Goal: Task Accomplishment & Management: Complete application form

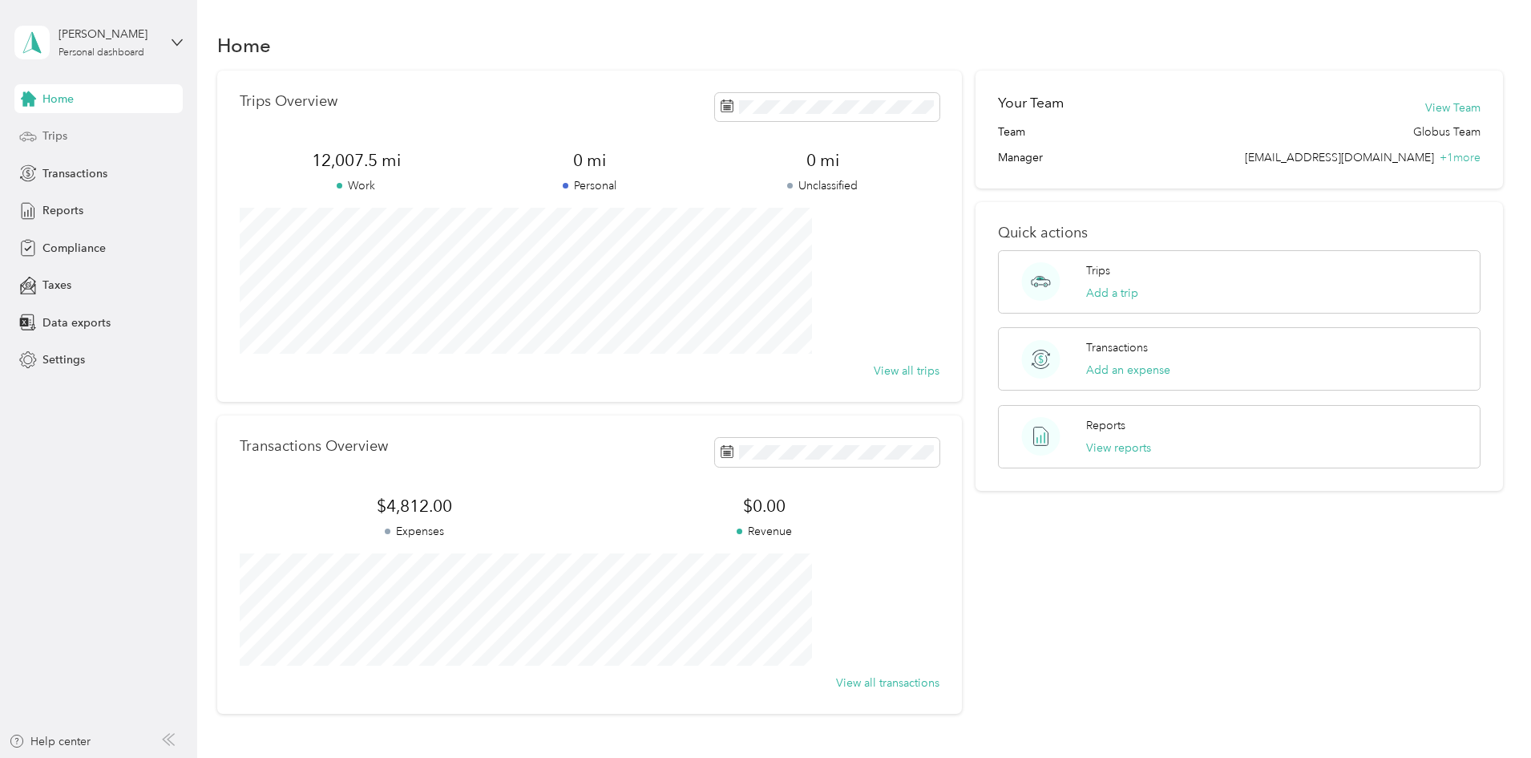
click at [53, 135] on span "Trips" at bounding box center [54, 135] width 25 height 17
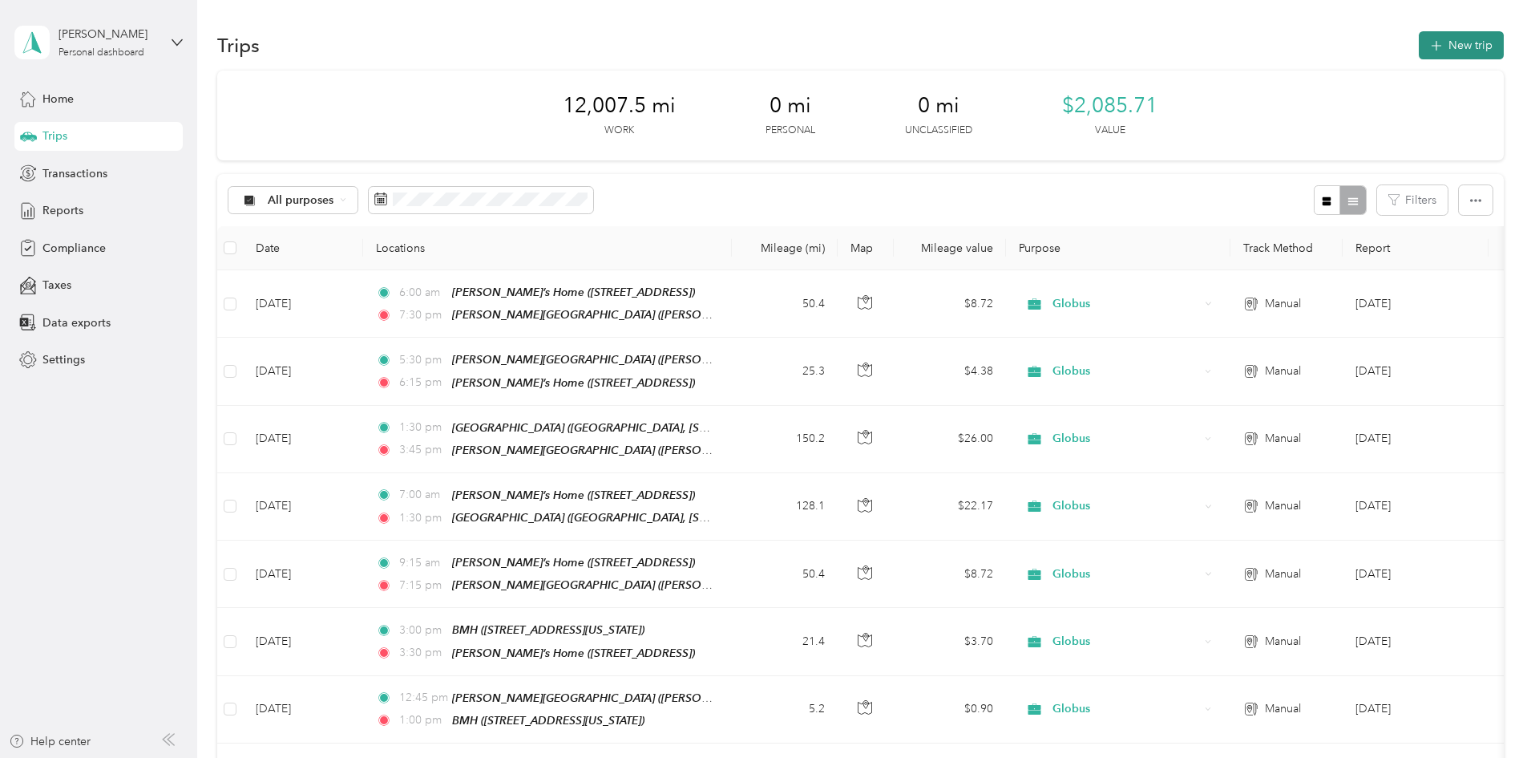
click at [1419, 39] on button "New trip" at bounding box center [1461, 45] width 85 height 28
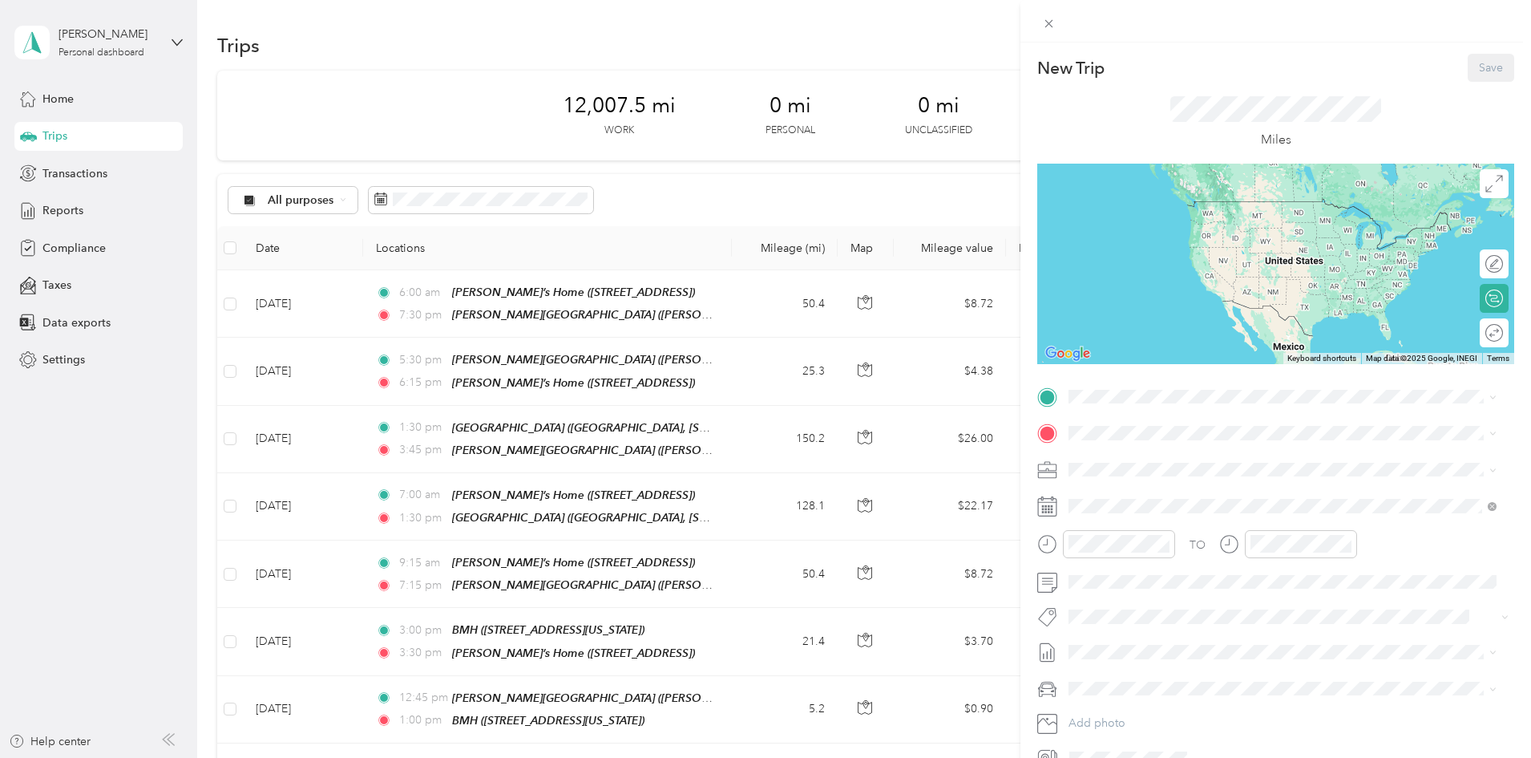
click at [1139, 452] on strong "[PERSON_NAME]’s Home" at bounding box center [1167, 457] width 136 height 14
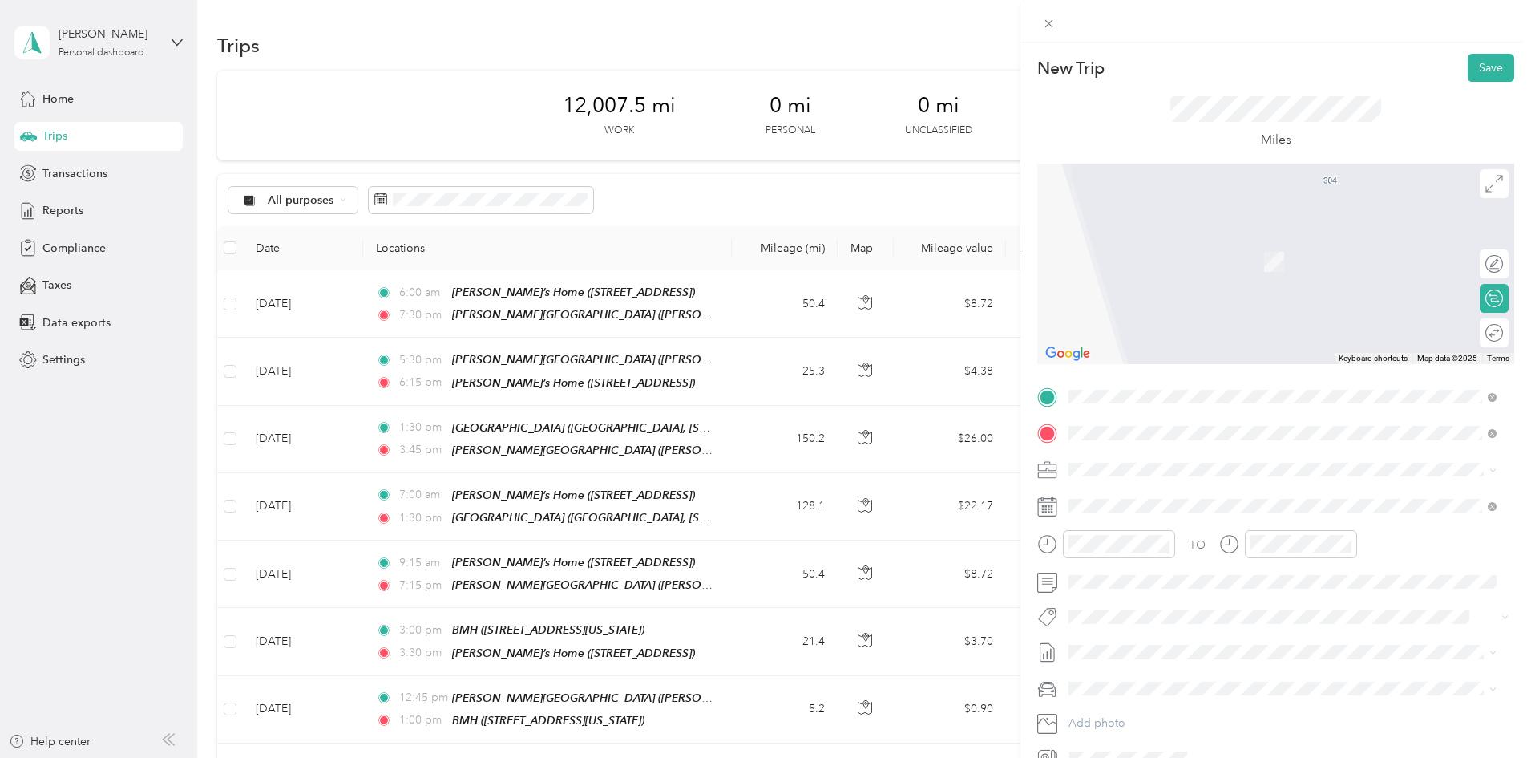
click at [1174, 491] on strong "[PERSON_NAME][GEOGRAPHIC_DATA]" at bounding box center [1206, 496] width 214 height 14
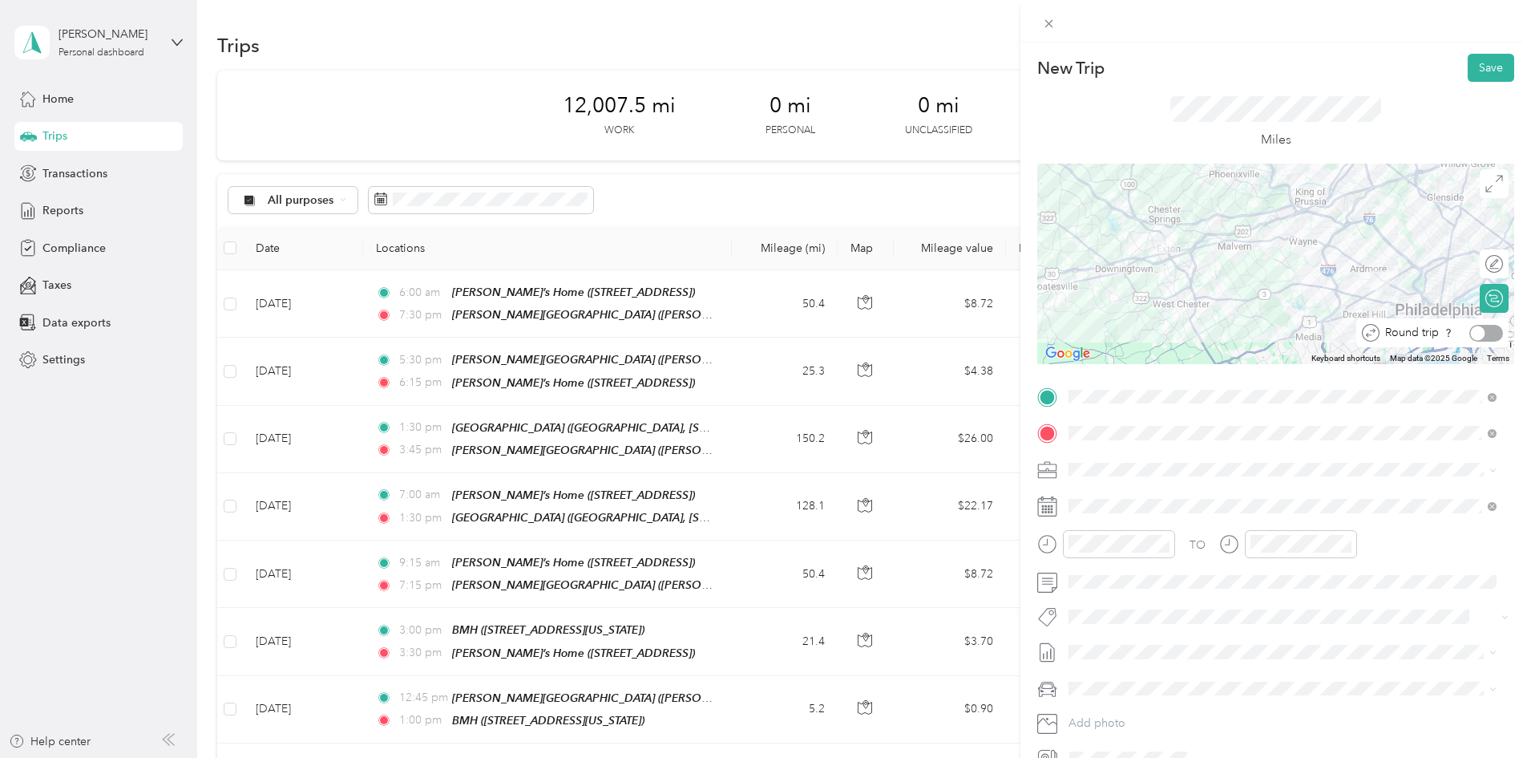
click at [1481, 331] on div at bounding box center [1486, 333] width 34 height 17
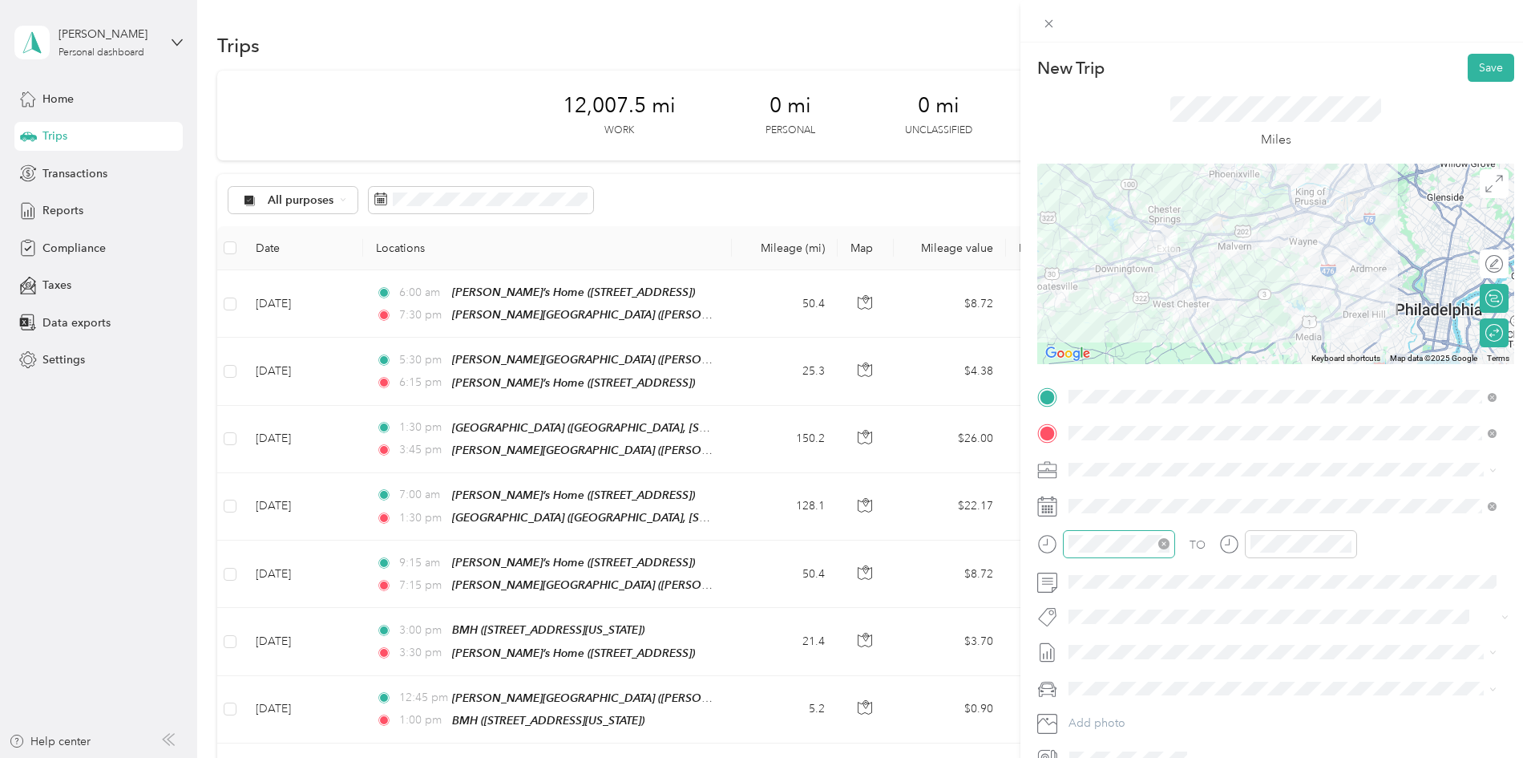
click at [1166, 545] on icon "close-circle" at bounding box center [1163, 543] width 11 height 11
click at [1065, 542] on div at bounding box center [1119, 544] width 112 height 28
click at [1085, 465] on div "06" at bounding box center [1085, 464] width 38 height 22
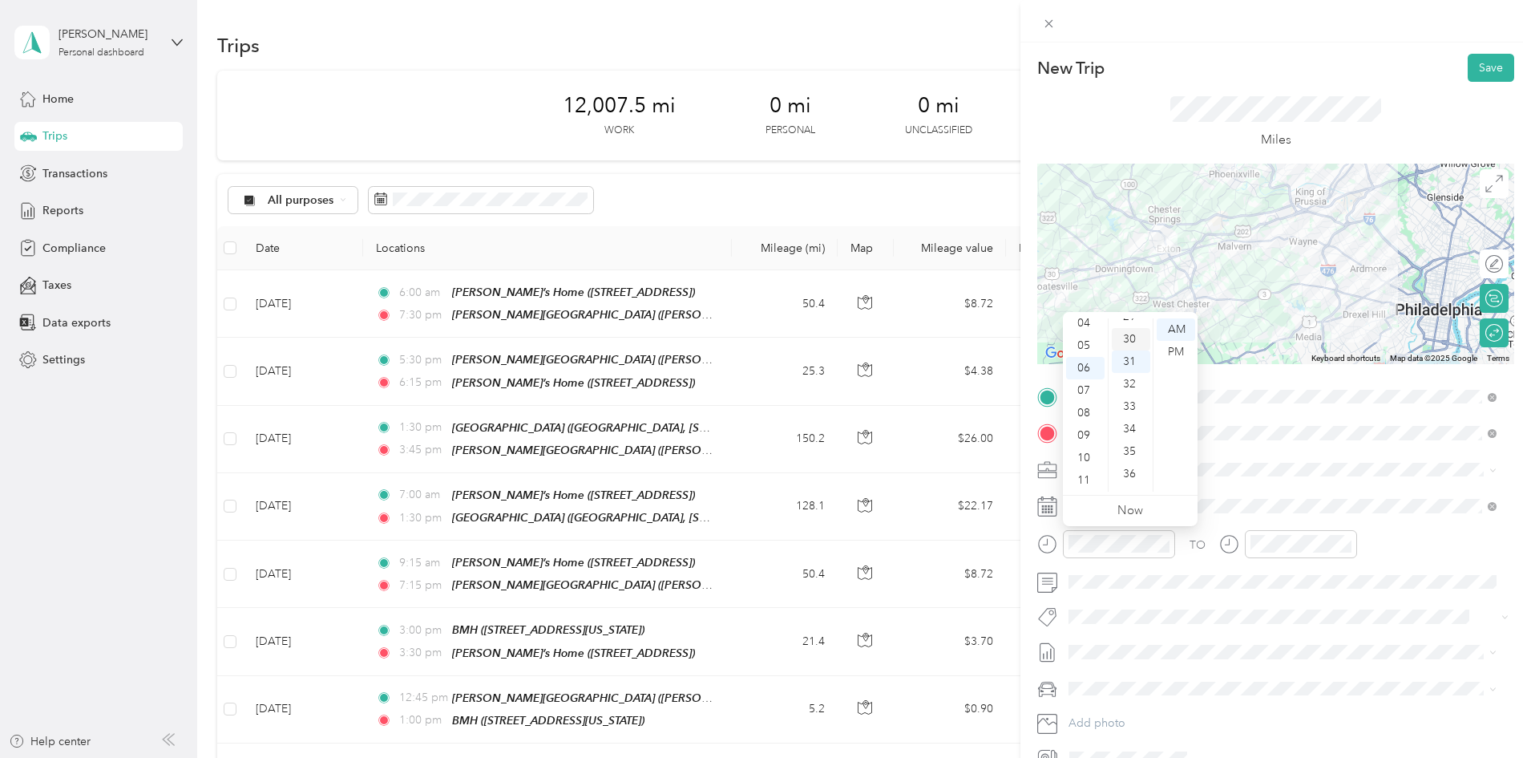
click at [1142, 339] on div "30" at bounding box center [1131, 339] width 38 height 22
click at [1181, 337] on div "AM" at bounding box center [1176, 329] width 38 height 22
click at [1177, 325] on div "AM" at bounding box center [1176, 329] width 38 height 22
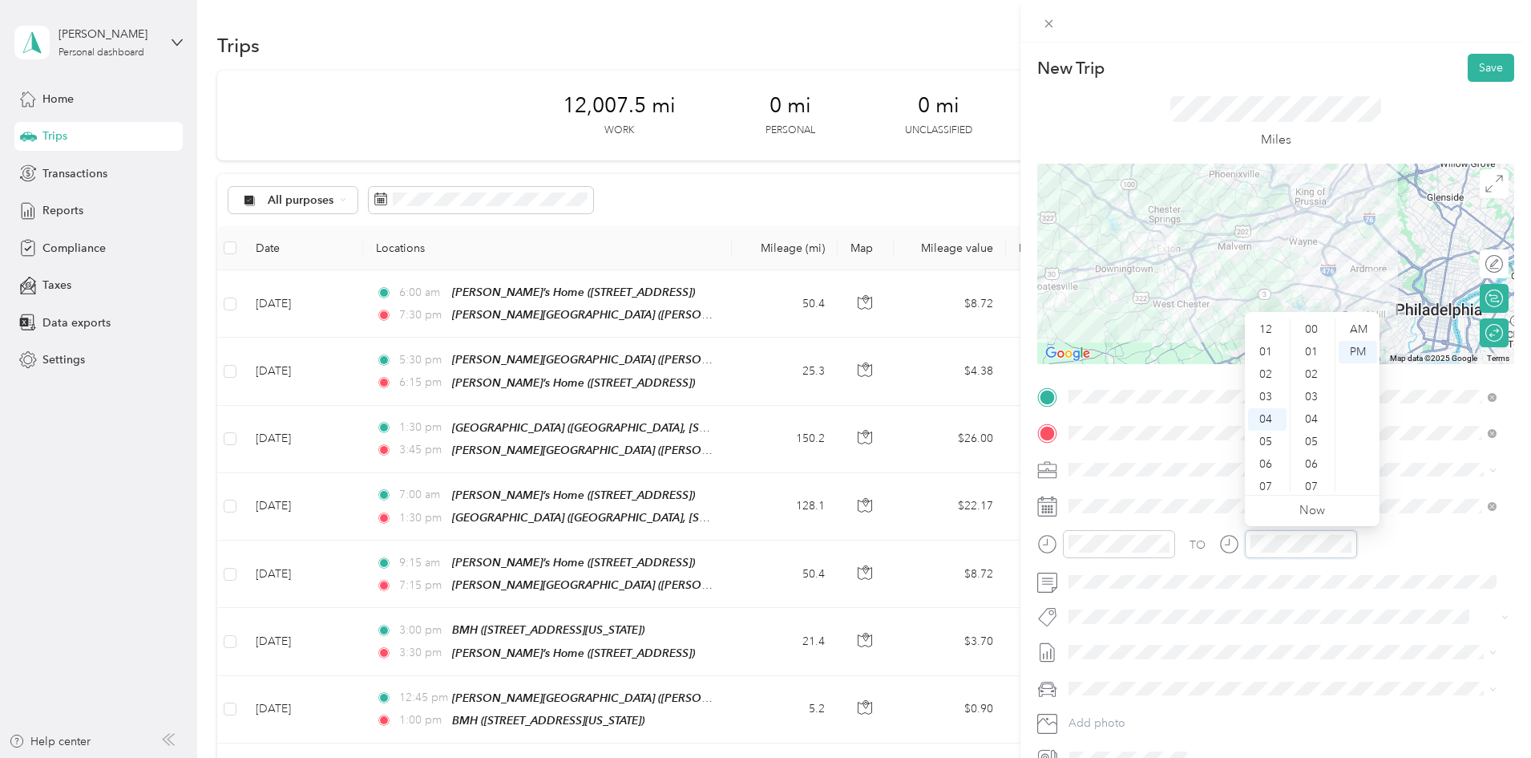
scroll to position [696, 0]
click at [1267, 421] on div "08" at bounding box center [1267, 419] width 38 height 22
click at [1311, 370] on div "30" at bounding box center [1313, 371] width 38 height 22
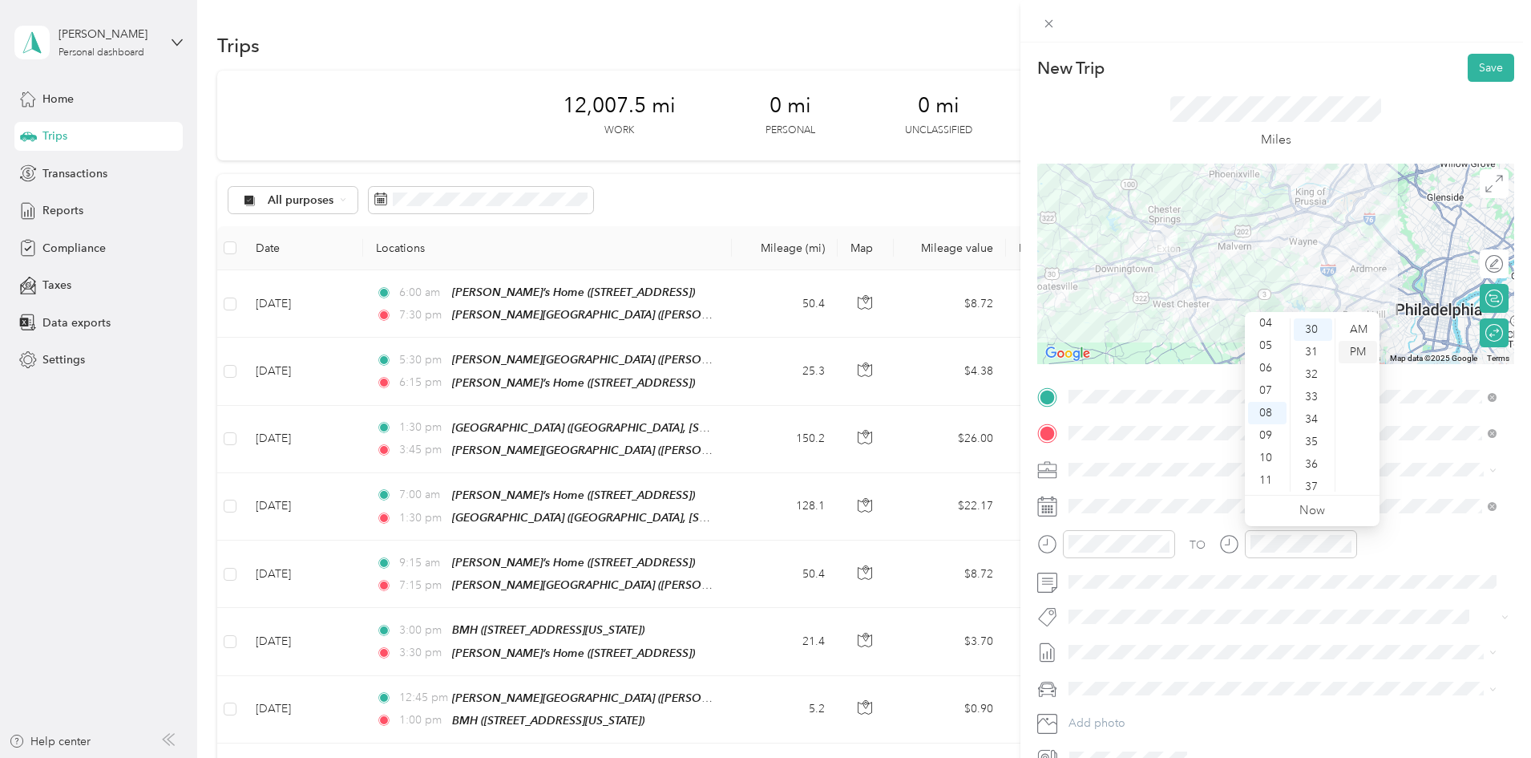
click at [1352, 354] on div "PM" at bounding box center [1358, 352] width 38 height 22
click at [1102, 657] on span "[PERSON_NAME]'s Car" at bounding box center [1133, 652] width 118 height 14
click at [1482, 73] on button "Save" at bounding box center [1491, 68] width 46 height 28
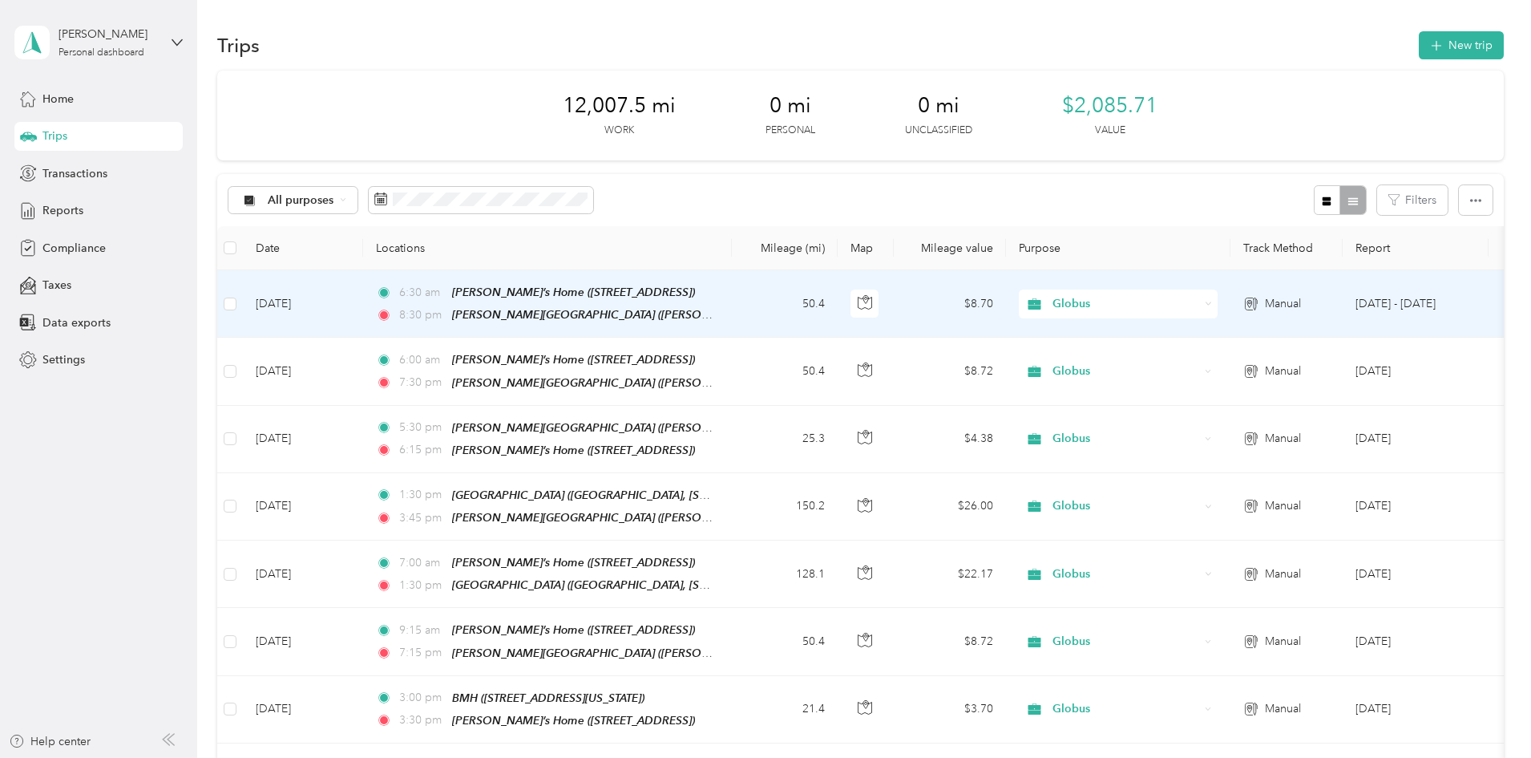
click at [363, 301] on td "[DATE]" at bounding box center [303, 303] width 120 height 67
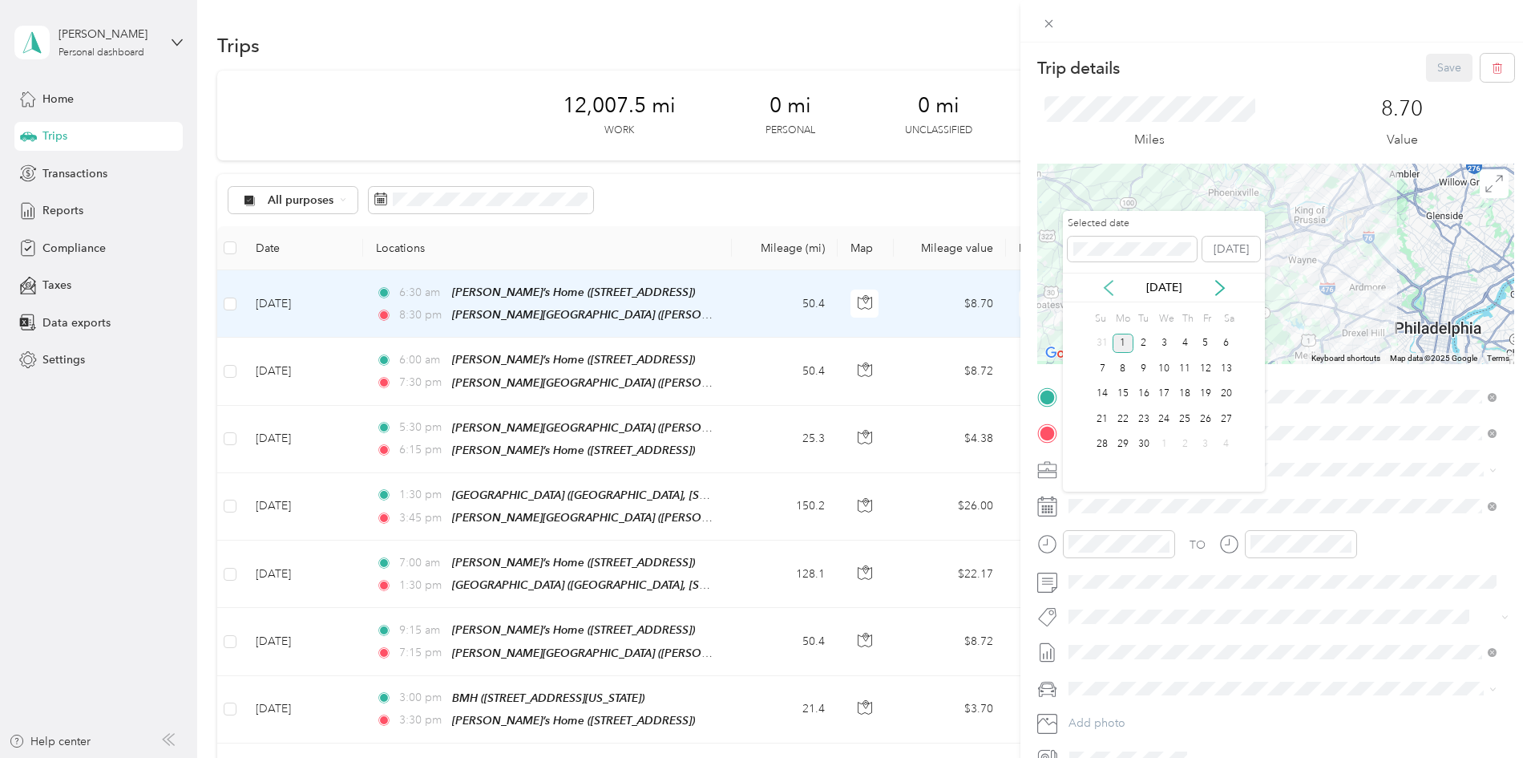
click at [1102, 290] on icon at bounding box center [1109, 288] width 16 height 16
click at [1182, 394] on div "14" at bounding box center [1184, 394] width 21 height 20
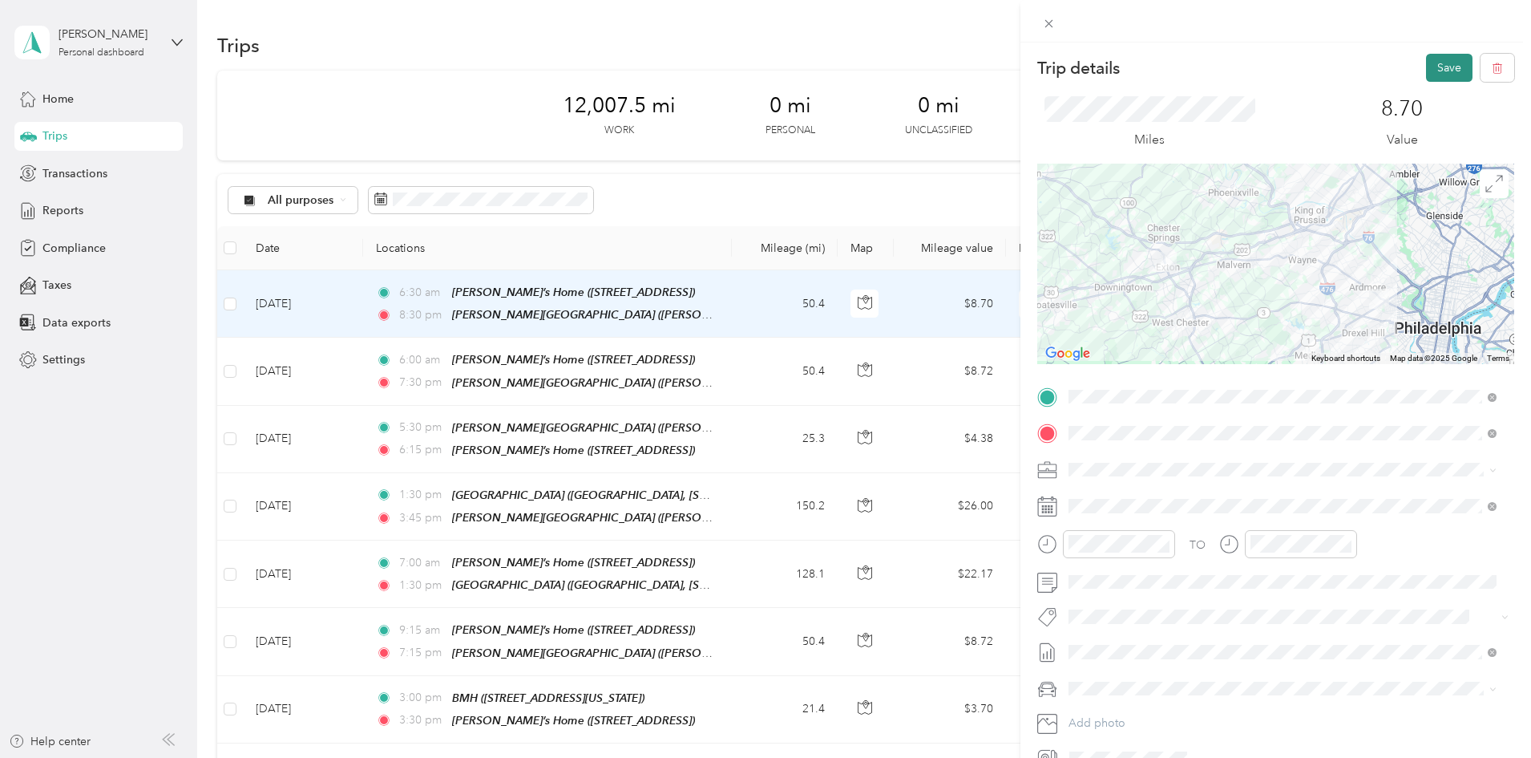
click at [1438, 70] on button "Save" at bounding box center [1449, 68] width 46 height 28
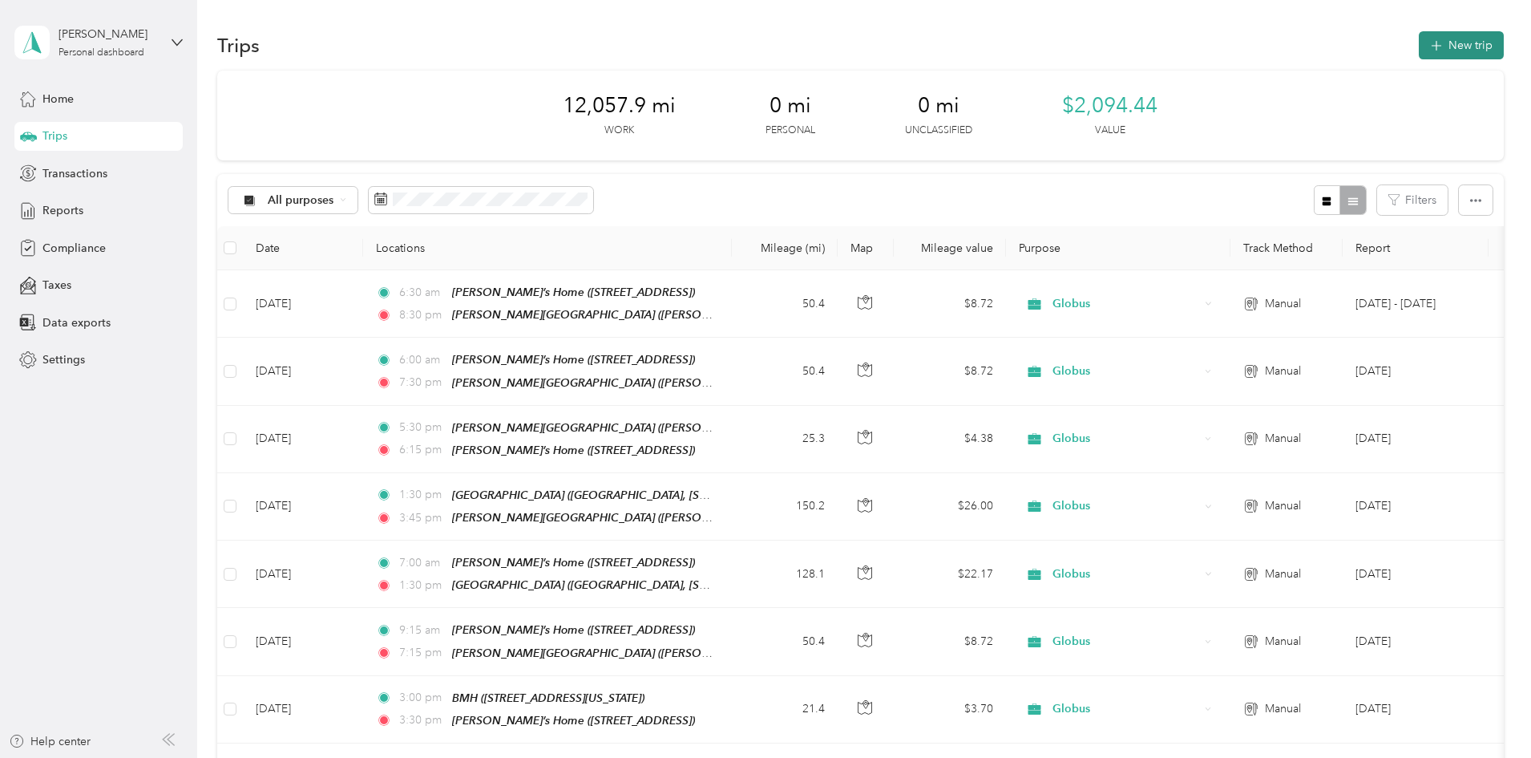
click at [1419, 43] on button "New trip" at bounding box center [1461, 45] width 85 height 28
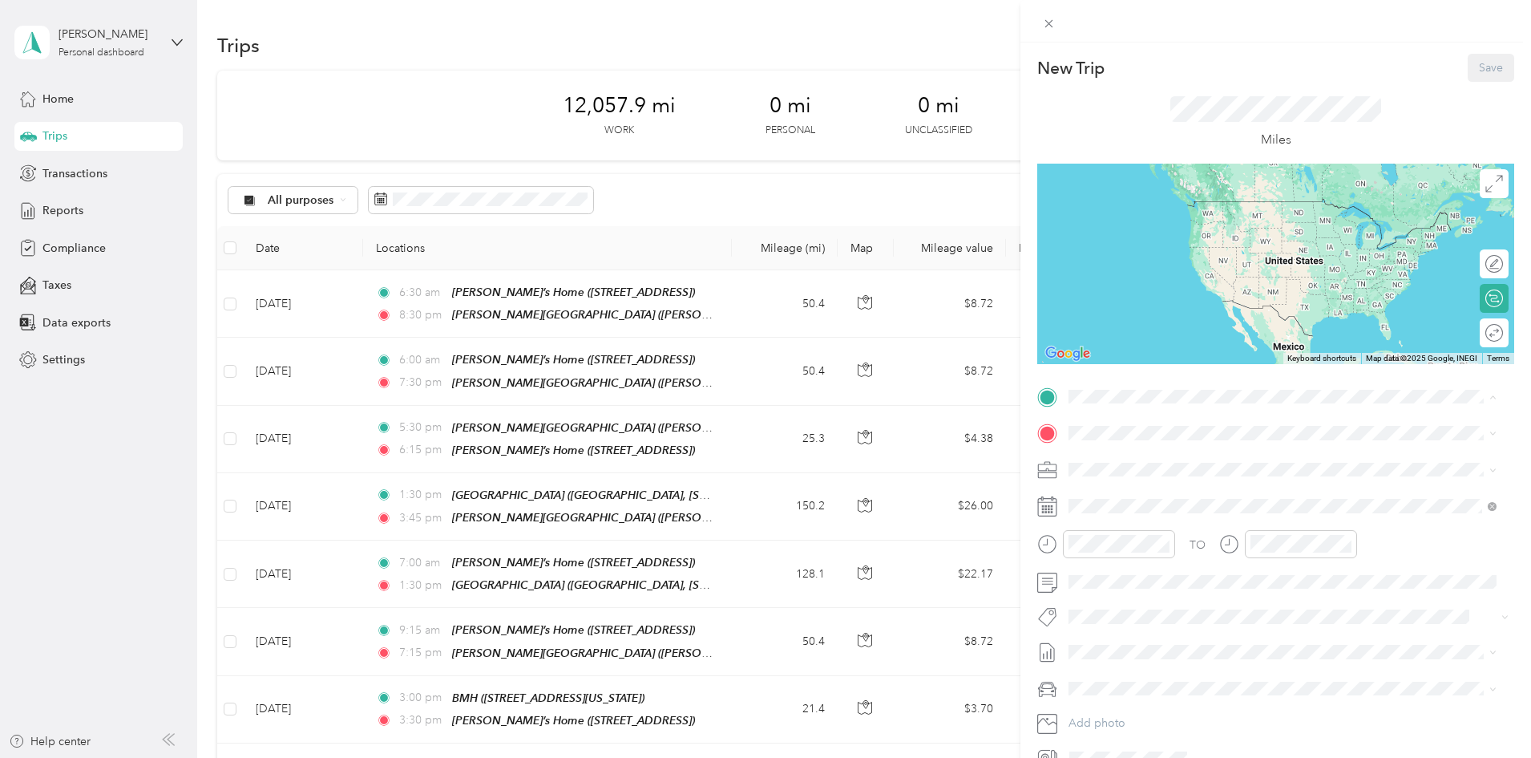
click at [1111, 459] on div "[PERSON_NAME]’s Home [STREET_ADDRESS]" at bounding box center [1167, 470] width 136 height 34
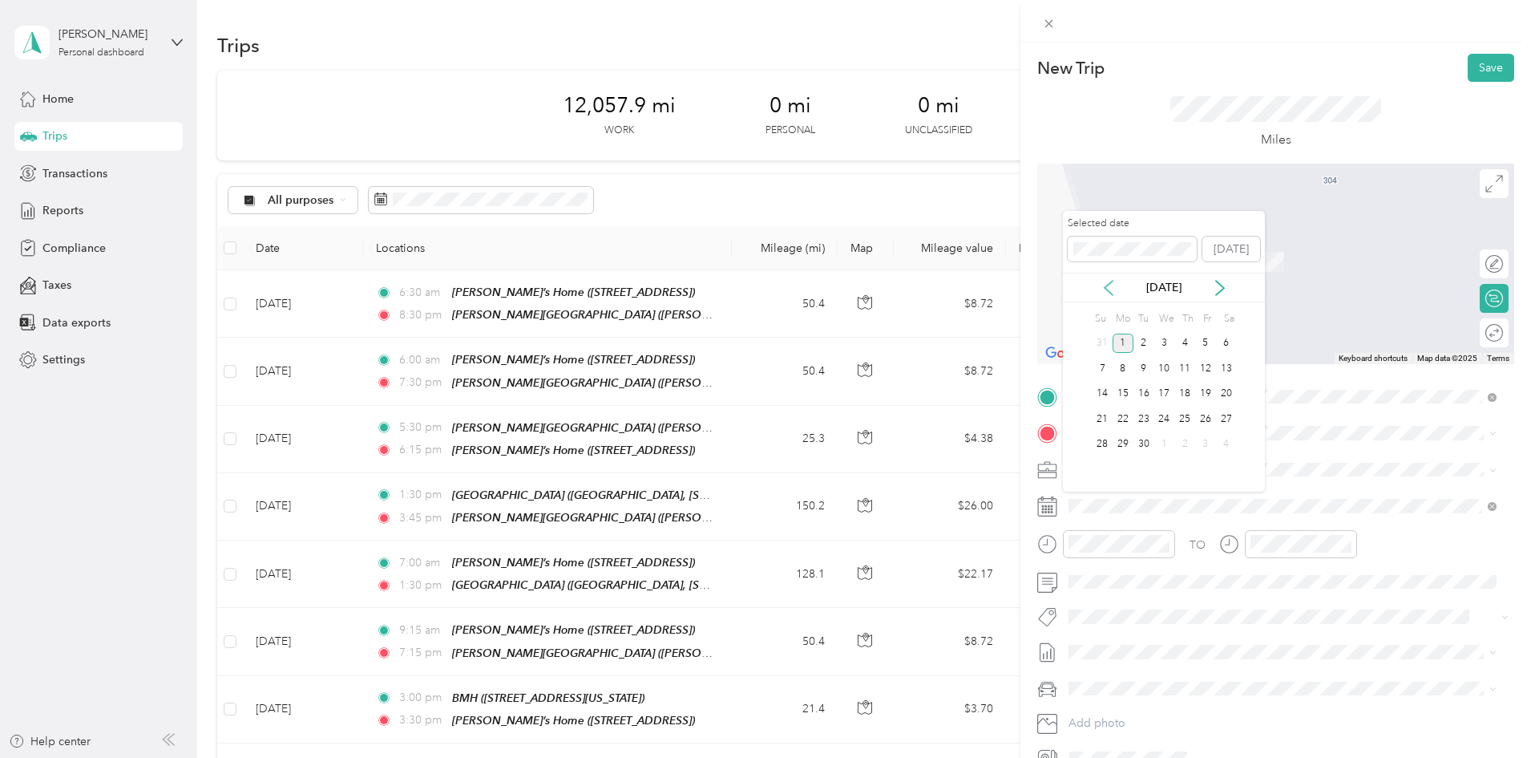
click at [1108, 285] on icon at bounding box center [1109, 288] width 8 height 14
click at [1128, 417] on div "18" at bounding box center [1123, 419] width 21 height 20
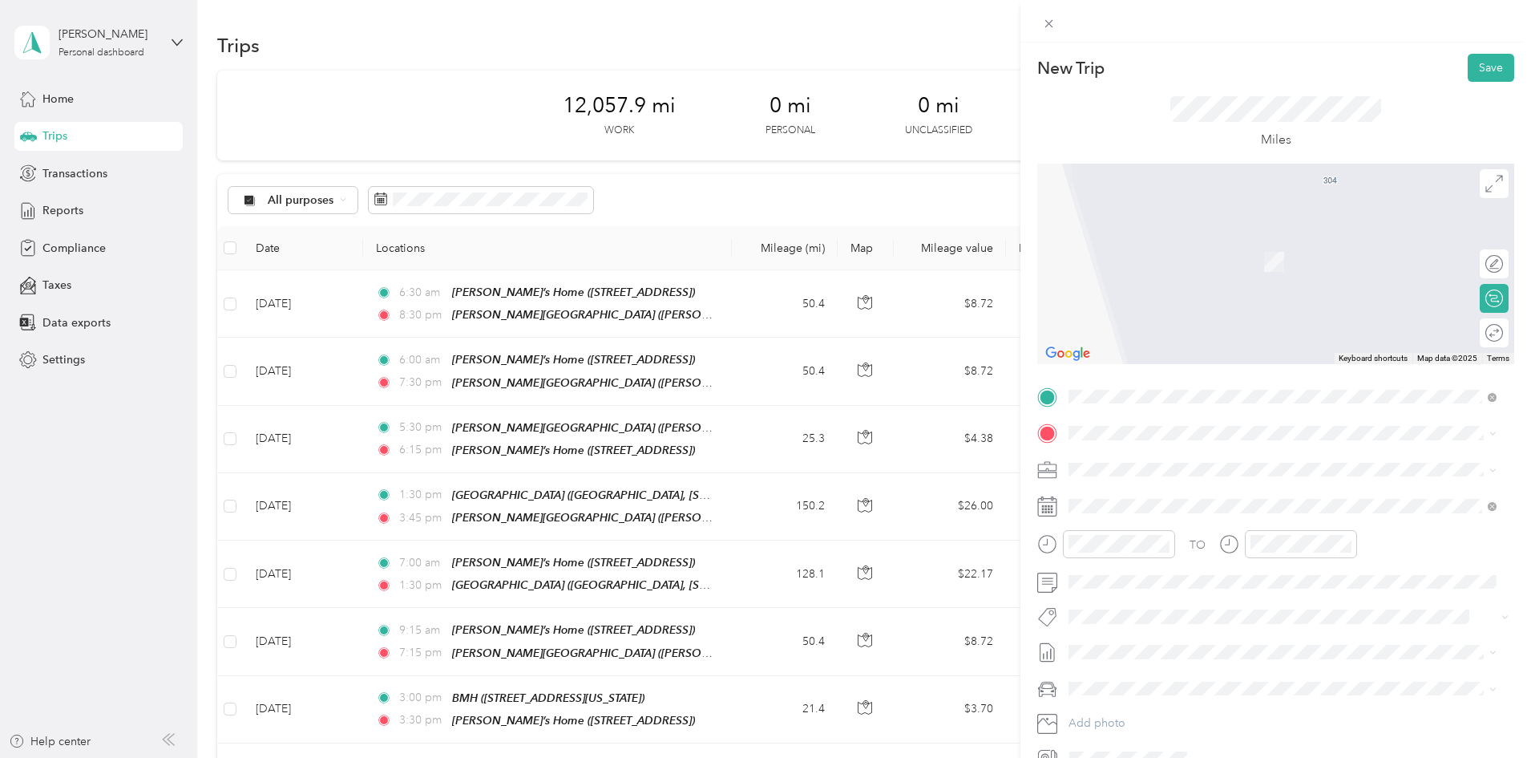
click at [1161, 494] on strong "[GEOGRAPHIC_DATA]" at bounding box center [1158, 496] width 119 height 14
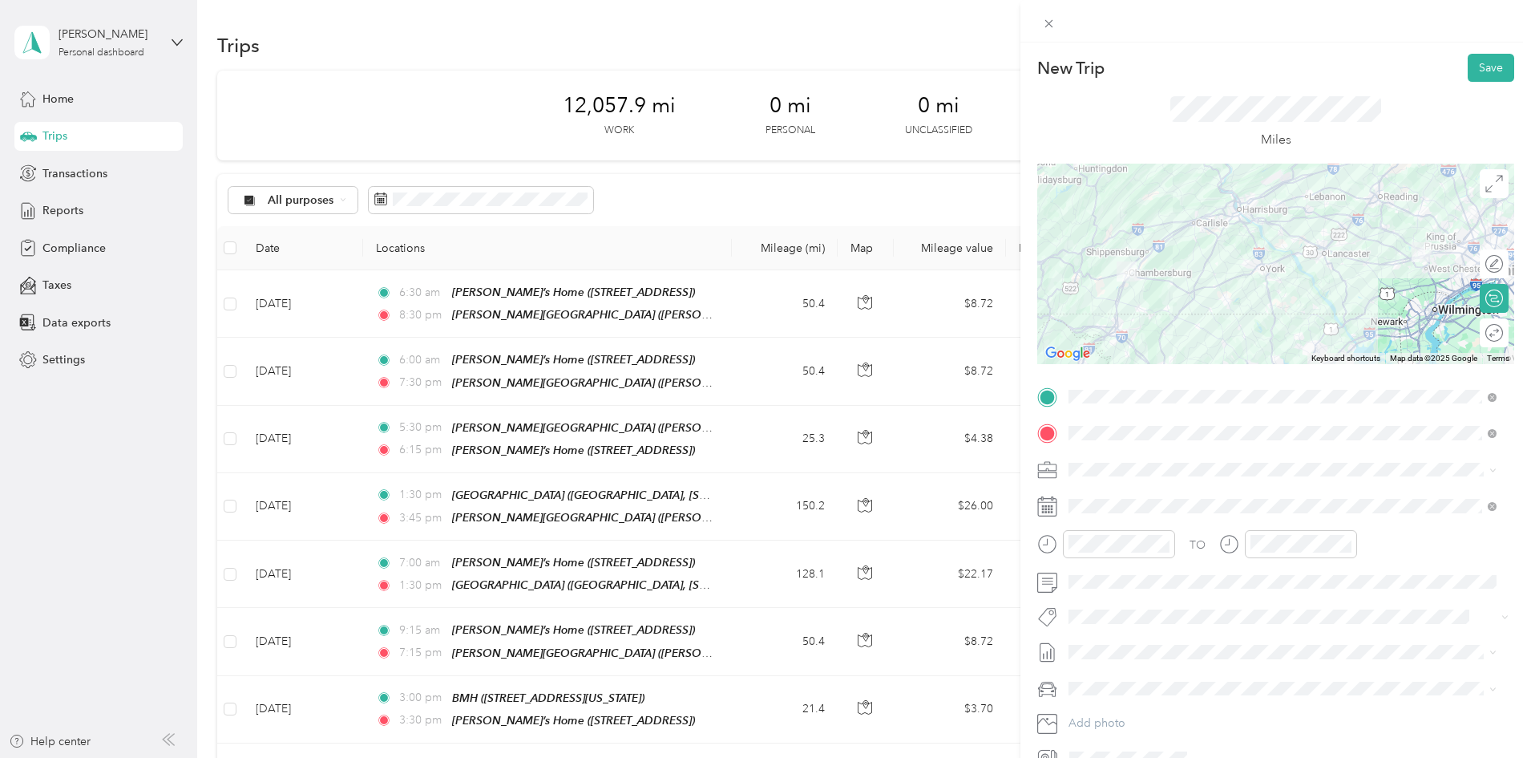
click at [1105, 659] on div "[PERSON_NAME]'s Car" at bounding box center [1282, 653] width 417 height 17
click at [1083, 418] on div "08" at bounding box center [1085, 419] width 38 height 22
click at [1126, 330] on div "00" at bounding box center [1131, 329] width 38 height 22
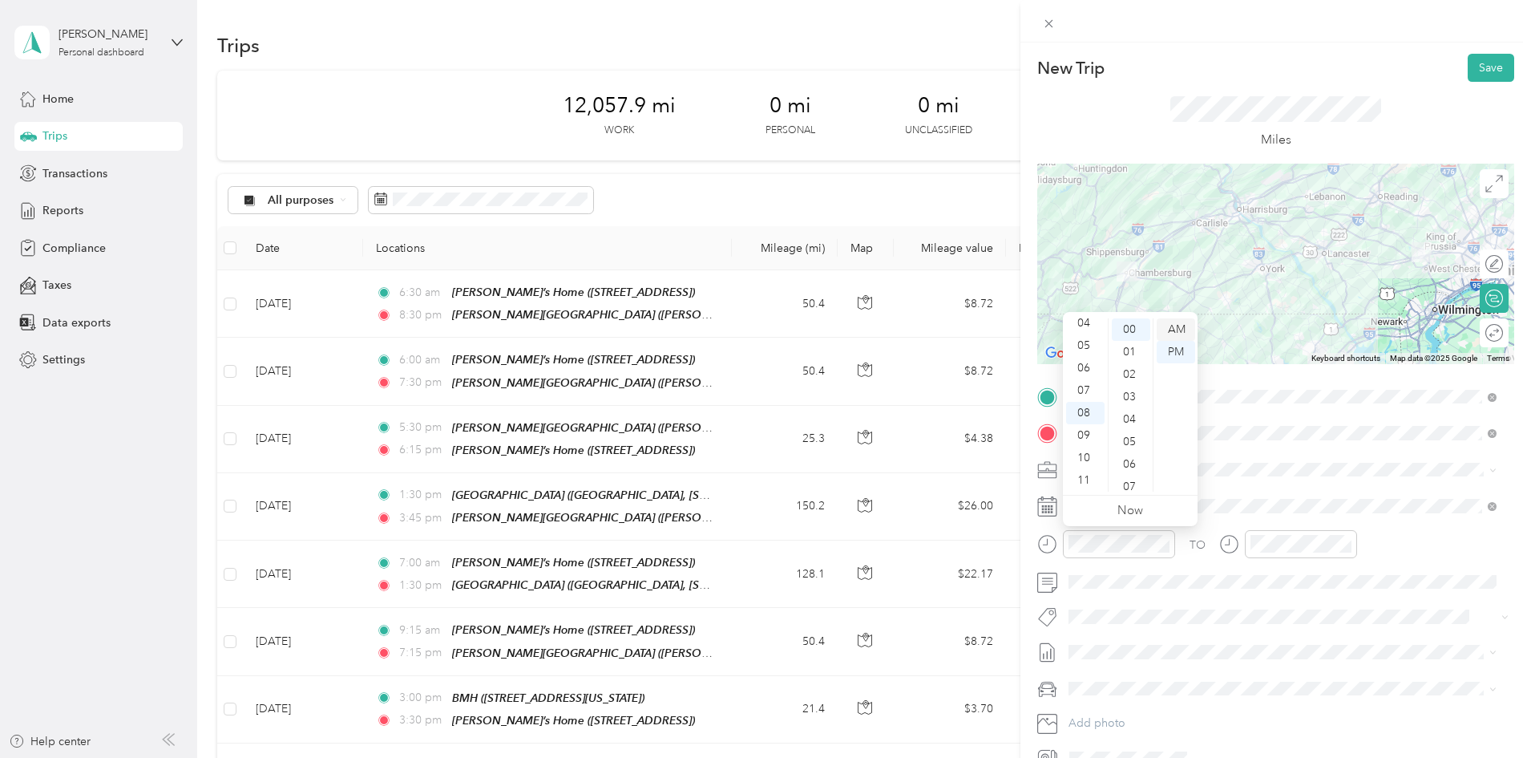
click at [1169, 331] on div "AM" at bounding box center [1176, 329] width 38 height 22
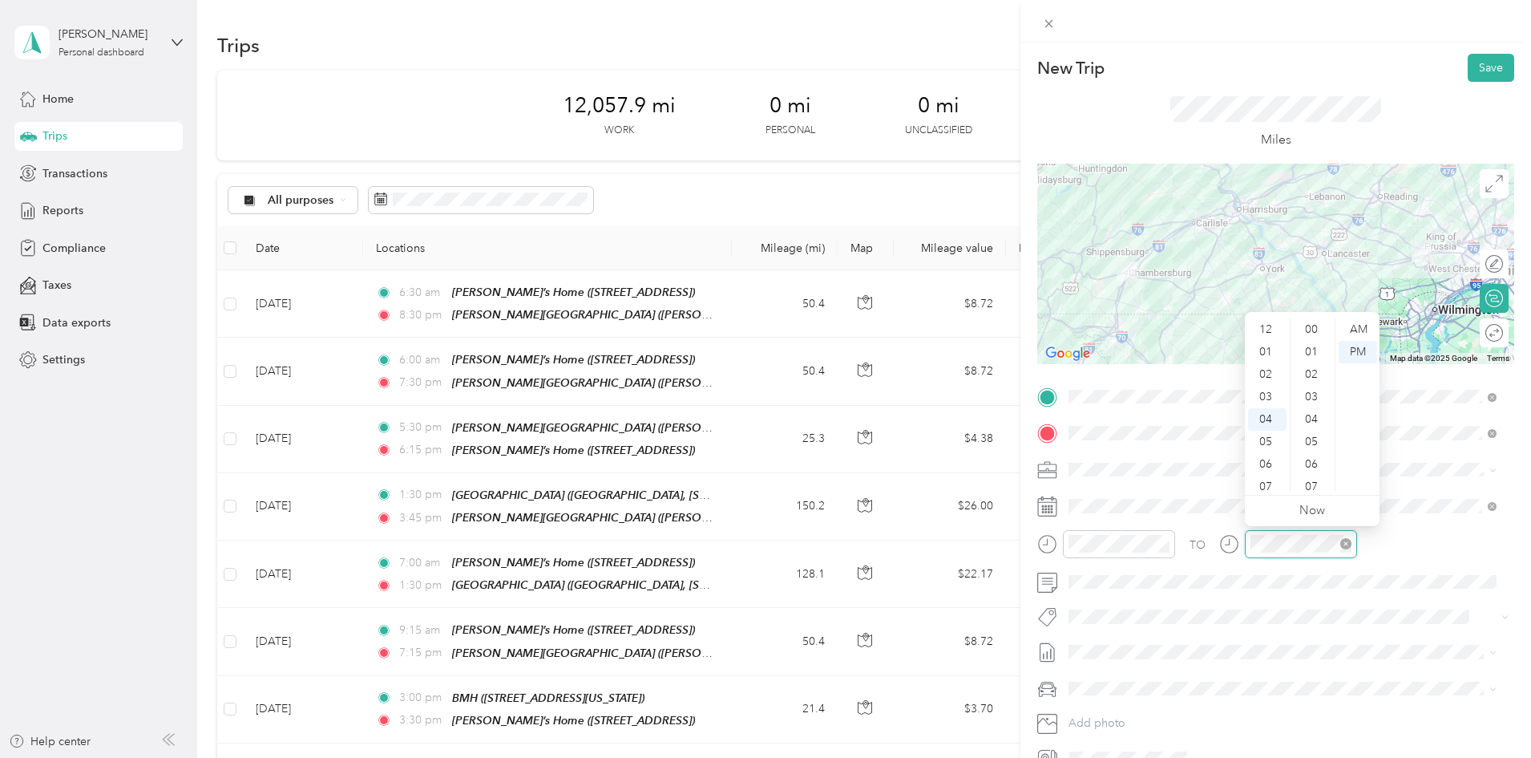
scroll to position [763, 0]
click at [1267, 488] on div "11" at bounding box center [1267, 486] width 38 height 22
click at [1261, 322] on div "04" at bounding box center [1267, 323] width 38 height 22
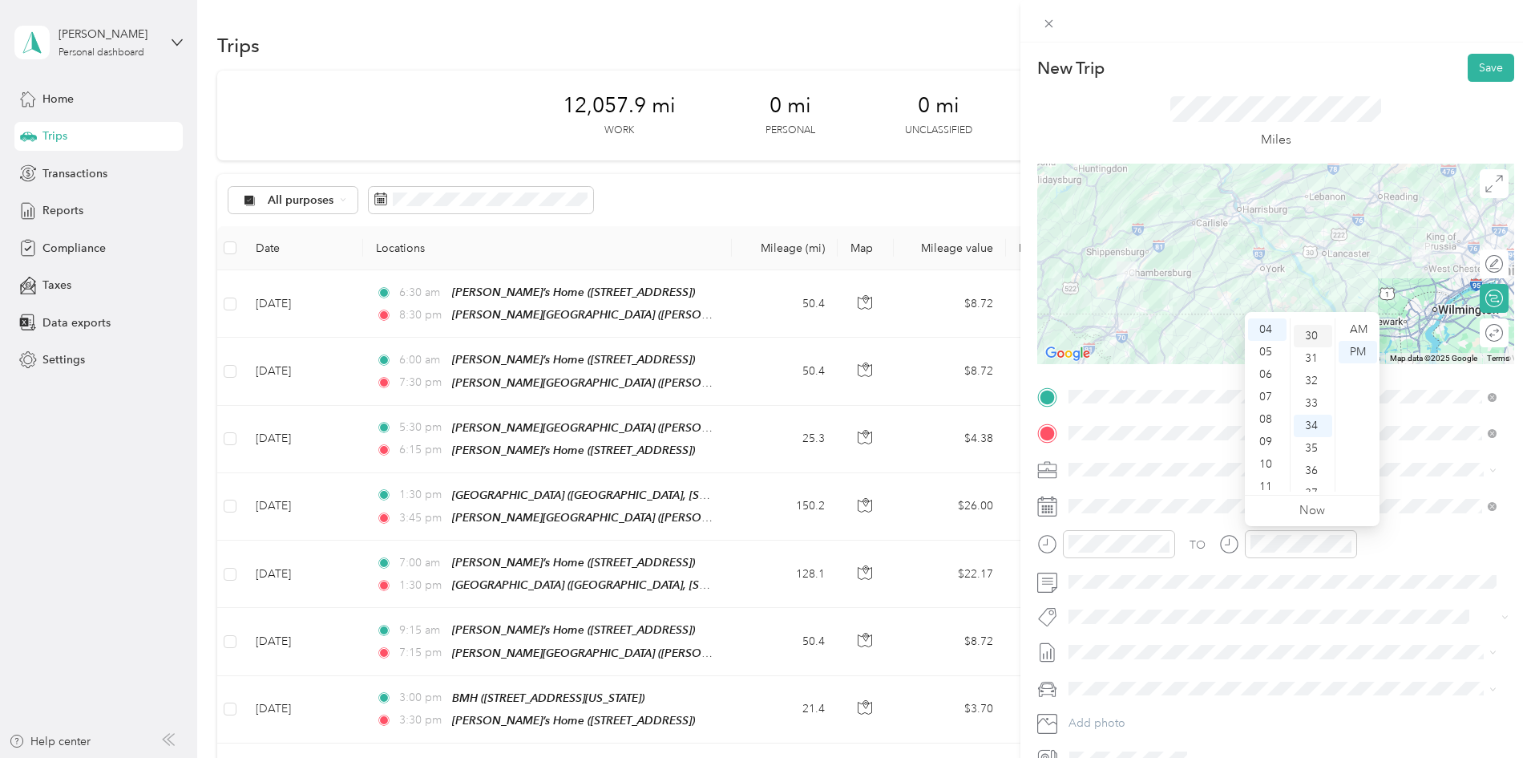
click at [1303, 336] on div "30" at bounding box center [1313, 336] width 38 height 22
click at [1359, 352] on div "PM" at bounding box center [1358, 352] width 38 height 22
click at [1485, 337] on div at bounding box center [1486, 333] width 34 height 17
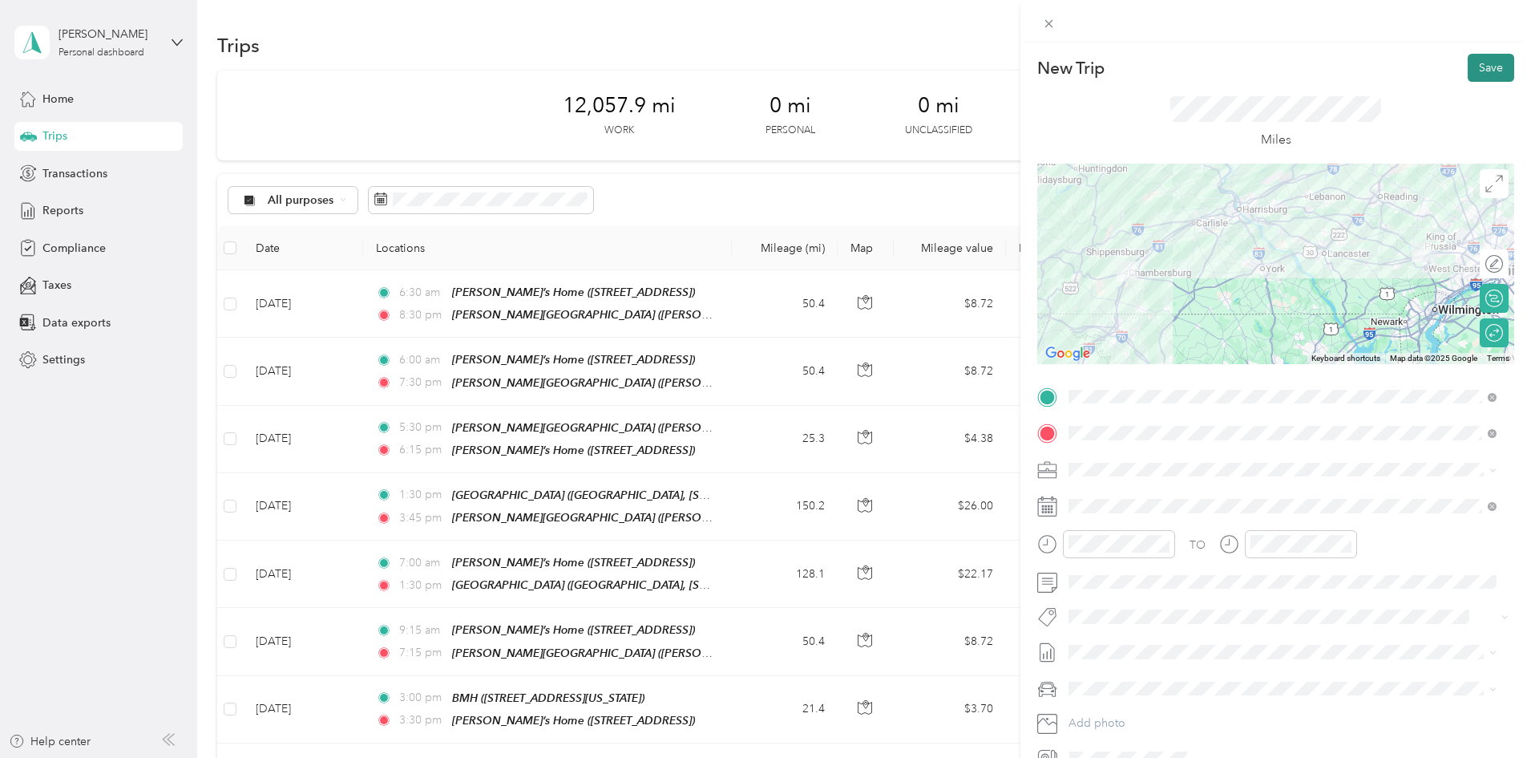
click at [1474, 67] on button "Save" at bounding box center [1491, 68] width 46 height 28
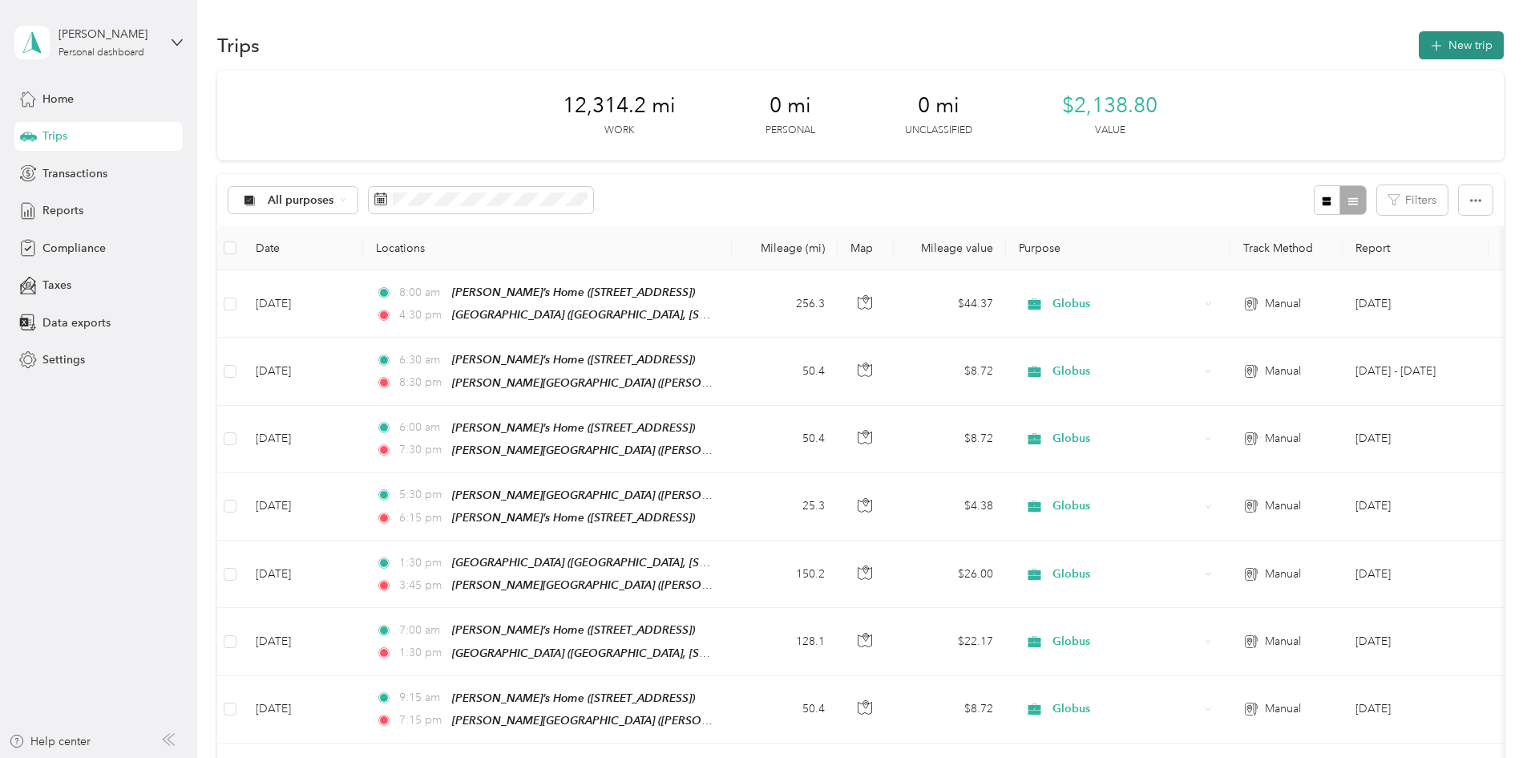
click at [1419, 38] on button "New trip" at bounding box center [1461, 45] width 85 height 28
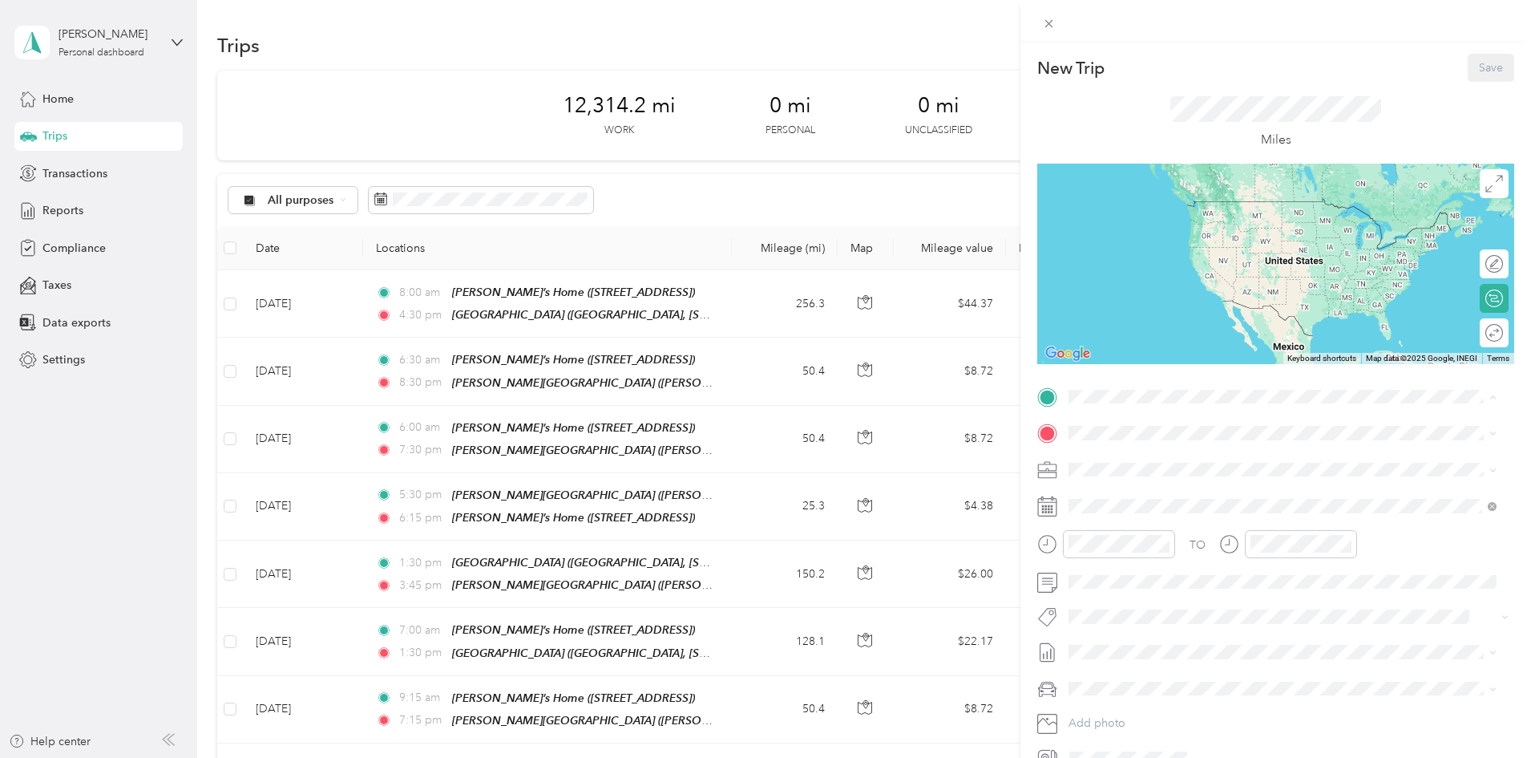
click at [1128, 453] on strong "[PERSON_NAME]’s Home" at bounding box center [1167, 460] width 136 height 14
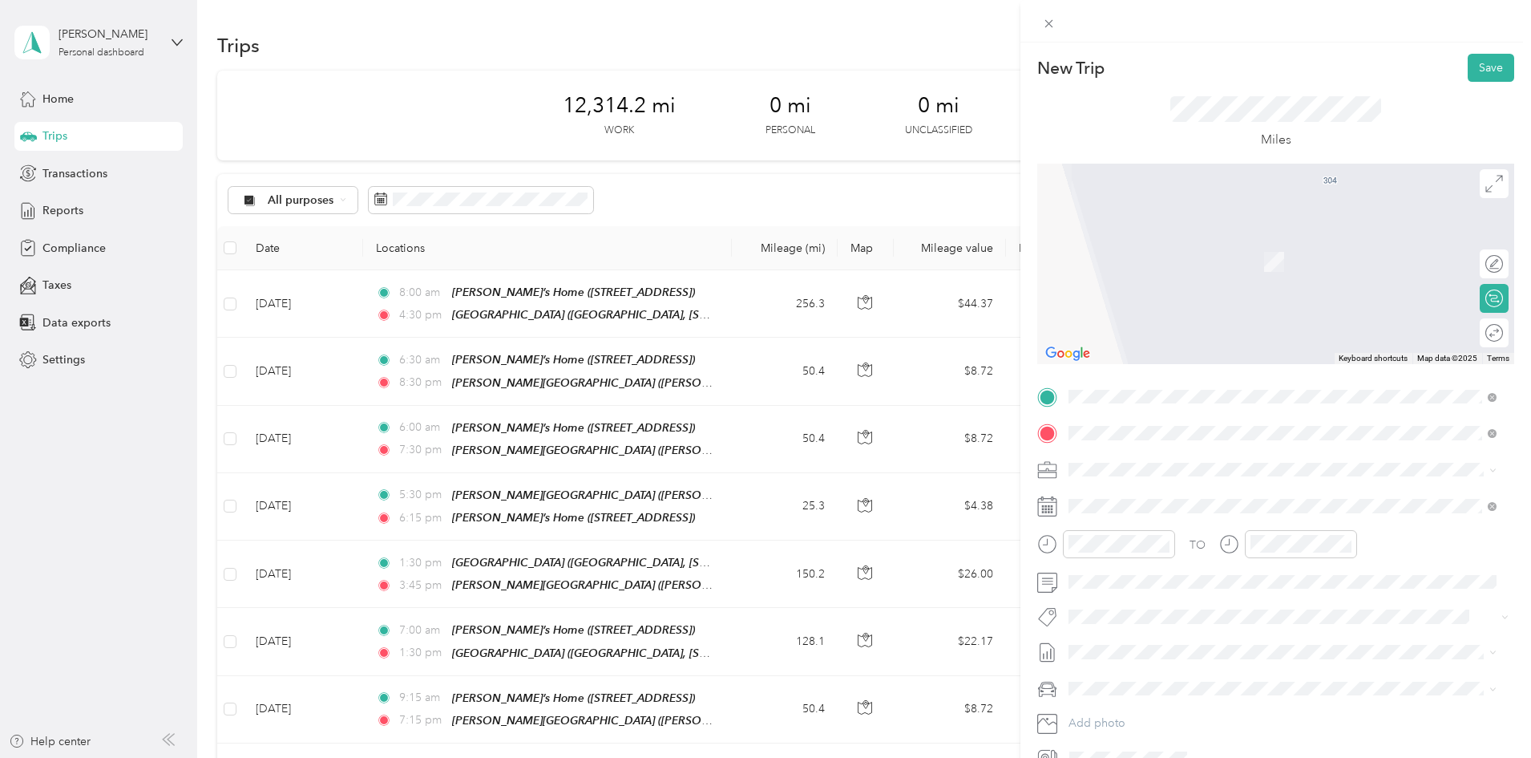
click at [1181, 507] on div "[PERSON_NAME][GEOGRAPHIC_DATA][PERSON_NAME], [STREET_ADDRESS]" at bounding box center [1255, 506] width 313 height 34
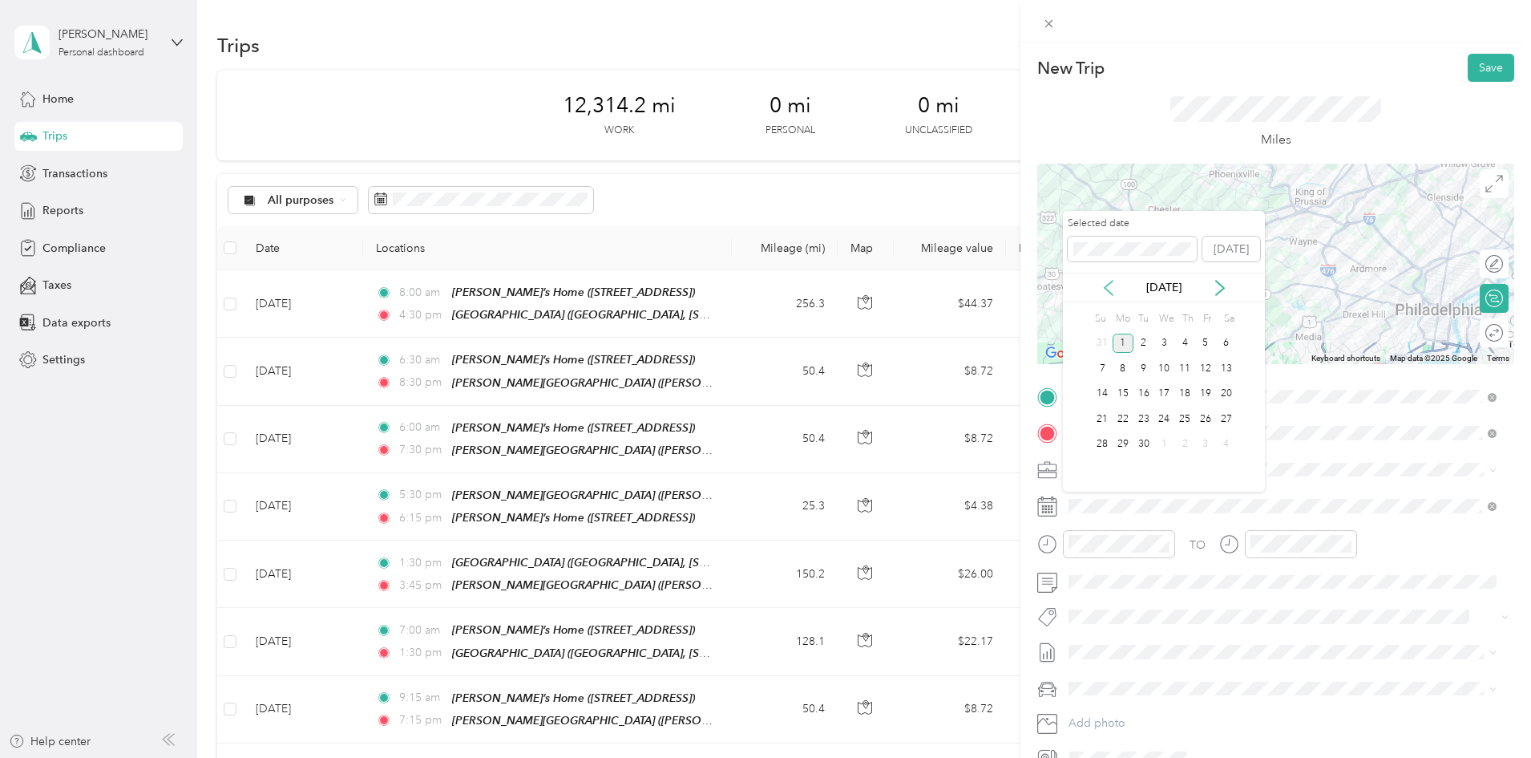
click at [1106, 284] on icon at bounding box center [1109, 288] width 16 height 16
click at [1146, 418] on div "19" at bounding box center [1144, 419] width 21 height 20
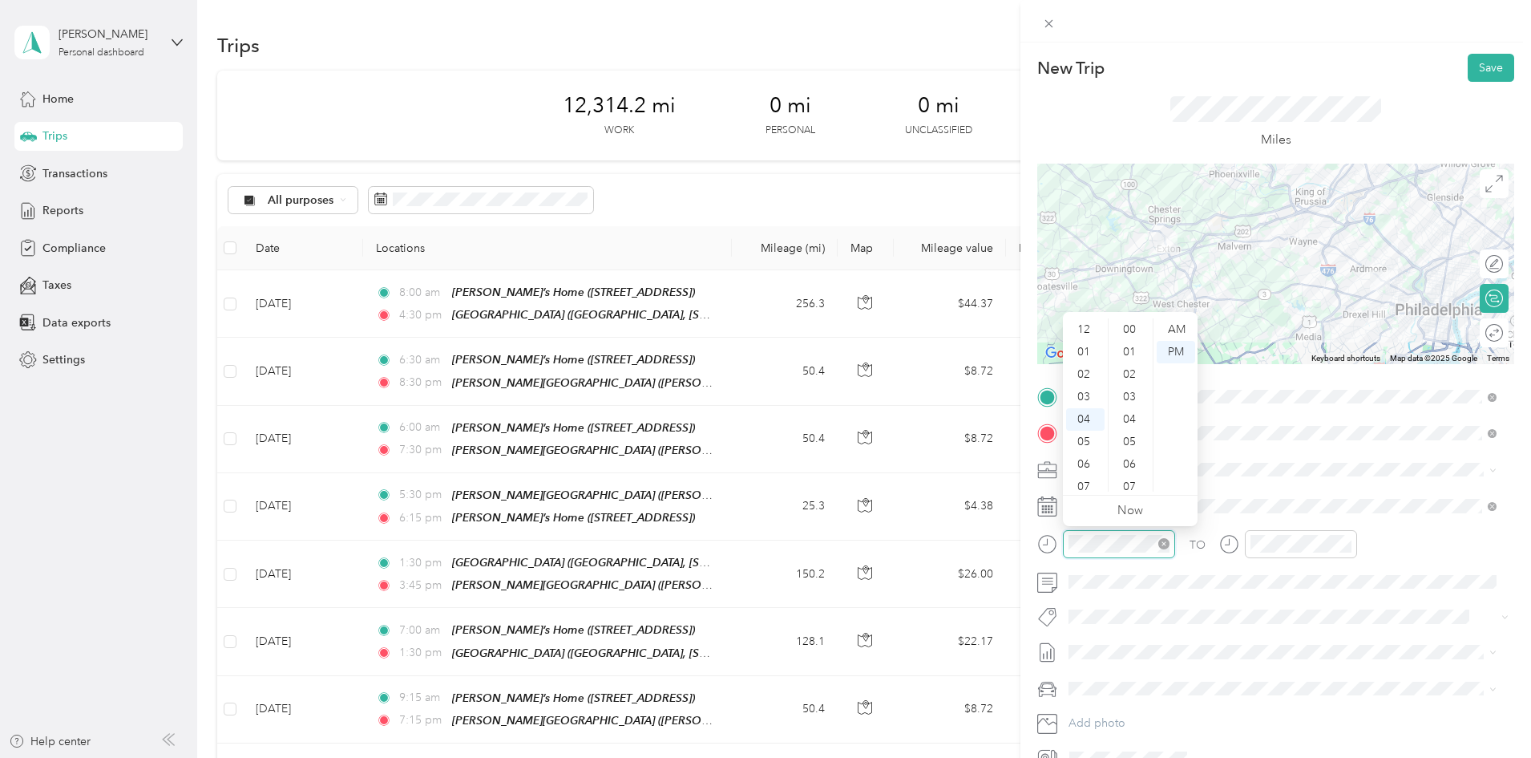
scroll to position [853, 0]
click at [1092, 372] on div "06" at bounding box center [1085, 374] width 38 height 22
click at [1128, 370] on div "30" at bounding box center [1131, 374] width 38 height 22
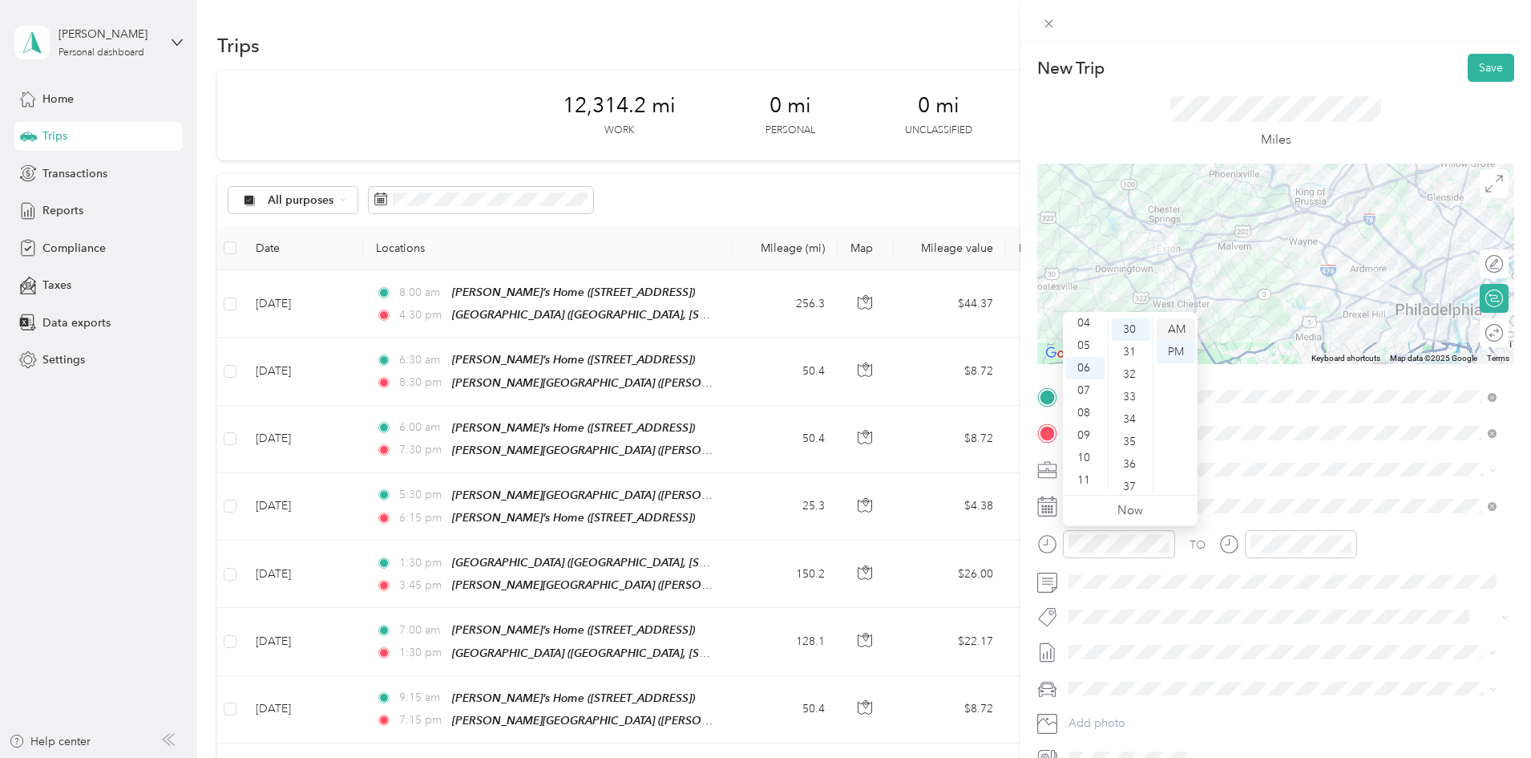
click at [1170, 331] on div "AM" at bounding box center [1176, 329] width 38 height 22
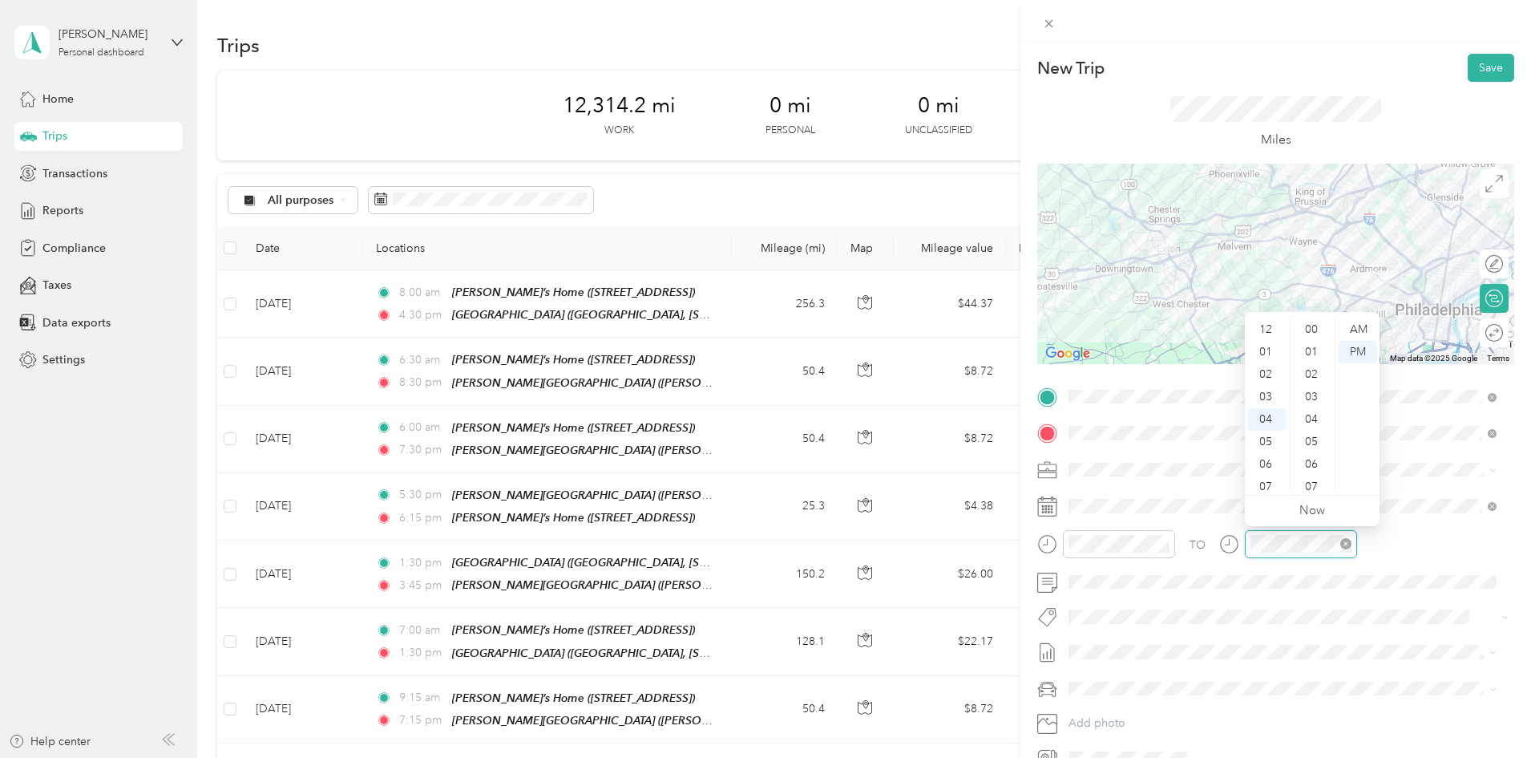
scroll to position [853, 0]
click at [1267, 378] on div "06" at bounding box center [1267, 374] width 38 height 22
click at [1313, 449] on div "30" at bounding box center [1313, 453] width 38 height 22
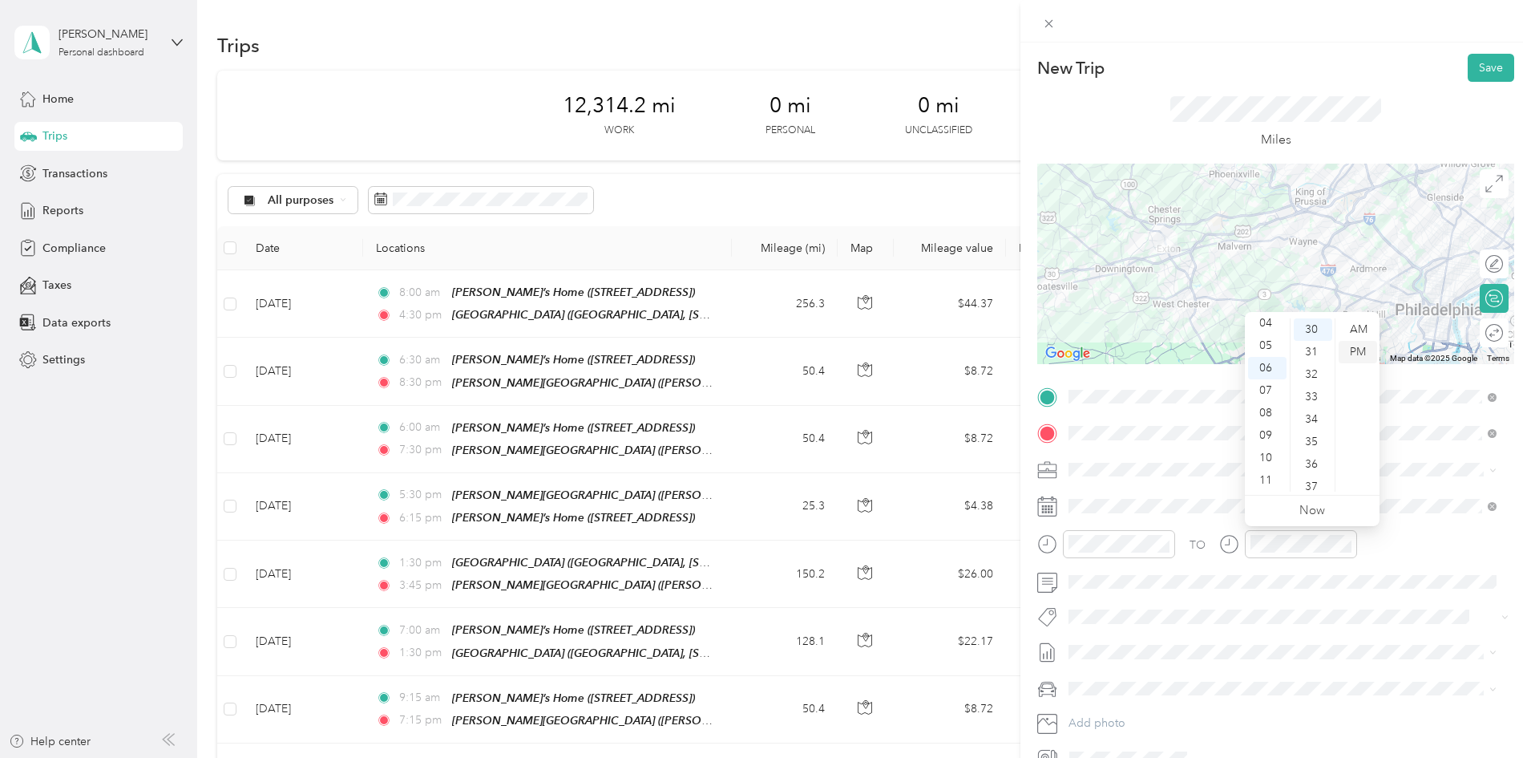
click at [1357, 350] on div "PM" at bounding box center [1358, 352] width 38 height 22
click at [1364, 348] on div "PM" at bounding box center [1358, 352] width 38 height 22
click at [1046, 687] on icon at bounding box center [1047, 689] width 20 height 20
click at [1092, 665] on li "[PERSON_NAME]'s Car" at bounding box center [1282, 660] width 439 height 28
click at [1497, 336] on div at bounding box center [1500, 333] width 6 height 17
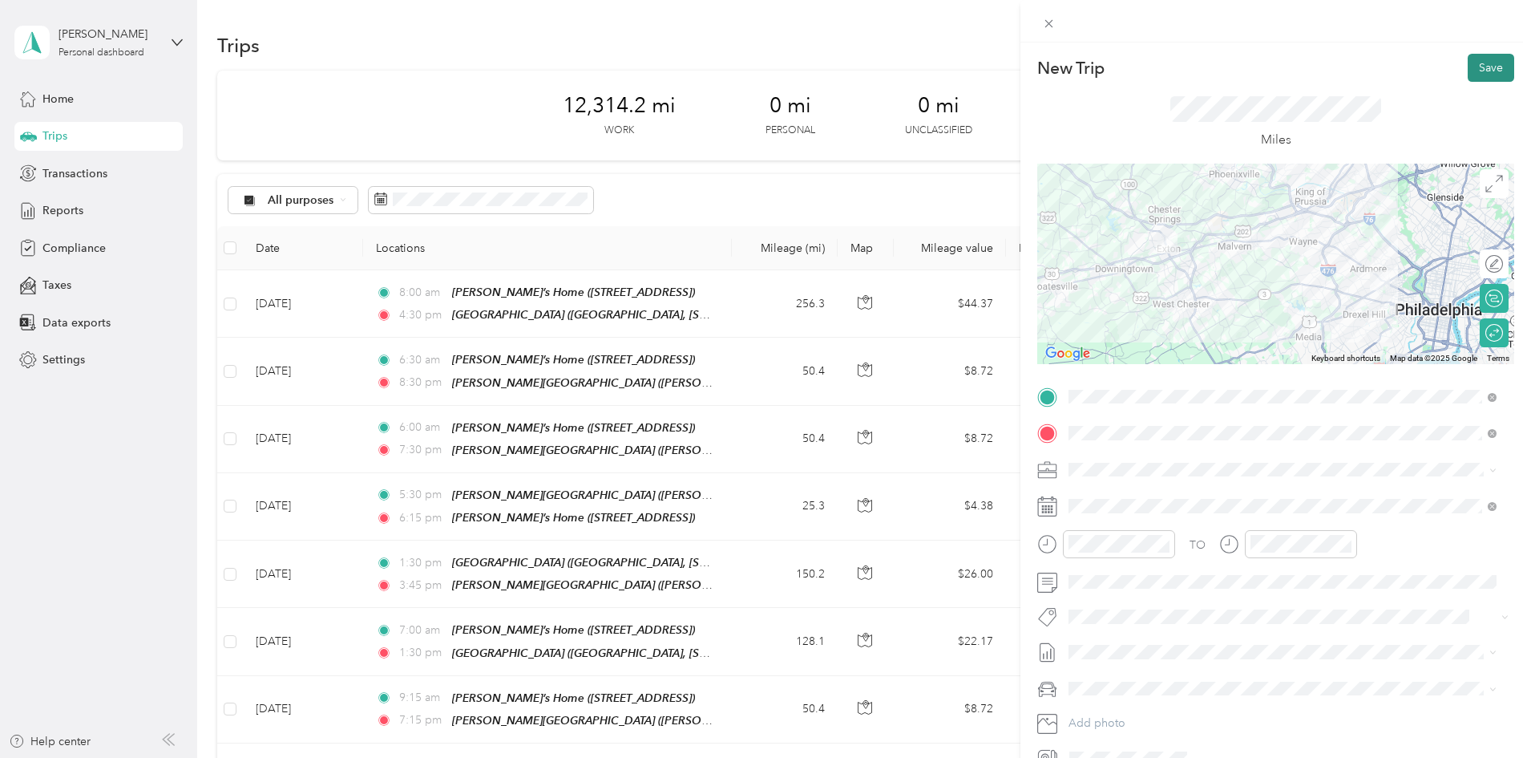
click at [1470, 74] on button "Save" at bounding box center [1491, 68] width 46 height 28
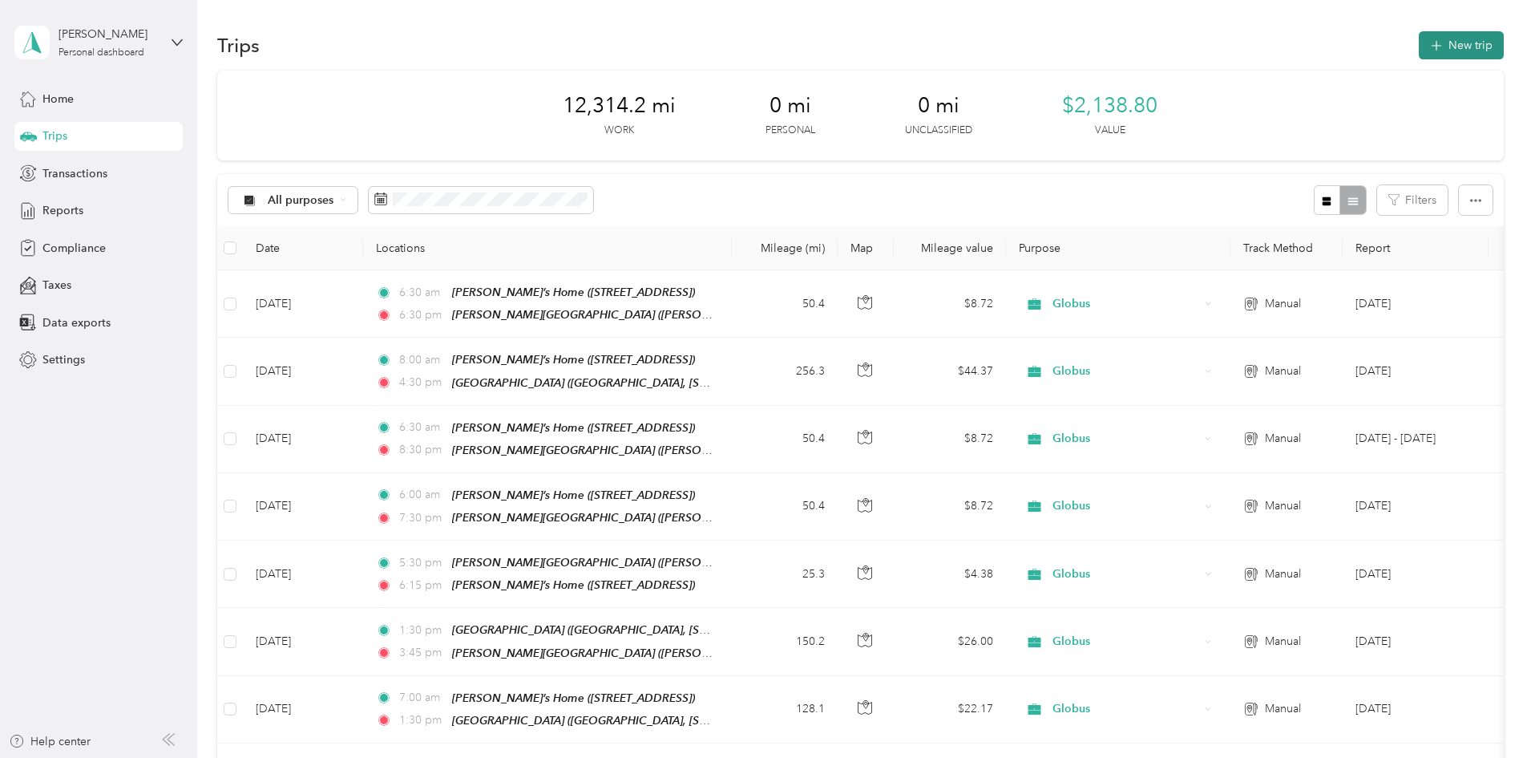
click at [1419, 51] on button "New trip" at bounding box center [1461, 45] width 85 height 28
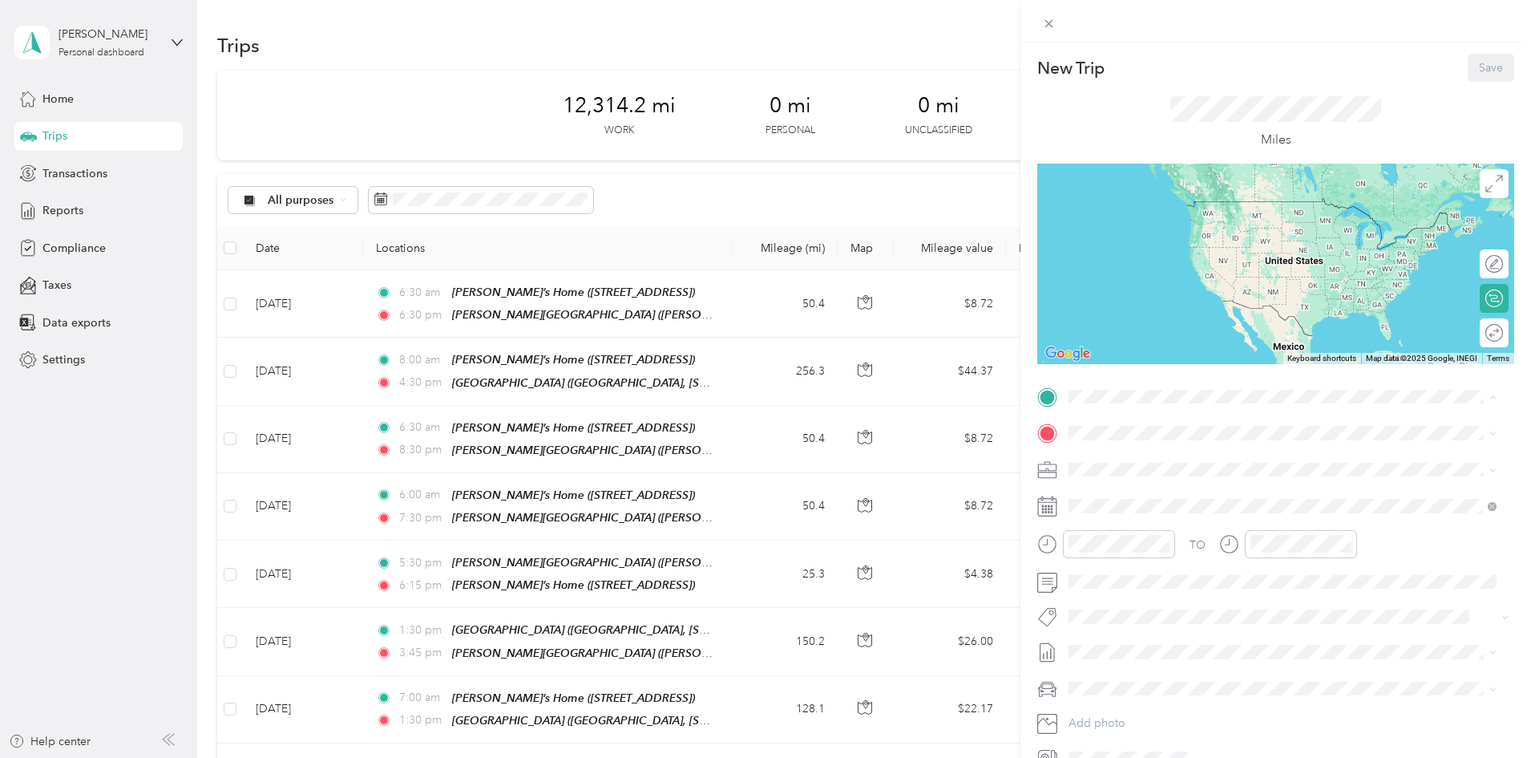
click at [1137, 472] on span "[STREET_ADDRESS]" at bounding box center [1150, 478] width 102 height 14
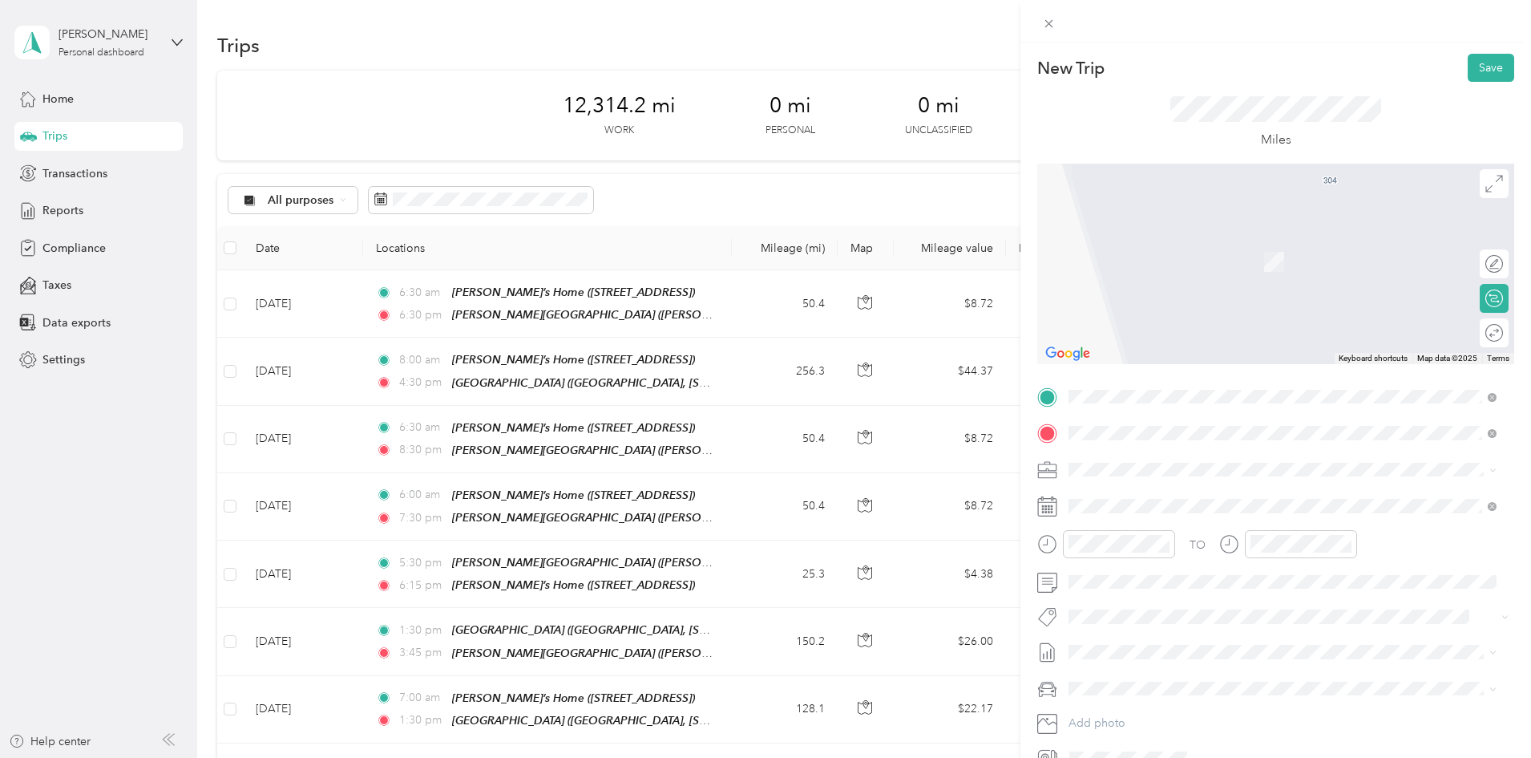
click at [1130, 507] on div "OSS Hospital [GEOGRAPHIC_DATA], [STREET_ADDRESS]" at bounding box center [1241, 506] width 285 height 34
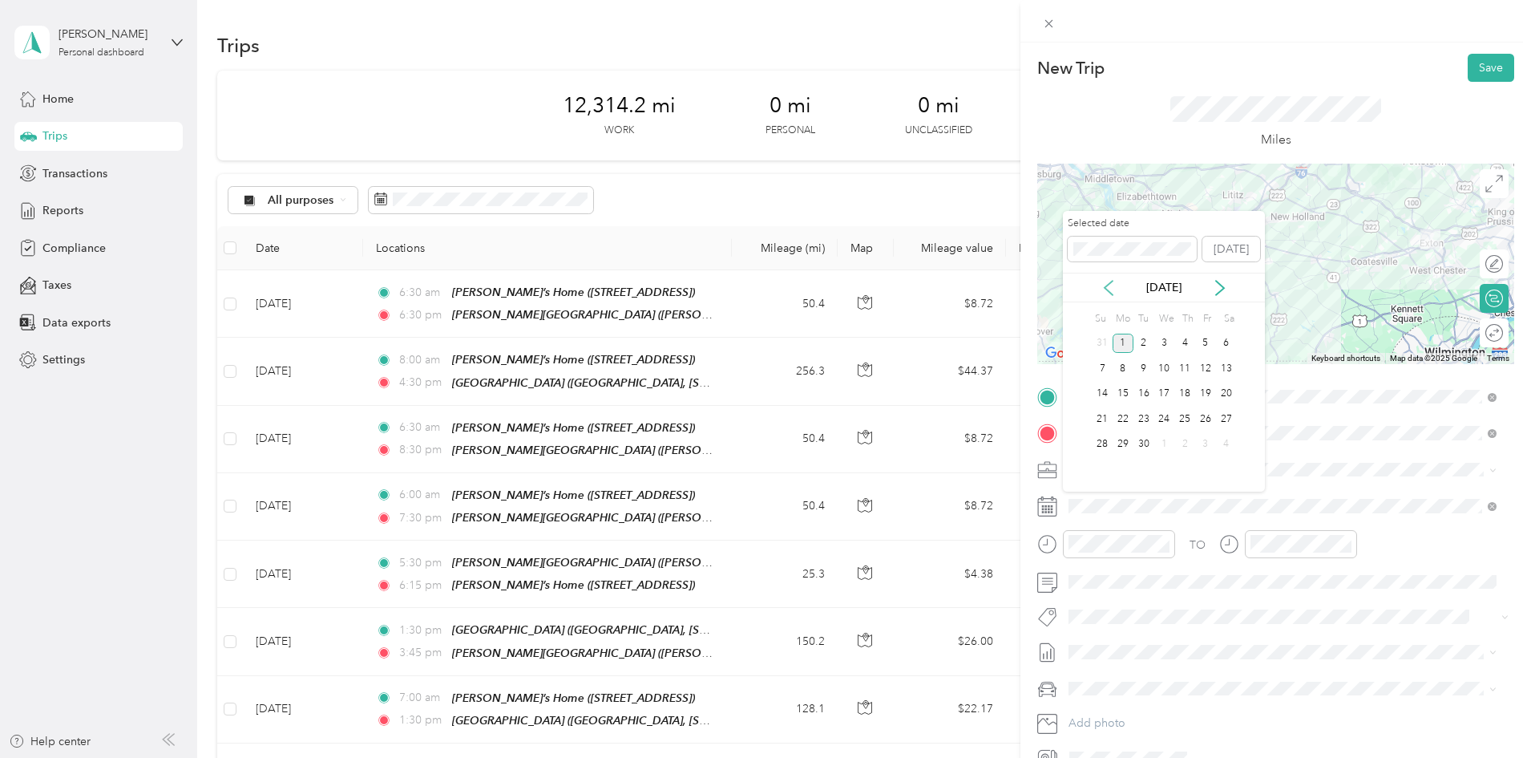
click at [1109, 289] on icon at bounding box center [1109, 288] width 16 height 16
click at [1166, 419] on div "20" at bounding box center [1164, 419] width 21 height 20
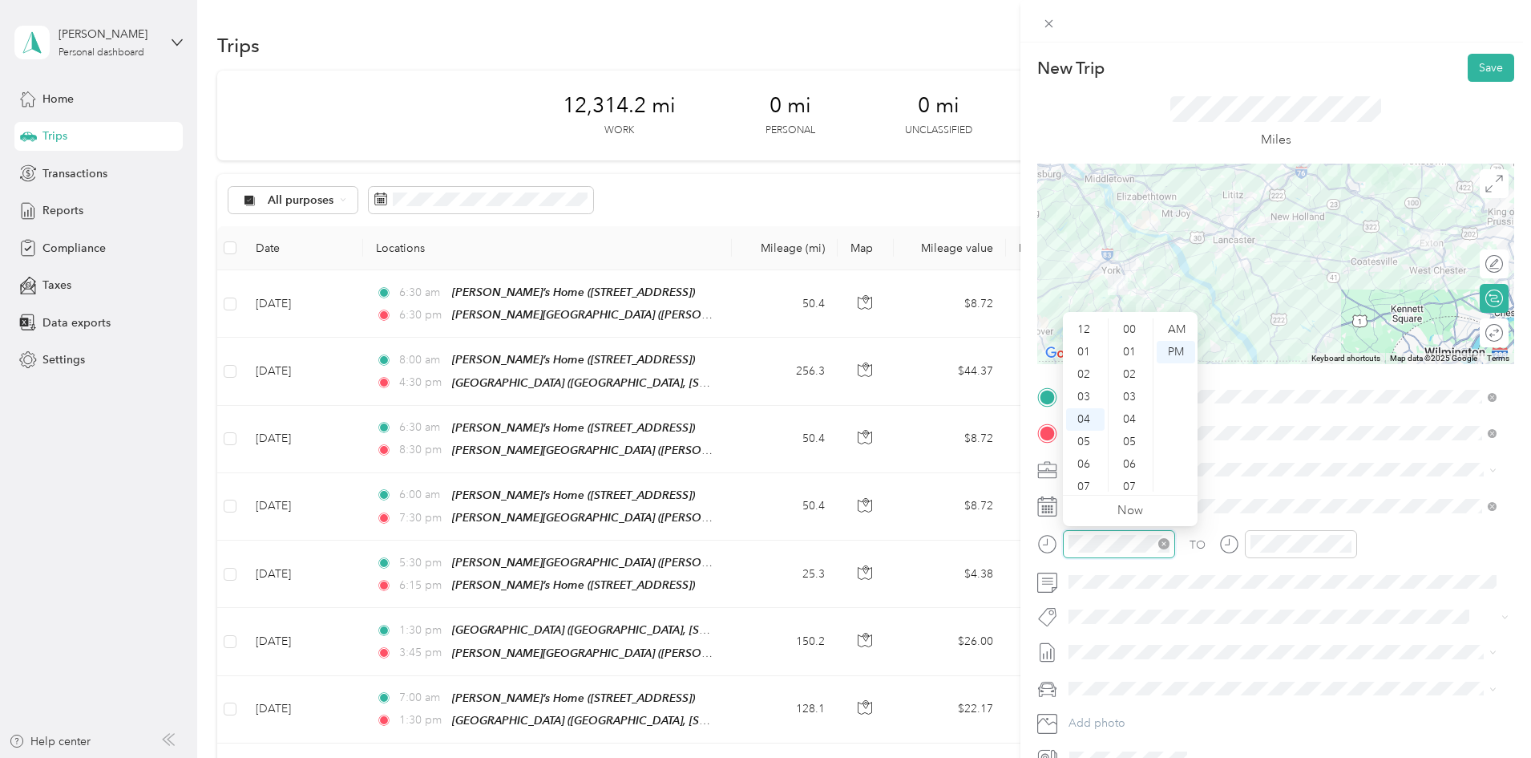
scroll to position [875, 0]
click at [1081, 463] on div "10" at bounding box center [1085, 464] width 38 height 22
click at [1124, 329] on div "00" at bounding box center [1131, 329] width 38 height 22
click at [1161, 329] on div "AM" at bounding box center [1176, 329] width 38 height 22
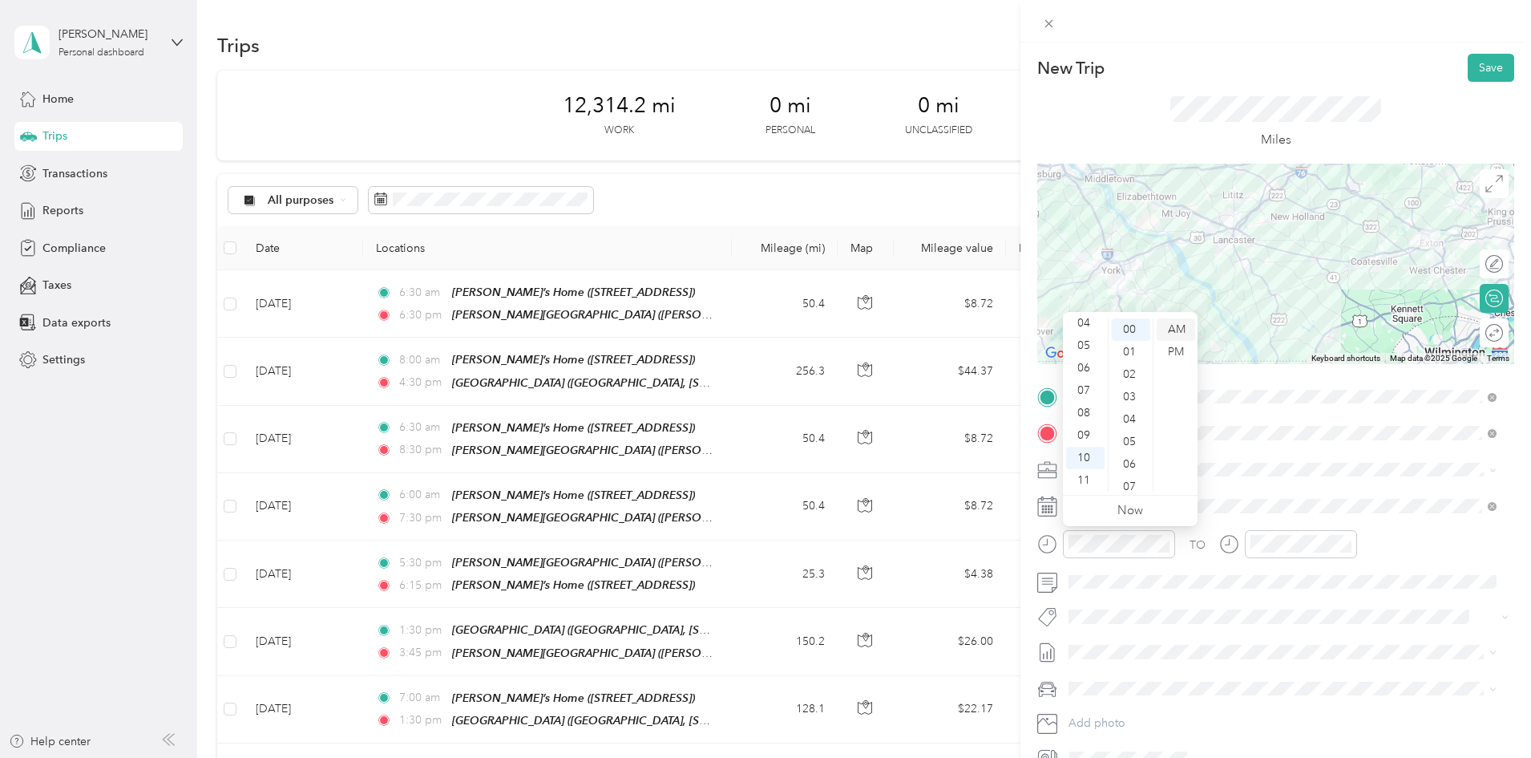
click at [1182, 329] on div "AM" at bounding box center [1176, 329] width 38 height 22
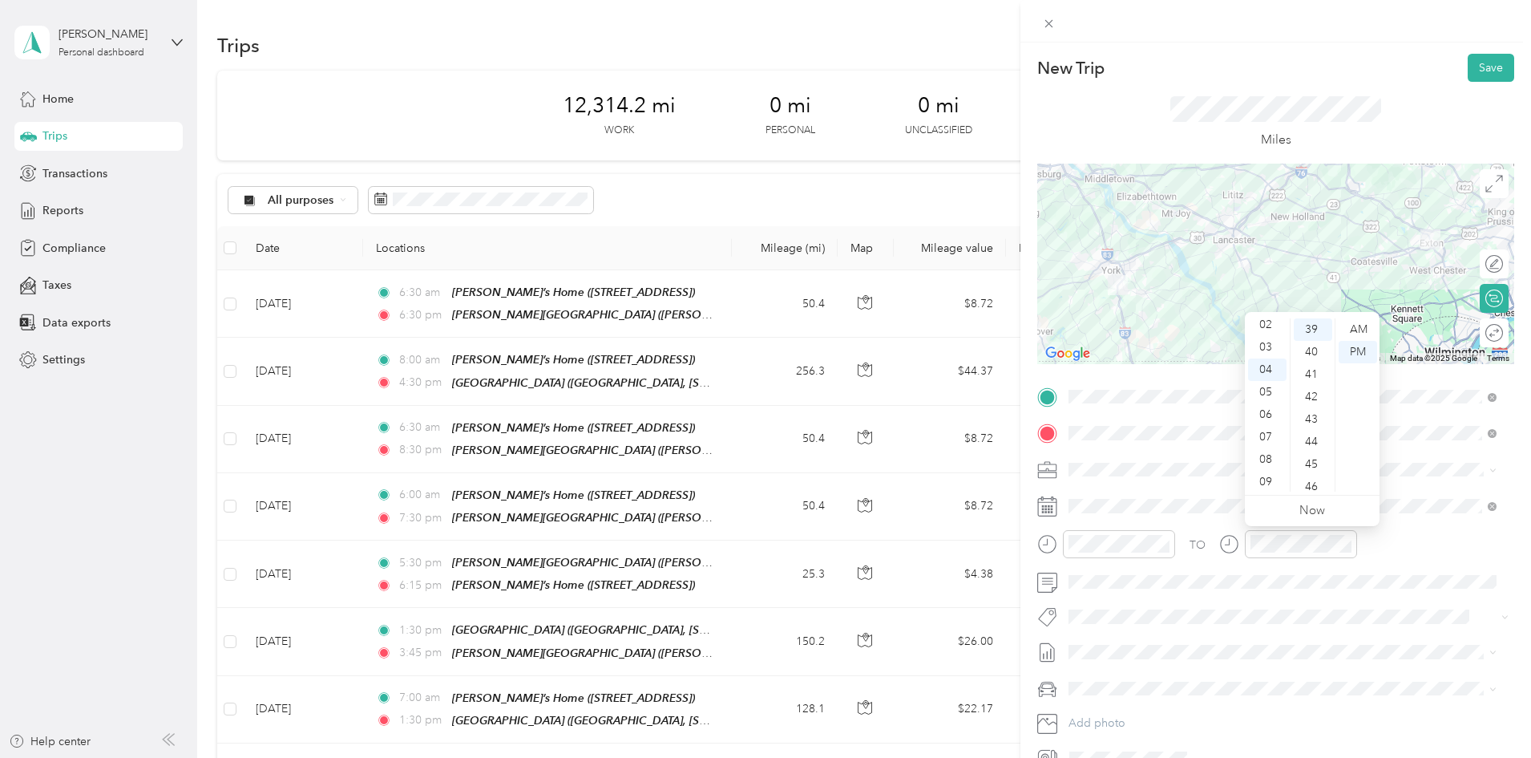
scroll to position [42, 0]
click at [1263, 354] on div "03" at bounding box center [1267, 354] width 38 height 22
click at [1311, 357] on div "30" at bounding box center [1313, 352] width 38 height 22
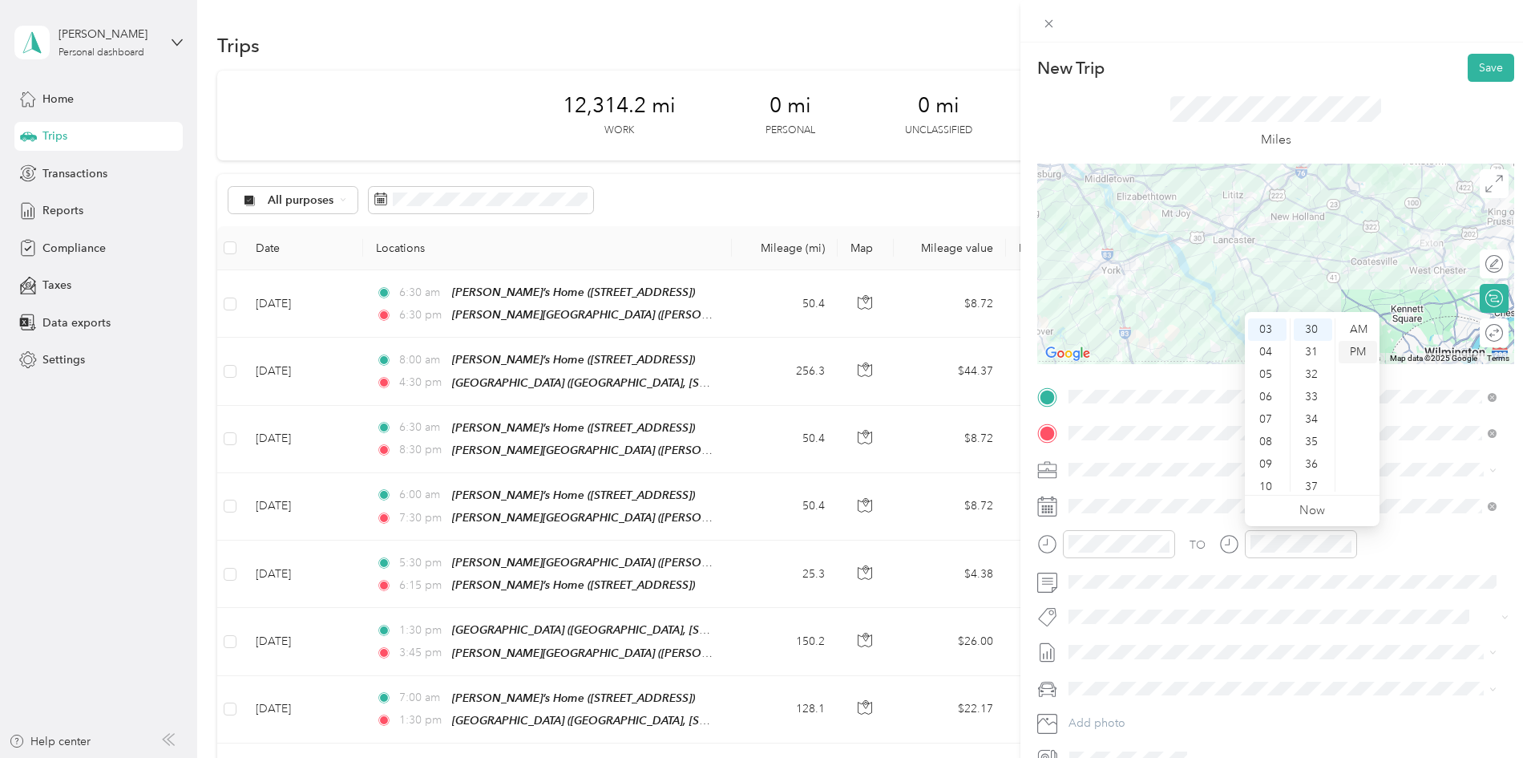
click at [1348, 354] on div "PM" at bounding box center [1358, 352] width 38 height 22
click at [1356, 353] on div "PM" at bounding box center [1358, 352] width 38 height 22
click at [1084, 657] on span "[PERSON_NAME]'s Car" at bounding box center [1133, 660] width 118 height 14
click at [1481, 333] on div at bounding box center [1486, 333] width 34 height 17
click at [1478, 58] on button "Save" at bounding box center [1491, 68] width 46 height 28
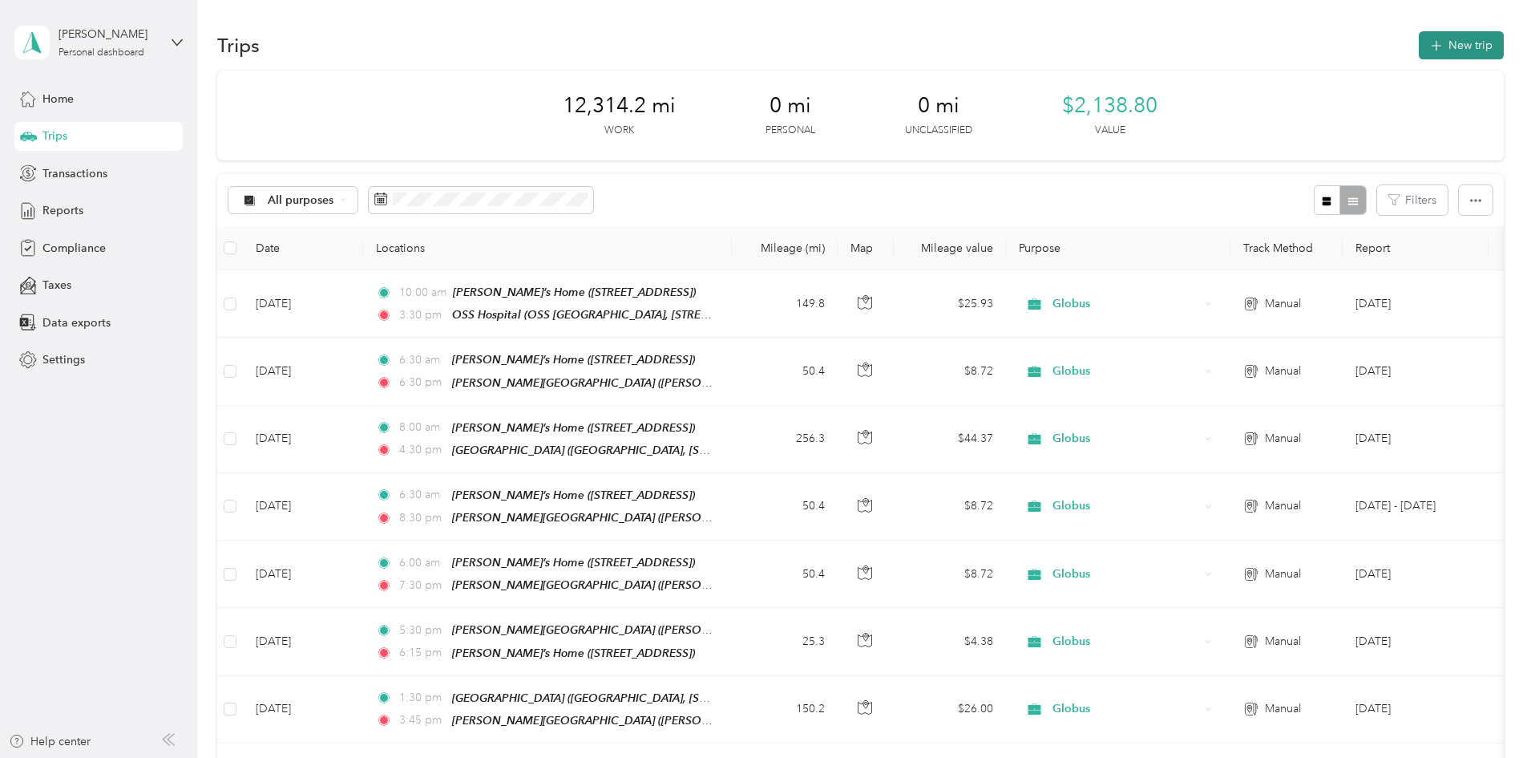
click at [1419, 44] on button "New trip" at bounding box center [1461, 45] width 85 height 28
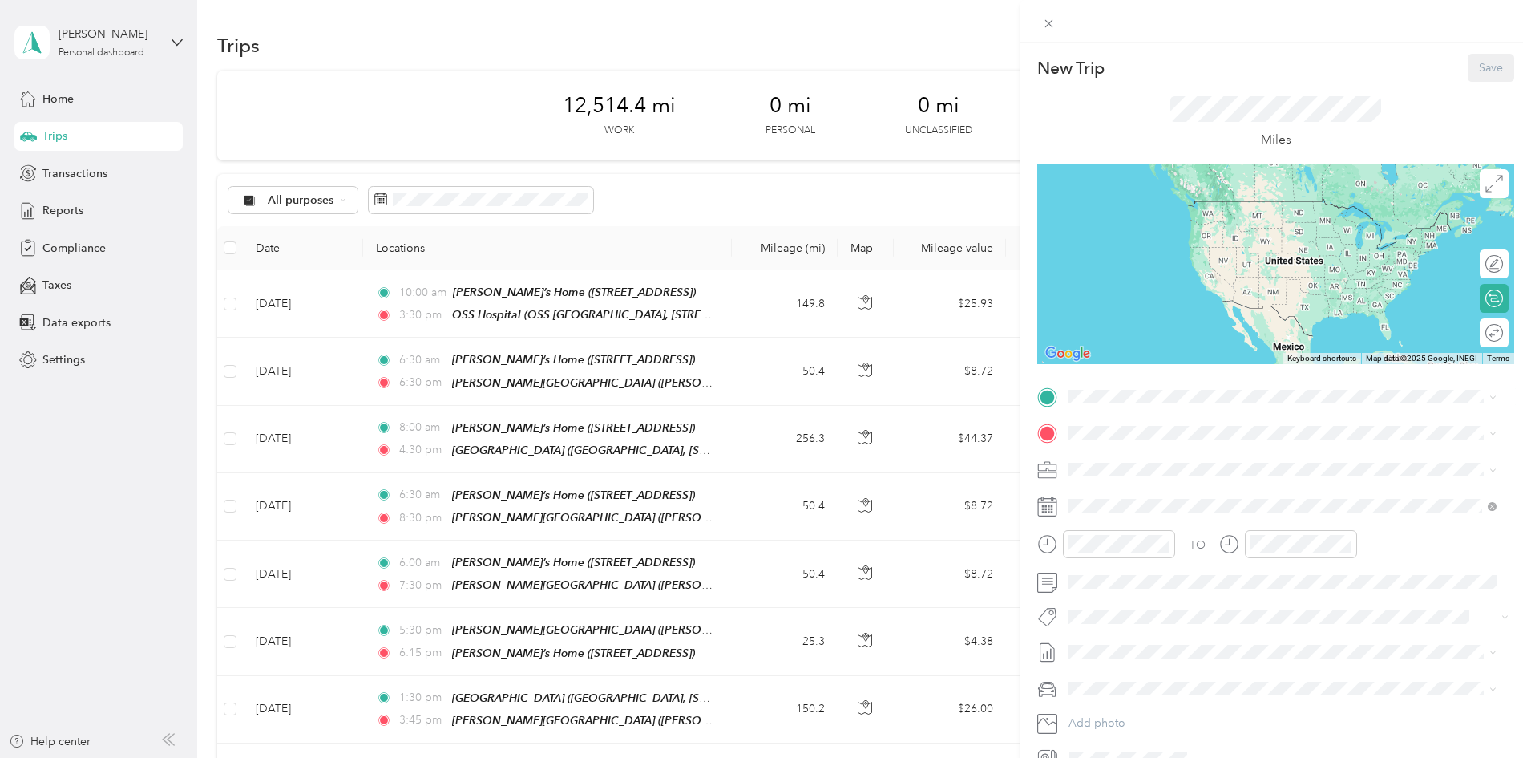
click at [1142, 463] on div "[PERSON_NAME]’s Home [STREET_ADDRESS]" at bounding box center [1167, 465] width 136 height 34
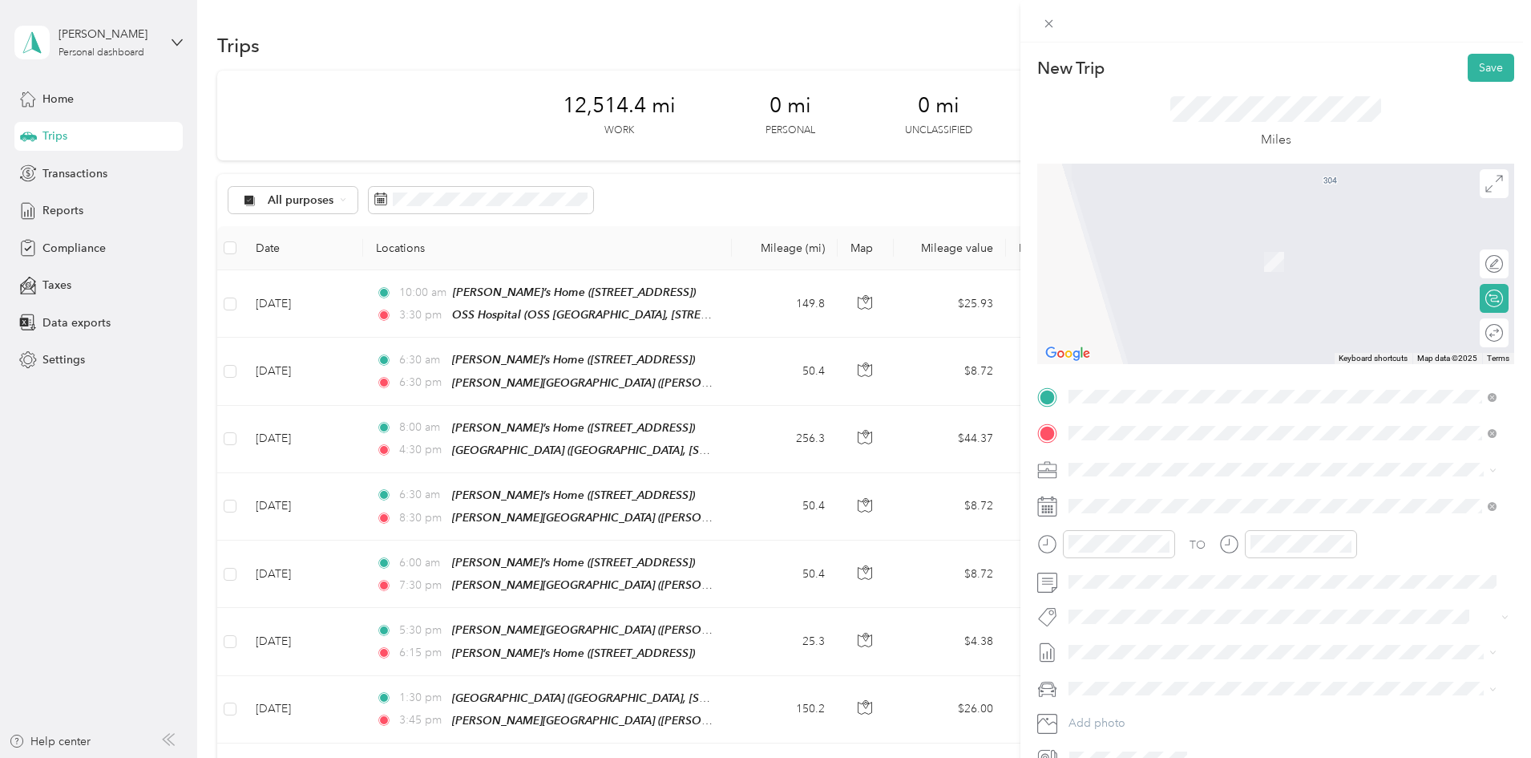
click at [1163, 498] on strong "[PERSON_NAME][GEOGRAPHIC_DATA]" at bounding box center [1206, 496] width 214 height 14
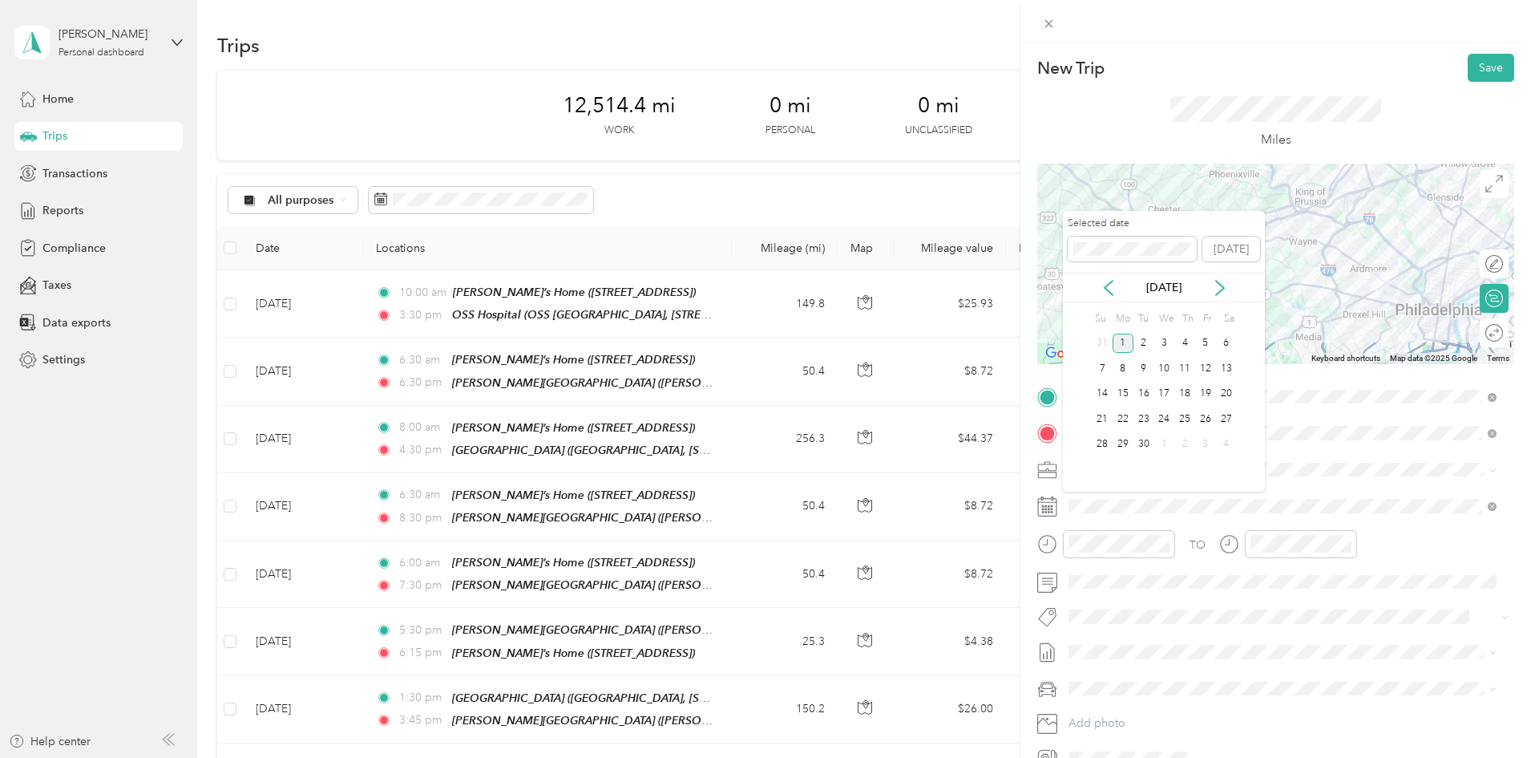
drag, startPoint x: 1103, startPoint y: 290, endPoint x: 1114, endPoint y: 317, distance: 28.7
click at [1103, 293] on icon at bounding box center [1109, 288] width 16 height 16
click at [1206, 418] on div "22" at bounding box center [1205, 419] width 21 height 20
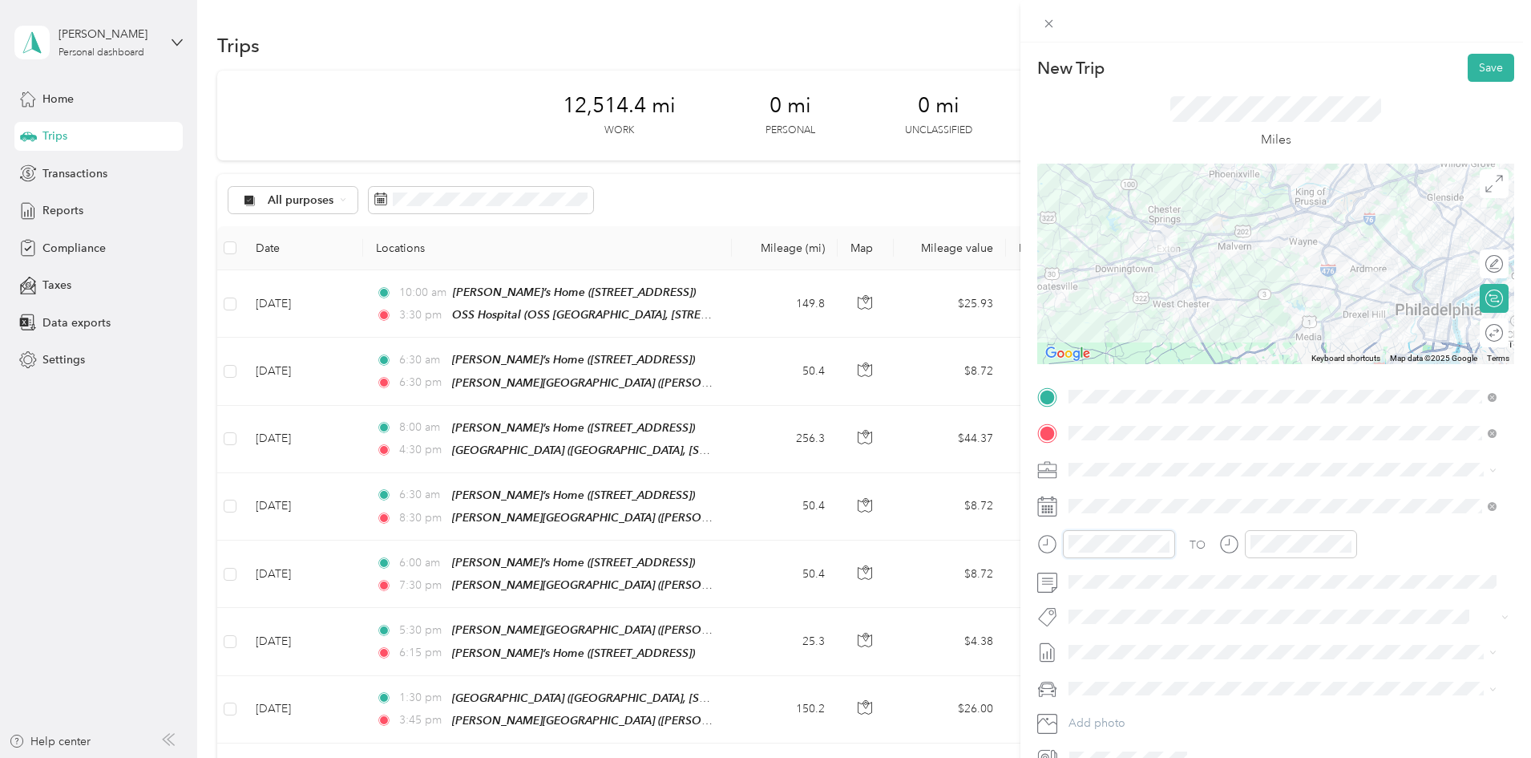
click at [1182, 542] on div "TO" at bounding box center [1275, 549] width 477 height 39
click at [1082, 378] on div "06" at bounding box center [1085, 374] width 38 height 22
click at [1129, 383] on div "30" at bounding box center [1131, 385] width 38 height 22
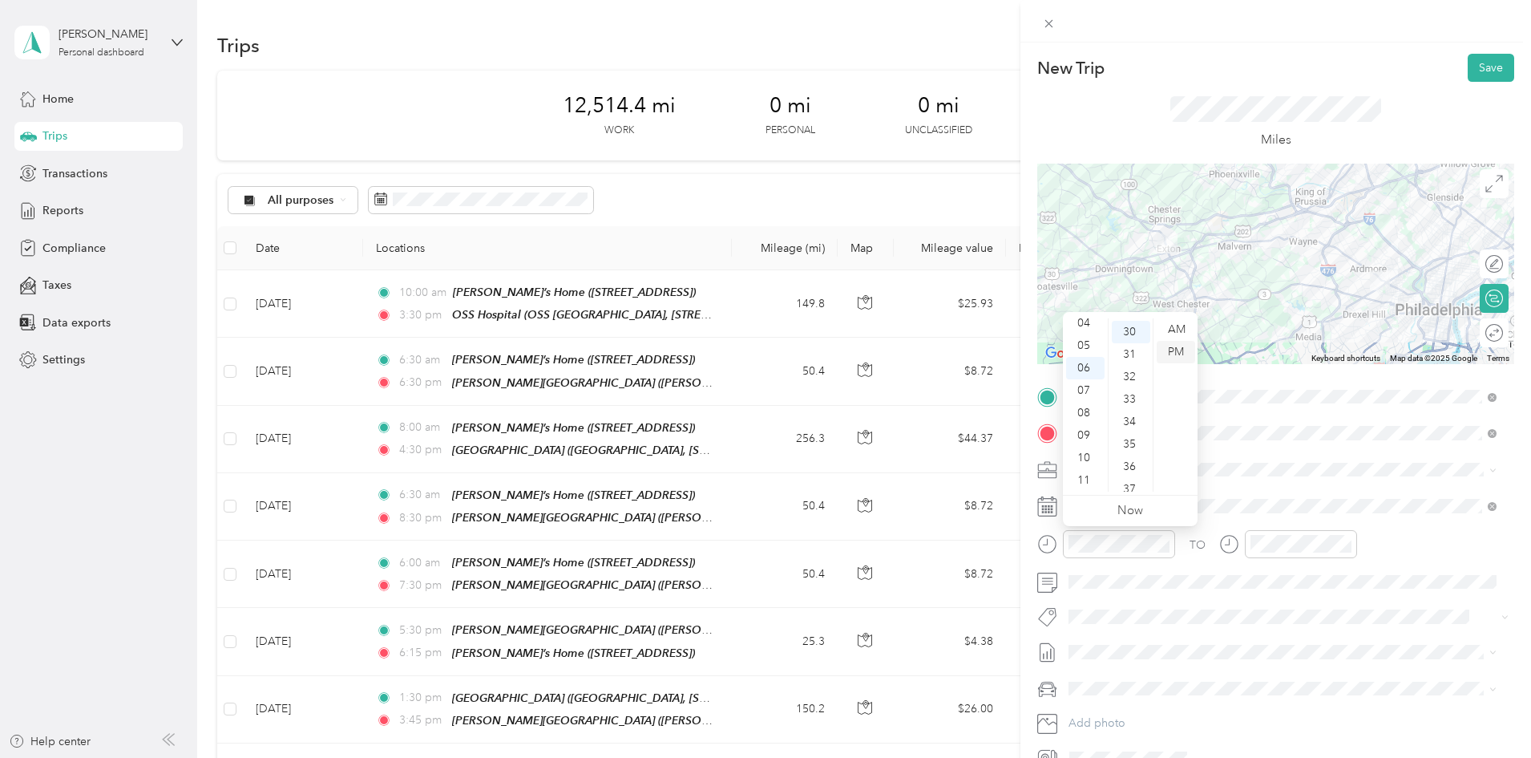
scroll to position [673, 0]
click at [1176, 328] on div "AM" at bounding box center [1176, 329] width 38 height 22
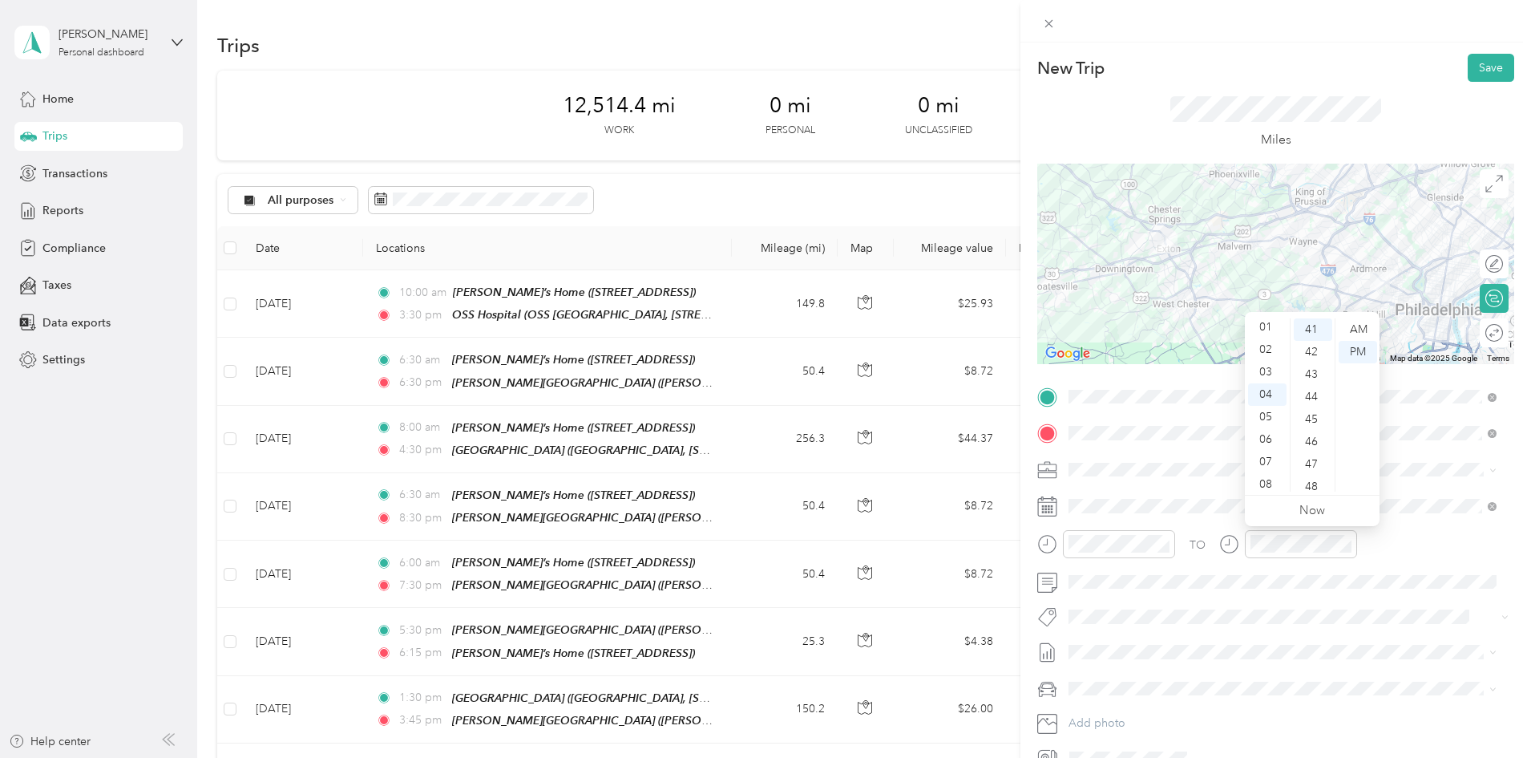
scroll to position [0, 0]
click at [1267, 374] on div "02" at bounding box center [1267, 374] width 38 height 22
click at [1322, 369] on div "30" at bounding box center [1313, 371] width 38 height 22
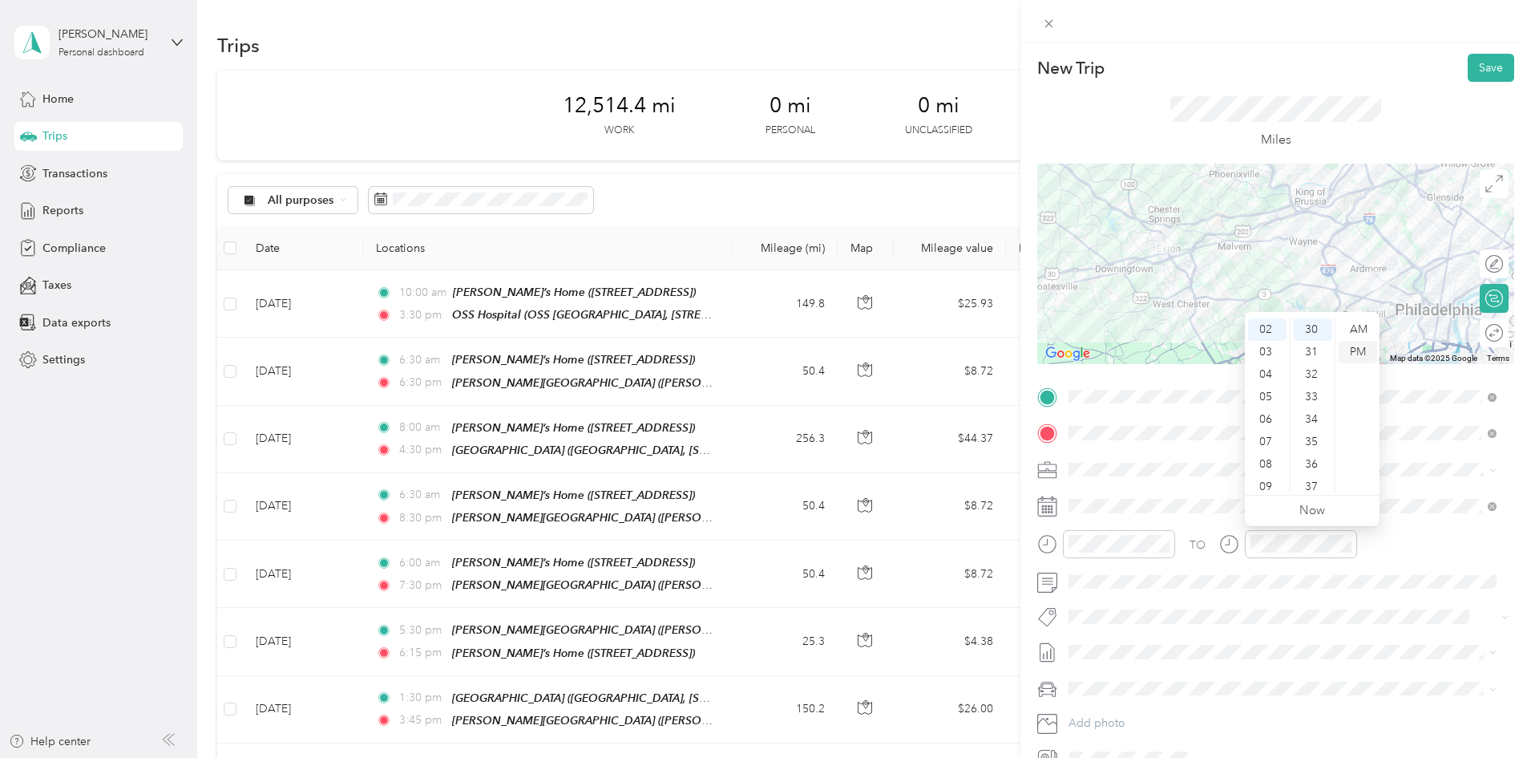
click at [1354, 352] on div "PM" at bounding box center [1358, 352] width 38 height 22
click at [1479, 333] on div at bounding box center [1486, 333] width 34 height 17
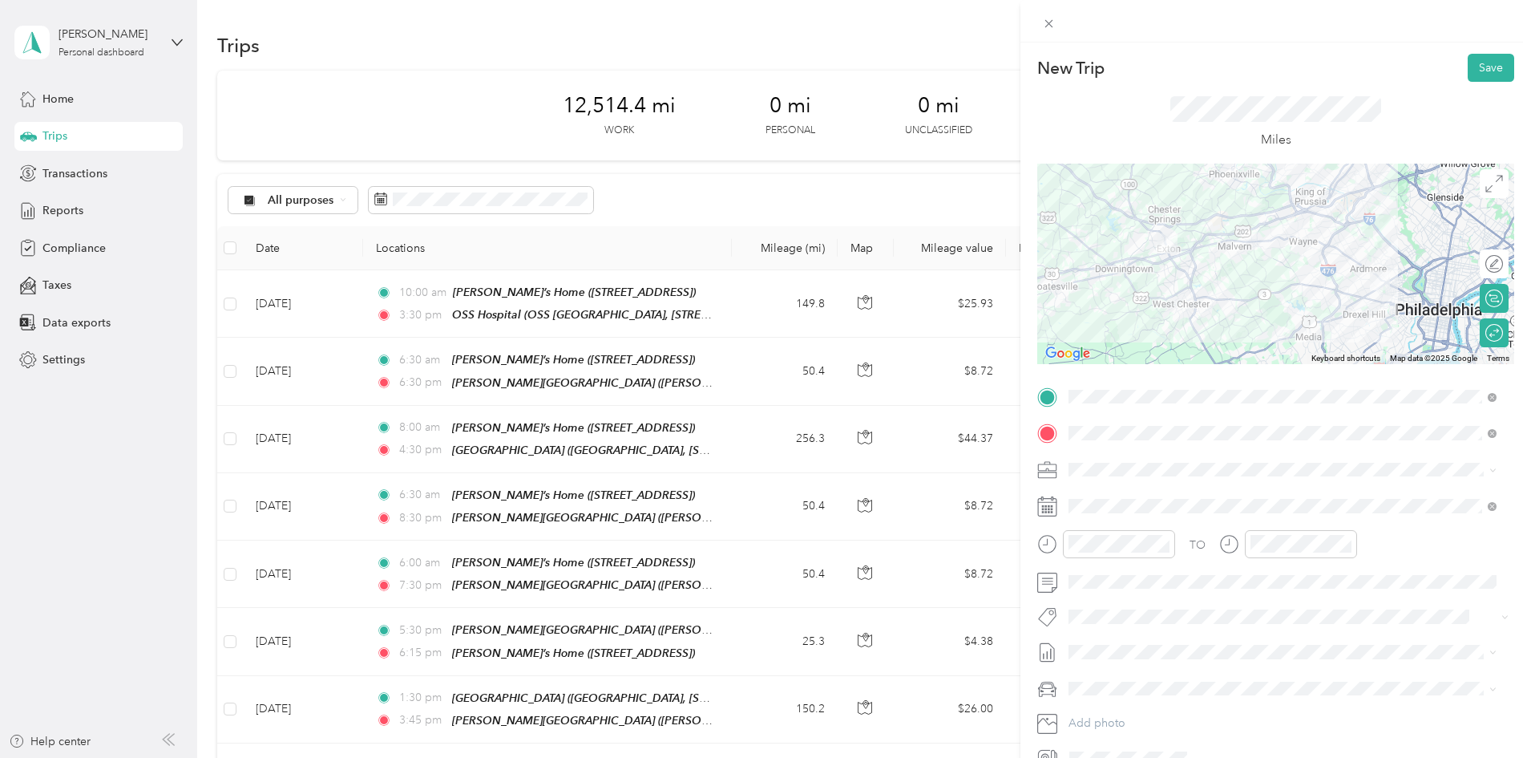
click at [1103, 661] on li "[PERSON_NAME]'s Car" at bounding box center [1282, 653] width 439 height 28
click at [1474, 65] on button "Save" at bounding box center [1491, 68] width 46 height 28
click at [1471, 68] on button "Save" at bounding box center [1491, 68] width 46 height 28
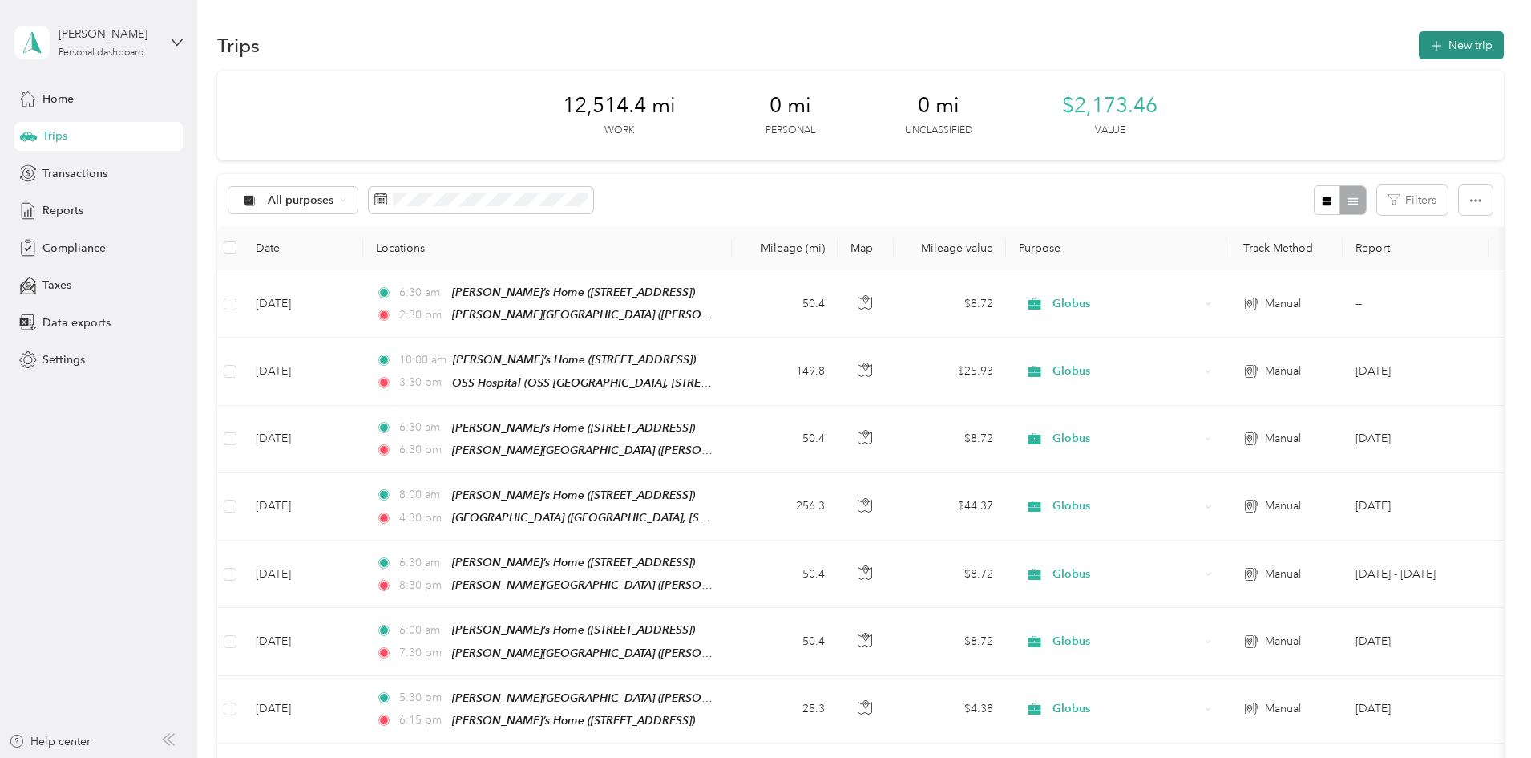
click at [1419, 44] on button "New trip" at bounding box center [1461, 45] width 85 height 28
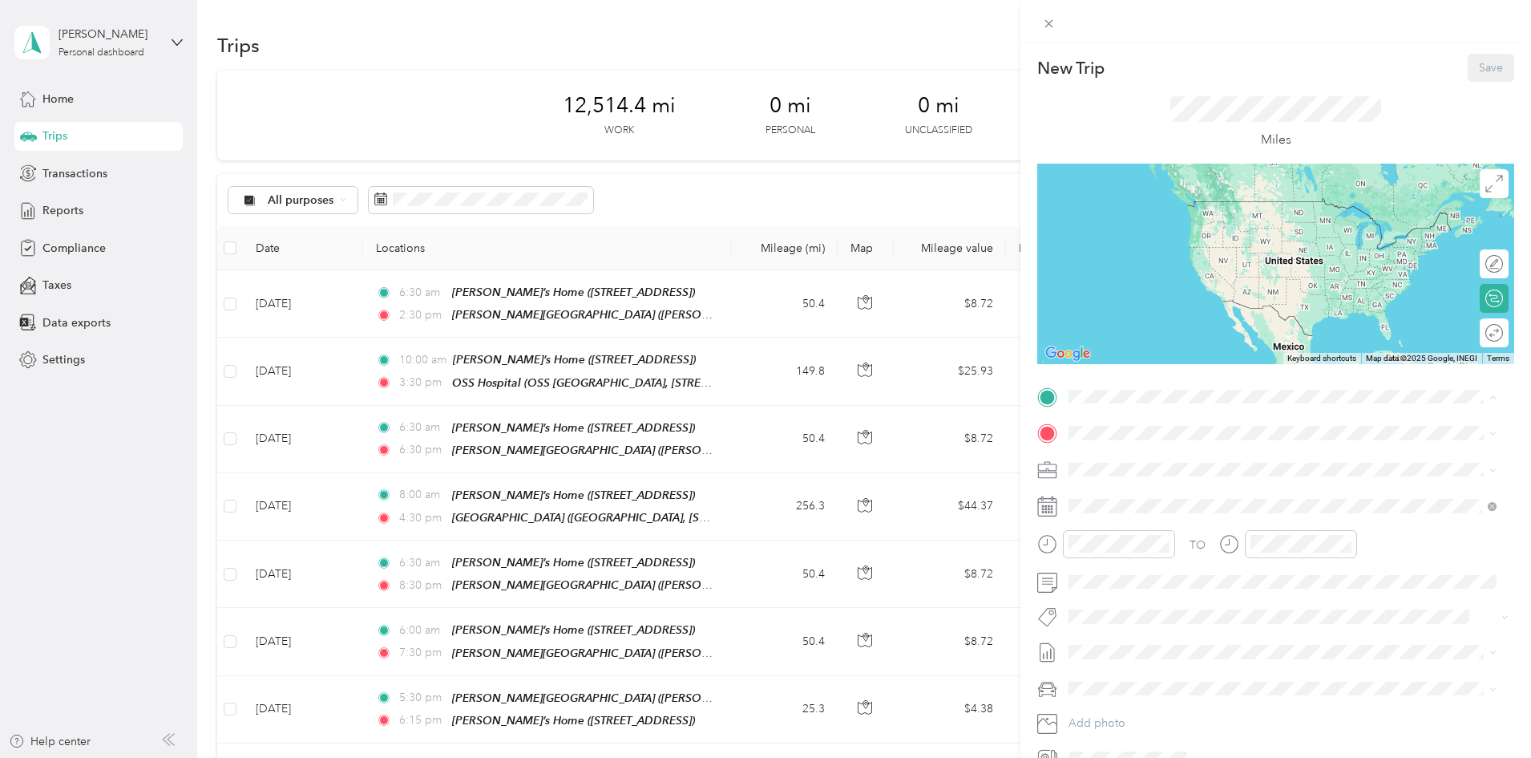
click at [1126, 473] on span "[STREET_ADDRESS]" at bounding box center [1150, 478] width 102 height 14
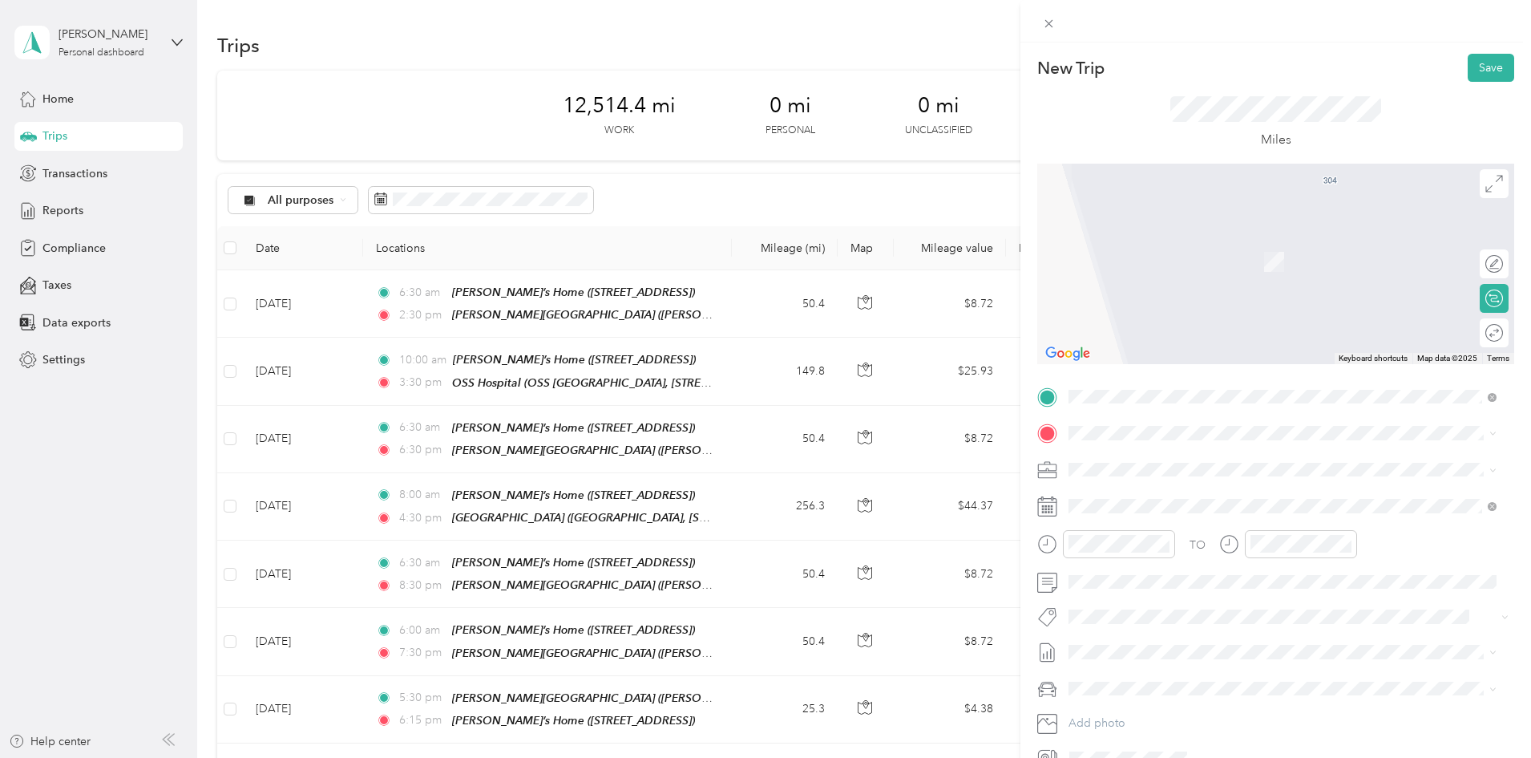
click at [1153, 511] on span "Globus Medical - Headquarters, [STREET_ADDRESS][PERSON_NAME]" at bounding box center [1276, 506] width 355 height 14
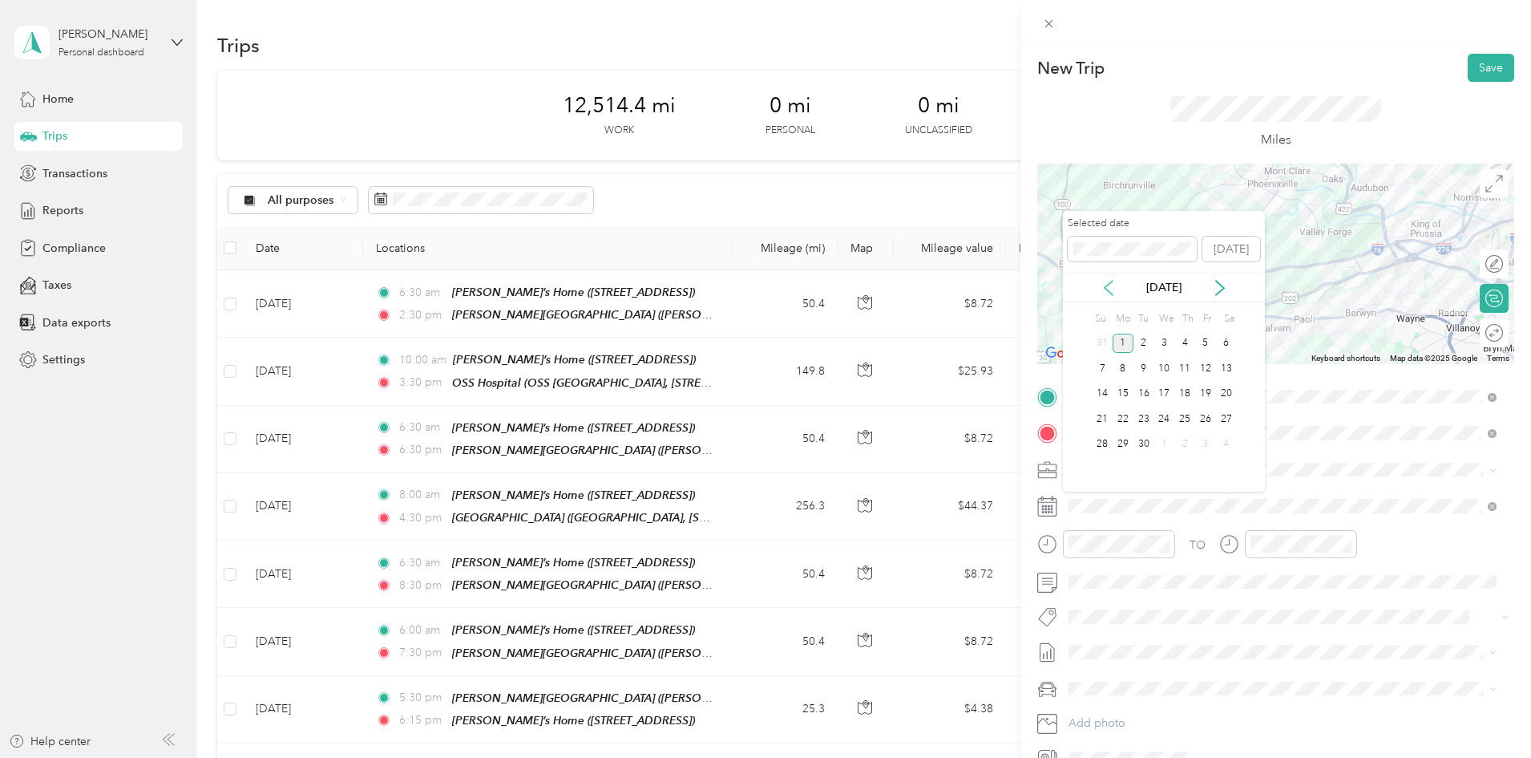
click at [1116, 291] on icon at bounding box center [1109, 288] width 16 height 16
click at [1223, 417] on div "23" at bounding box center [1226, 419] width 21 height 20
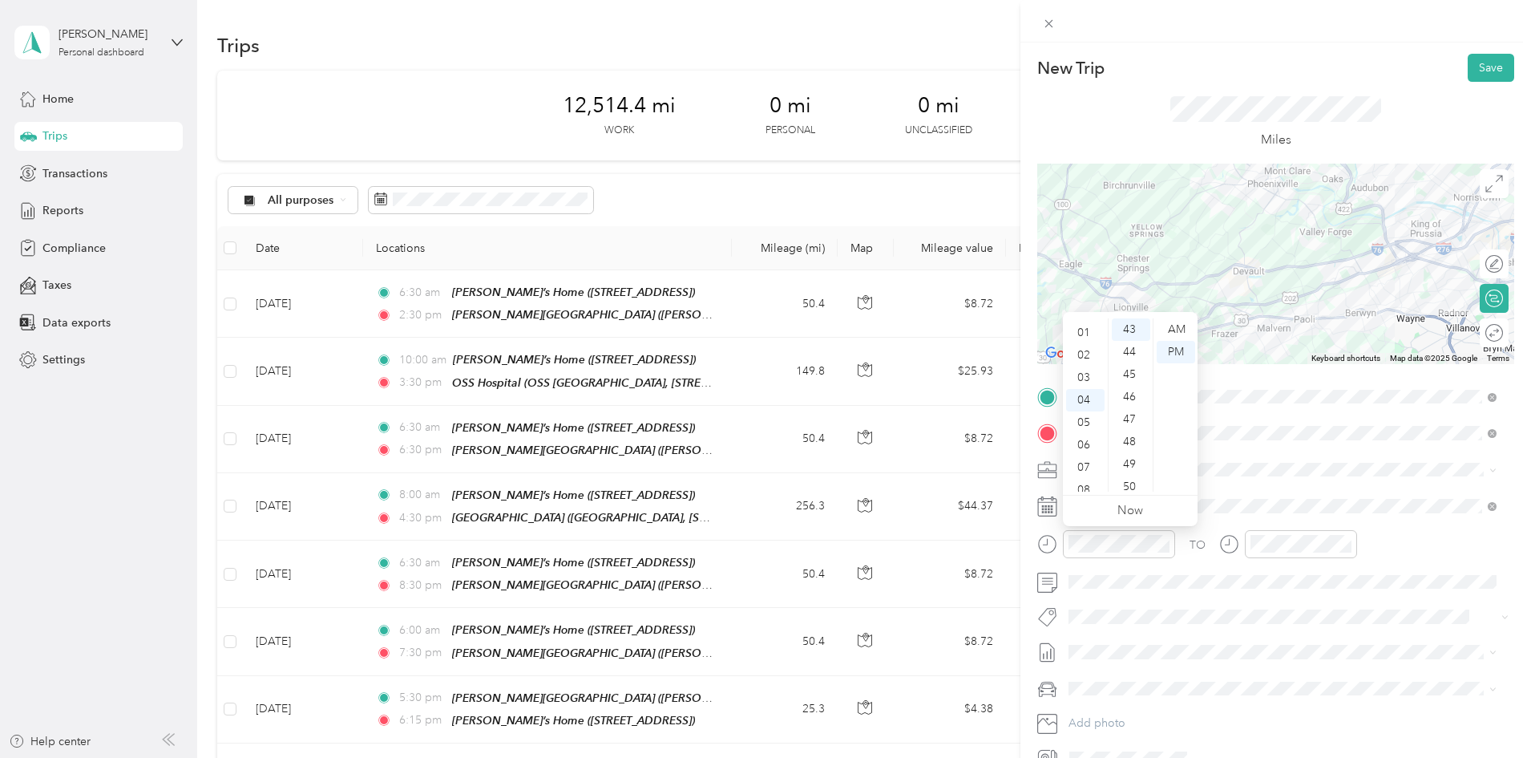
scroll to position [0, 0]
click at [1083, 483] on div "07" at bounding box center [1085, 486] width 38 height 22
click at [1138, 329] on div "00" at bounding box center [1131, 329] width 38 height 22
click at [1183, 327] on div "AM" at bounding box center [1176, 329] width 38 height 22
click at [1179, 328] on div "AM" at bounding box center [1176, 329] width 38 height 22
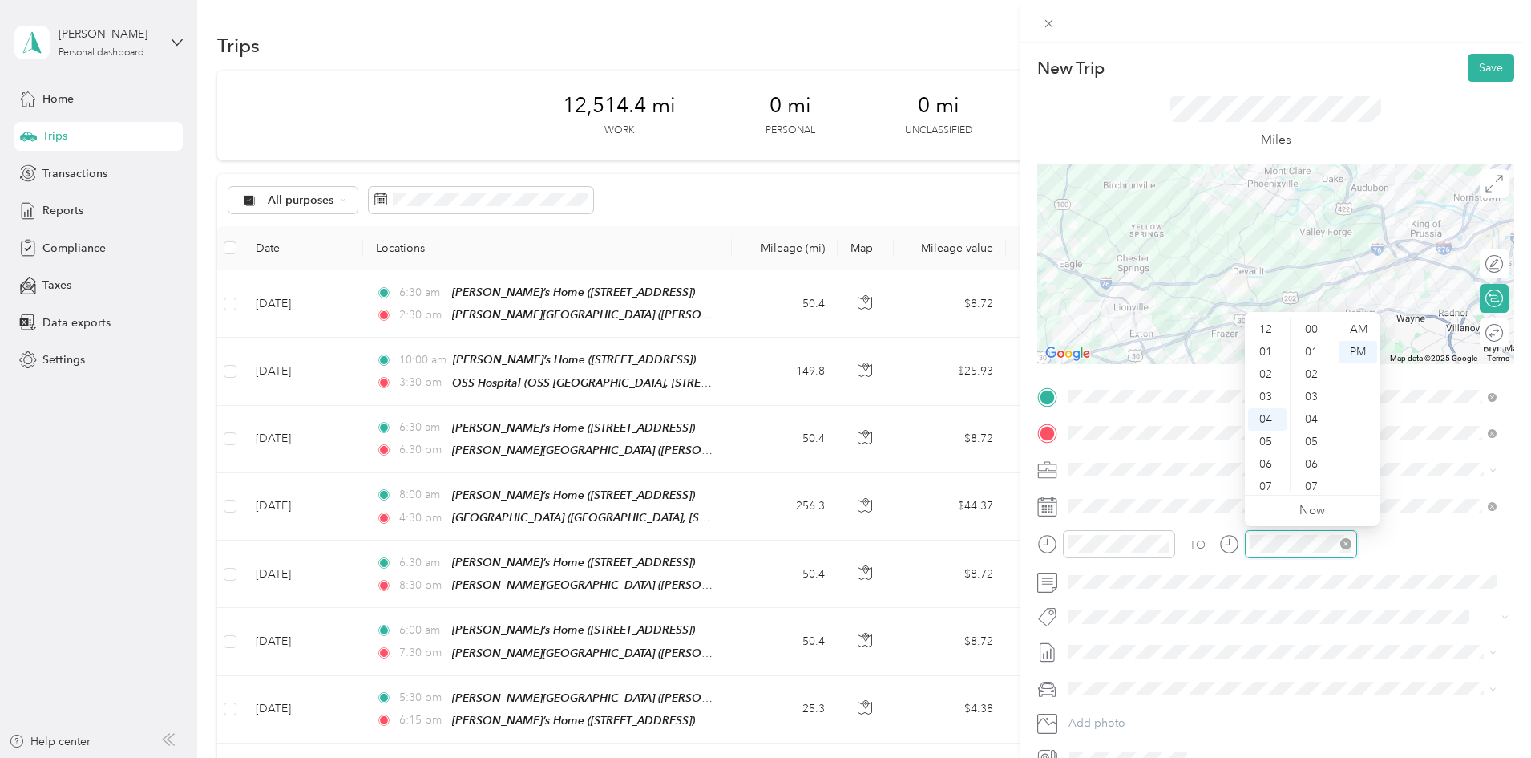
scroll to position [965, 0]
click at [1267, 337] on div "03" at bounding box center [1267, 339] width 38 height 22
click at [1309, 328] on div "30" at bounding box center [1313, 326] width 38 height 22
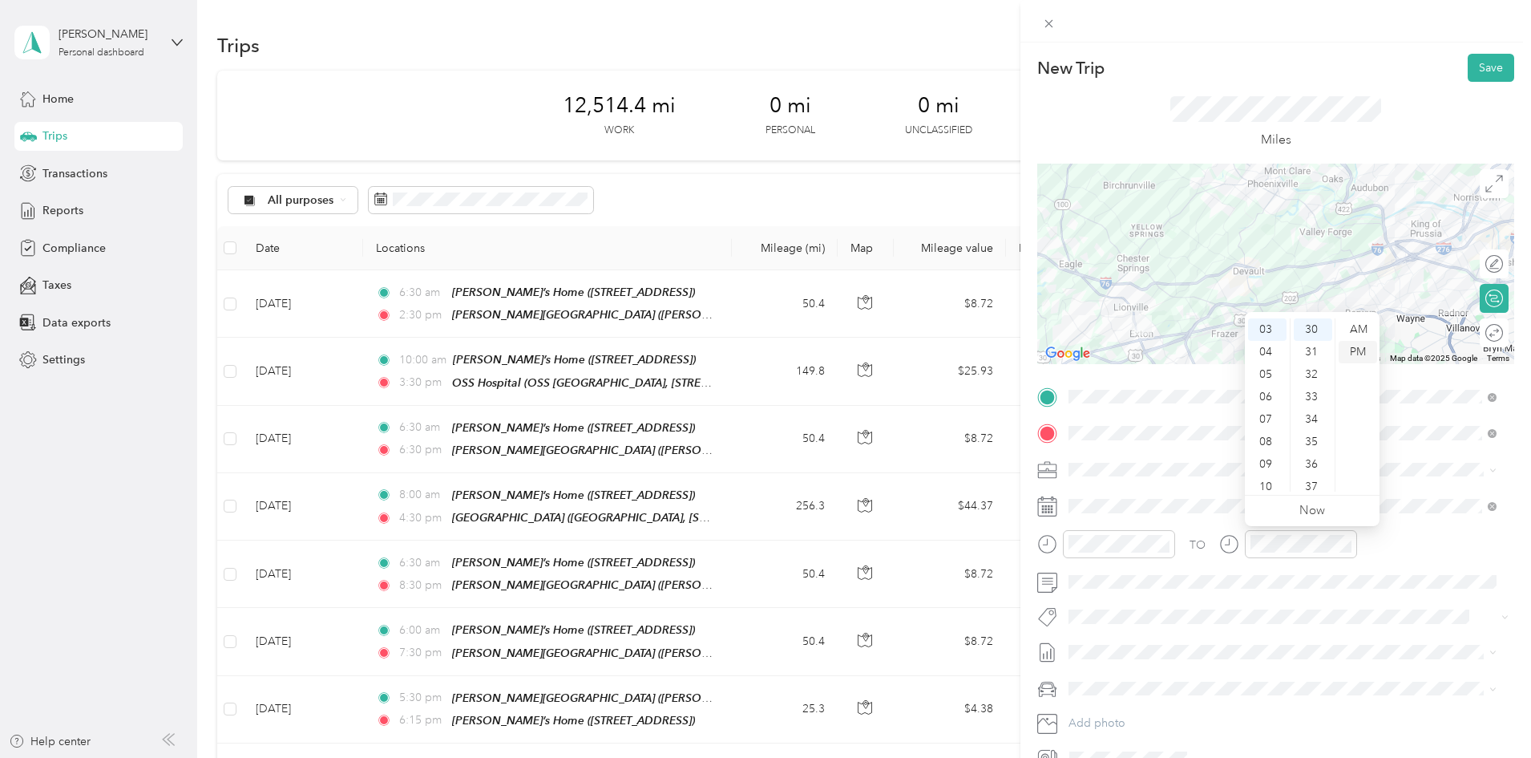
click at [1348, 347] on div "PM" at bounding box center [1358, 352] width 38 height 22
click at [1125, 664] on li "[PERSON_NAME]'s Car" at bounding box center [1282, 652] width 439 height 28
click at [1479, 339] on div at bounding box center [1489, 333] width 28 height 17
click at [1481, 73] on button "Save" at bounding box center [1491, 68] width 46 height 28
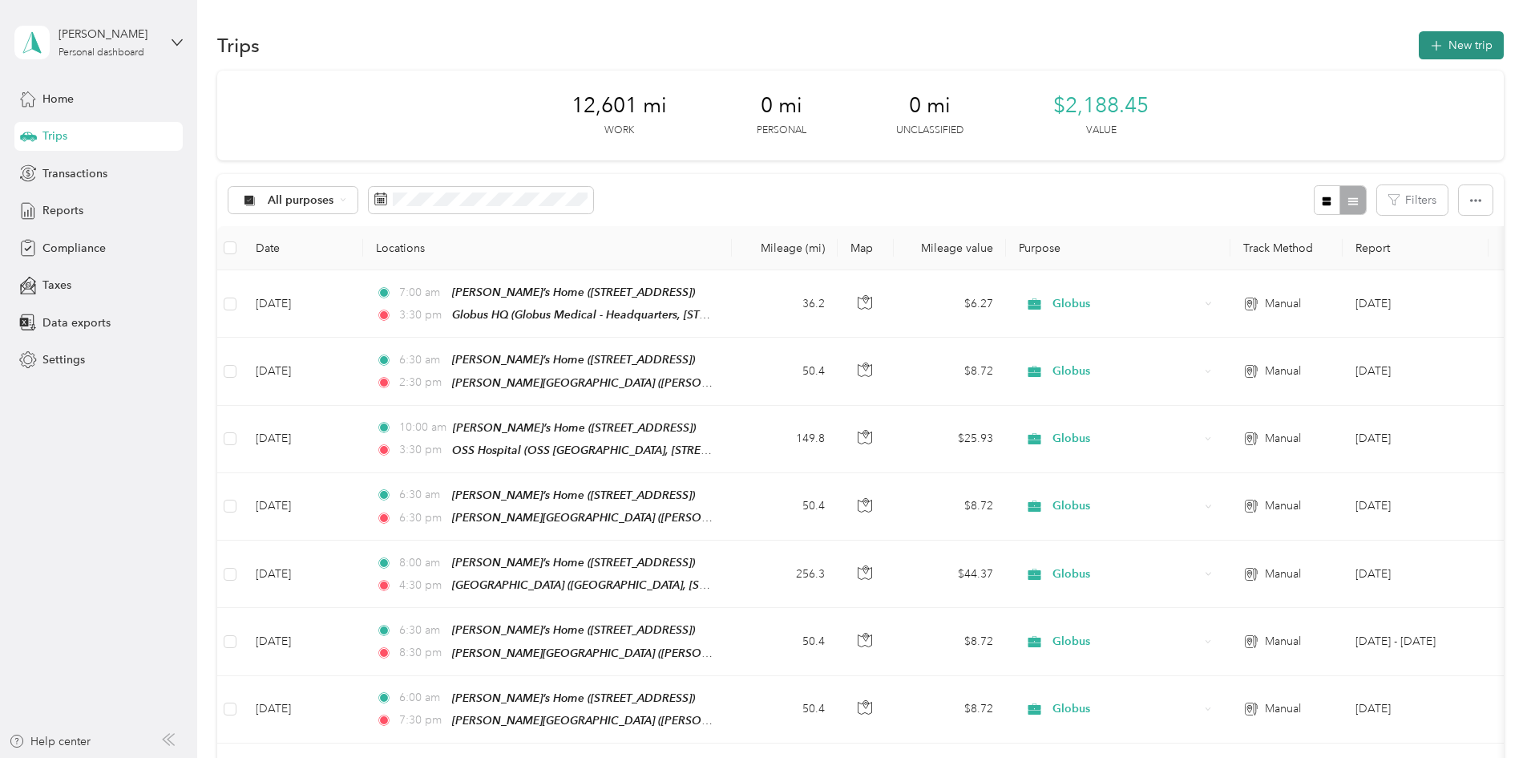
click at [1419, 41] on button "New trip" at bounding box center [1461, 45] width 85 height 28
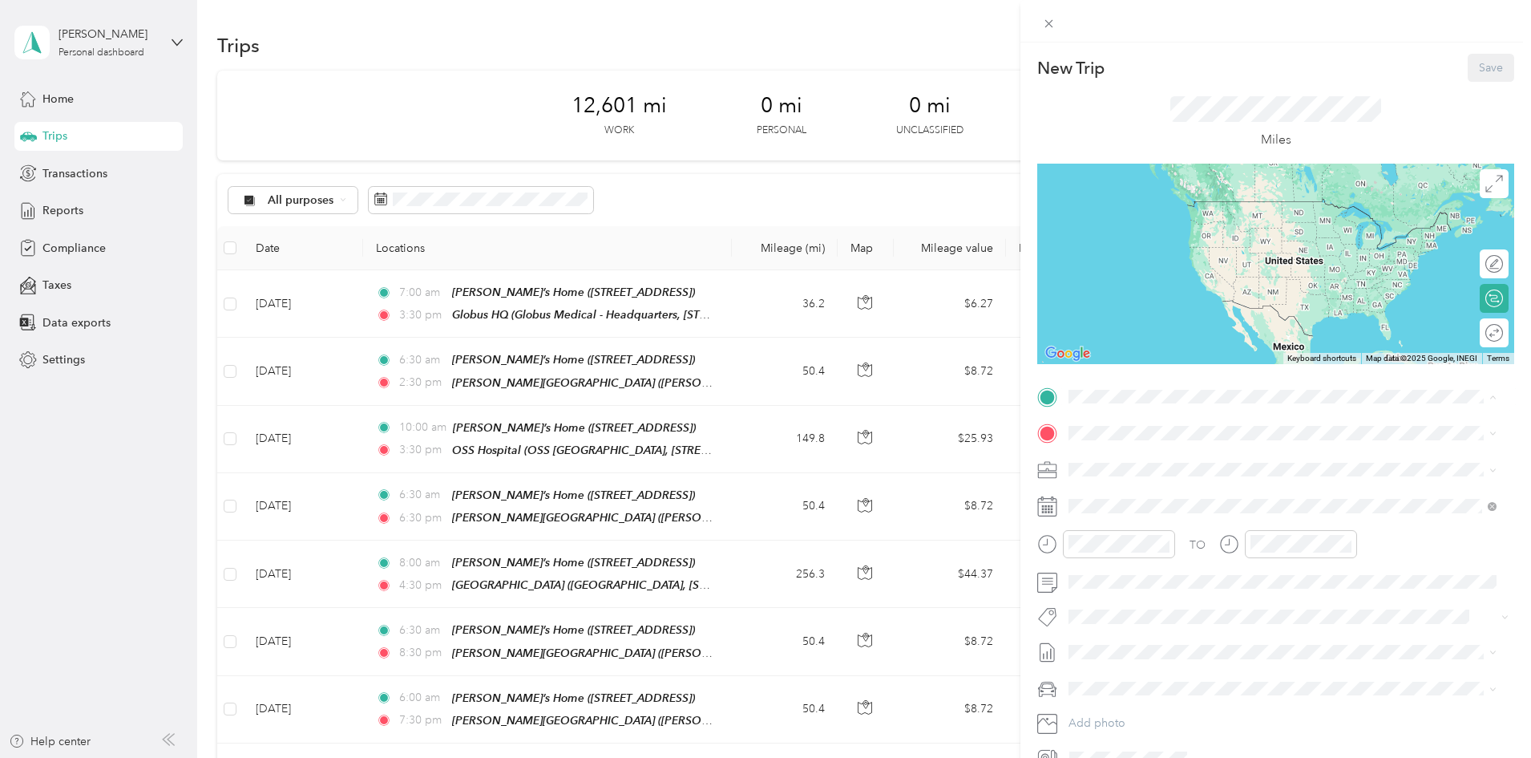
click at [1153, 468] on div "[PERSON_NAME]’s Home [STREET_ADDRESS]" at bounding box center [1167, 470] width 136 height 34
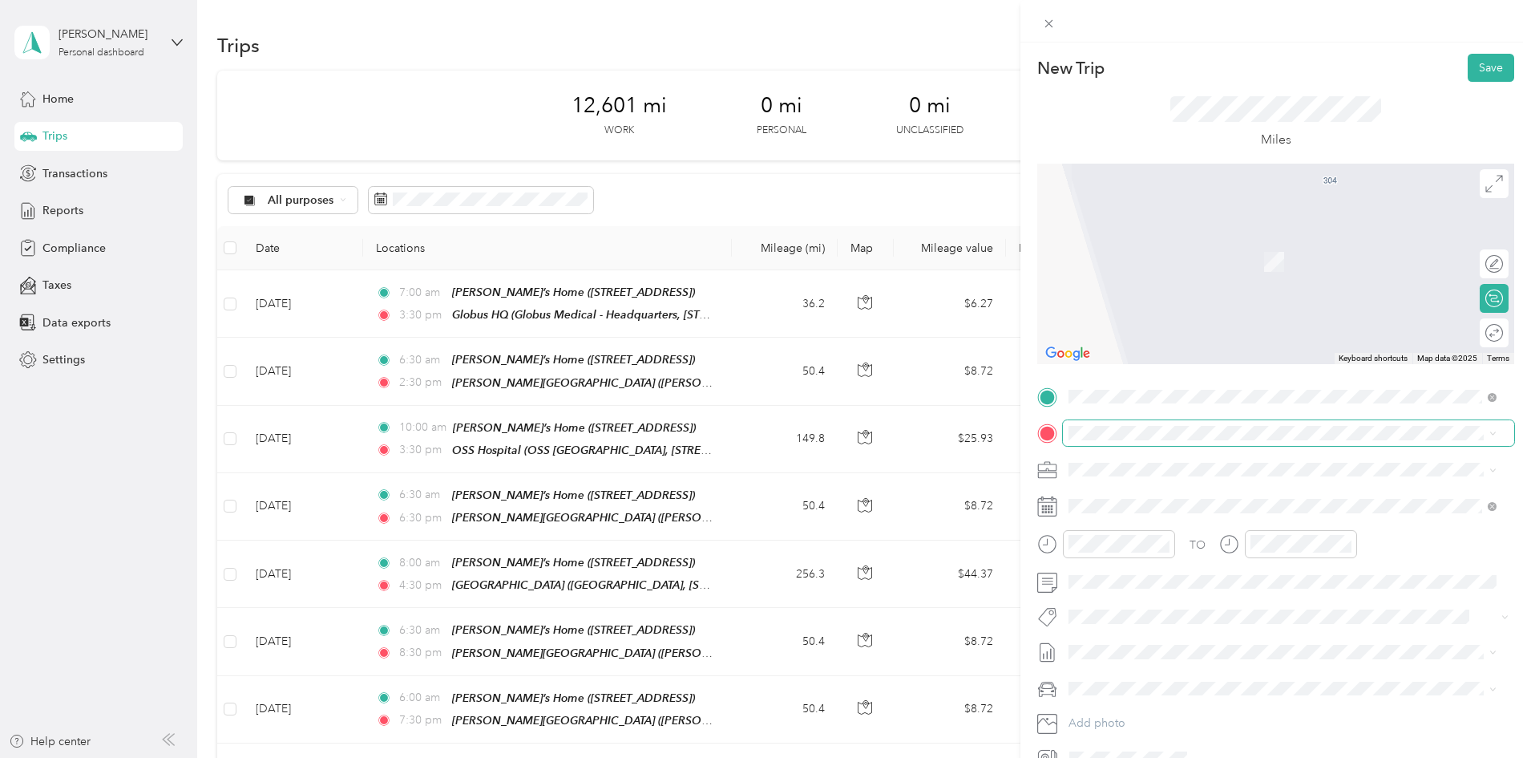
click at [1101, 417] on div "TO Add photo" at bounding box center [1275, 577] width 477 height 387
click at [1188, 509] on span "[PERSON_NAME][GEOGRAPHIC_DATA], [STREET_ADDRESS]" at bounding box center [1255, 514] width 313 height 14
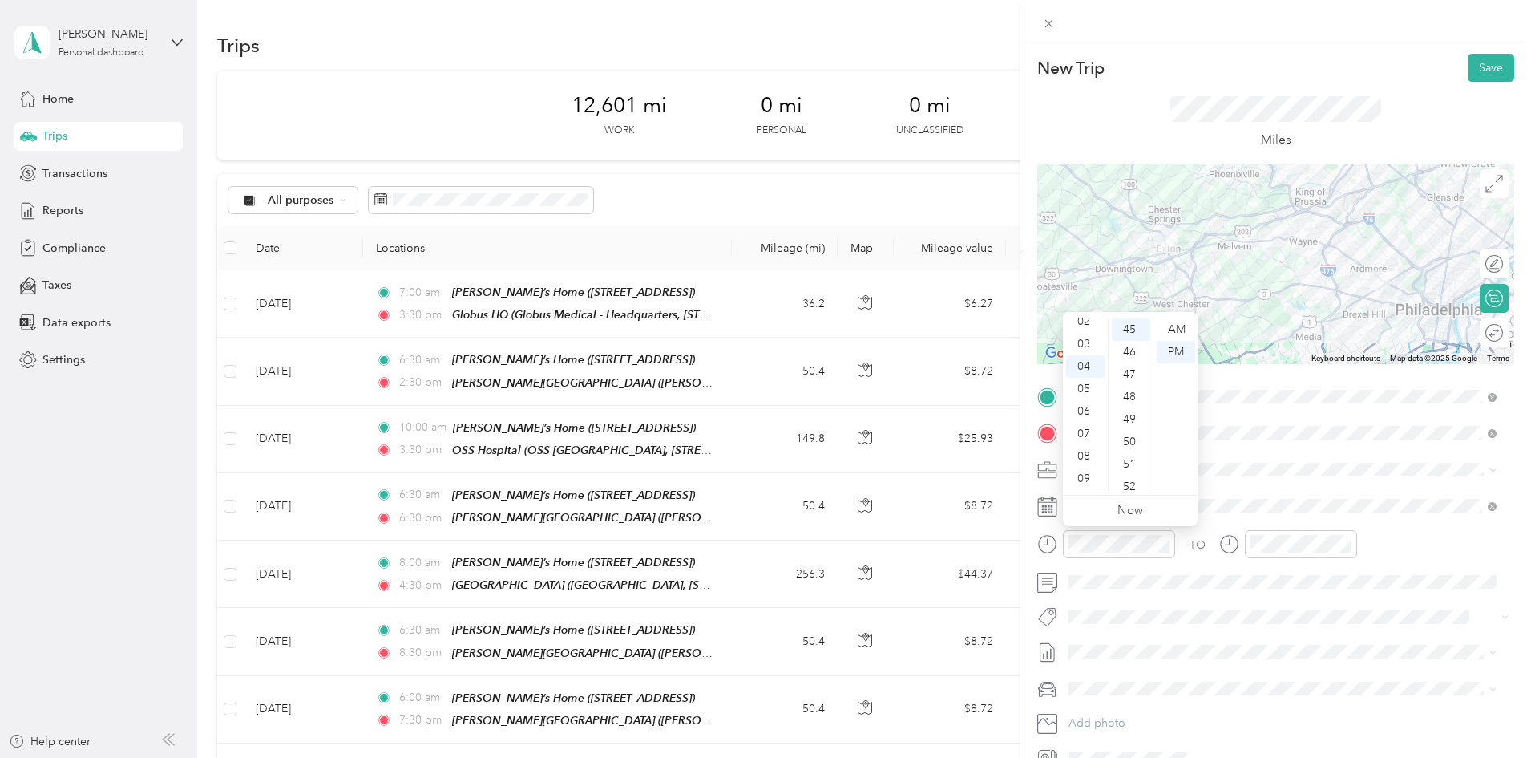
scroll to position [70, 0]
click at [1081, 435] on div "08" at bounding box center [1085, 439] width 38 height 22
click at [1130, 329] on div "00" at bounding box center [1131, 329] width 38 height 22
click at [1178, 332] on div "AM" at bounding box center [1176, 329] width 38 height 22
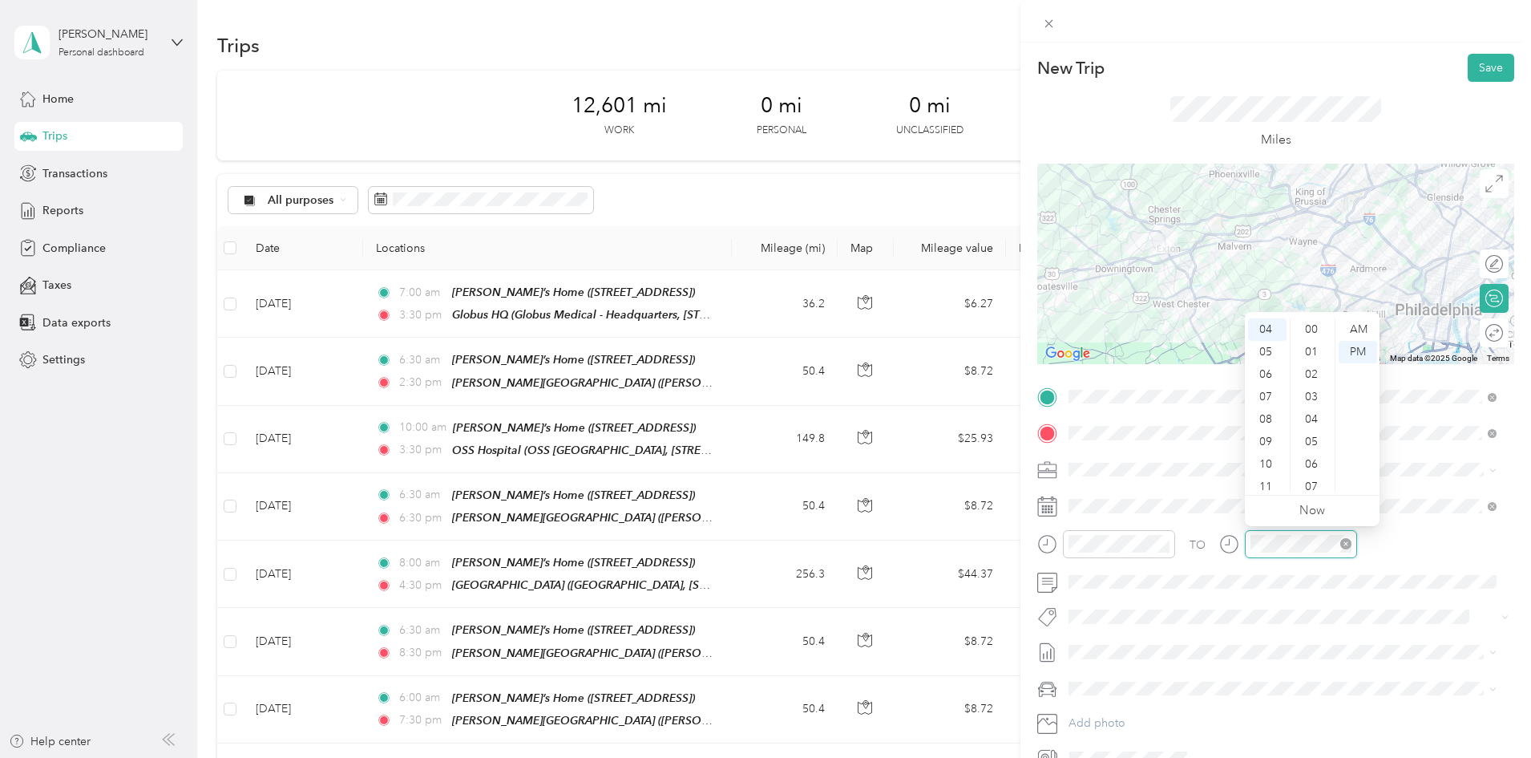
scroll to position [1010, 0]
click at [1264, 376] on div "06" at bounding box center [1267, 374] width 38 height 22
click at [1313, 329] on div "00" at bounding box center [1313, 329] width 38 height 22
click at [1349, 348] on div "PM" at bounding box center [1358, 352] width 38 height 22
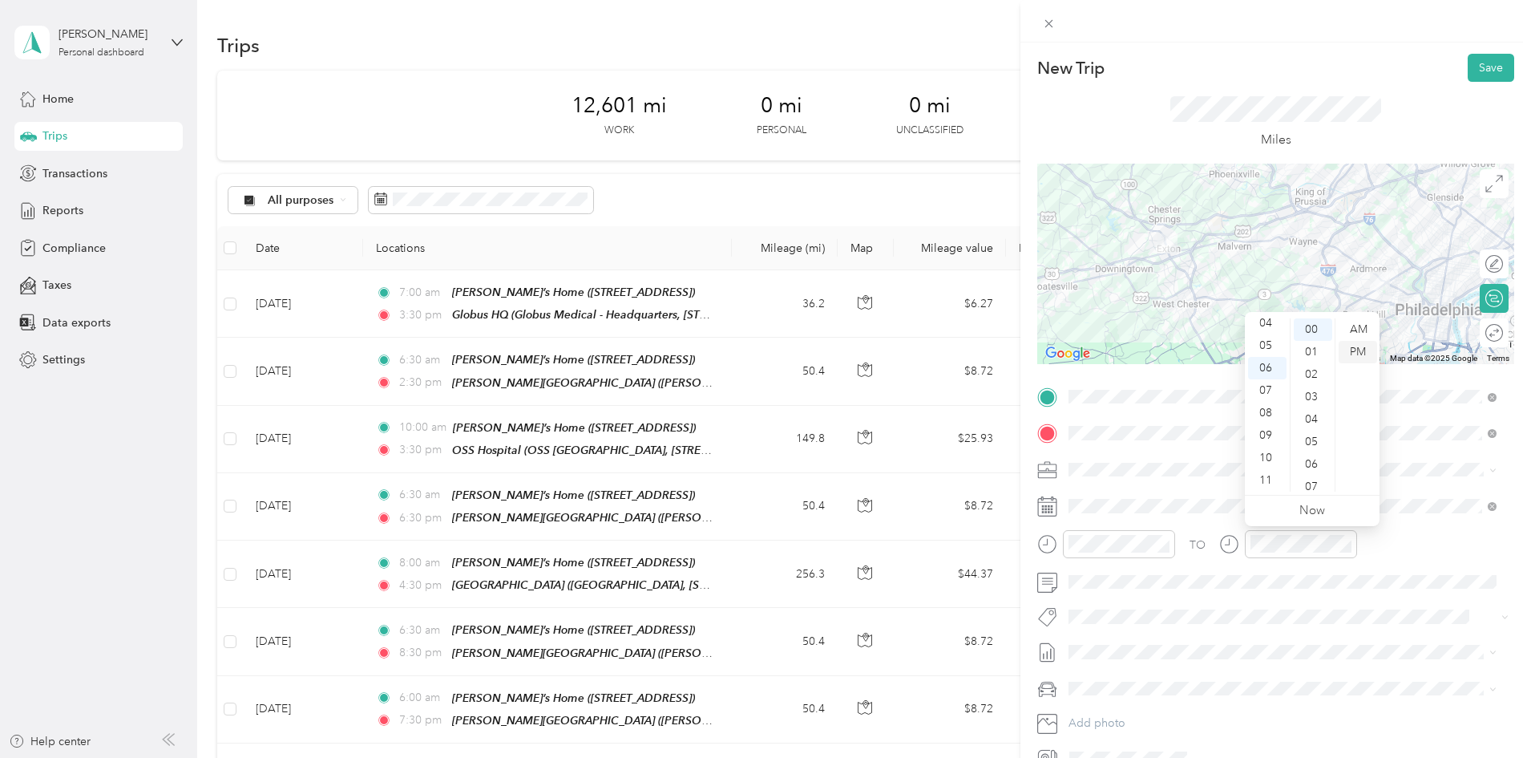
click at [1357, 351] on div "PM" at bounding box center [1358, 352] width 38 height 22
click at [1253, 630] on div "TO Add photo" at bounding box center [1275, 577] width 477 height 387
click at [1104, 661] on li "[PERSON_NAME]'s Car" at bounding box center [1282, 651] width 439 height 28
click at [1481, 329] on div at bounding box center [1486, 333] width 34 height 17
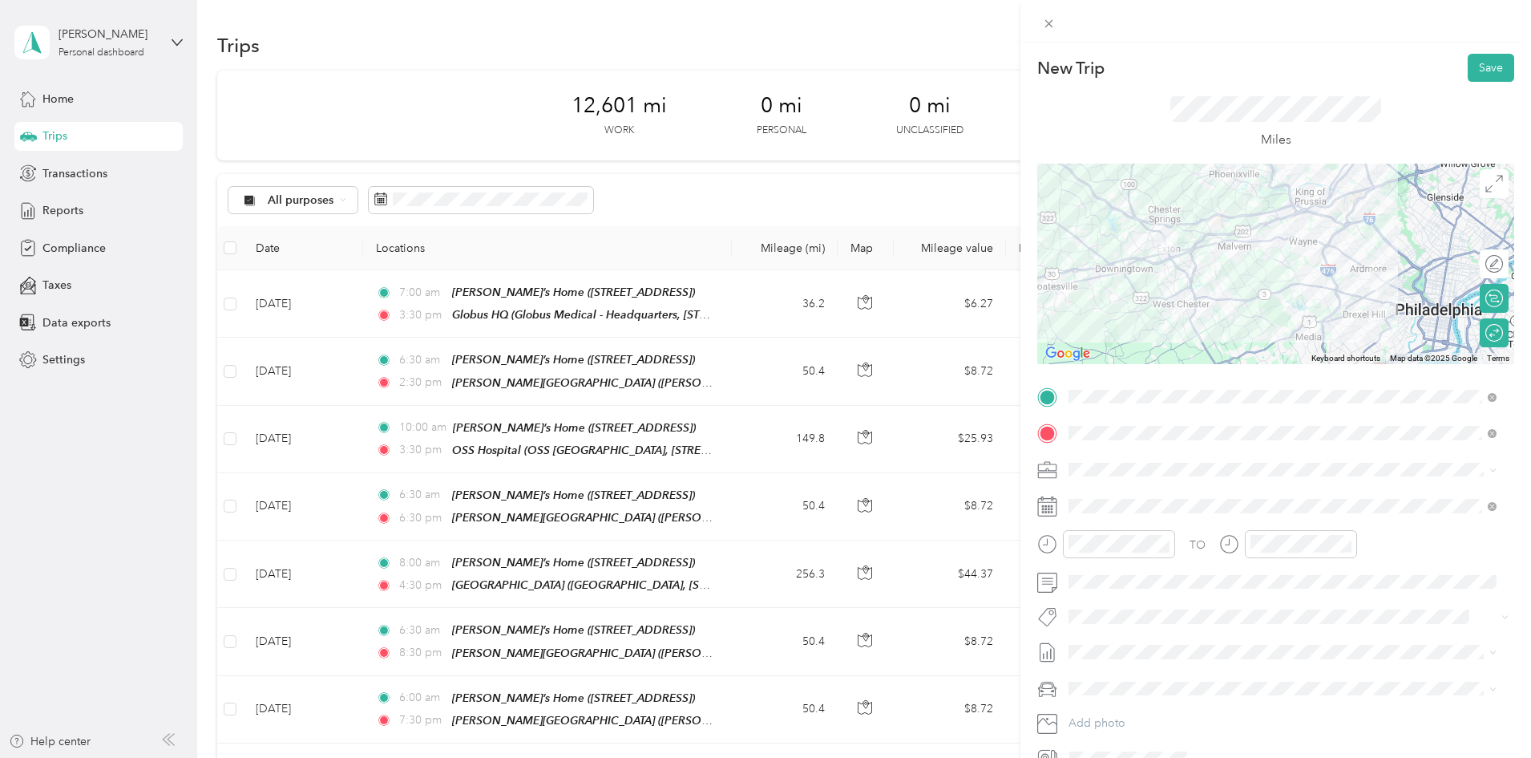
click at [1049, 507] on rect at bounding box center [1049, 506] width 2 height 2
click at [1043, 507] on rect at bounding box center [1043, 506] width 2 height 2
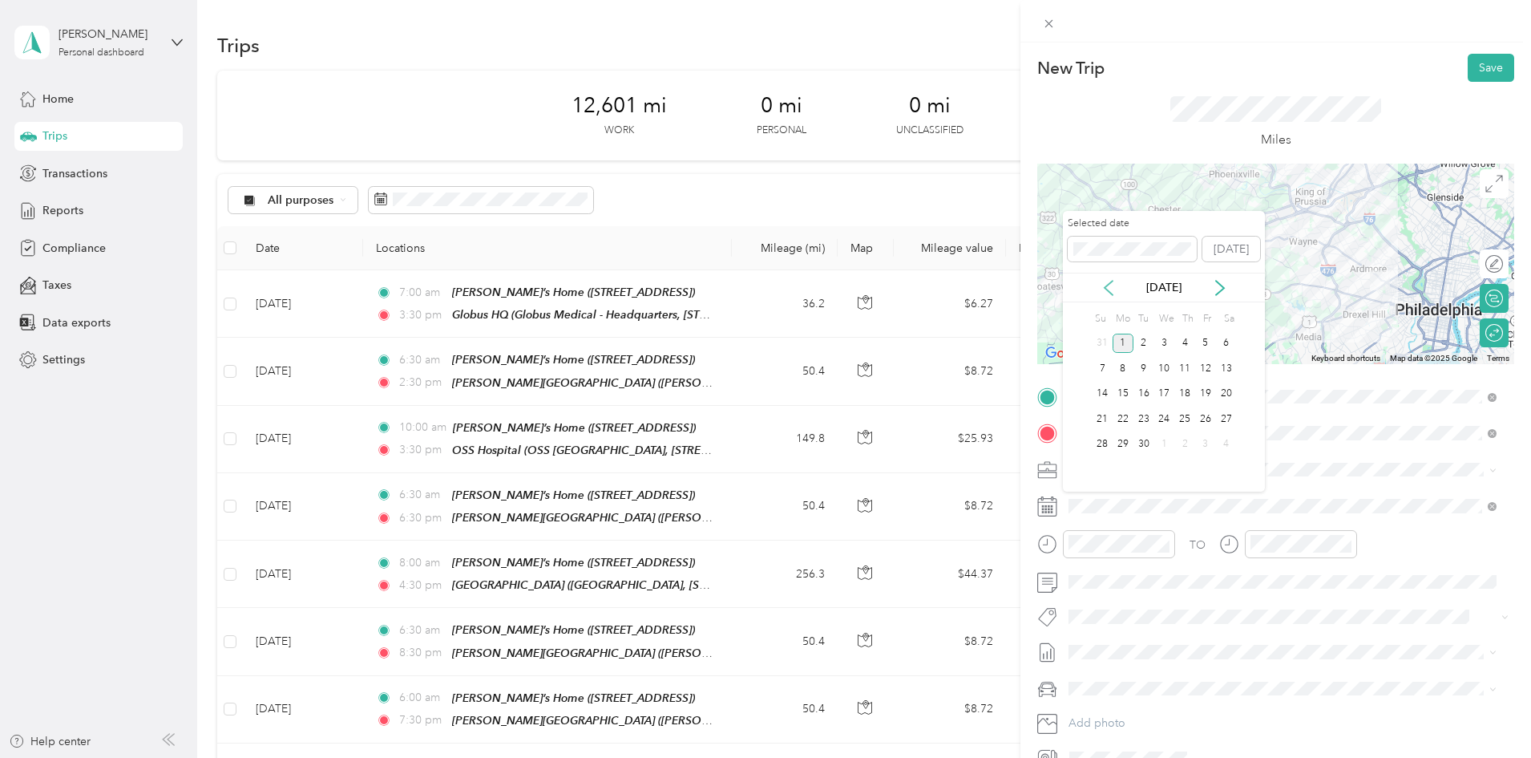
click at [1106, 289] on icon at bounding box center [1109, 288] width 8 height 14
click at [1141, 442] on div "26" at bounding box center [1144, 444] width 21 height 20
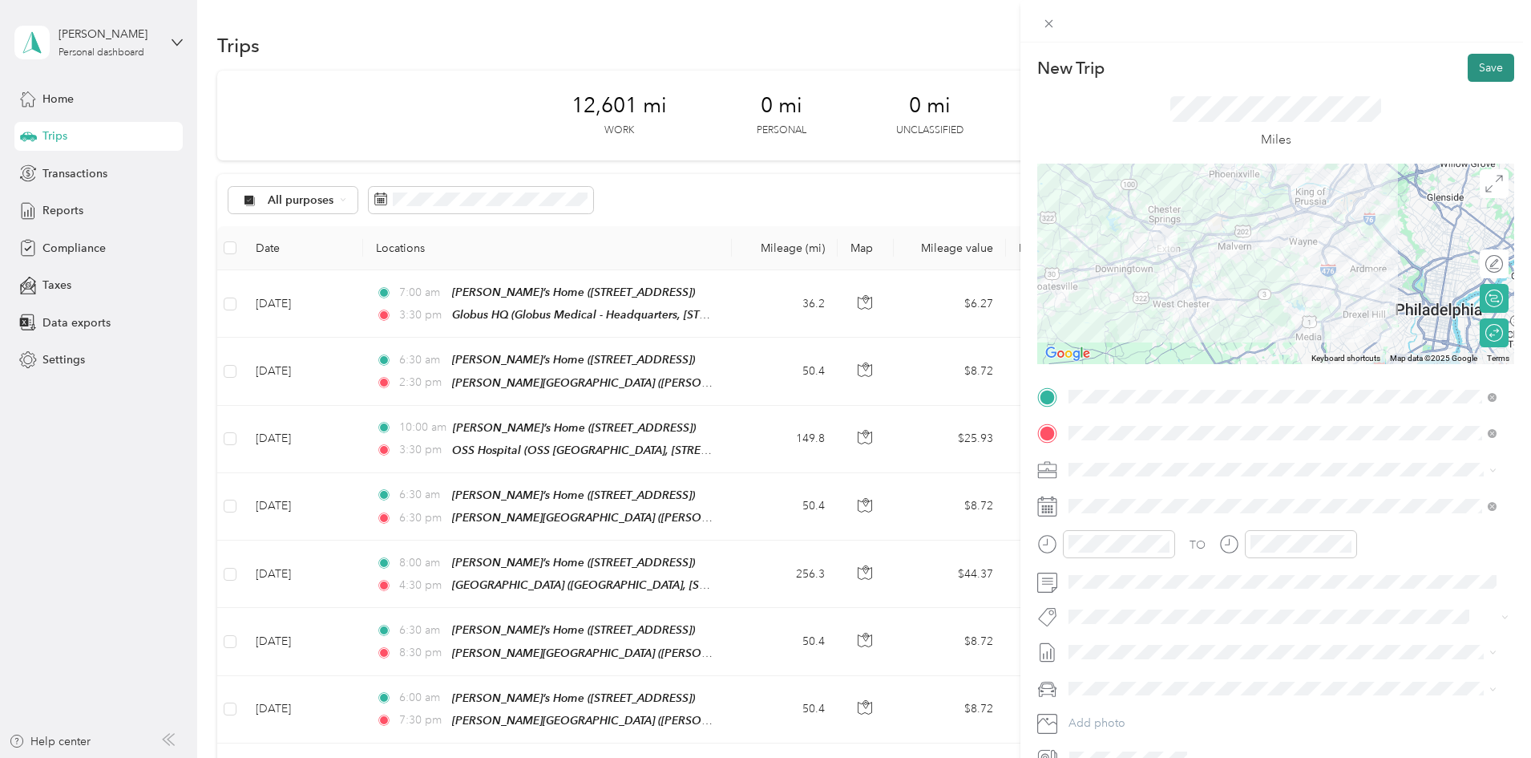
click at [1477, 74] on button "Save" at bounding box center [1491, 68] width 46 height 28
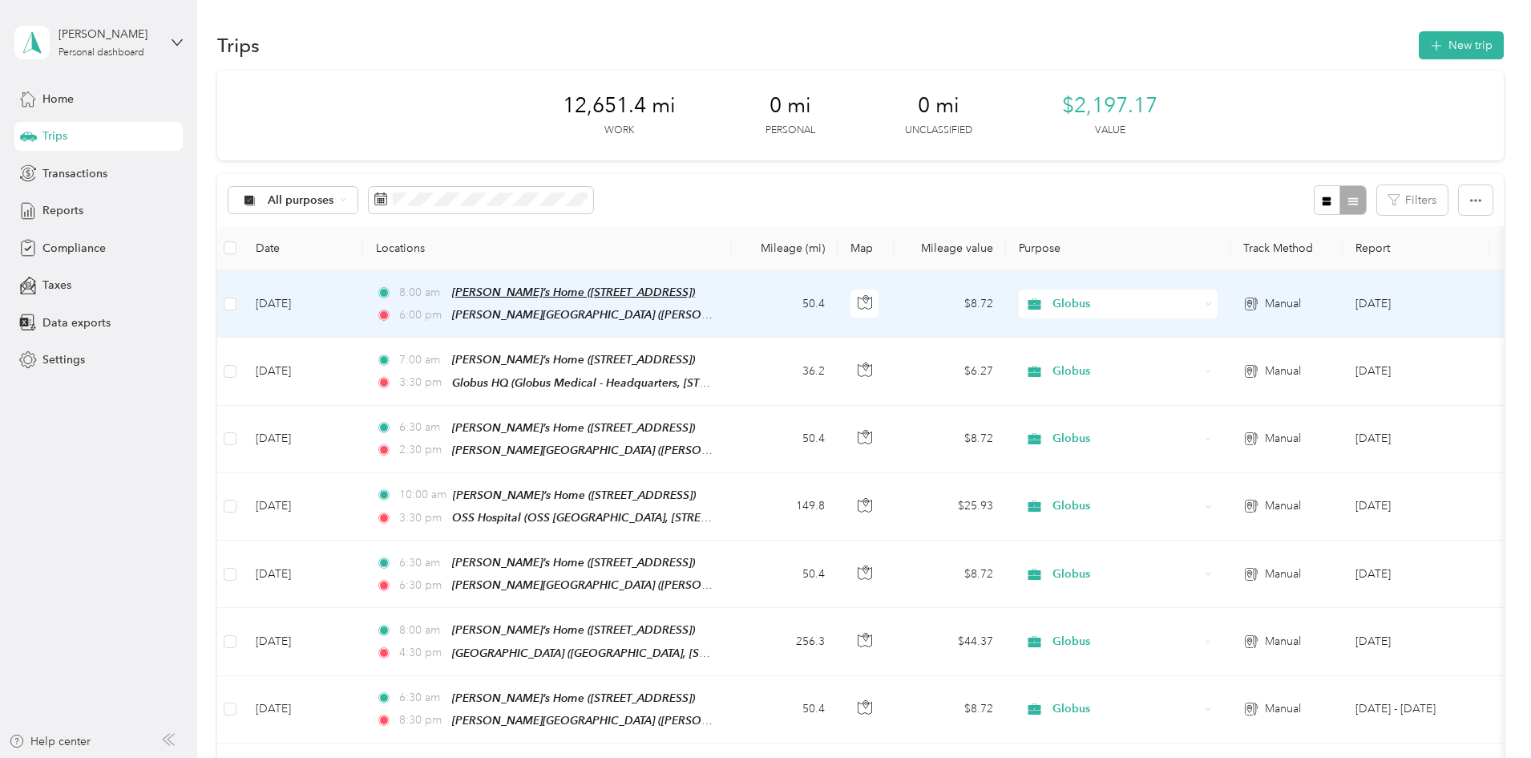
click at [605, 289] on span "[PERSON_NAME]’s Home ([STREET_ADDRESS])" at bounding box center [573, 291] width 243 height 13
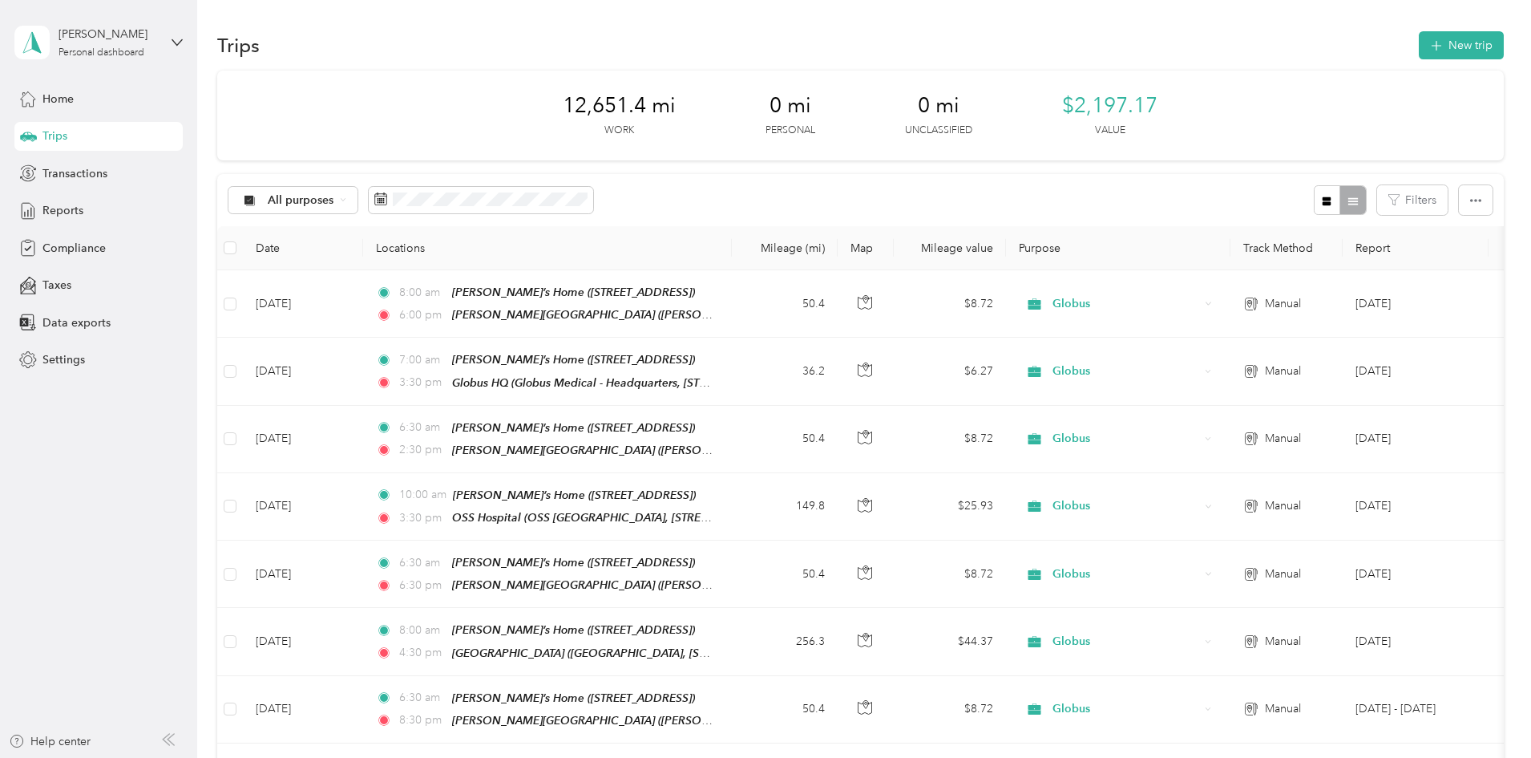
click at [1051, 204] on div "All purposes Filters" at bounding box center [860, 200] width 1287 height 52
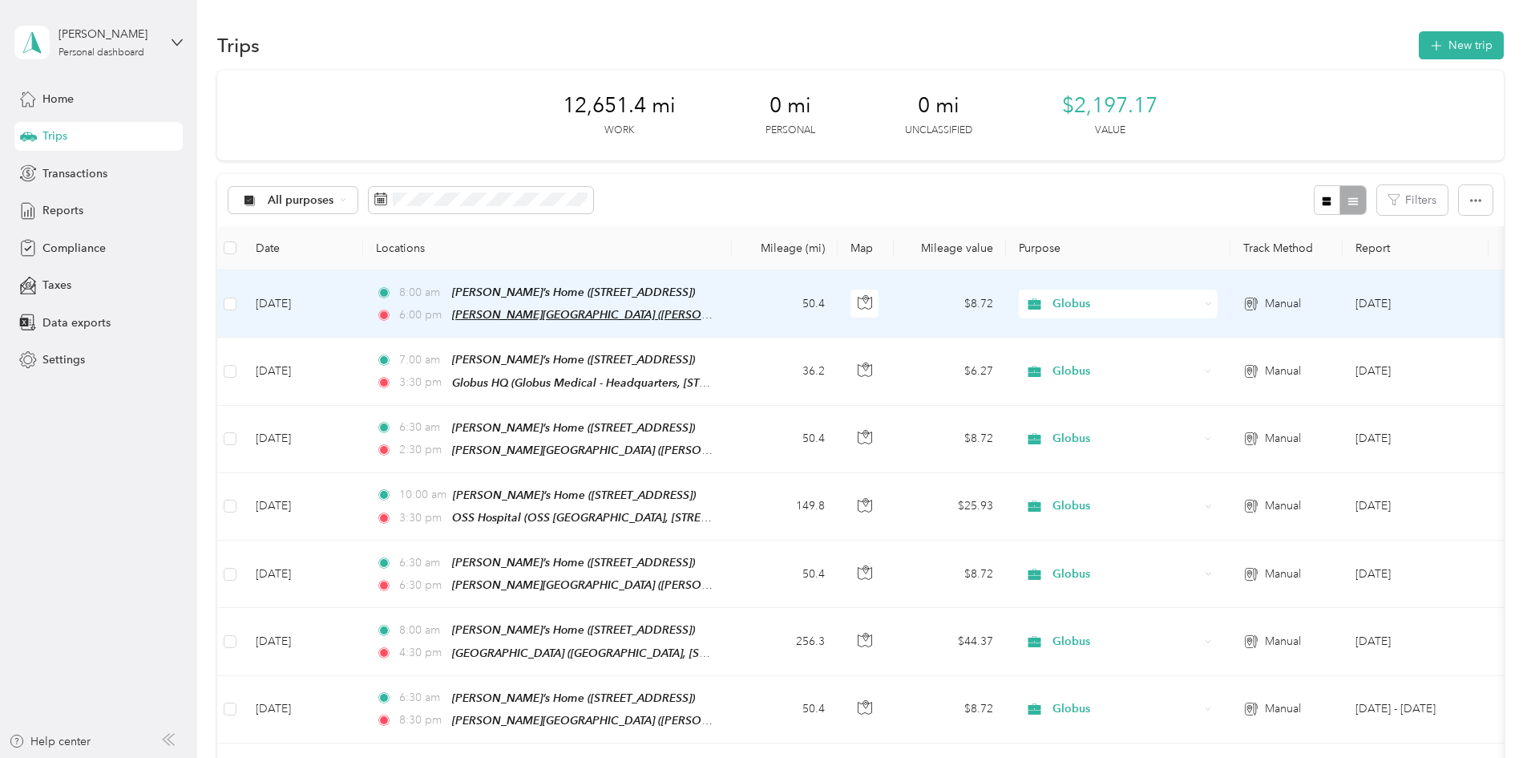
click at [681, 308] on span "[PERSON_NAME][GEOGRAPHIC_DATA] ([PERSON_NAME][GEOGRAPHIC_DATA], [STREET_ADDRESS…" at bounding box center [833, 315] width 763 height 14
click at [363, 310] on td "[DATE]" at bounding box center [303, 303] width 120 height 67
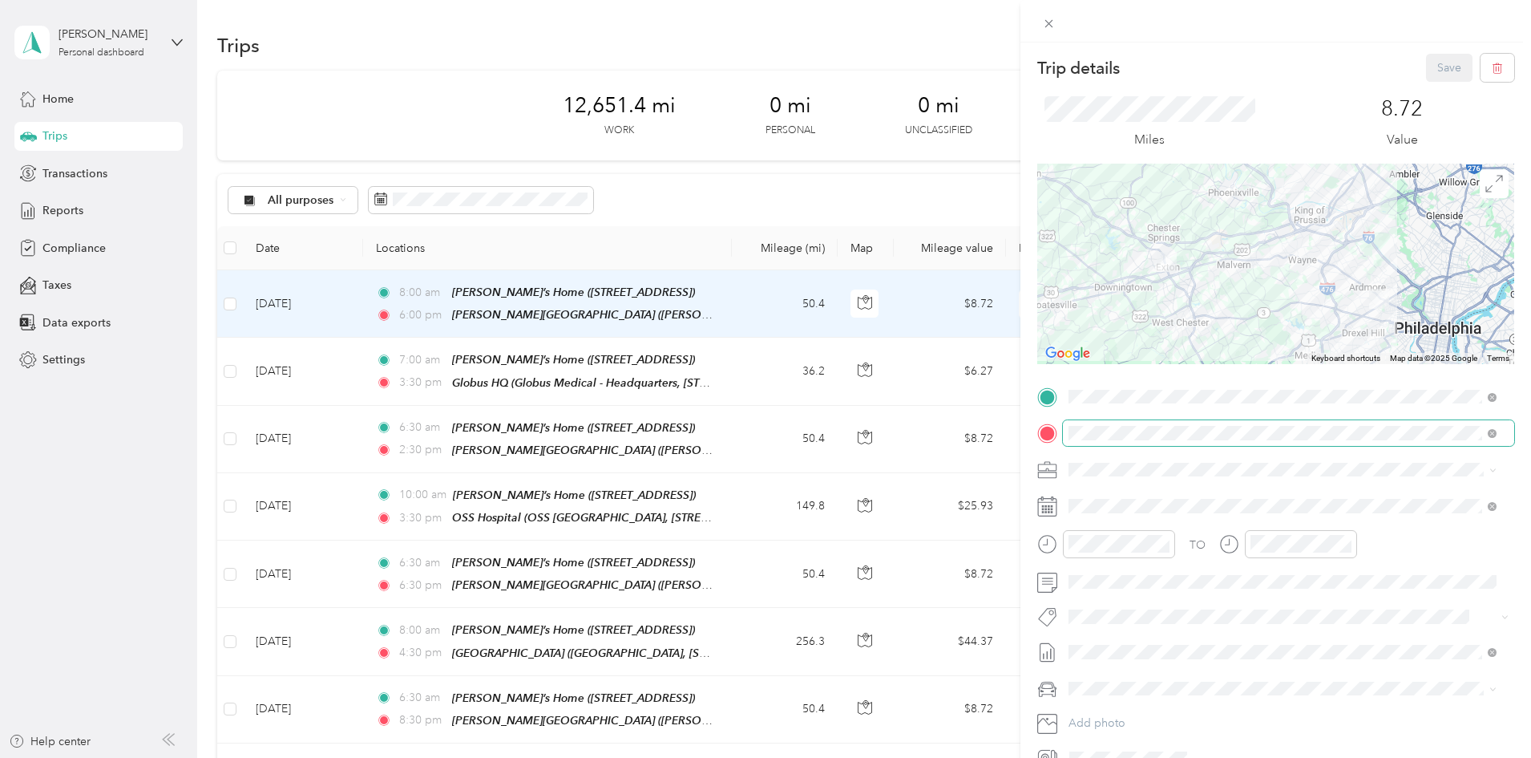
click at [1068, 433] on span at bounding box center [1288, 433] width 451 height 26
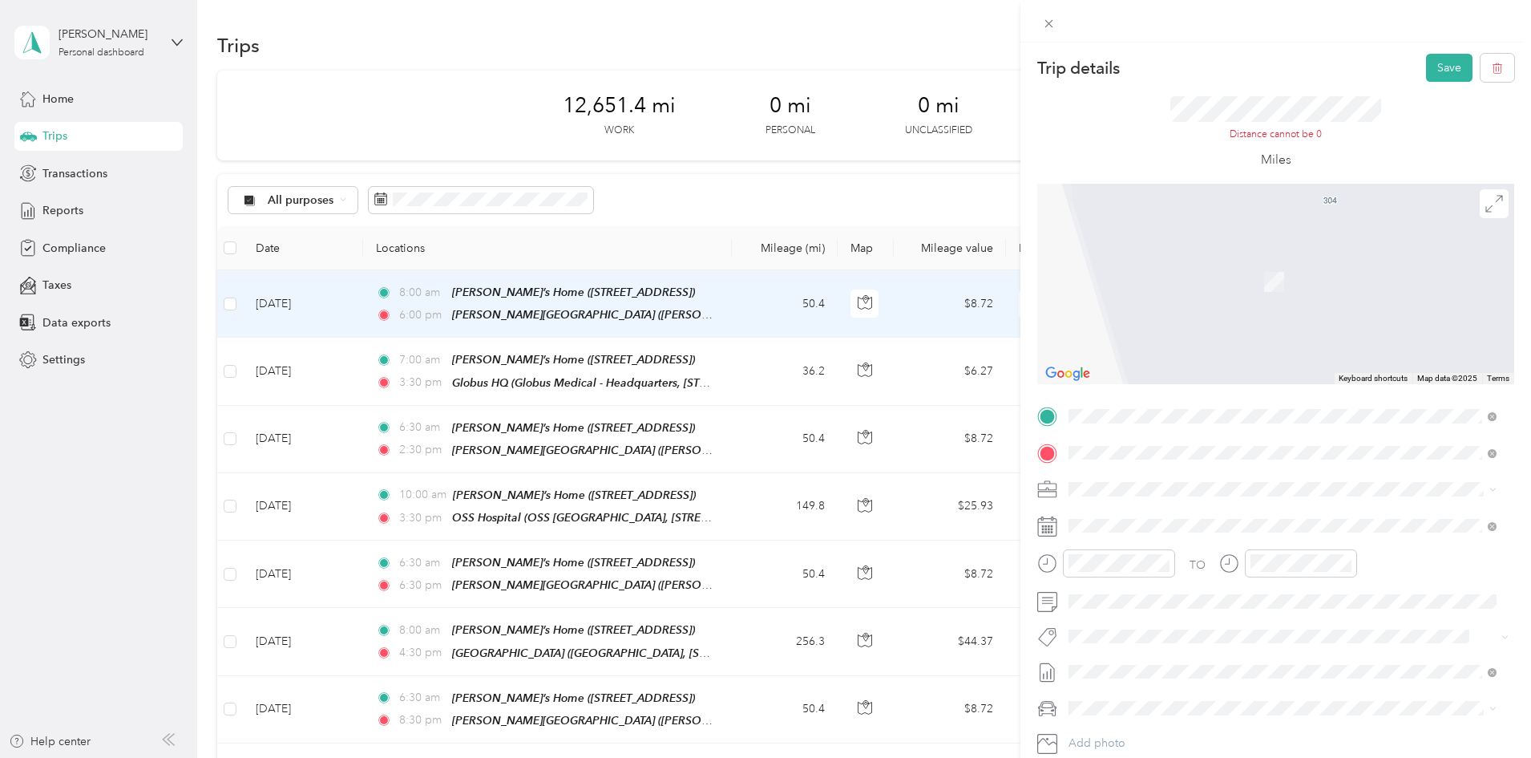
click at [1117, 523] on div "OSS Hospital [GEOGRAPHIC_DATA], [STREET_ADDRESS]" at bounding box center [1241, 526] width 285 height 34
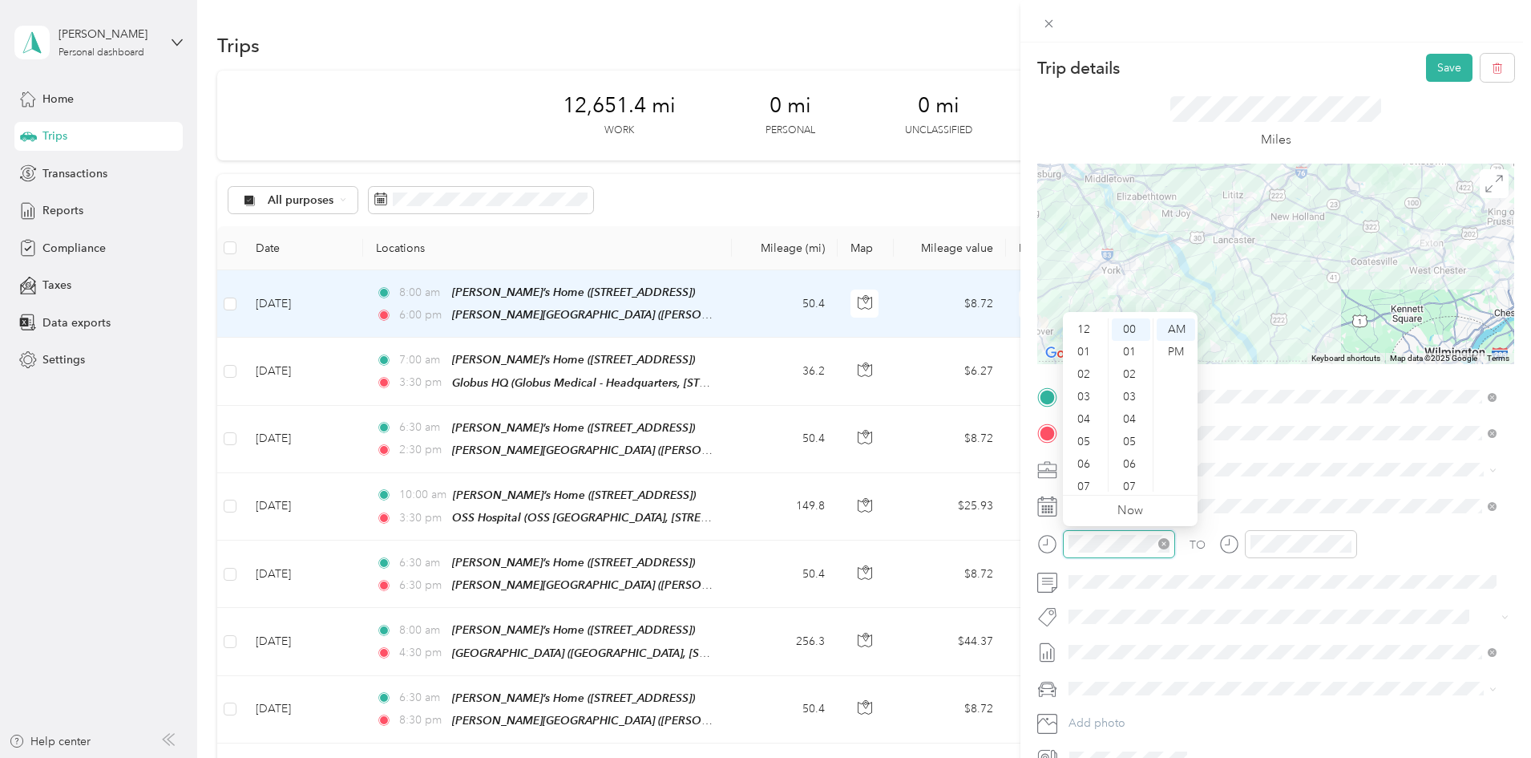
scroll to position [96, 0]
click at [1093, 372] on div "06" at bounding box center [1085, 368] width 38 height 22
click at [1182, 333] on div "AM" at bounding box center [1176, 329] width 38 height 22
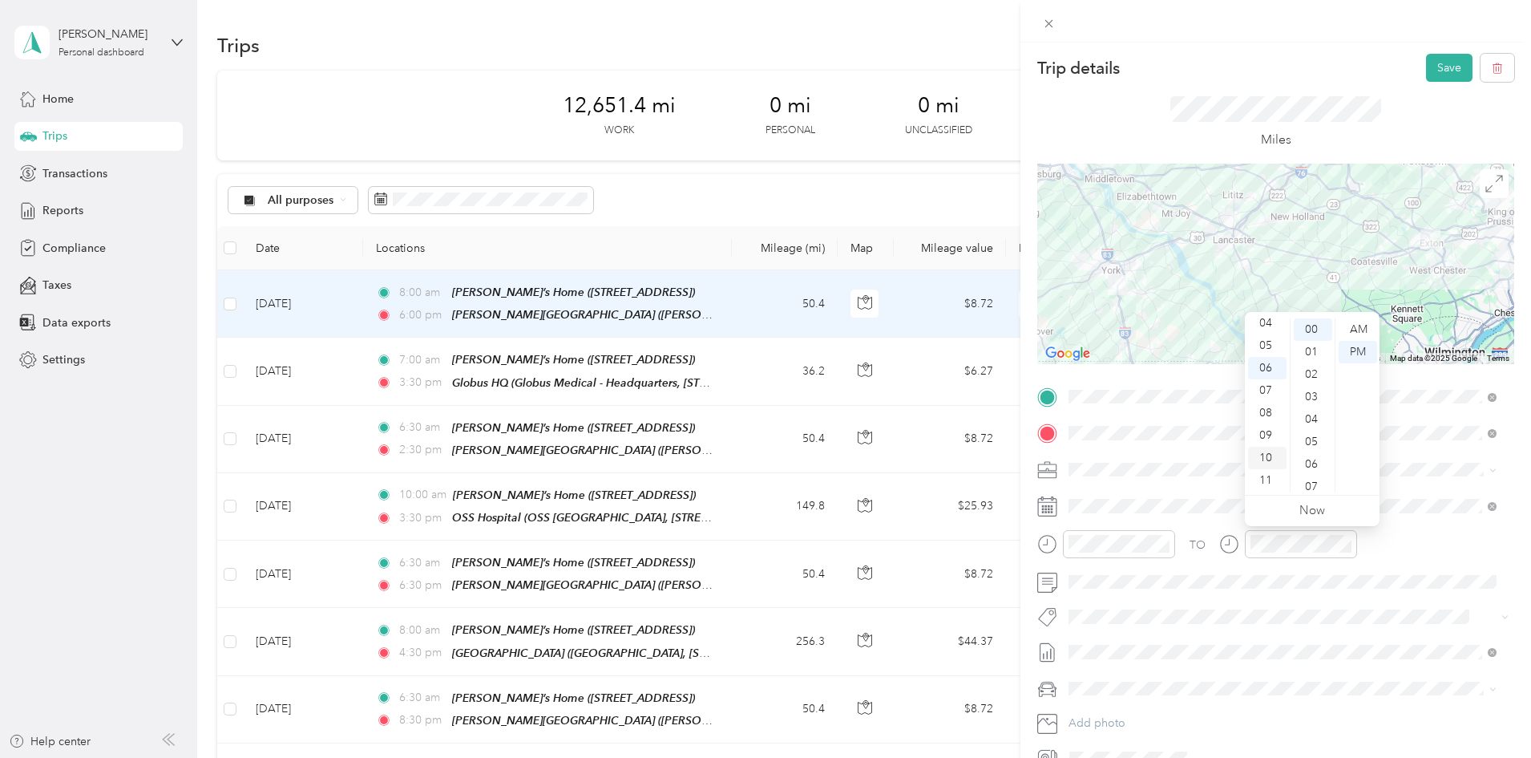
click at [1267, 458] on div "10" at bounding box center [1267, 458] width 38 height 22
click at [1312, 333] on div "00" at bounding box center [1313, 329] width 38 height 22
click at [1359, 334] on div "AM" at bounding box center [1358, 329] width 38 height 22
click at [1068, 583] on span at bounding box center [1288, 582] width 451 height 26
click at [1068, 582] on span at bounding box center [1288, 582] width 451 height 26
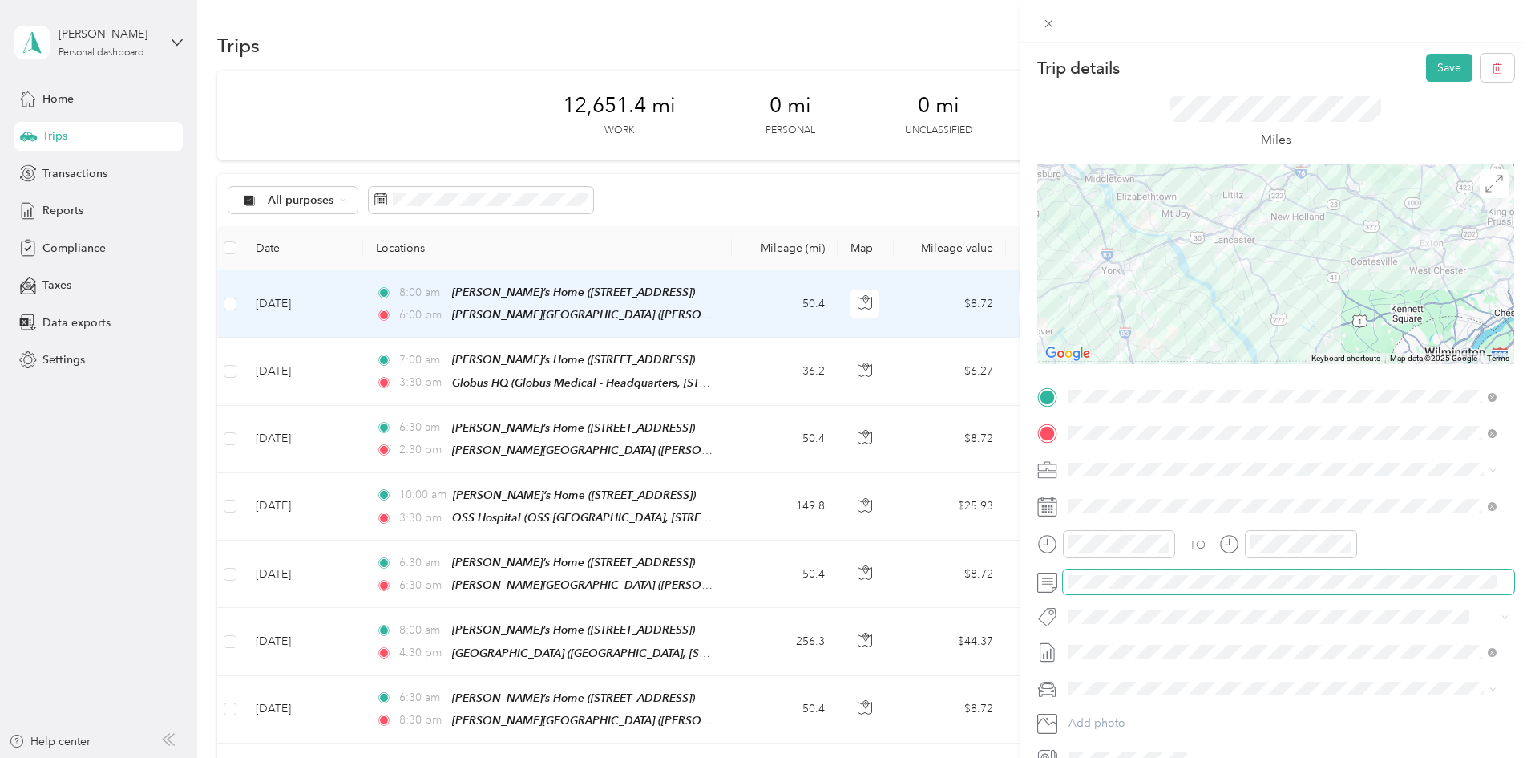
click at [1057, 592] on div at bounding box center [1275, 582] width 477 height 26
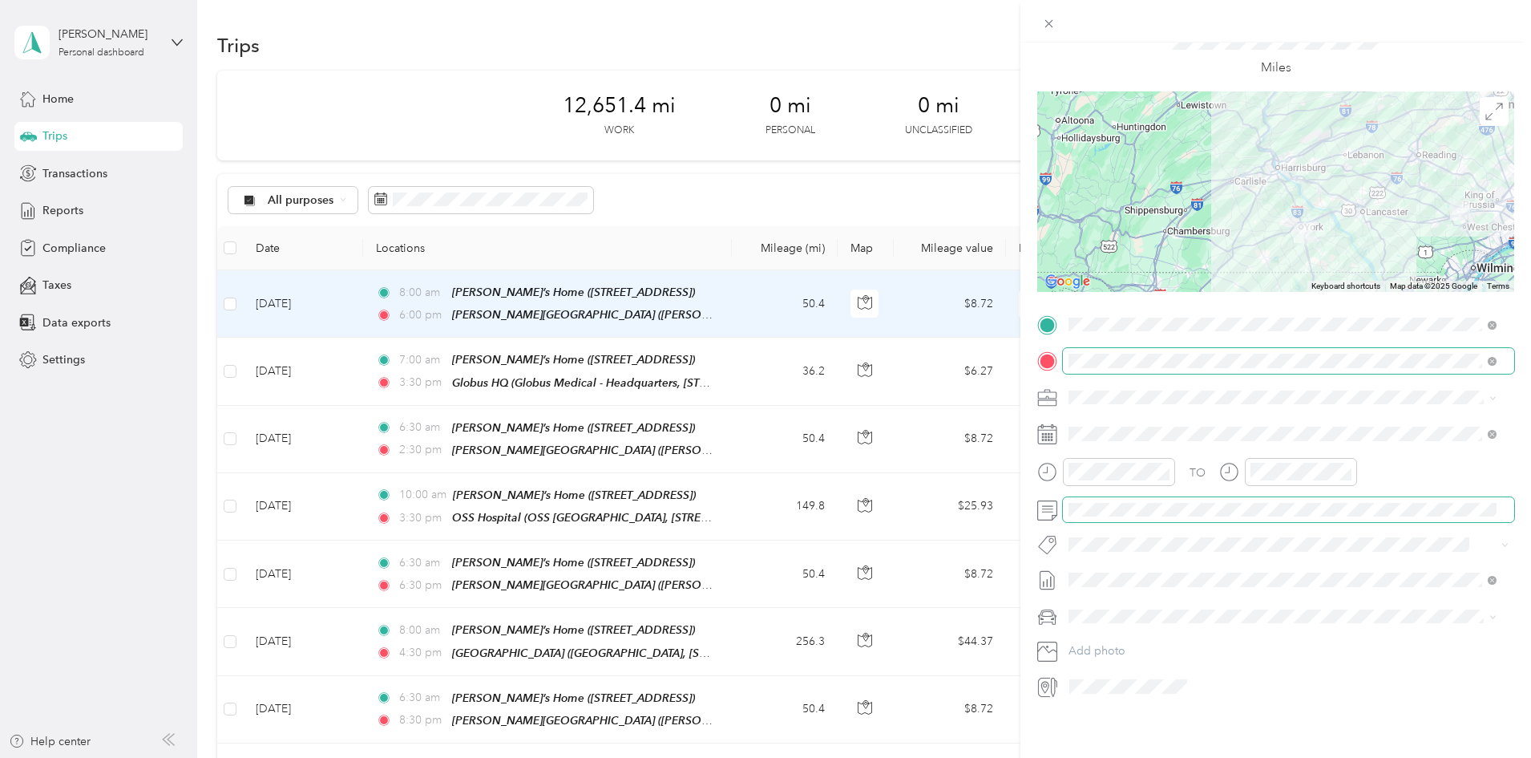
scroll to position [84, 0]
click at [1431, 134] on div at bounding box center [1275, 191] width 477 height 200
click at [1485, 103] on icon at bounding box center [1494, 112] width 18 height 18
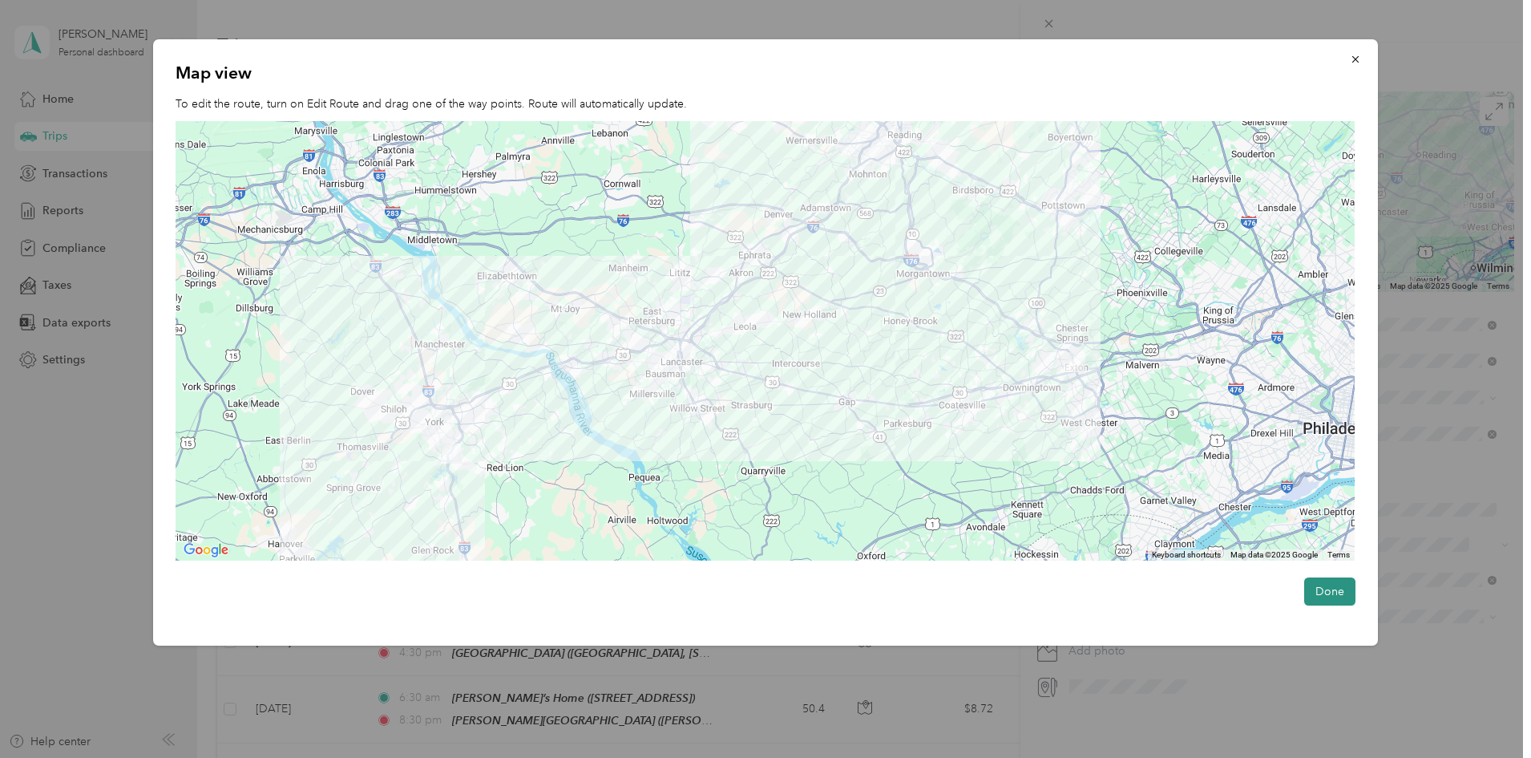
click at [1340, 596] on button "Done" at bounding box center [1329, 591] width 51 height 28
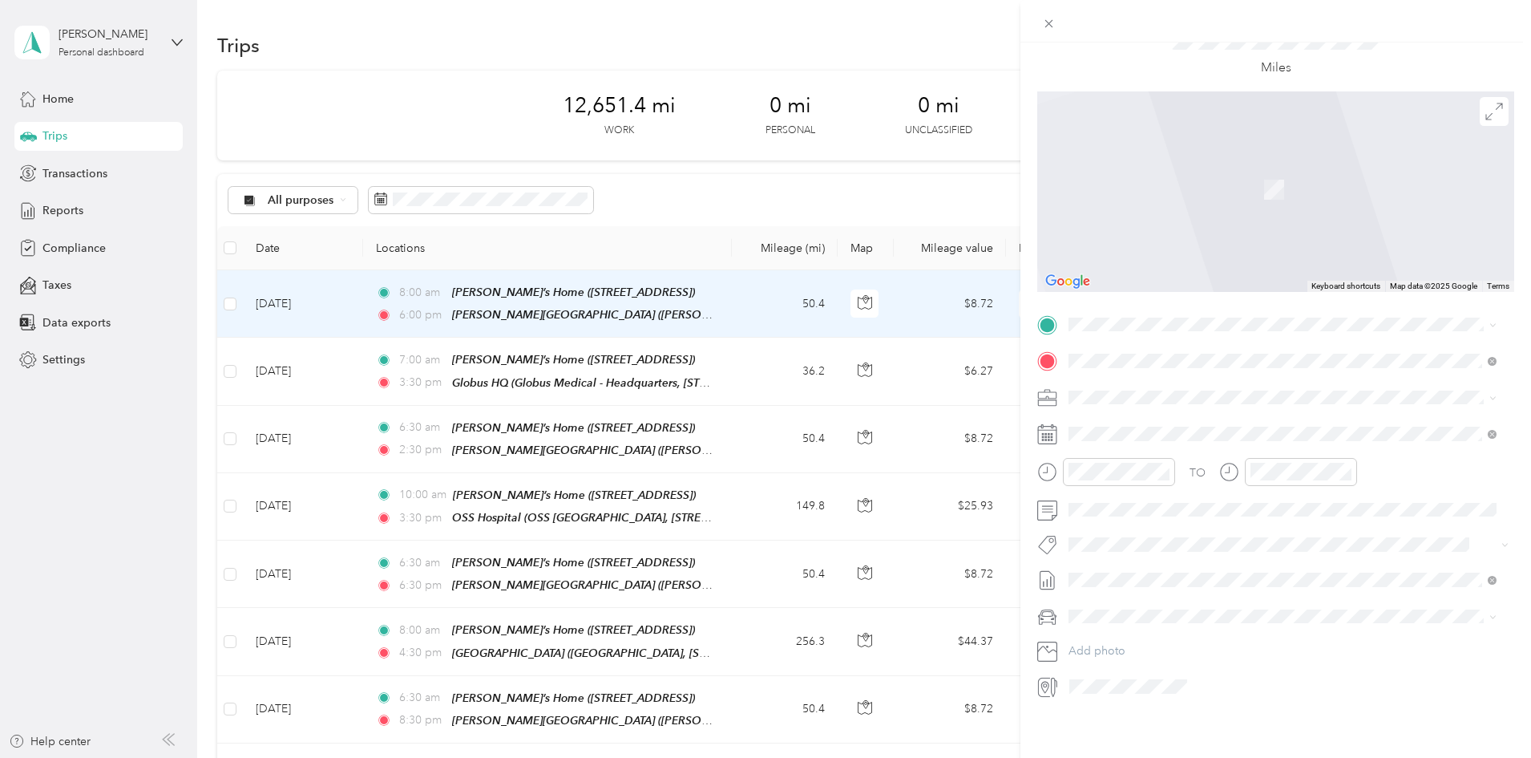
click at [1159, 387] on span "[STREET_ADDRESS]" at bounding box center [1150, 392] width 102 height 14
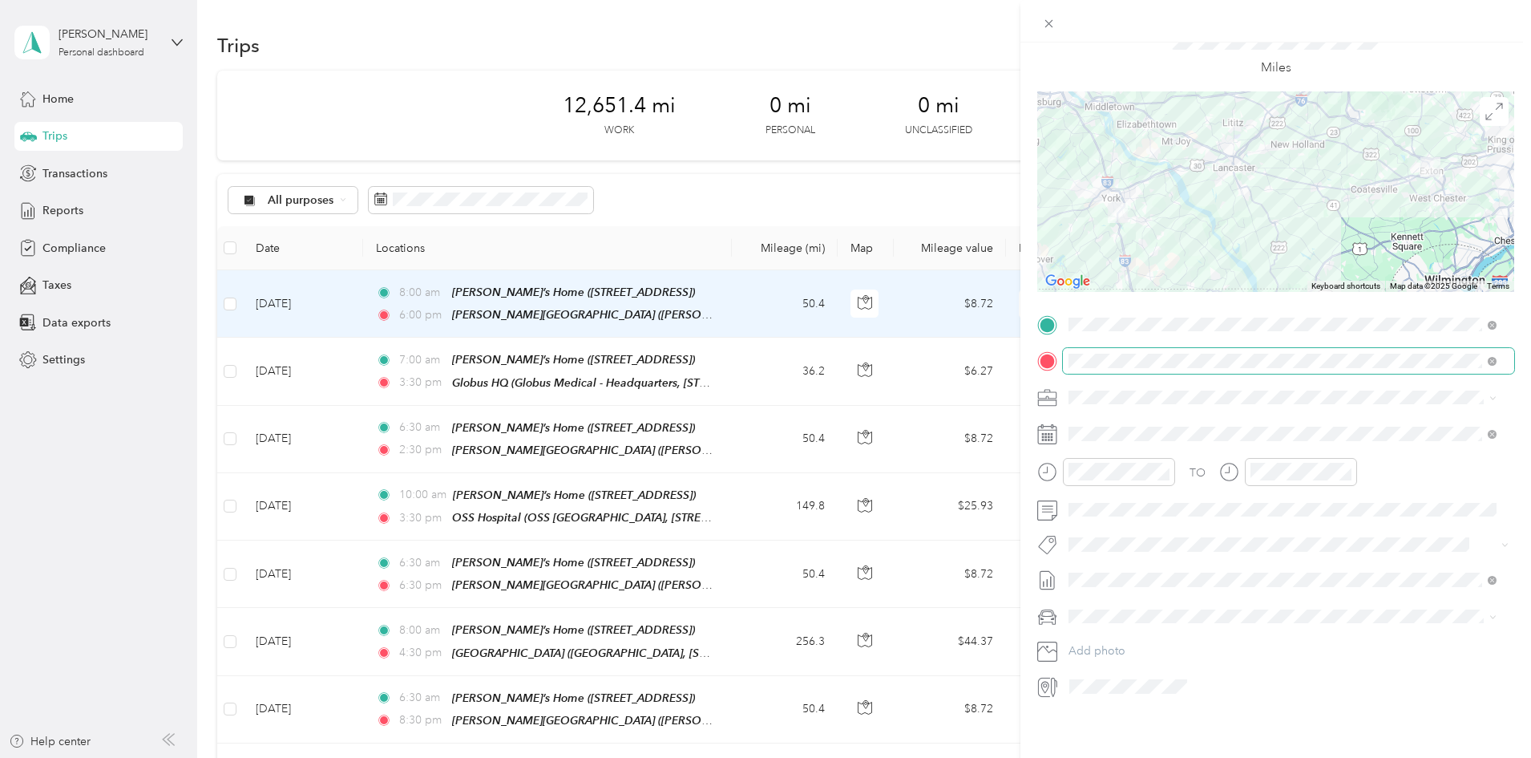
click at [1497, 348] on span at bounding box center [1288, 361] width 451 height 26
click at [1497, 352] on span at bounding box center [1288, 361] width 451 height 26
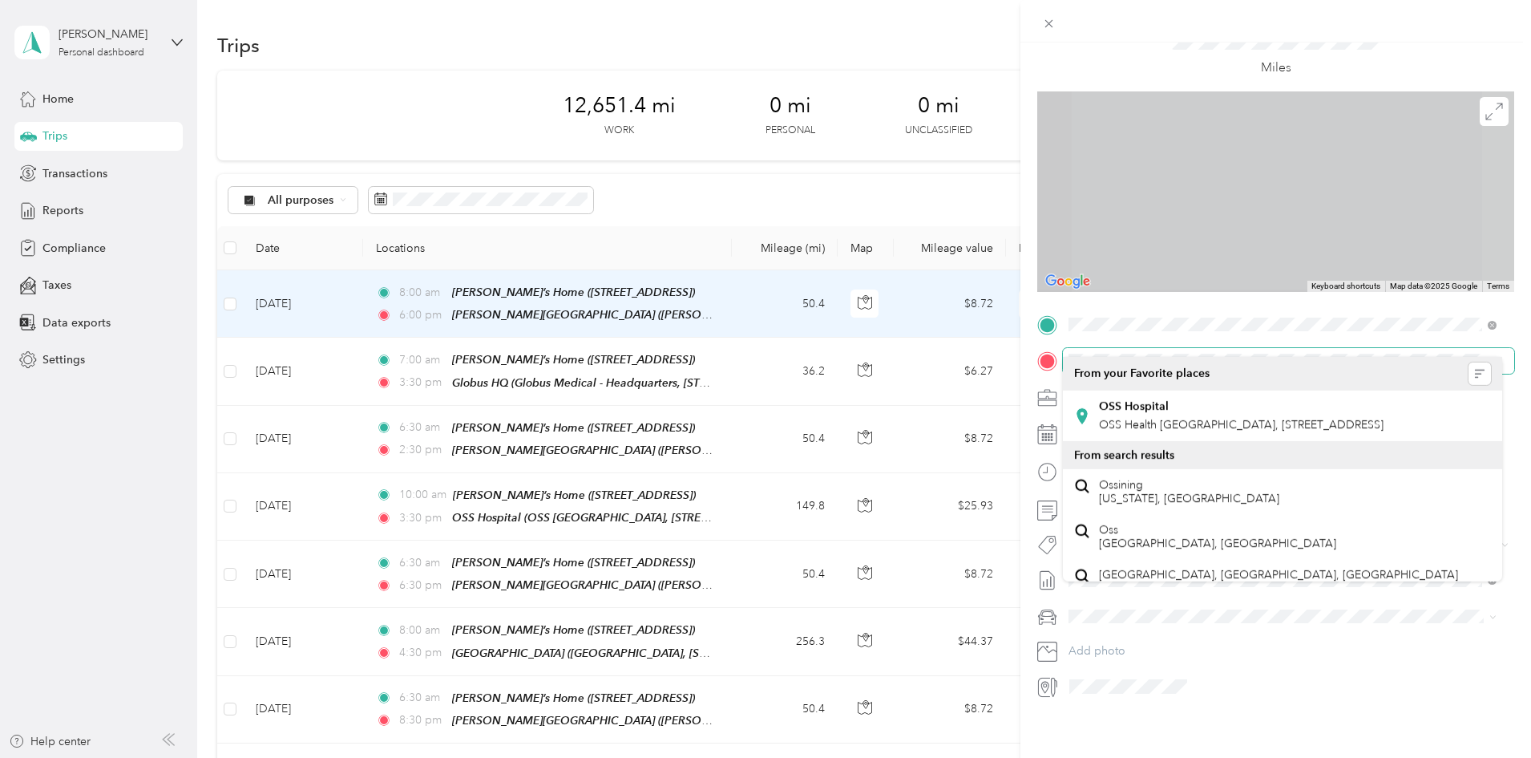
scroll to position [103, 0]
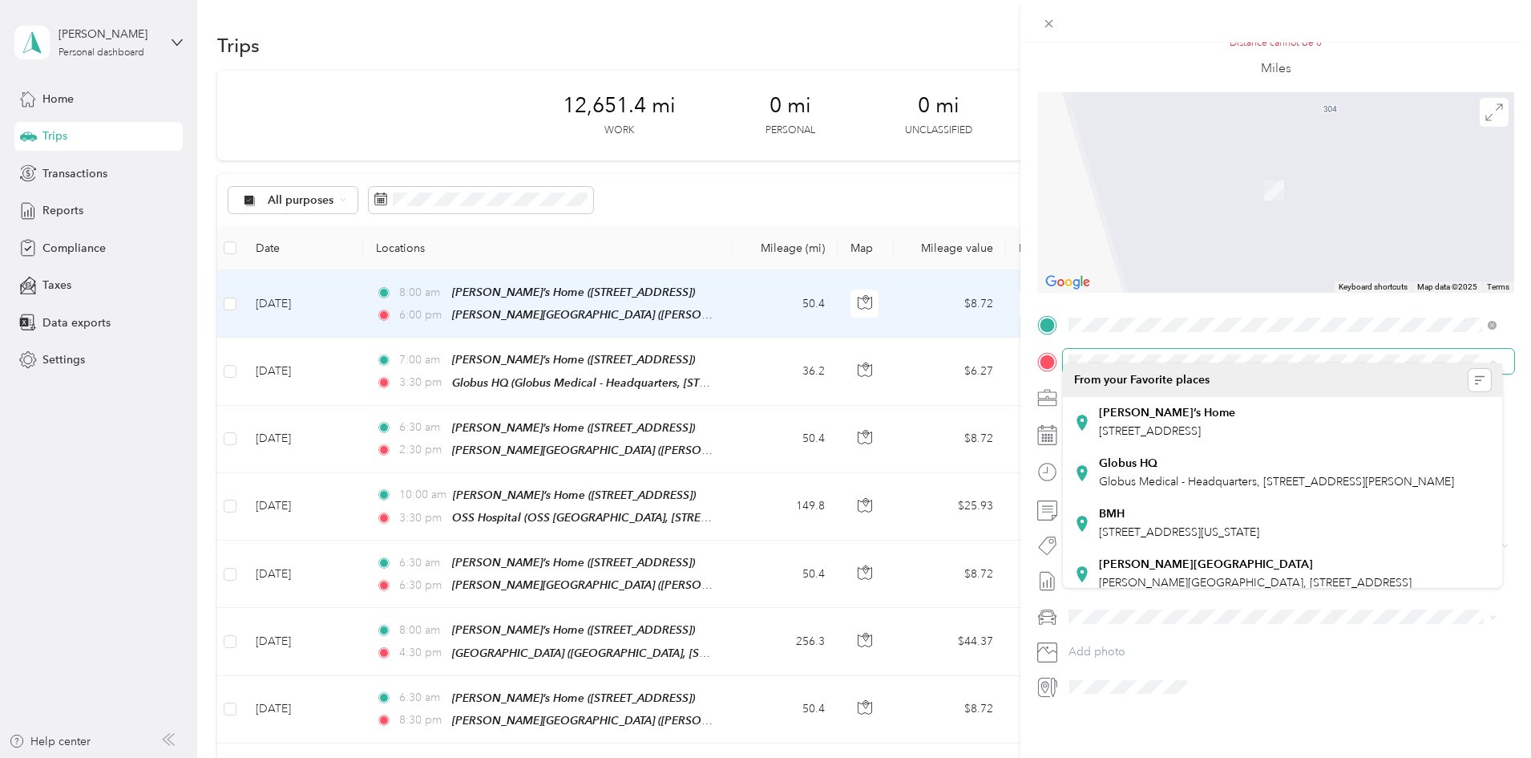
click at [1132, 349] on span at bounding box center [1288, 362] width 451 height 26
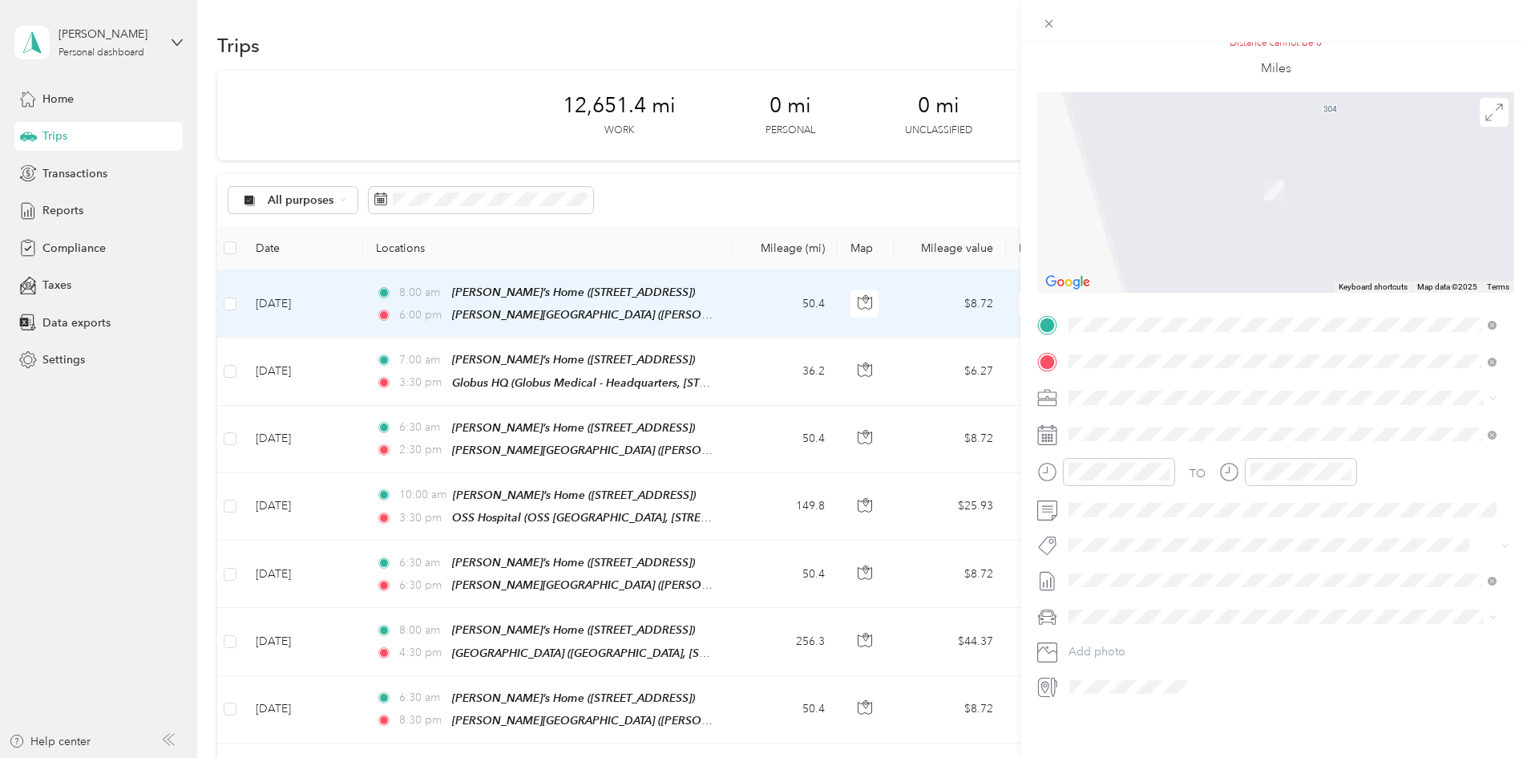
click at [1150, 409] on strong "OSS Hospital" at bounding box center [1134, 413] width 70 height 14
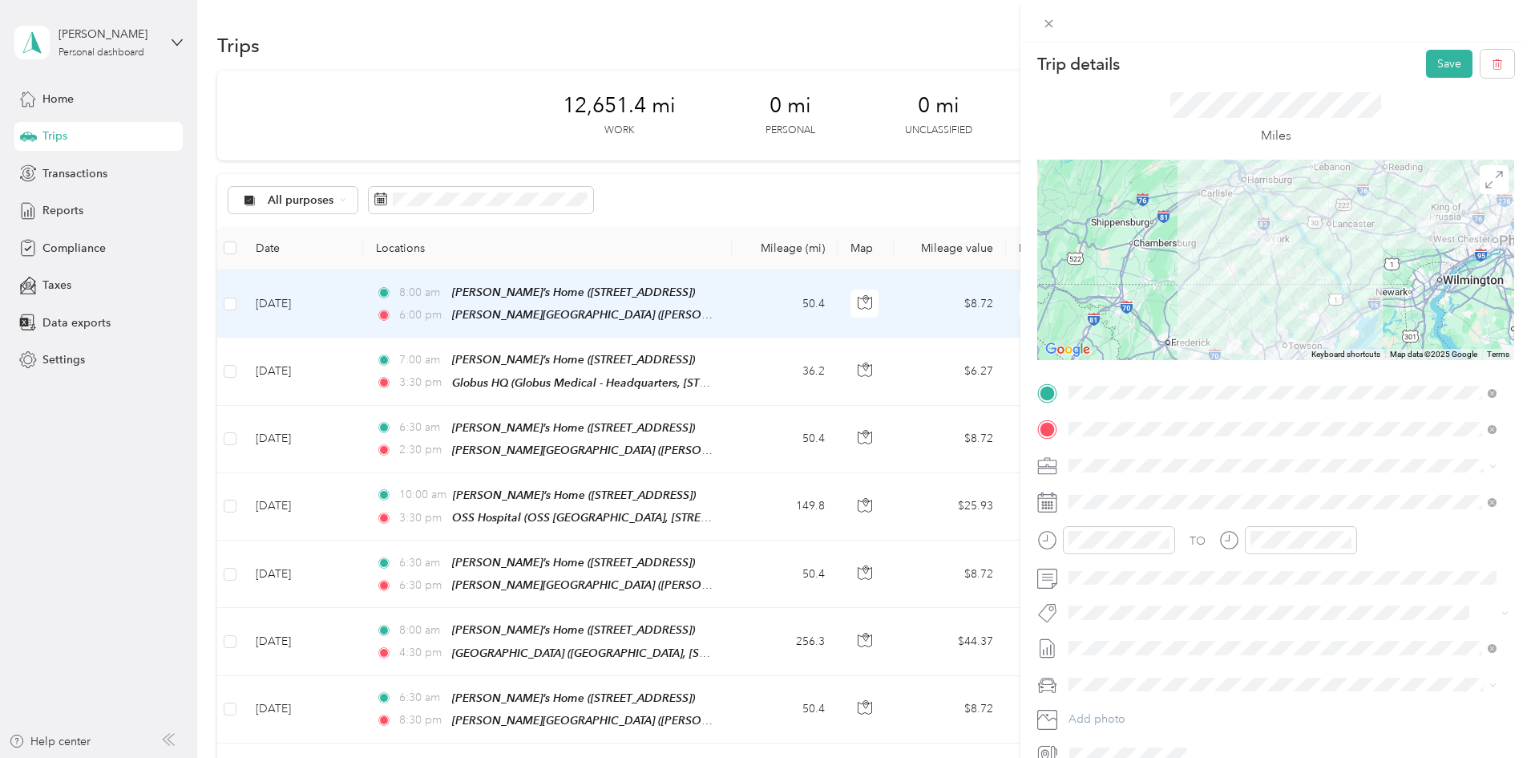
scroll to position [0, 0]
click at [1495, 61] on button "button" at bounding box center [1498, 68] width 34 height 28
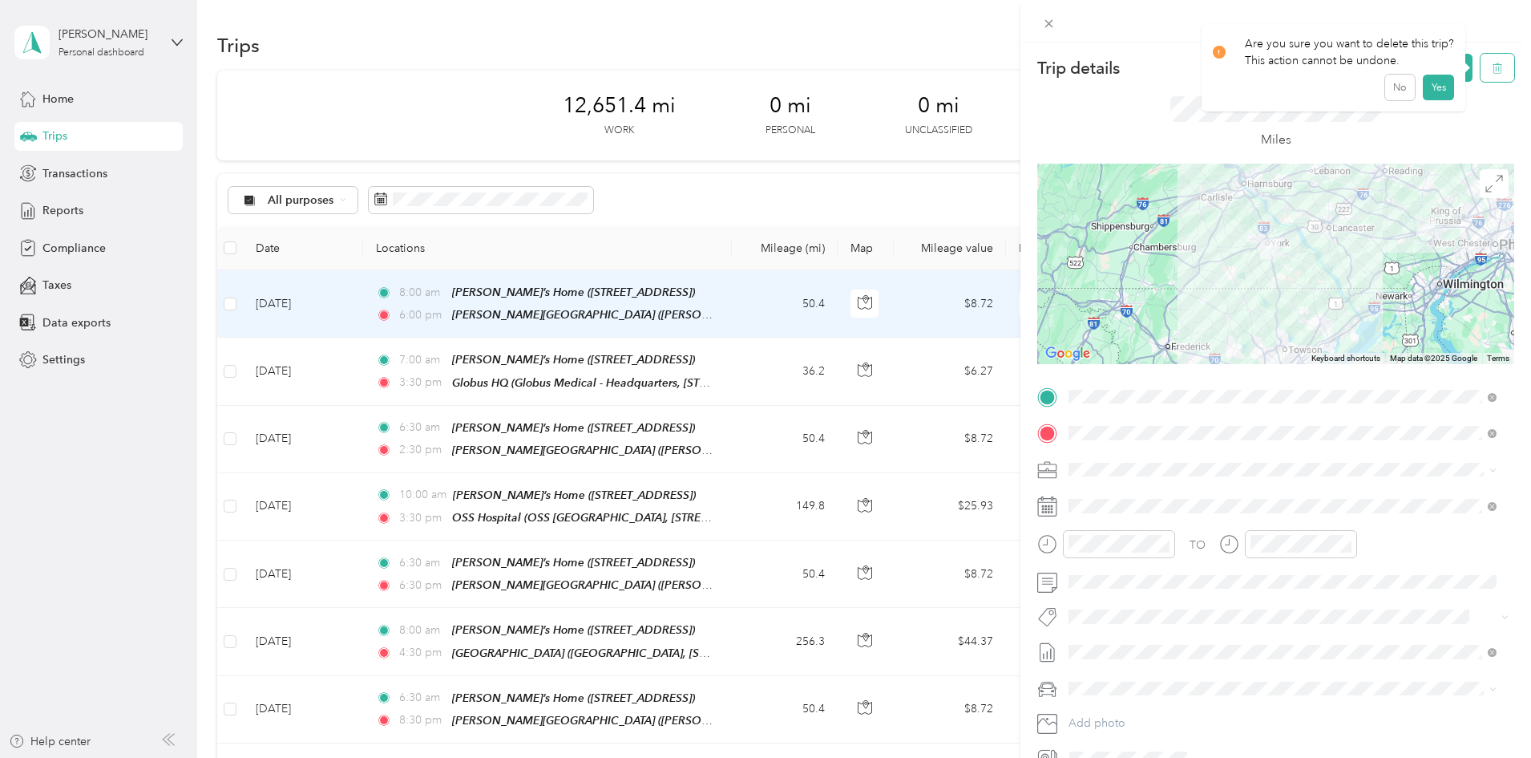
click at [1492, 69] on icon "button" at bounding box center [1497, 68] width 11 height 11
click at [1433, 89] on button "Yes" at bounding box center [1438, 88] width 31 height 26
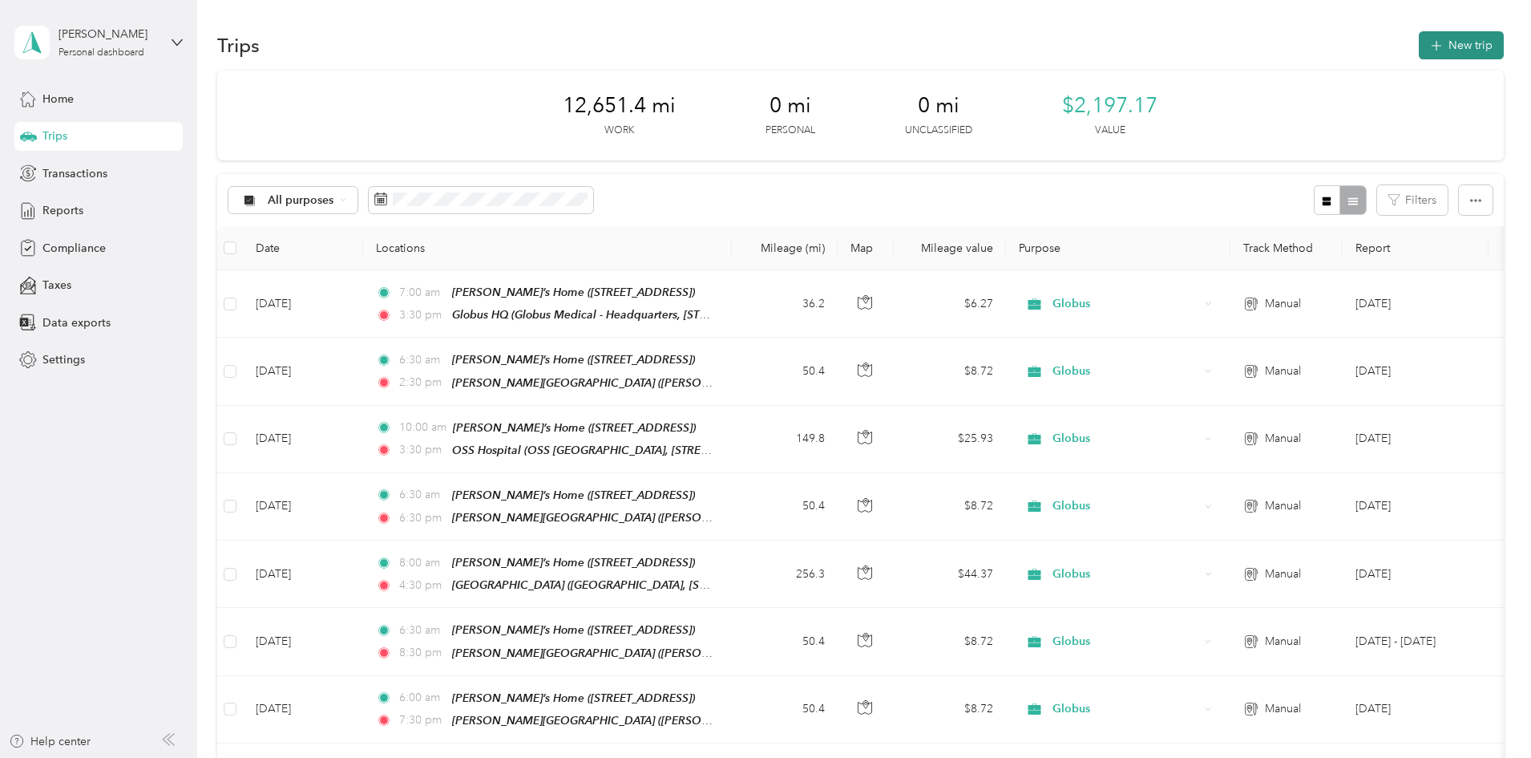
click at [1419, 43] on button "New trip" at bounding box center [1461, 45] width 85 height 28
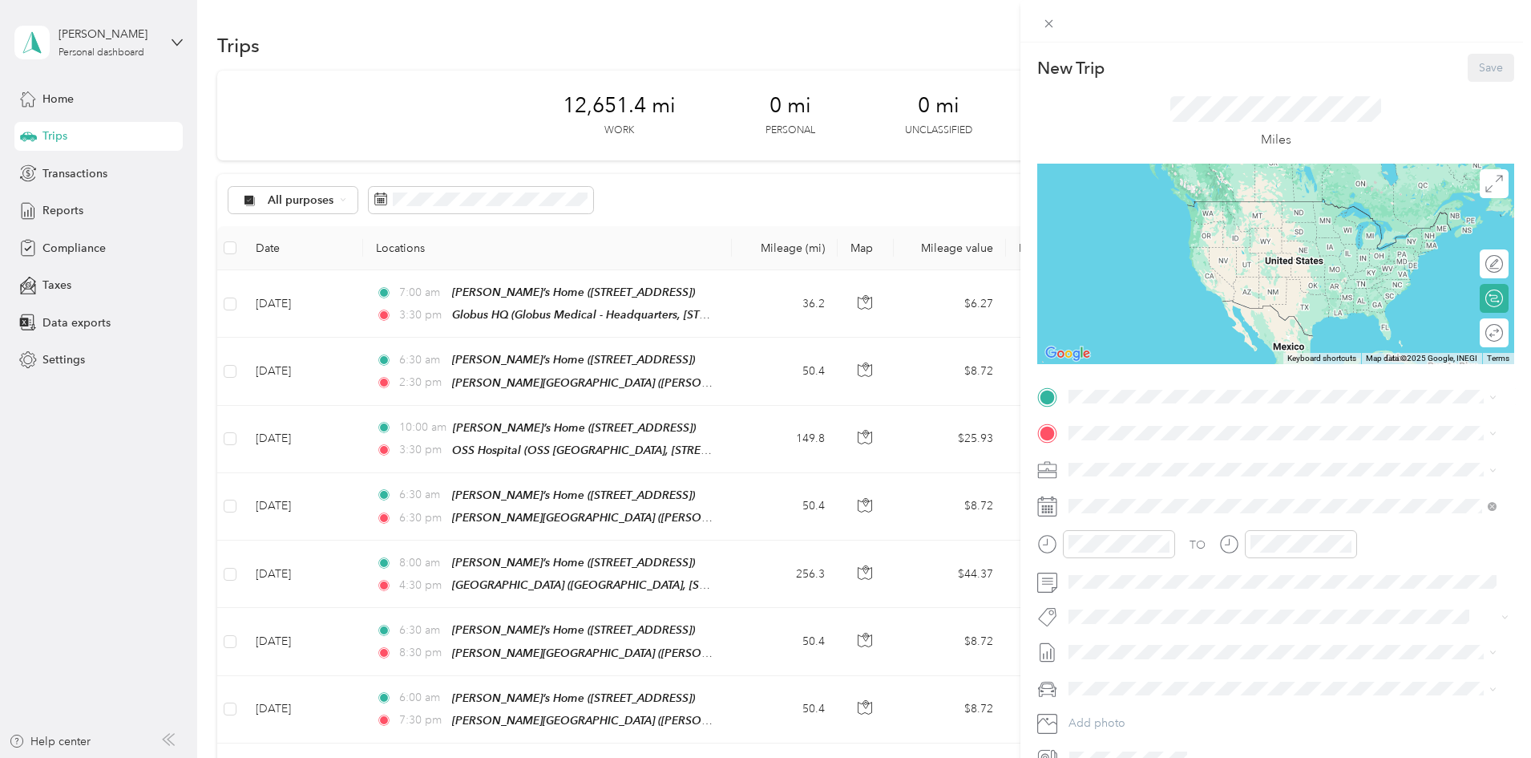
click at [1125, 471] on span "[STREET_ADDRESS]" at bounding box center [1150, 472] width 102 height 14
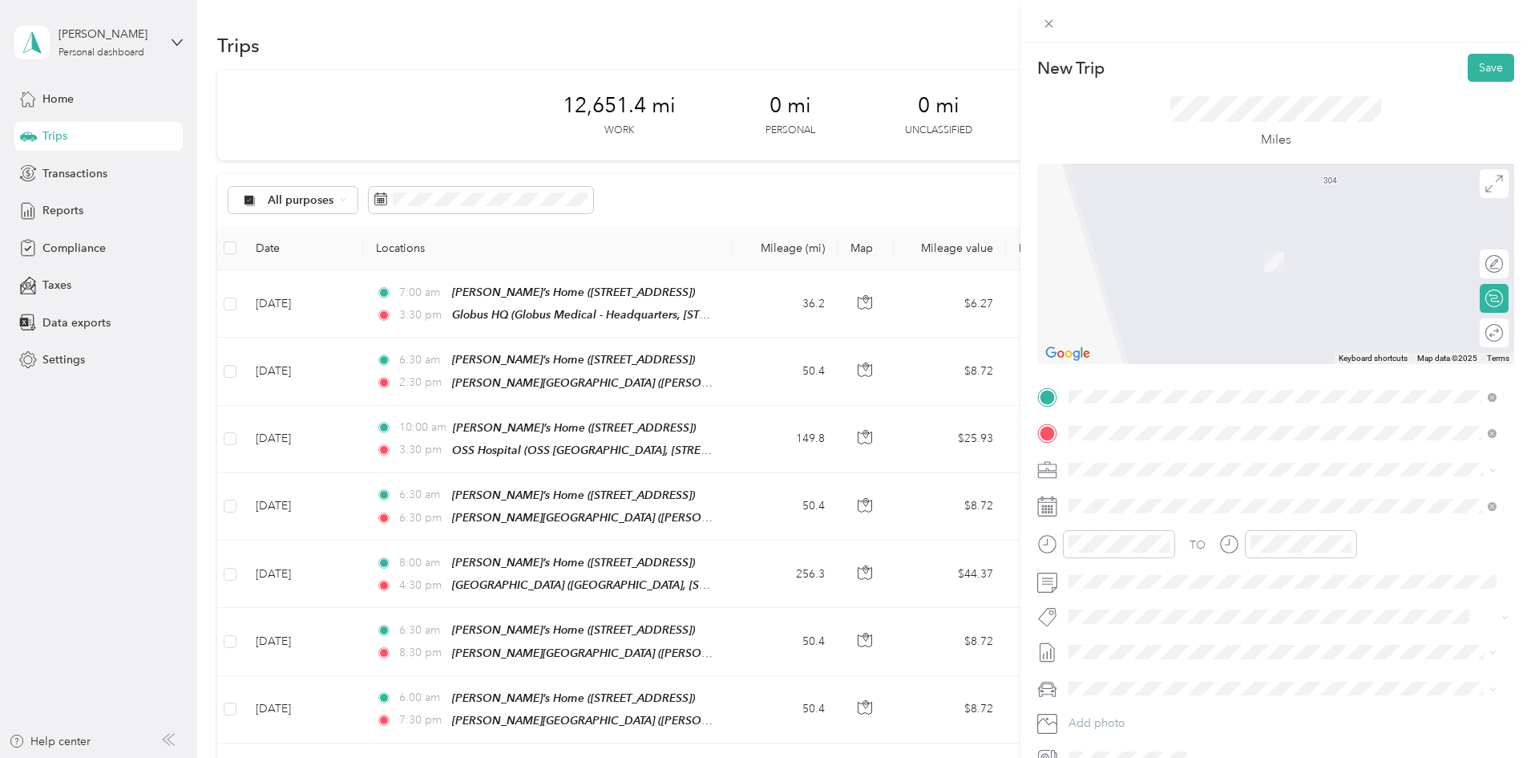
click at [1140, 509] on span "OSS Health [GEOGRAPHIC_DATA], [STREET_ADDRESS]" at bounding box center [1241, 514] width 285 height 14
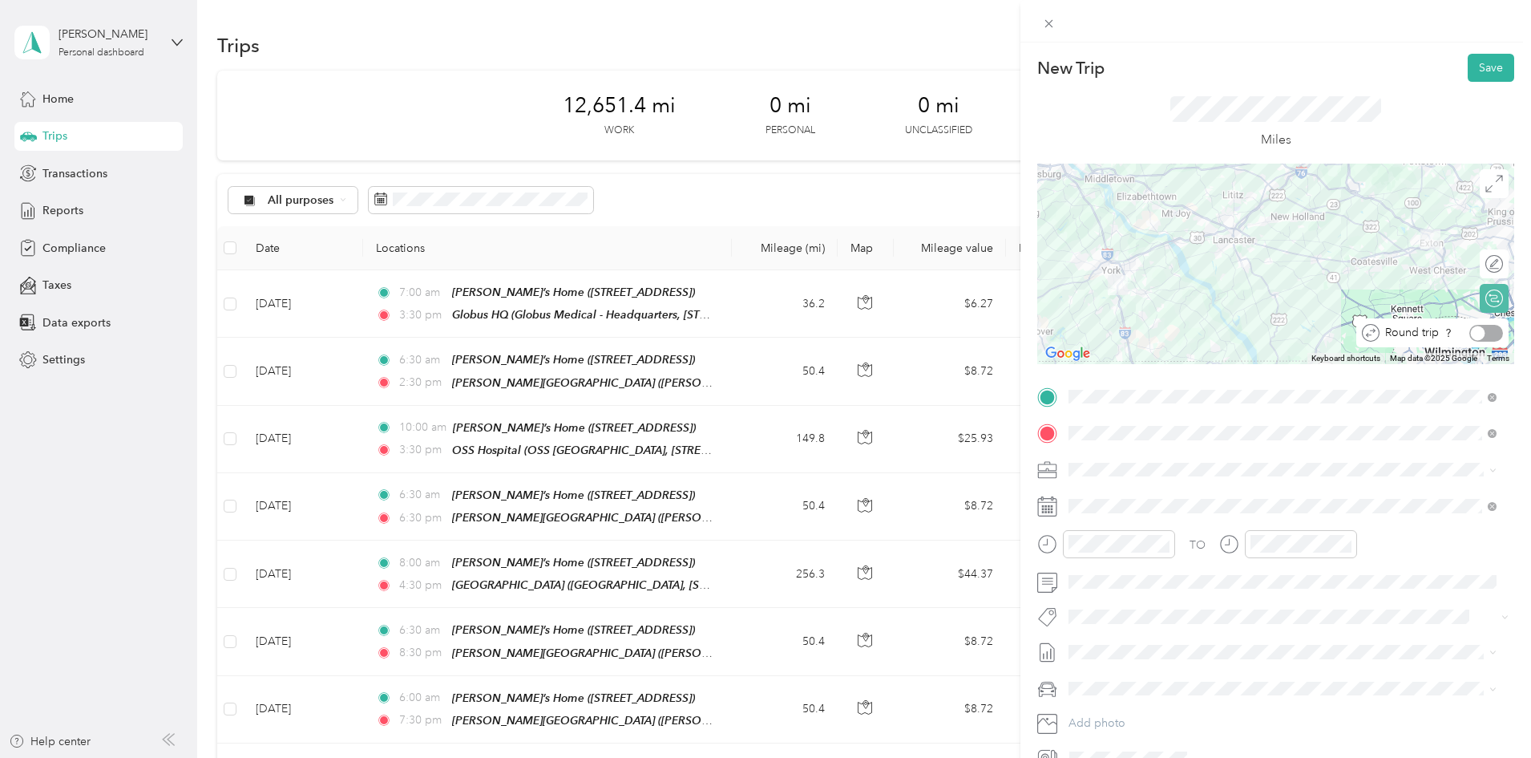
click at [1485, 332] on div at bounding box center [1486, 333] width 34 height 17
click at [1477, 328] on div "Round trip" at bounding box center [1447, 333] width 111 height 17
click at [1488, 328] on div at bounding box center [1495, 332] width 14 height 14
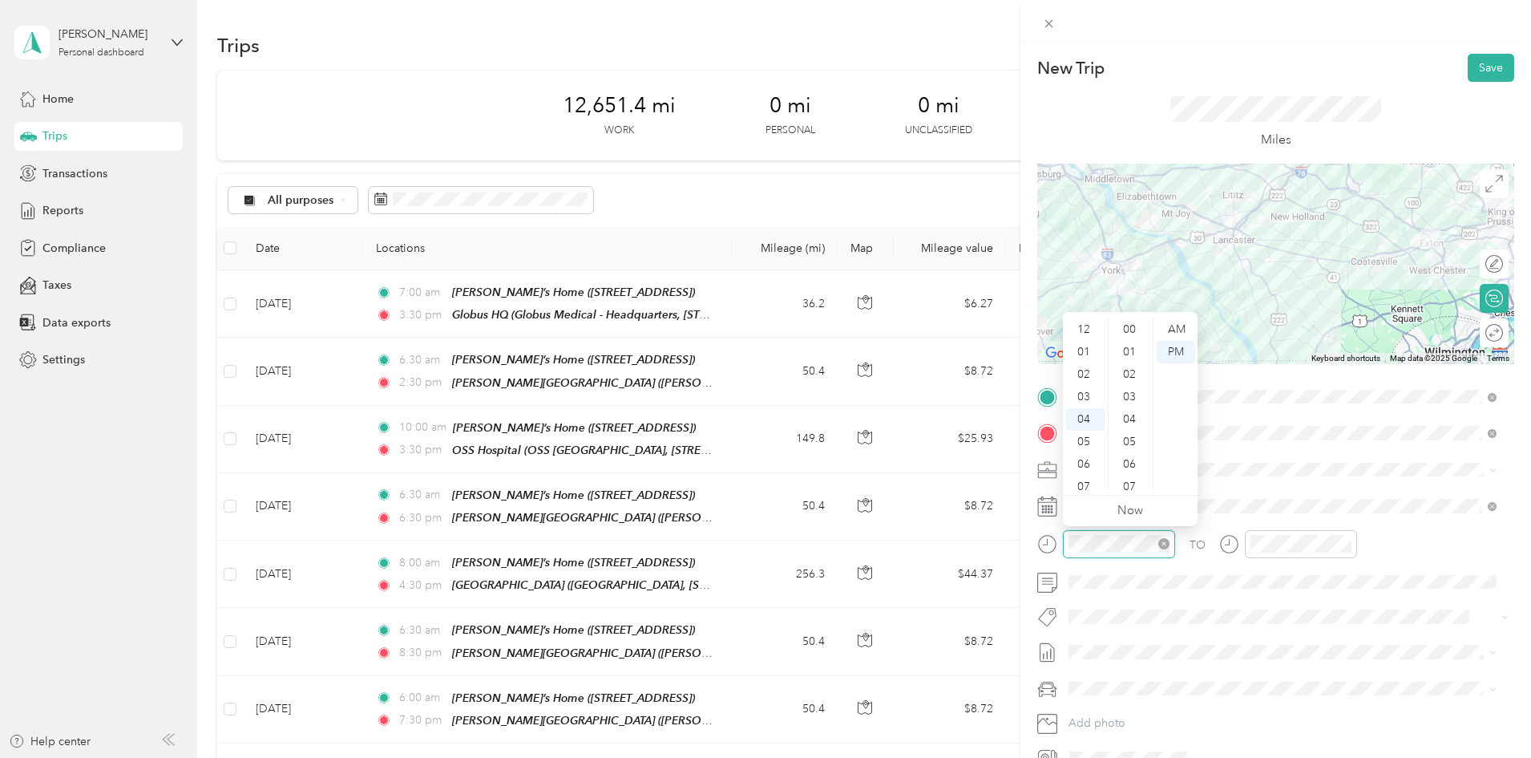
scroll to position [1145, 0]
click at [1085, 374] on div "06" at bounding box center [1085, 374] width 38 height 22
click at [1123, 327] on div "00" at bounding box center [1131, 329] width 38 height 22
click at [1181, 329] on div "AM" at bounding box center [1176, 329] width 38 height 22
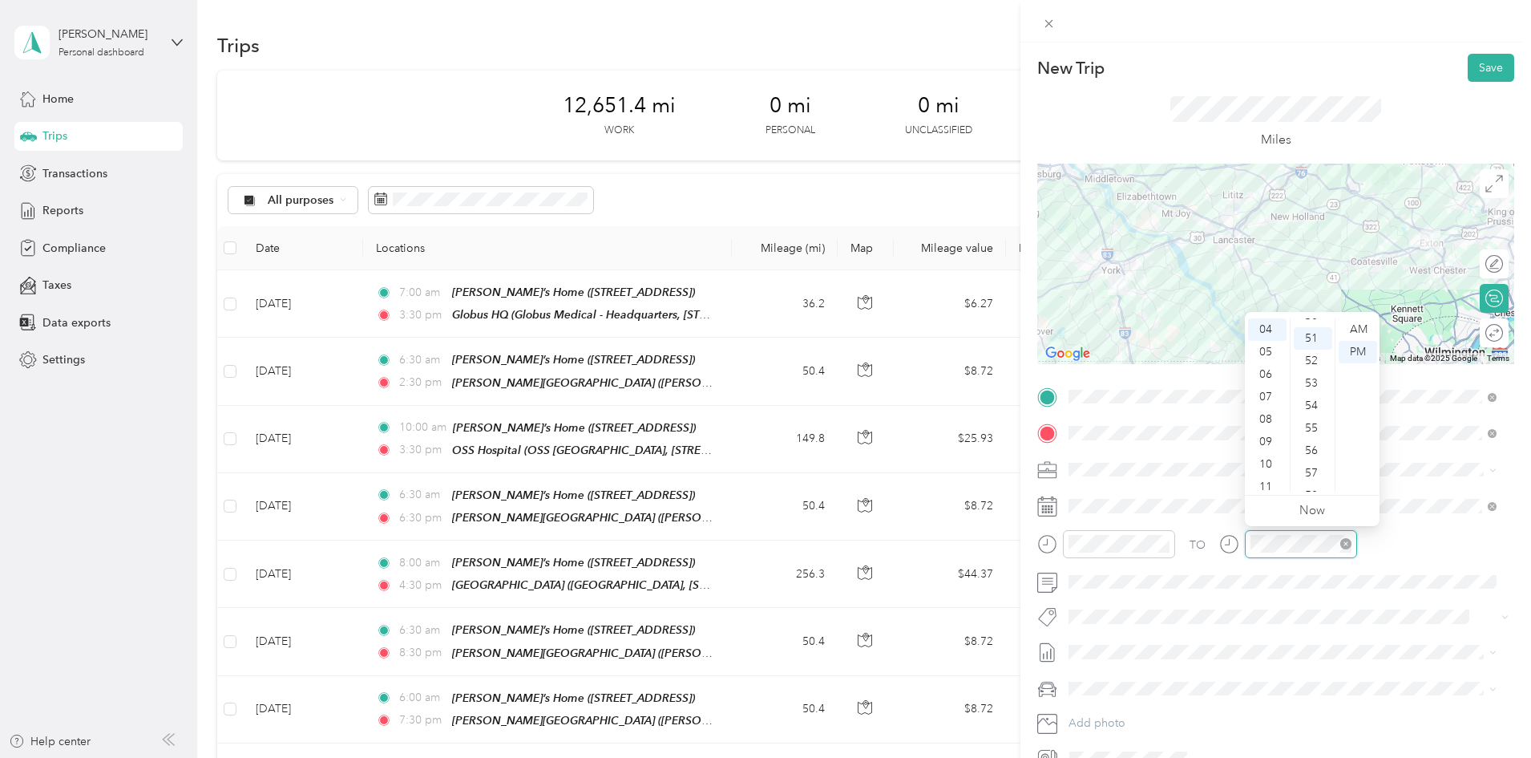
scroll to position [1145, 0]
click at [1263, 461] on div "10" at bounding box center [1267, 464] width 38 height 22
click at [1307, 329] on div "00" at bounding box center [1313, 329] width 38 height 22
click at [1363, 328] on div "AM" at bounding box center [1358, 329] width 38 height 22
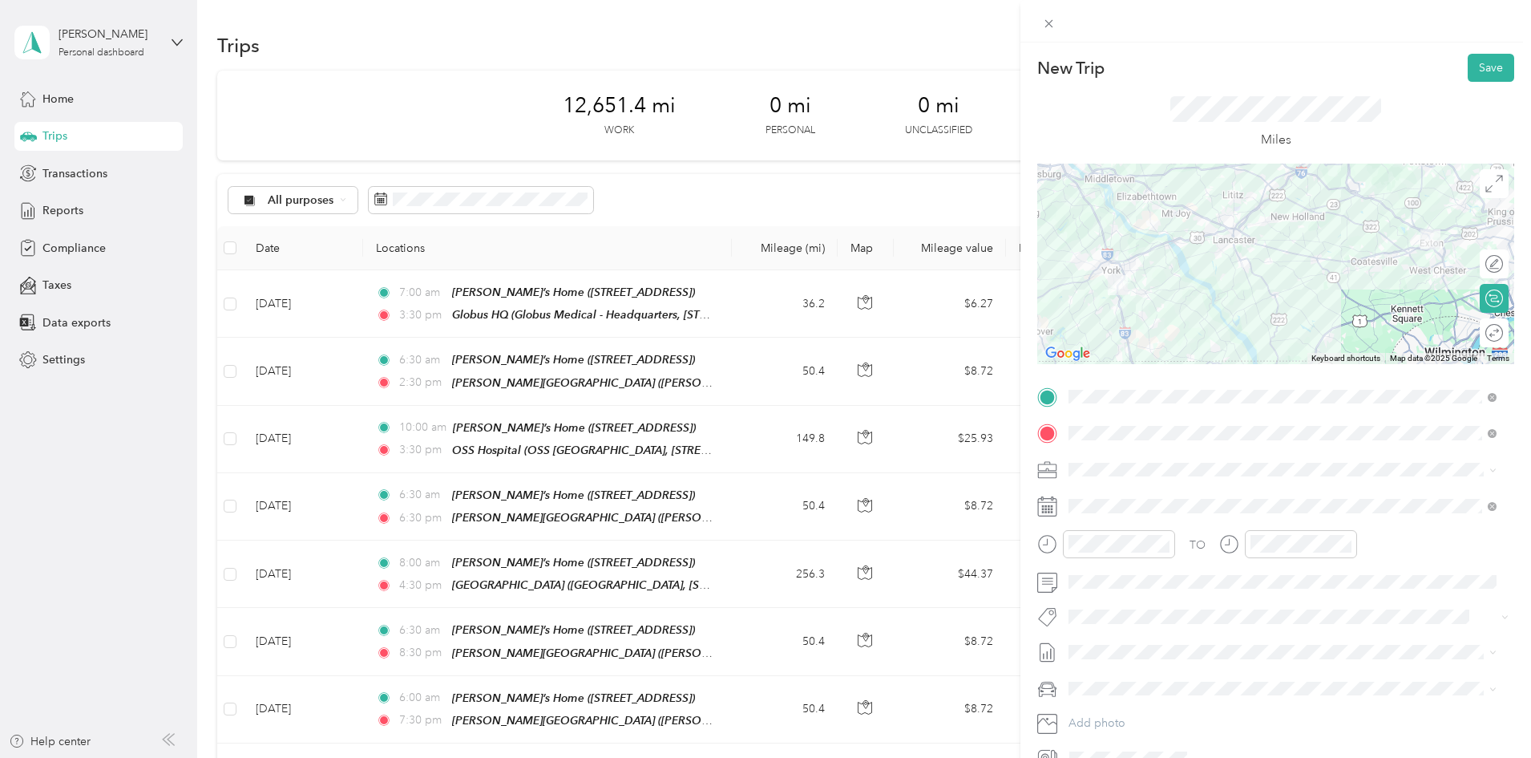
click at [1086, 662] on li "[PERSON_NAME]'s Car" at bounding box center [1282, 654] width 439 height 28
click at [1477, 67] on button "Save" at bounding box center [1491, 68] width 46 height 28
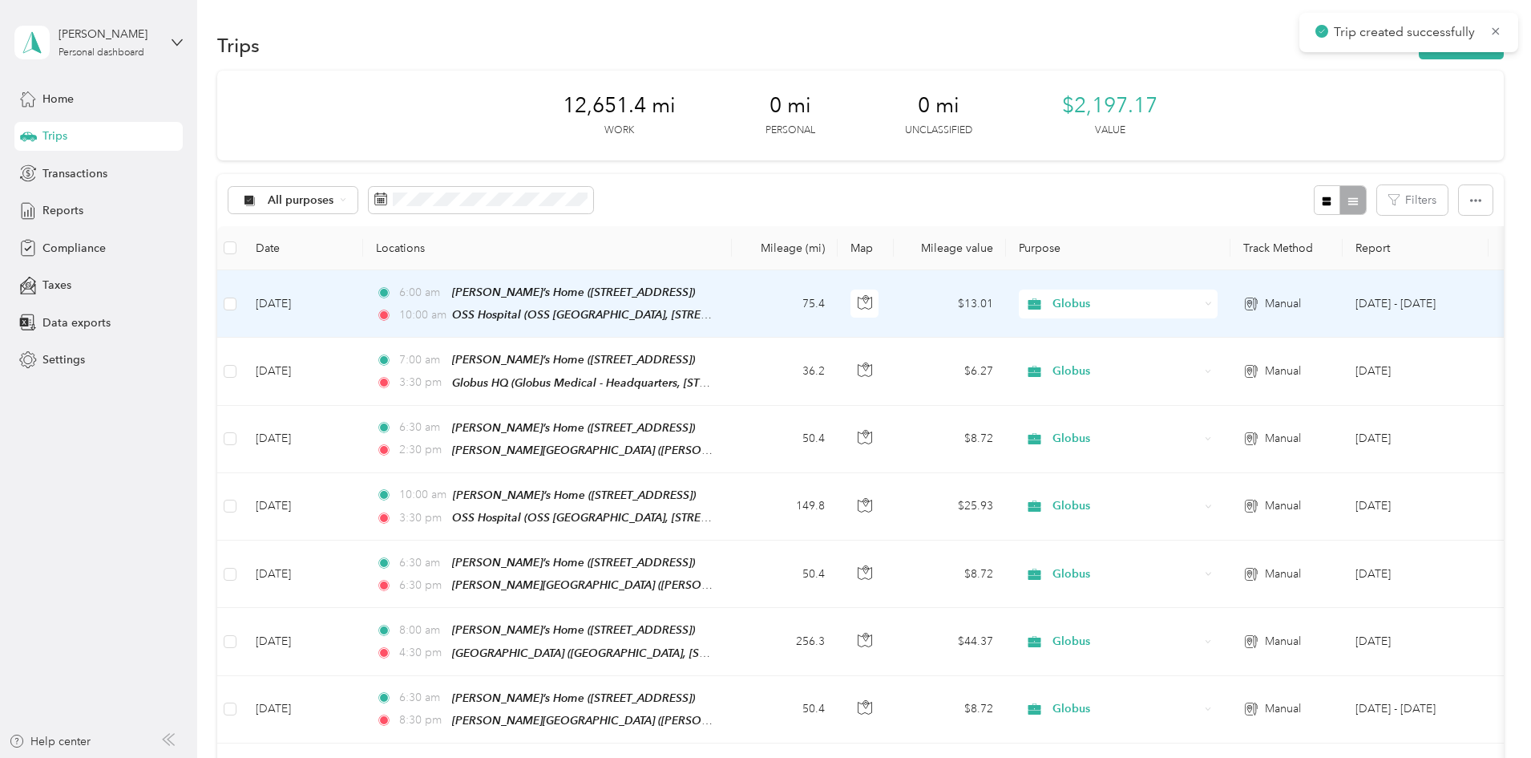
click at [363, 304] on td "[DATE]" at bounding box center [303, 303] width 120 height 67
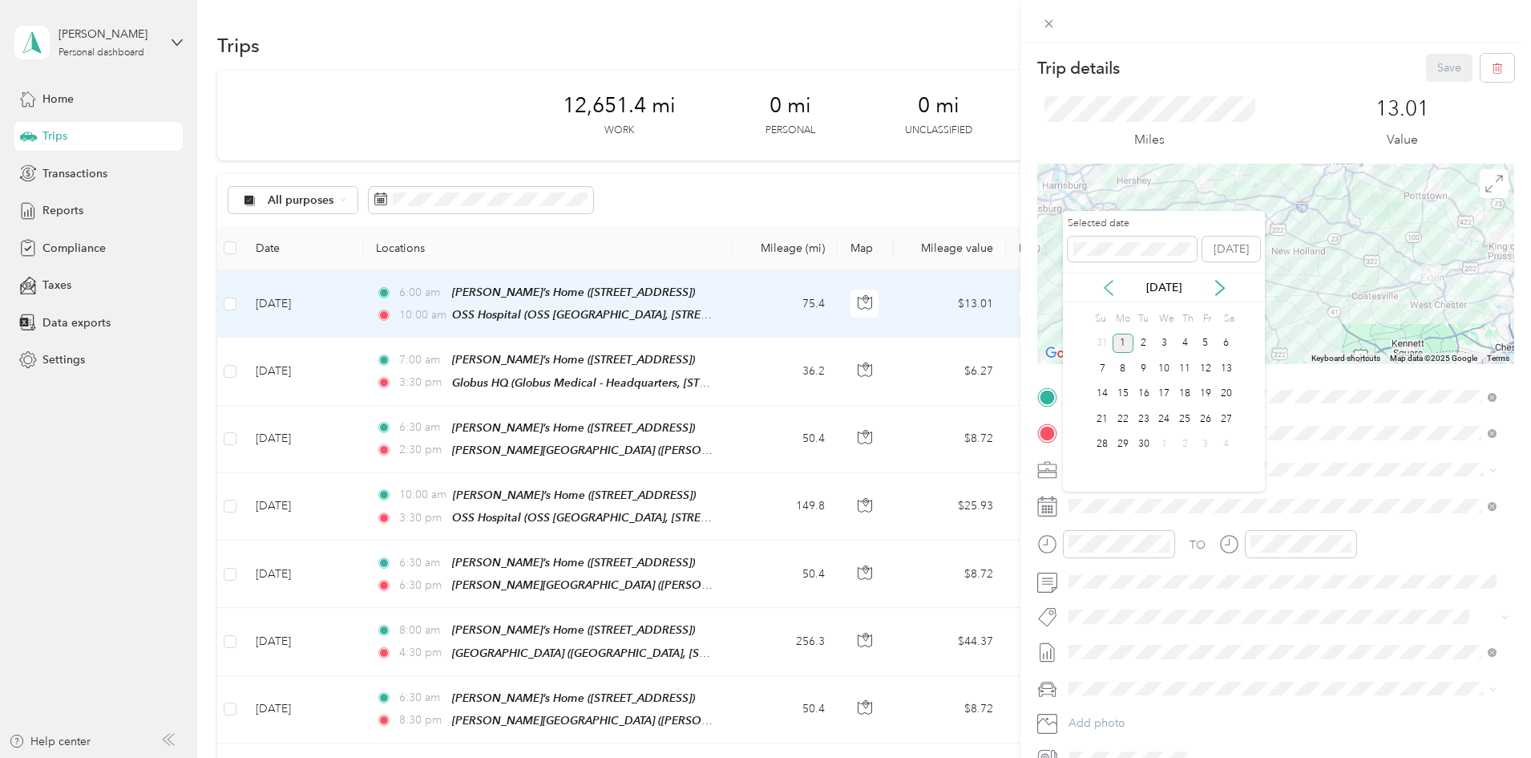
click at [1106, 294] on icon at bounding box center [1109, 288] width 16 height 16
click at [1146, 443] on div "26" at bounding box center [1144, 444] width 21 height 20
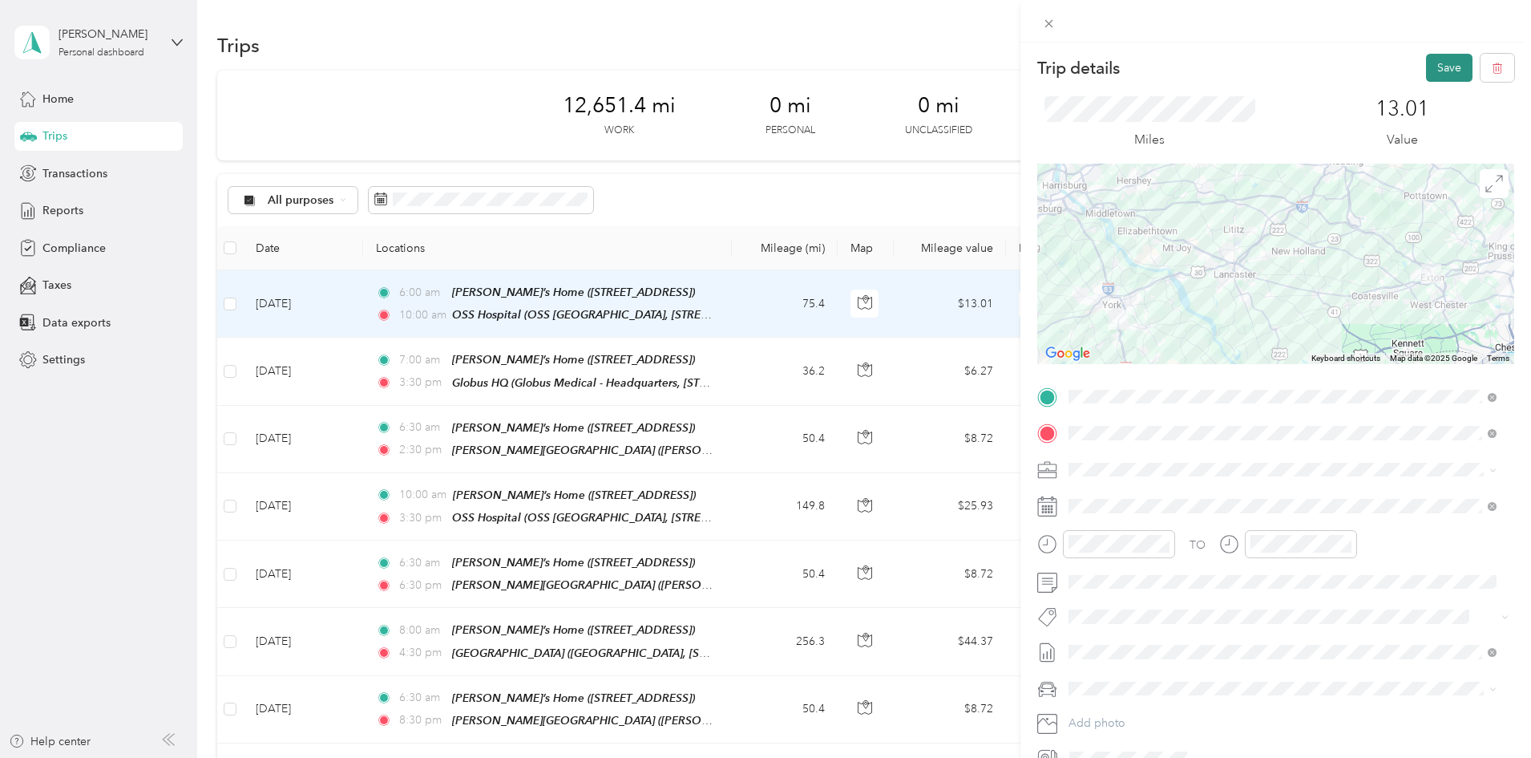
click at [1437, 67] on button "Save" at bounding box center [1449, 68] width 46 height 28
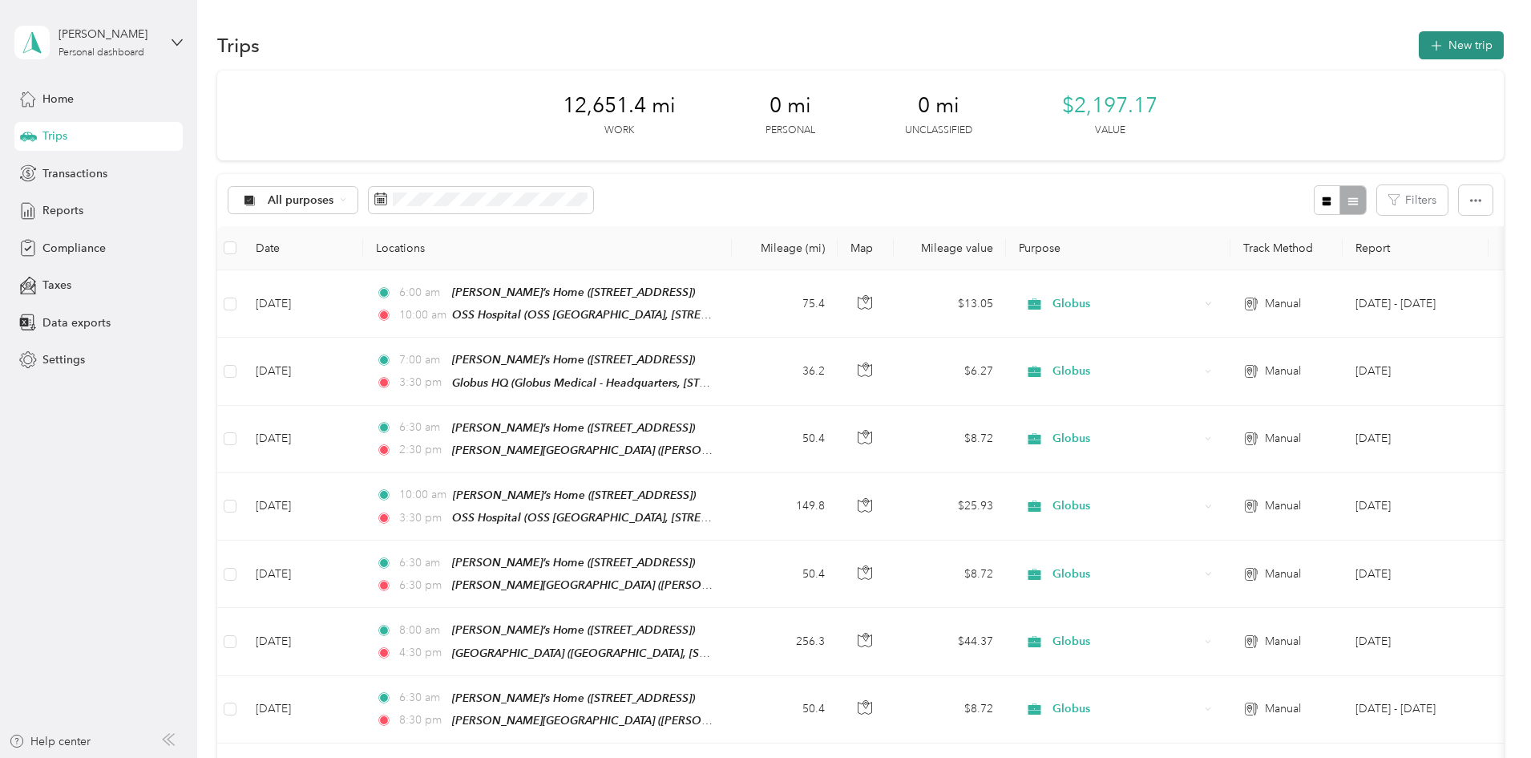
click at [1419, 48] on button "New trip" at bounding box center [1461, 45] width 85 height 28
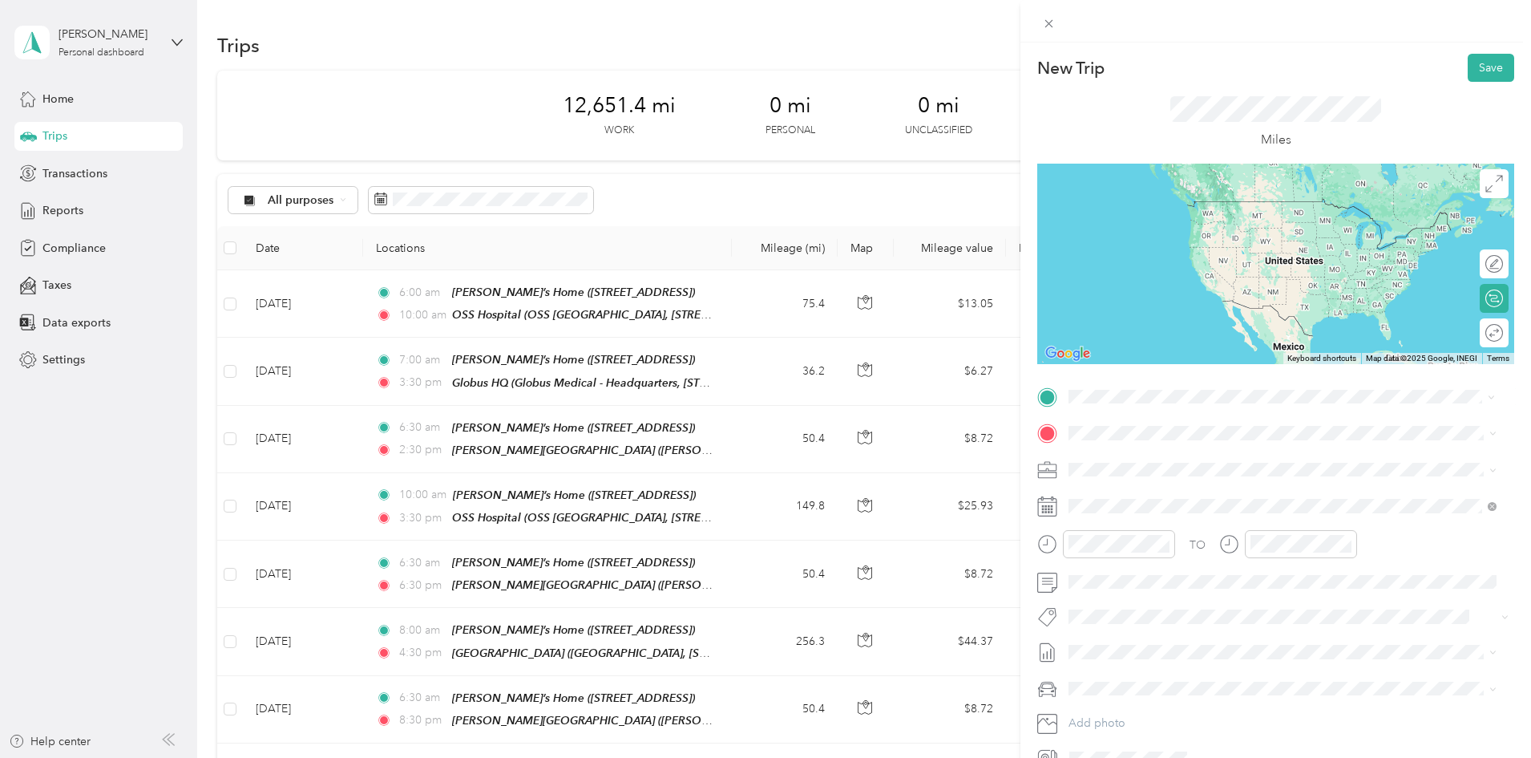
click at [1162, 478] on div "OSS Hospital [GEOGRAPHIC_DATA], [STREET_ADDRESS]" at bounding box center [1241, 470] width 285 height 34
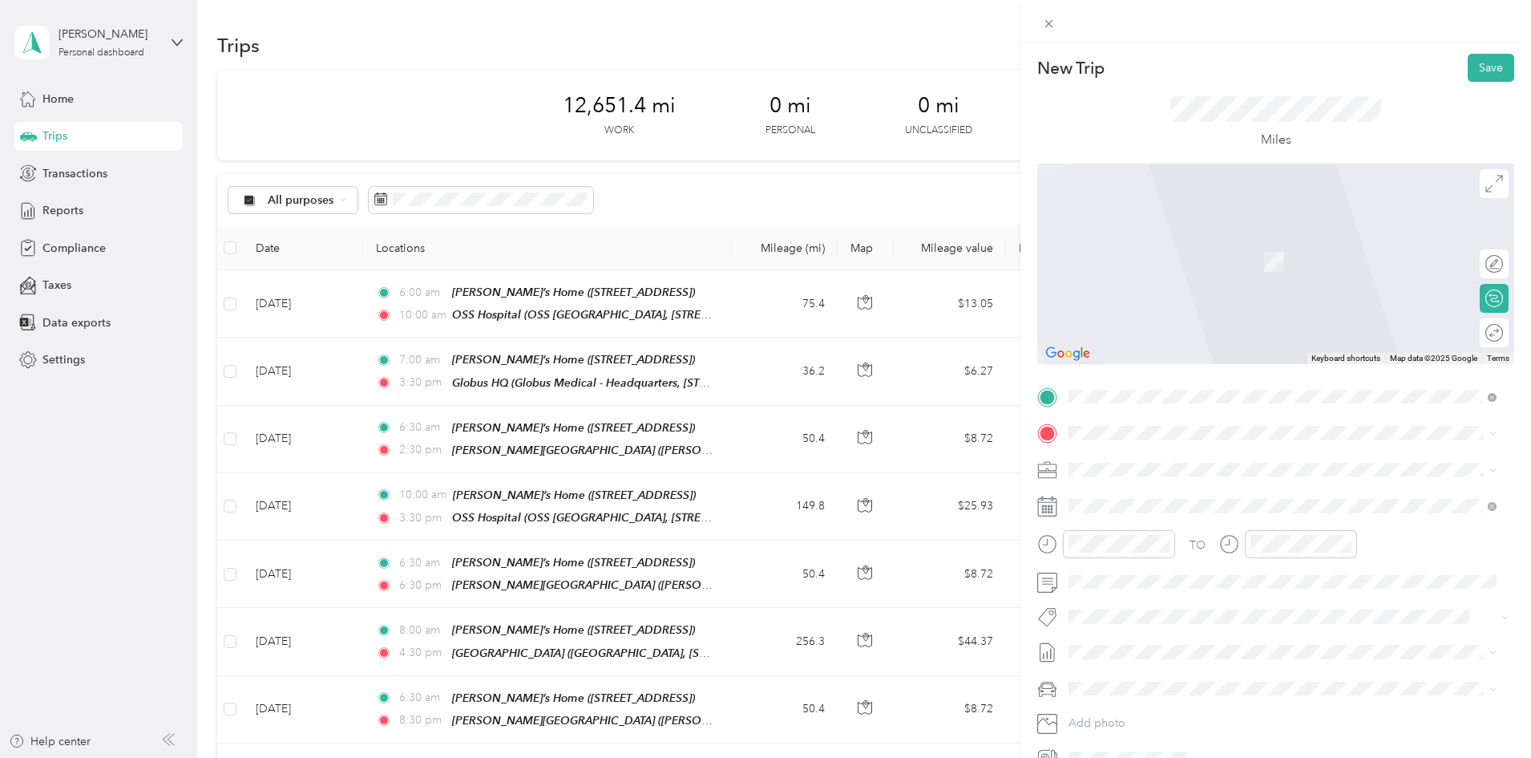
click at [1145, 495] on div "[PERSON_NAME][GEOGRAPHIC_DATA][PERSON_NAME], [STREET_ADDRESS]" at bounding box center [1255, 504] width 313 height 34
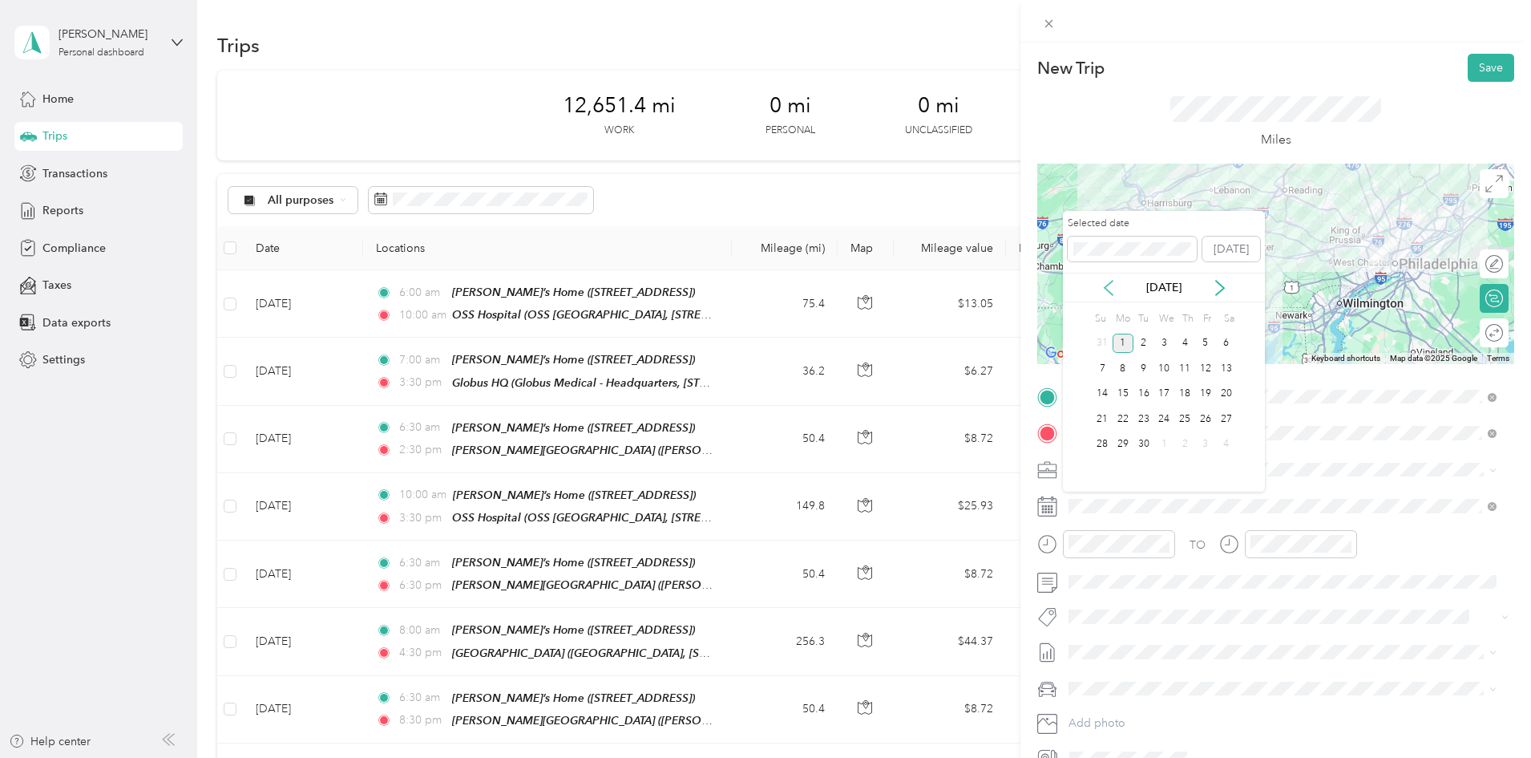
click at [1113, 294] on icon at bounding box center [1109, 288] width 16 height 16
click at [1146, 448] on div "26" at bounding box center [1144, 444] width 21 height 20
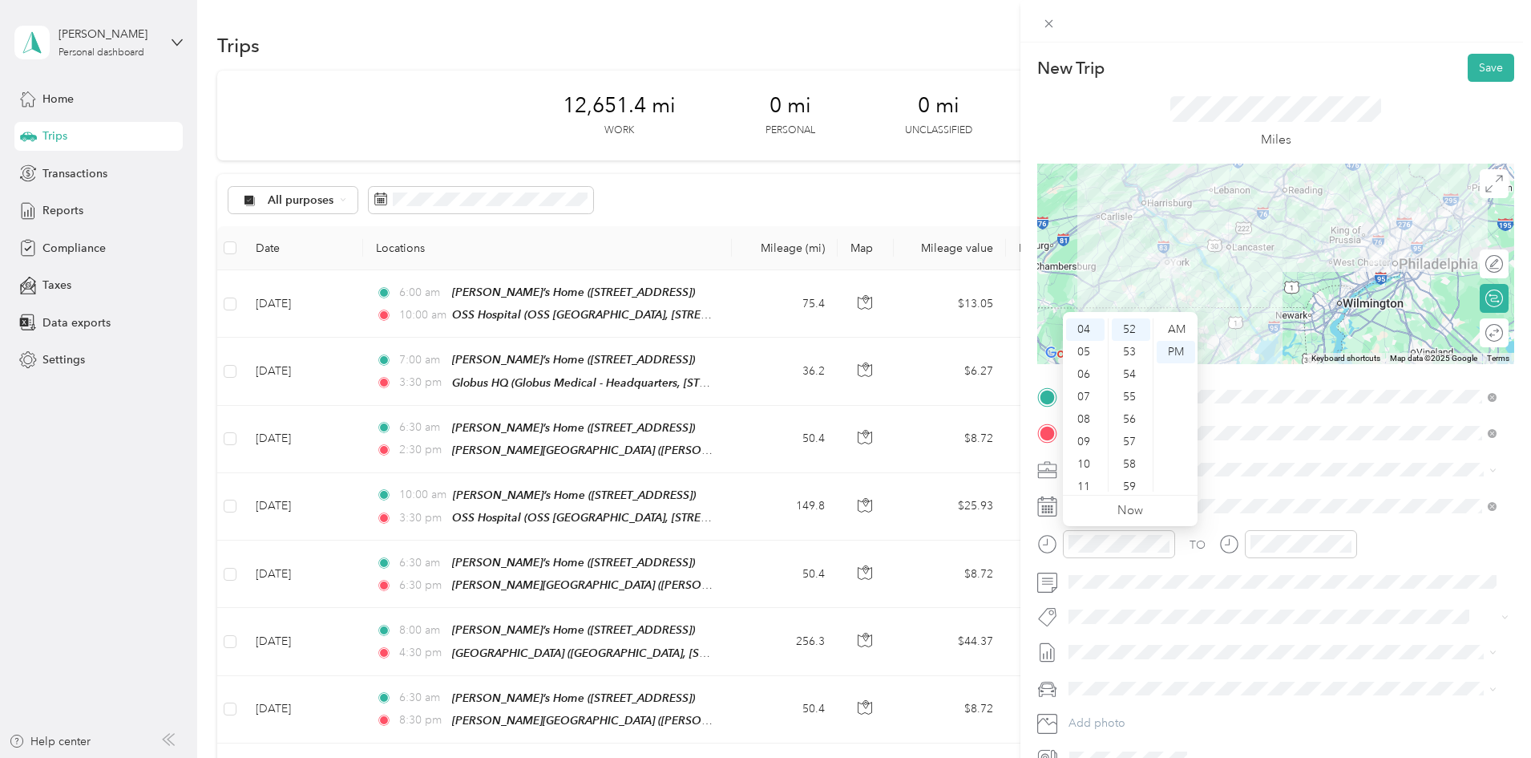
scroll to position [96, 0]
click at [1085, 458] on div "10" at bounding box center [1085, 458] width 38 height 22
click at [1134, 389] on div "15" at bounding box center [1131, 385] width 38 height 22
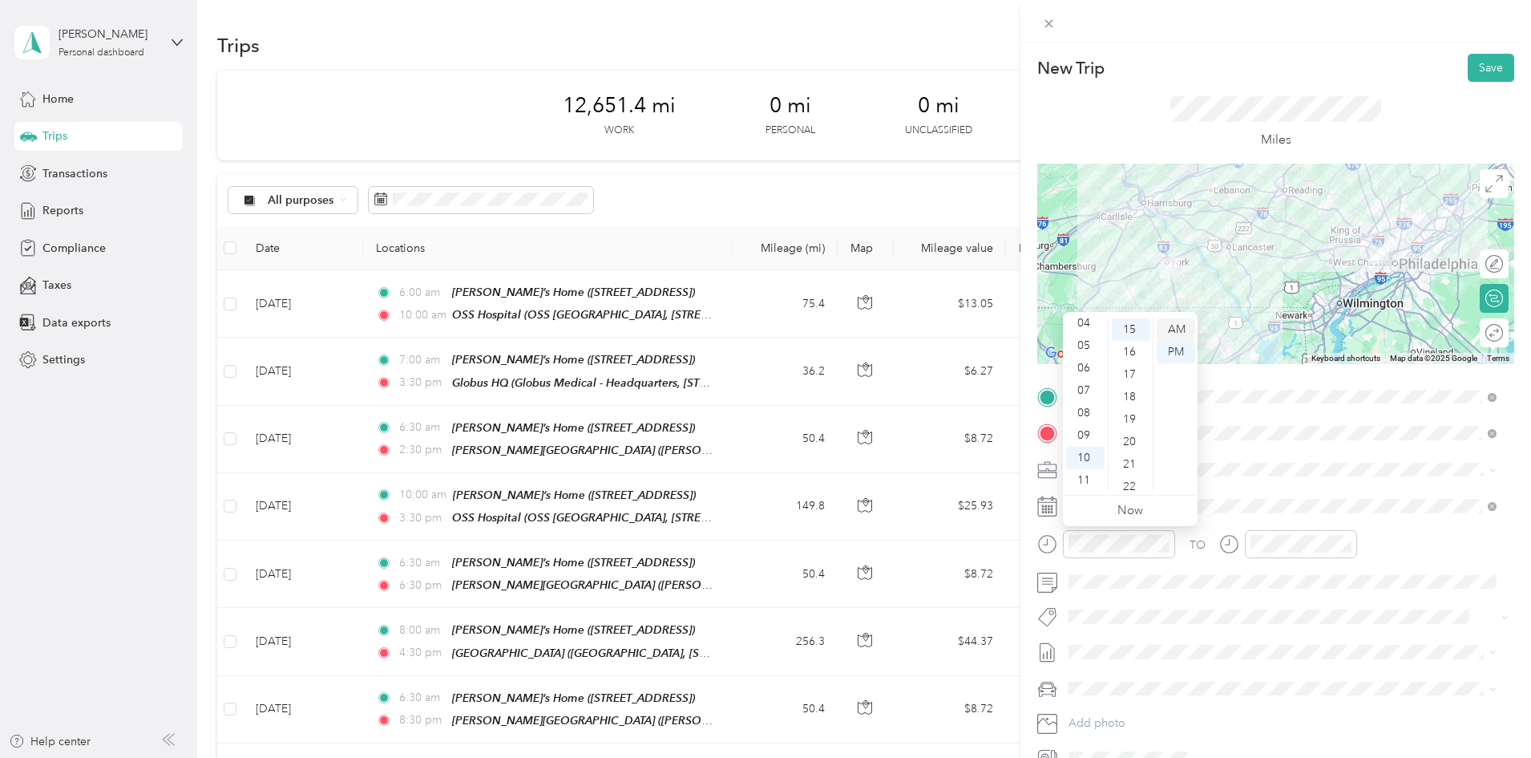
click at [1180, 333] on div "AM" at bounding box center [1176, 329] width 38 height 22
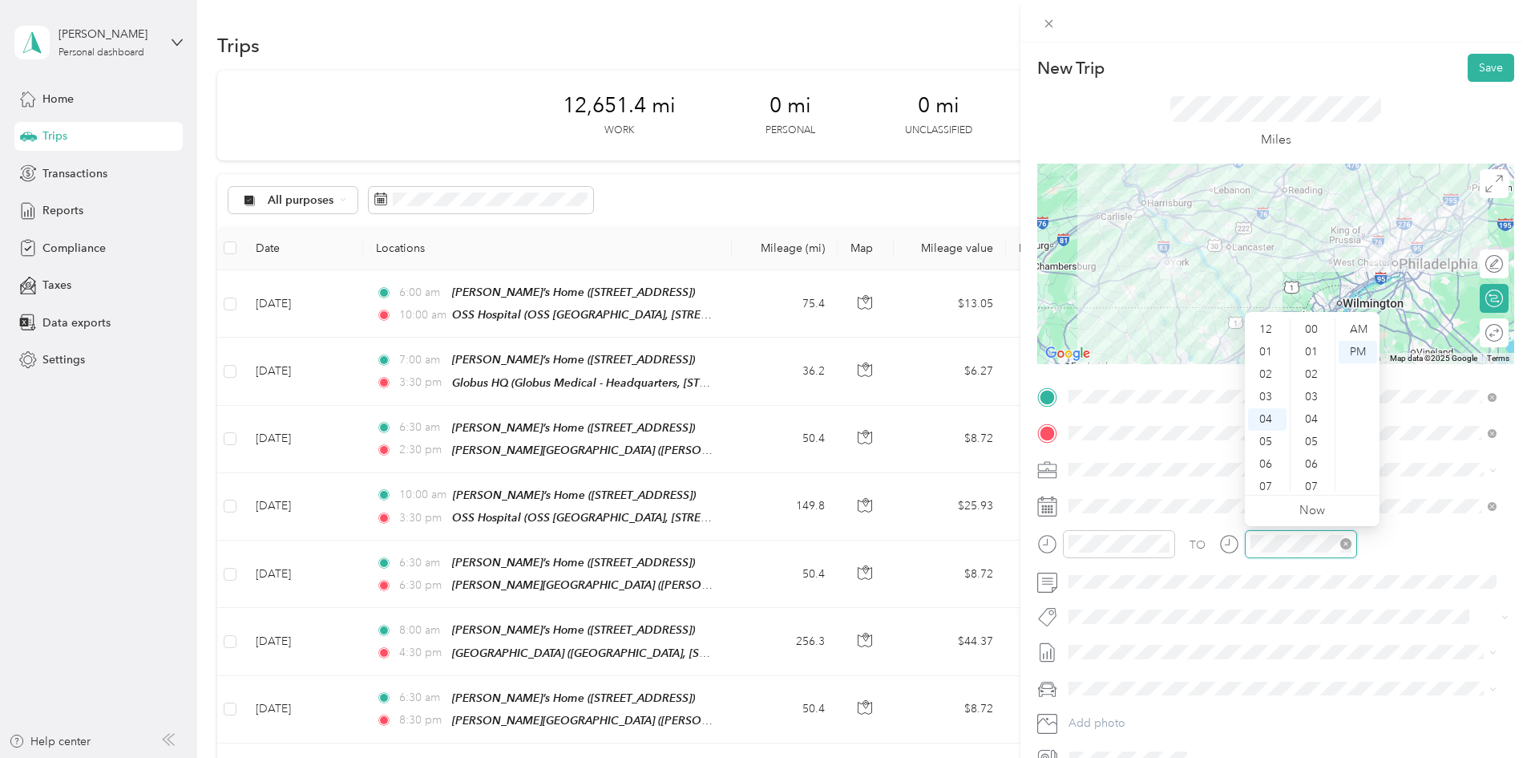
scroll to position [90, 0]
click at [1268, 334] on div "01" at bounding box center [1267, 341] width 38 height 22
click at [1311, 325] on div "00" at bounding box center [1313, 329] width 38 height 22
click at [1360, 355] on div "PM" at bounding box center [1358, 352] width 38 height 22
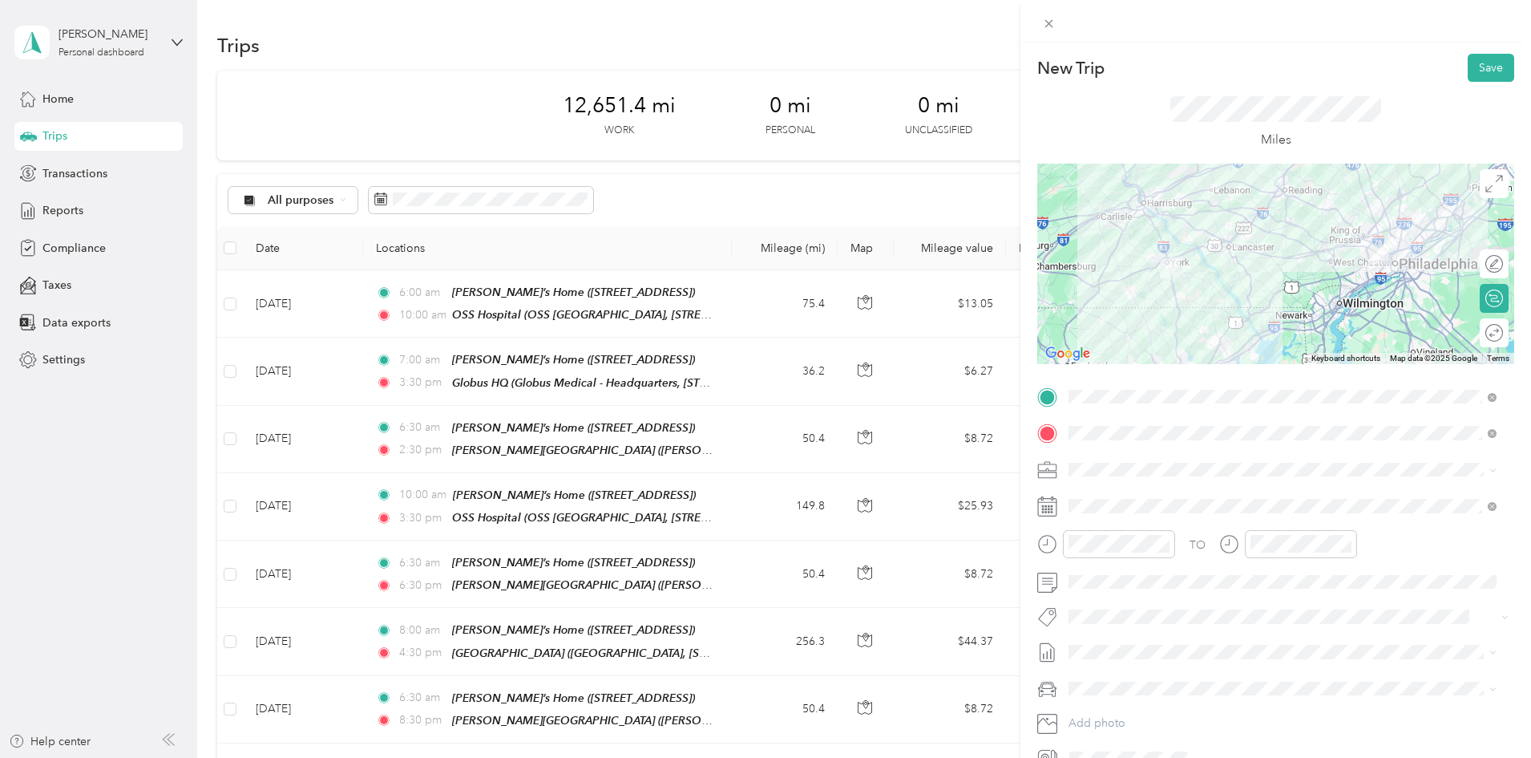
click at [1094, 696] on span "[DATE]" at bounding box center [1086, 702] width 35 height 17
click at [1097, 656] on span "[PERSON_NAME]'s Car" at bounding box center [1133, 660] width 118 height 14
click at [1492, 67] on button "Save" at bounding box center [1491, 68] width 46 height 28
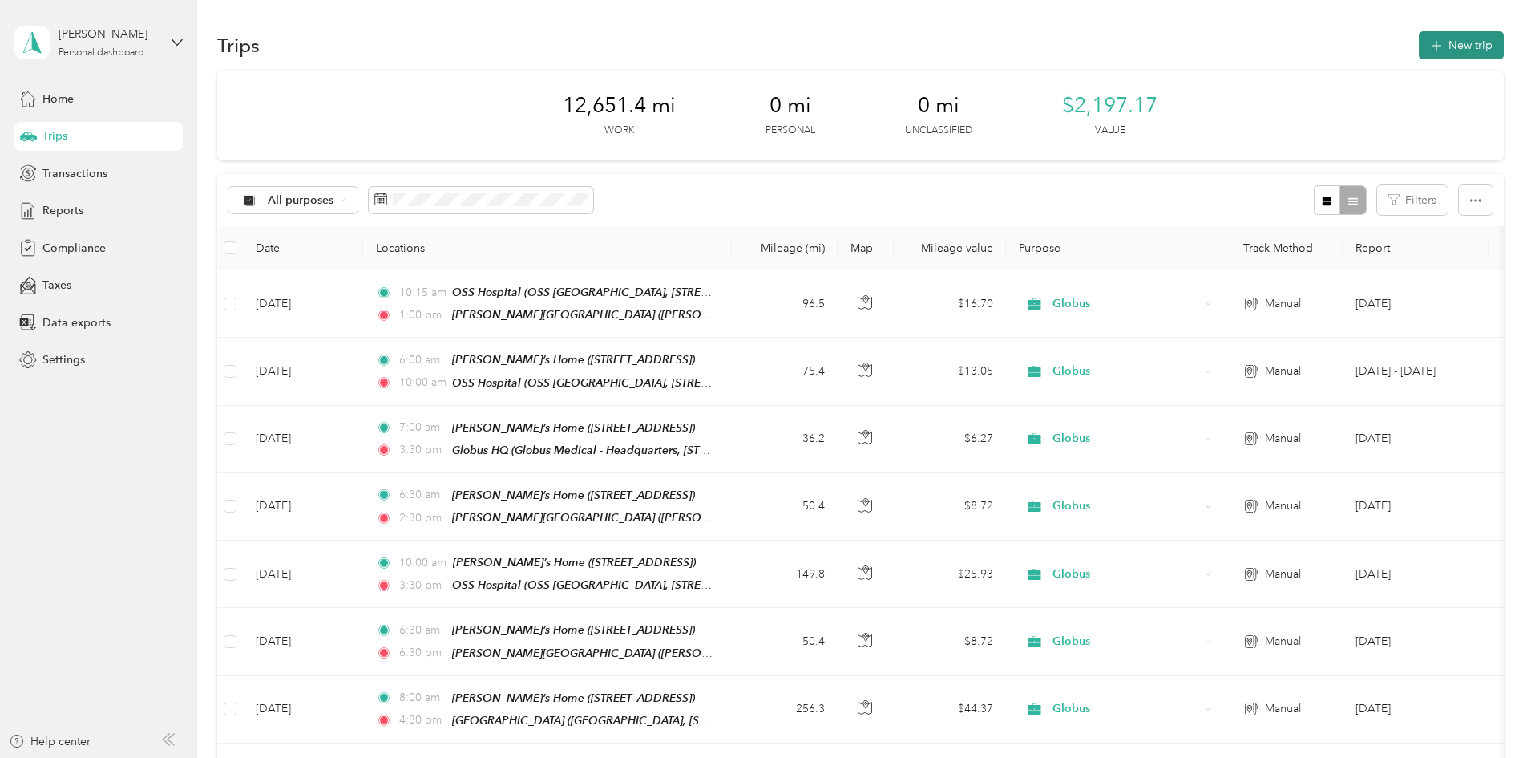
click at [1419, 39] on button "New trip" at bounding box center [1461, 45] width 85 height 28
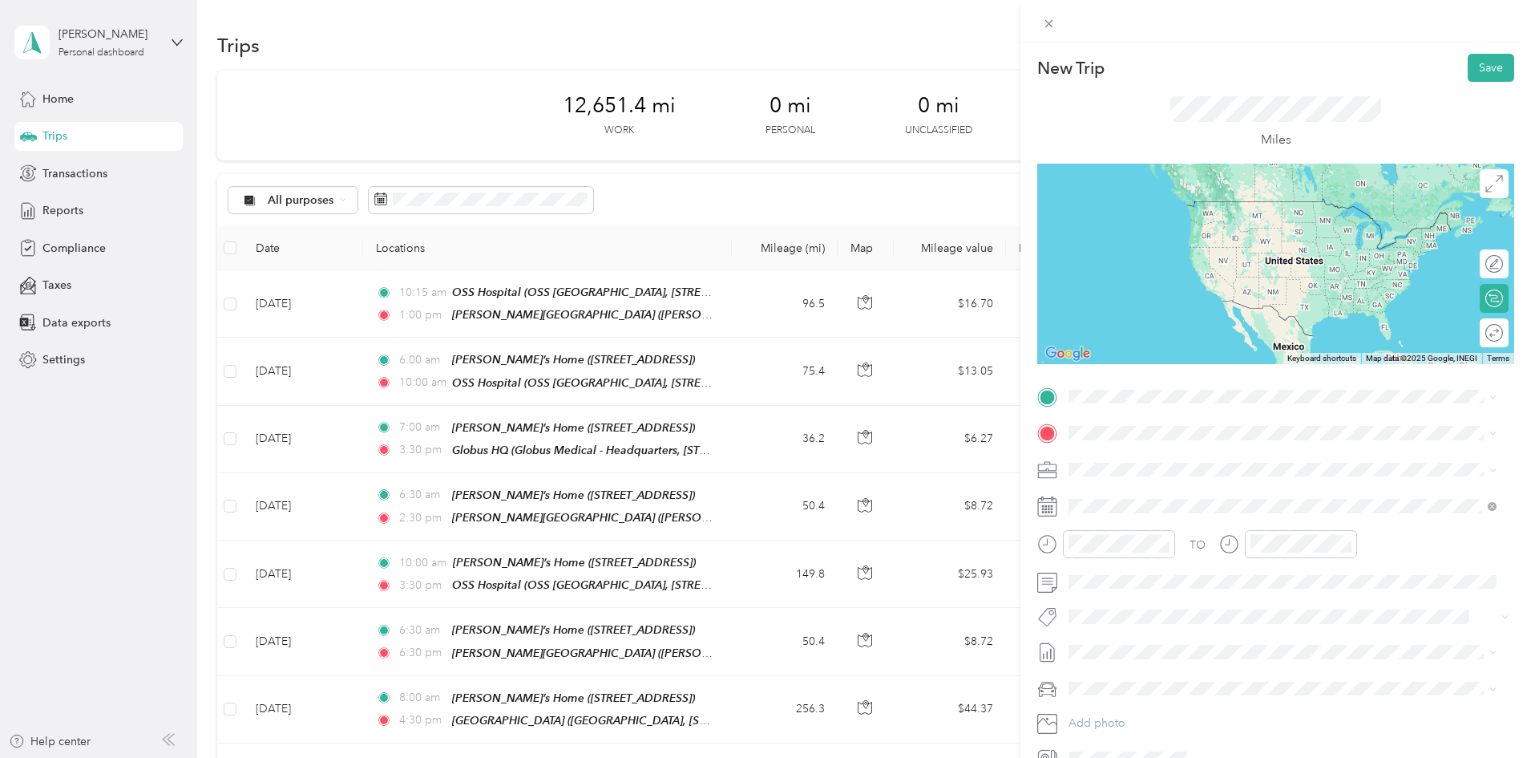
click at [1149, 471] on div "[PERSON_NAME][GEOGRAPHIC_DATA][PERSON_NAME], [STREET_ADDRESS]" at bounding box center [1255, 464] width 313 height 34
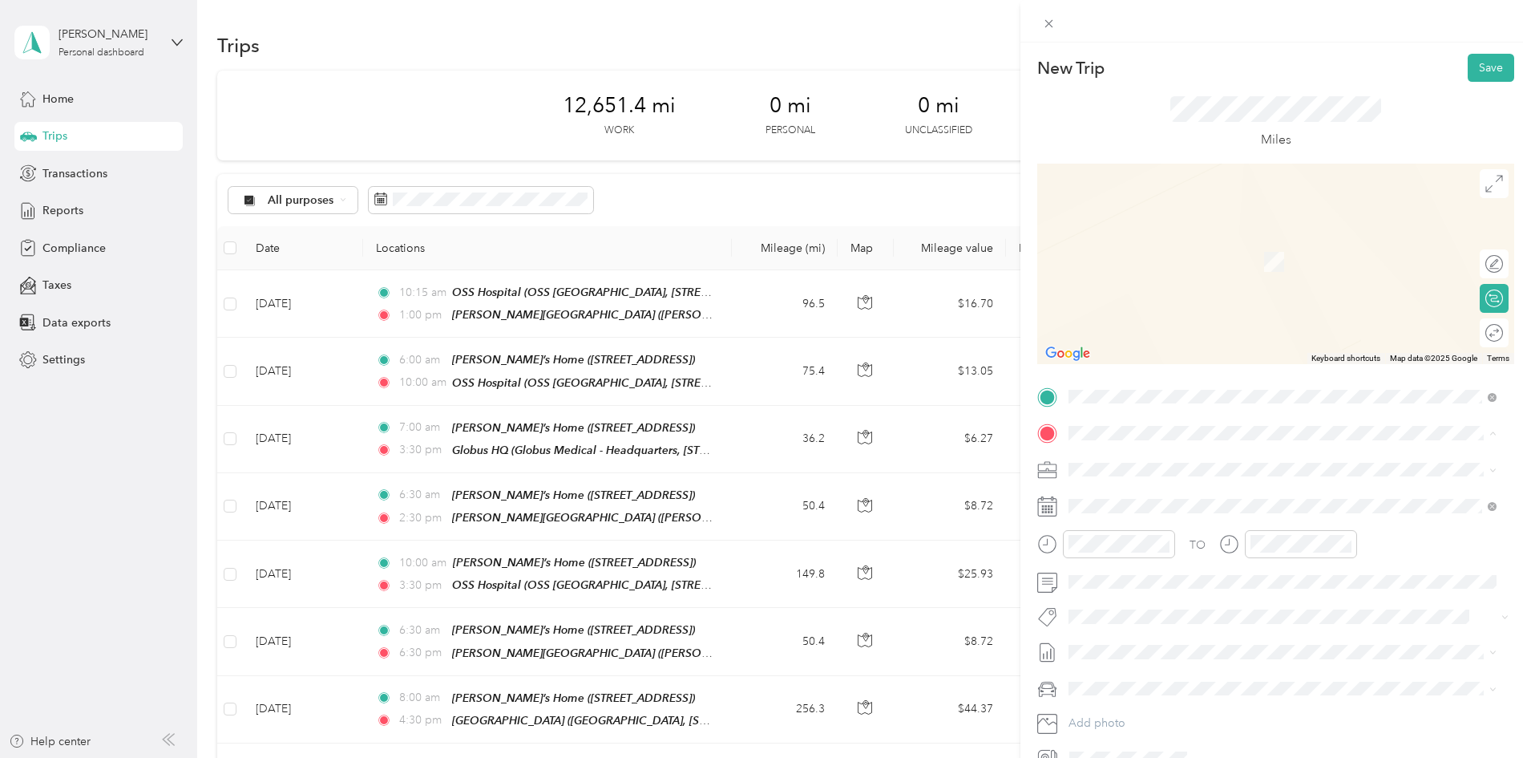
click at [1160, 507] on div "[PERSON_NAME]’s Home [STREET_ADDRESS]" at bounding box center [1167, 506] width 136 height 34
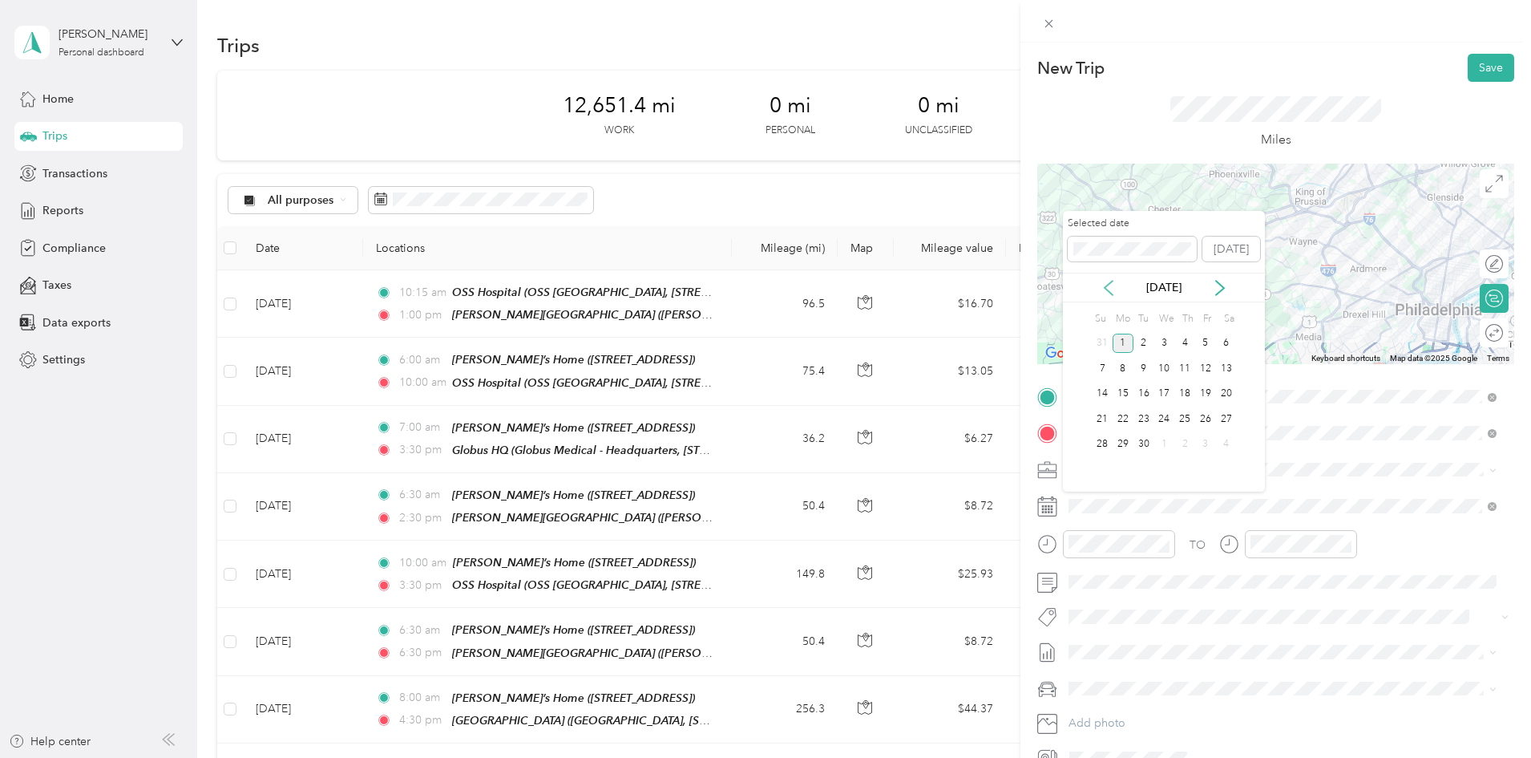
click at [1109, 289] on icon at bounding box center [1109, 288] width 16 height 16
click at [1144, 446] on div "26" at bounding box center [1144, 444] width 21 height 20
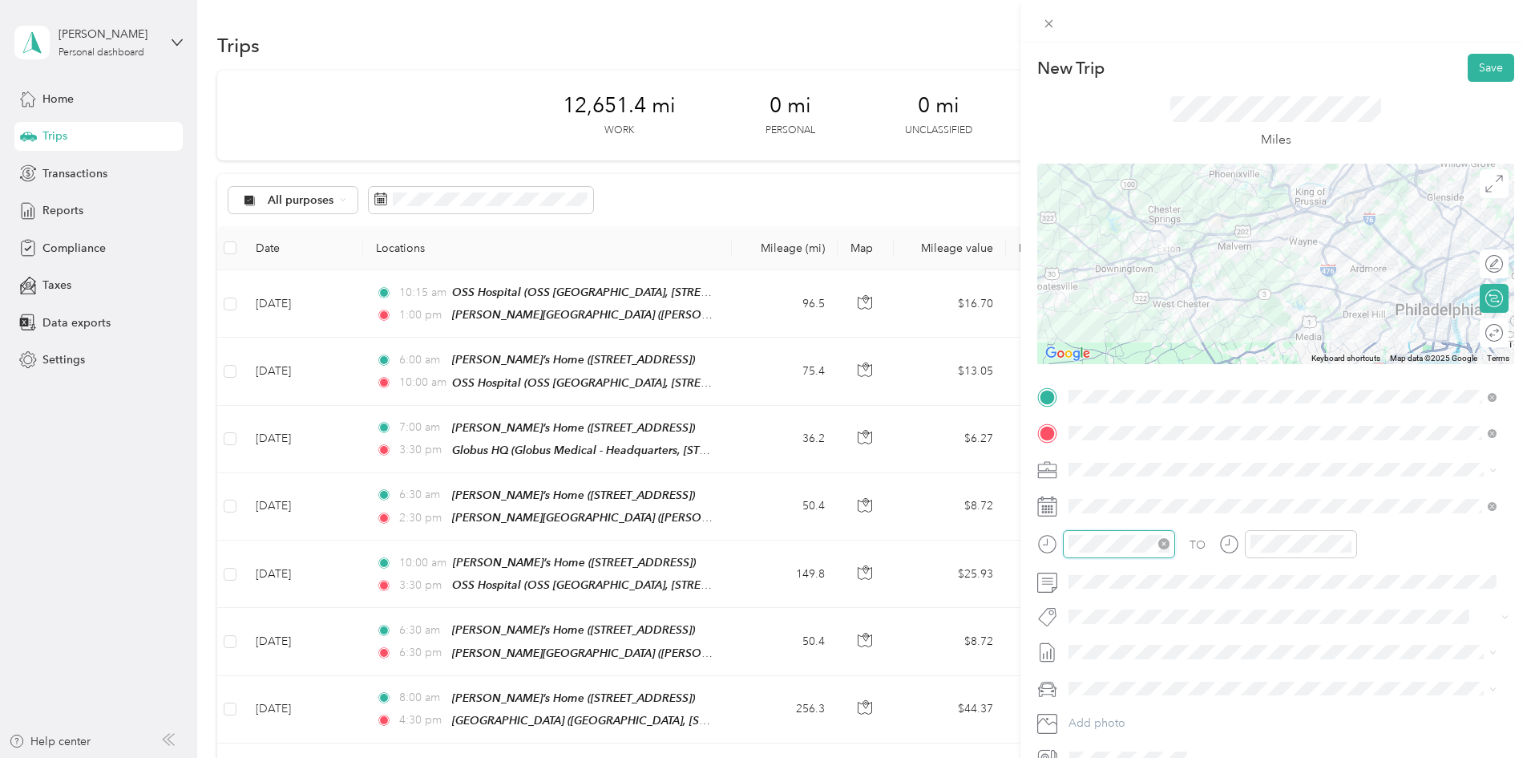
scroll to position [1174, 0]
click at [1088, 351] on div "05" at bounding box center [1085, 352] width 38 height 22
click at [1126, 329] on div "00" at bounding box center [1131, 329] width 38 height 22
click at [1180, 356] on div "PM" at bounding box center [1176, 352] width 38 height 22
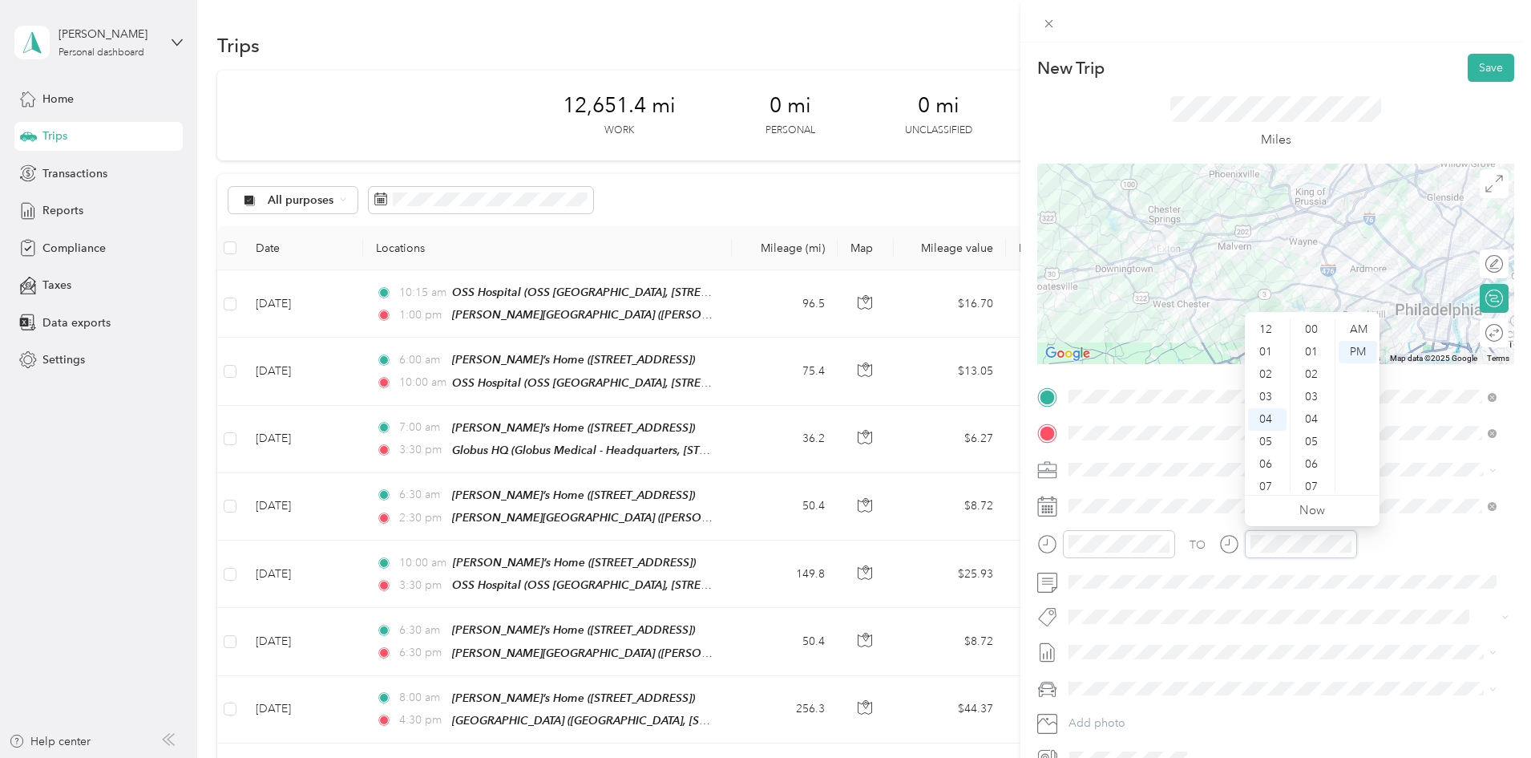
scroll to position [1174, 0]
click at [1273, 380] on div "06" at bounding box center [1267, 374] width 38 height 22
click at [1311, 326] on div "00" at bounding box center [1313, 329] width 38 height 22
click at [1360, 353] on div "PM" at bounding box center [1358, 352] width 38 height 22
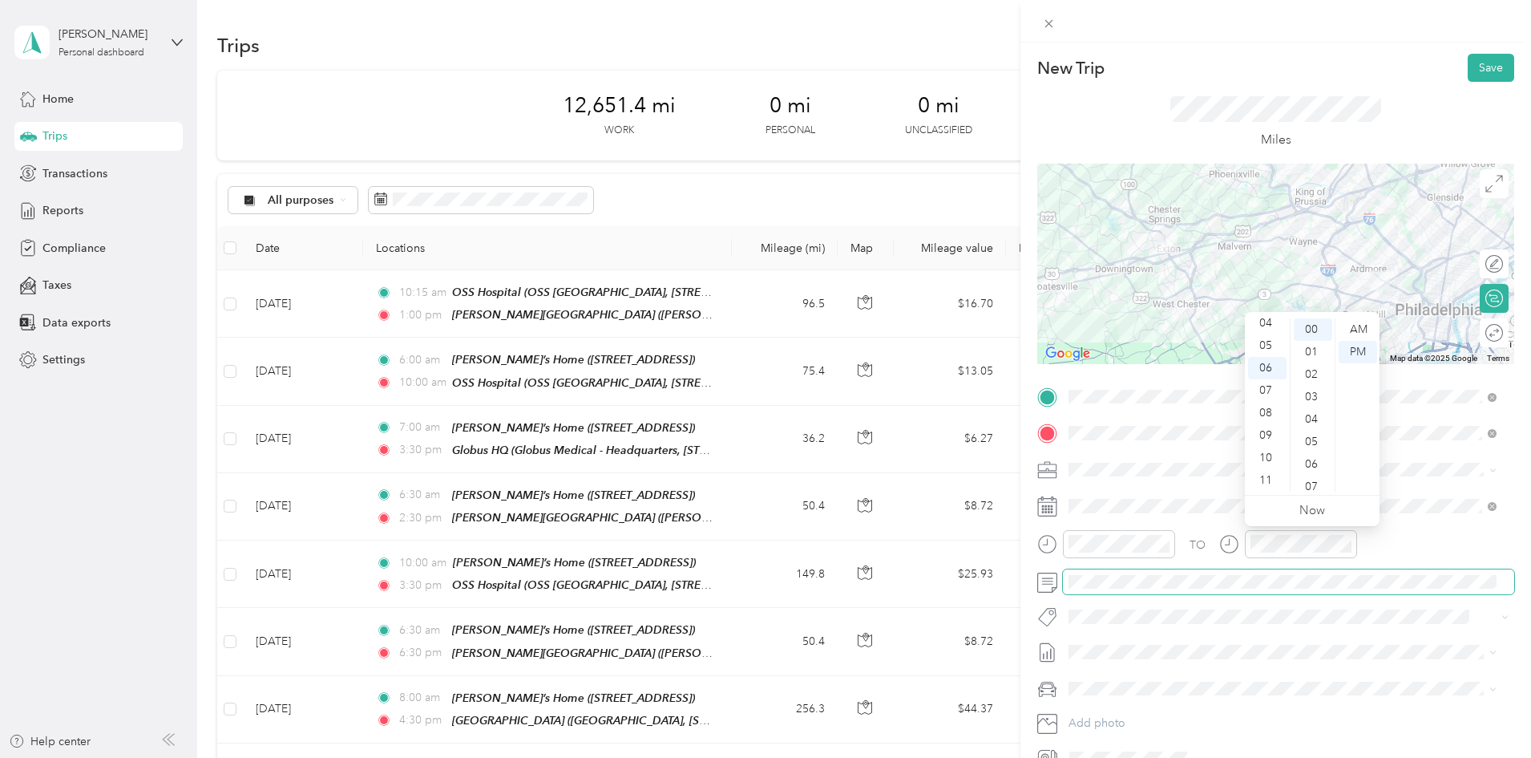
click at [1114, 589] on span at bounding box center [1288, 582] width 451 height 26
click at [1118, 652] on div "[PERSON_NAME]'s Car" at bounding box center [1282, 652] width 417 height 17
click at [1483, 65] on button "Save" at bounding box center [1491, 68] width 46 height 28
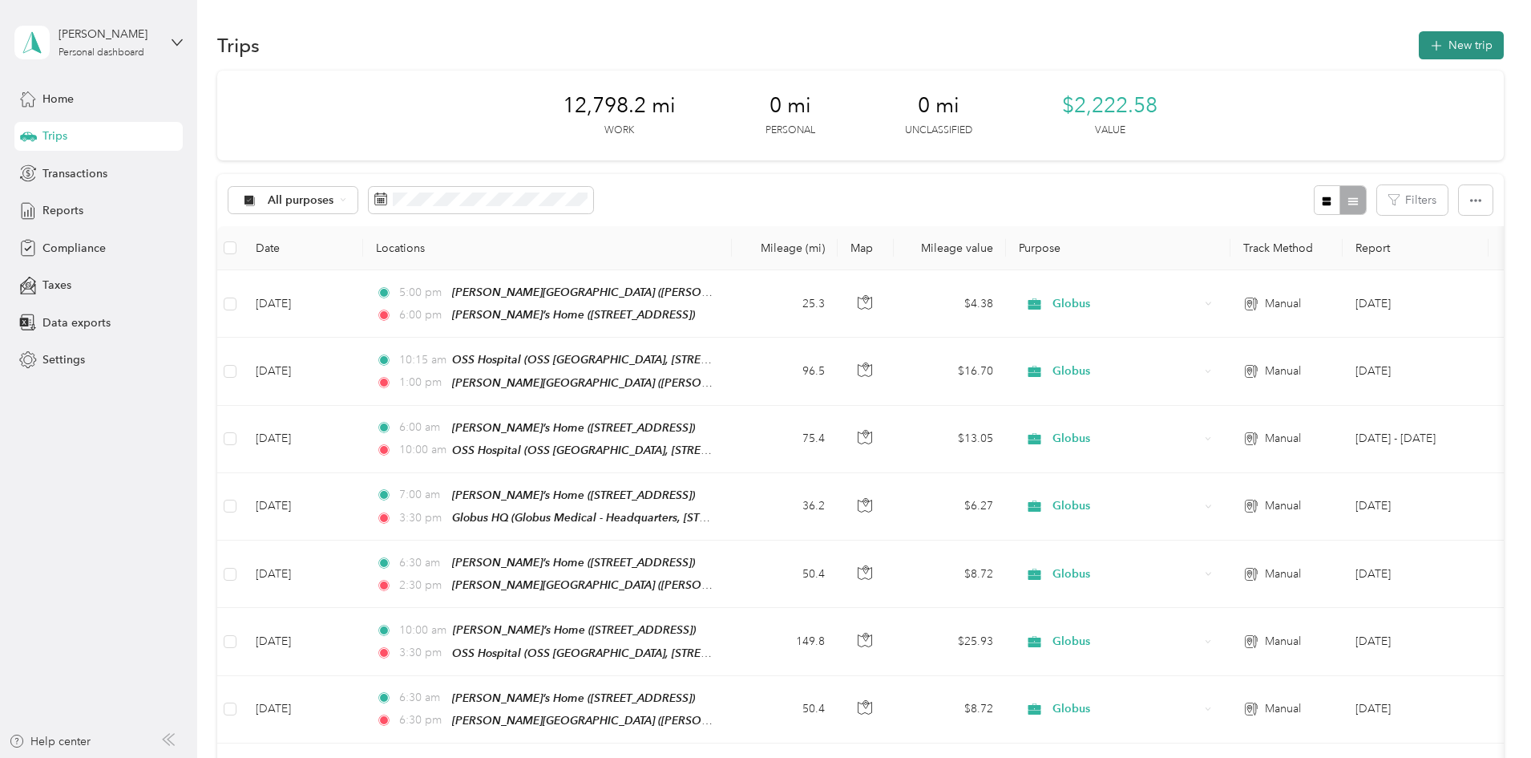
click at [1419, 39] on button "New trip" at bounding box center [1461, 45] width 85 height 28
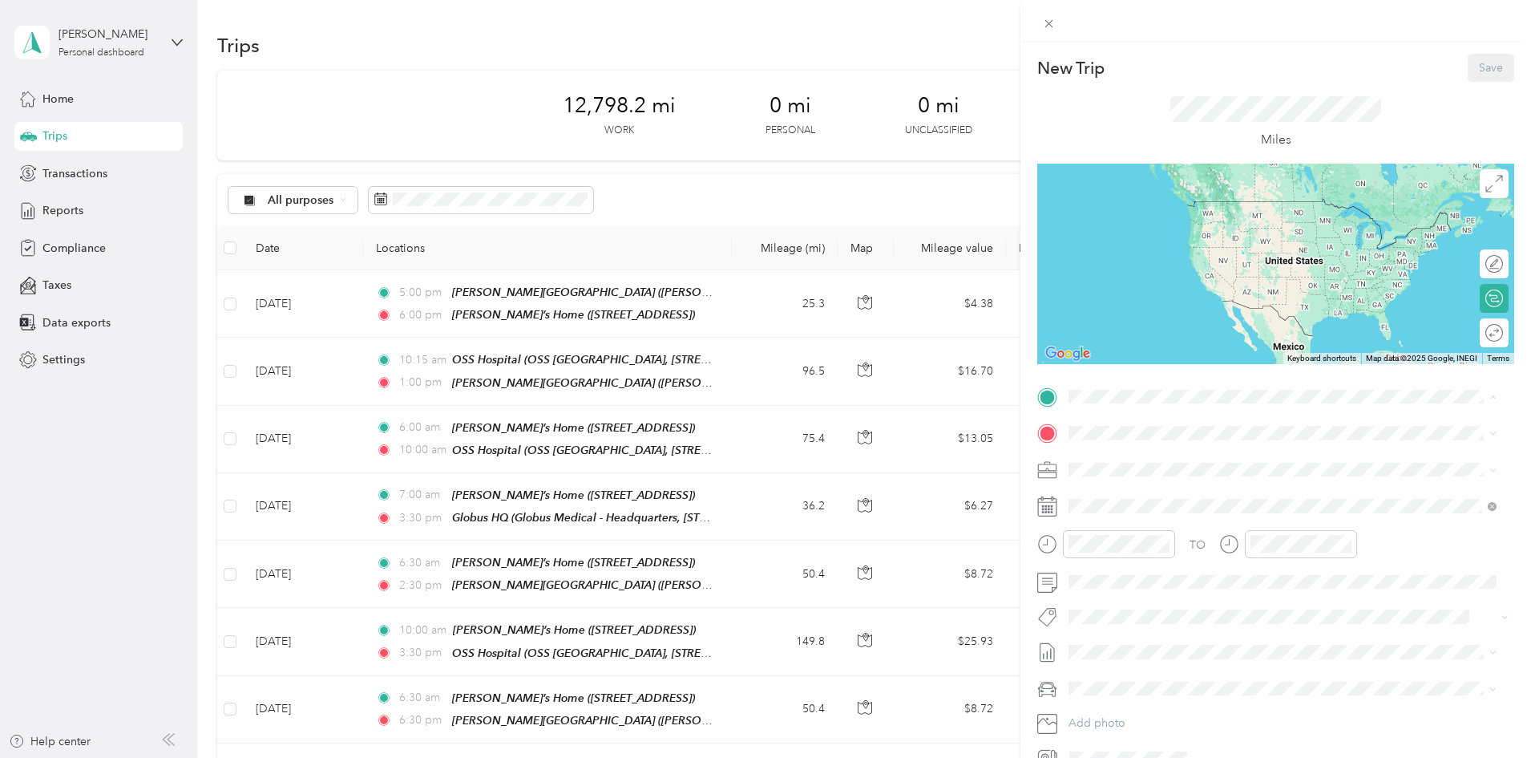
click at [1128, 462] on div "[PERSON_NAME]’s Home [STREET_ADDRESS]" at bounding box center [1167, 470] width 136 height 34
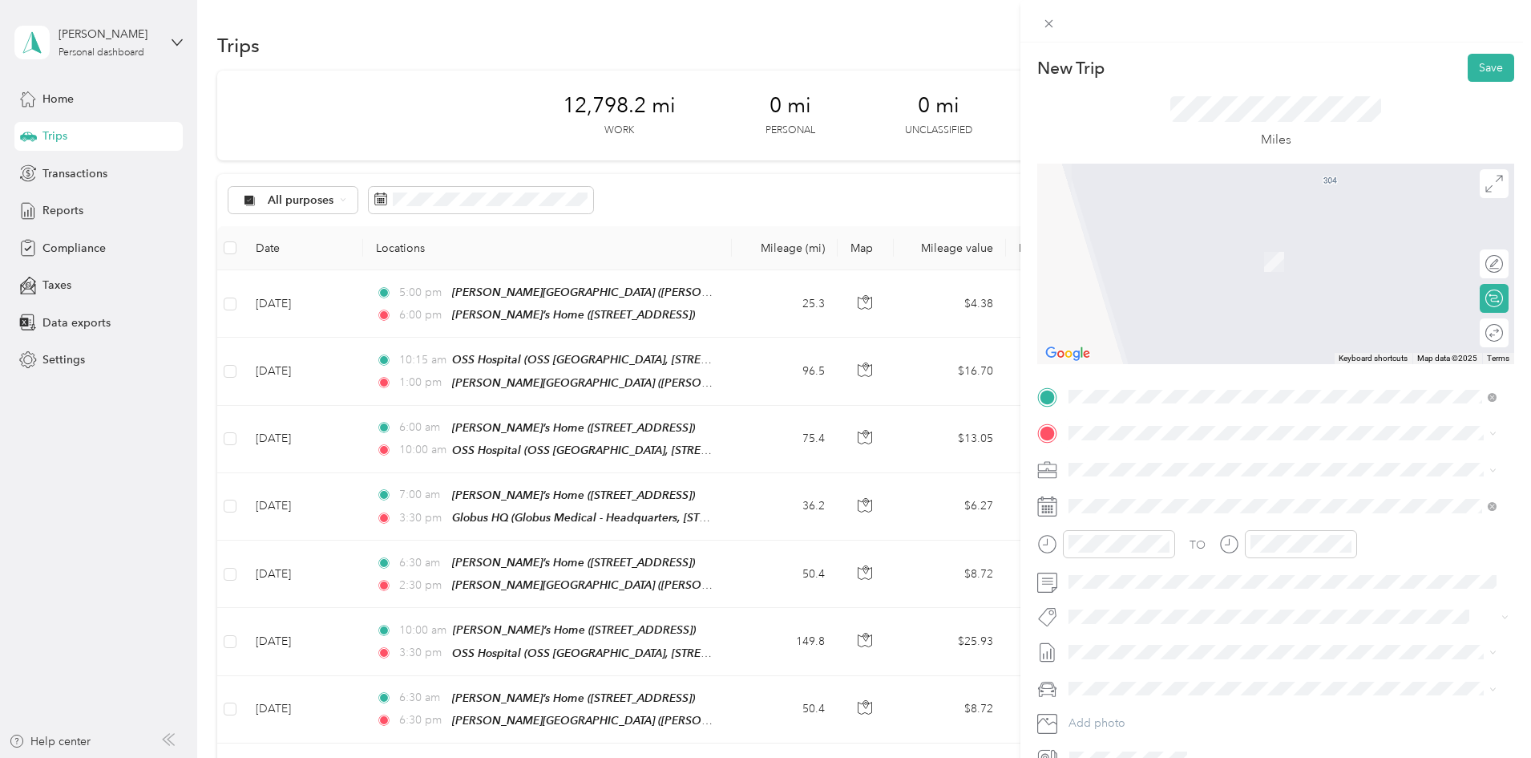
click at [1180, 517] on span "[PERSON_NAME][GEOGRAPHIC_DATA], [STREET_ADDRESS]" at bounding box center [1255, 511] width 313 height 14
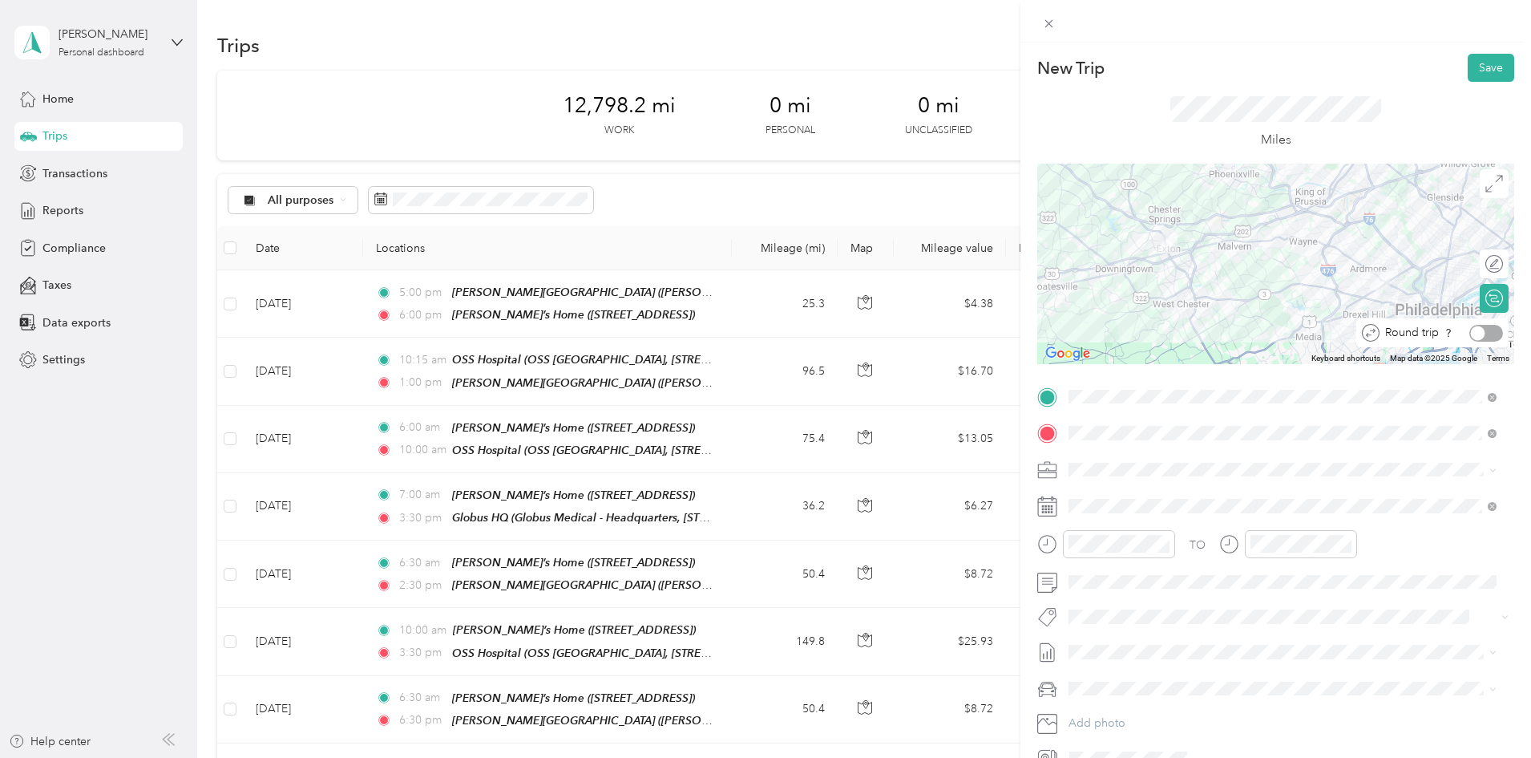
click at [1474, 334] on div at bounding box center [1486, 333] width 34 height 17
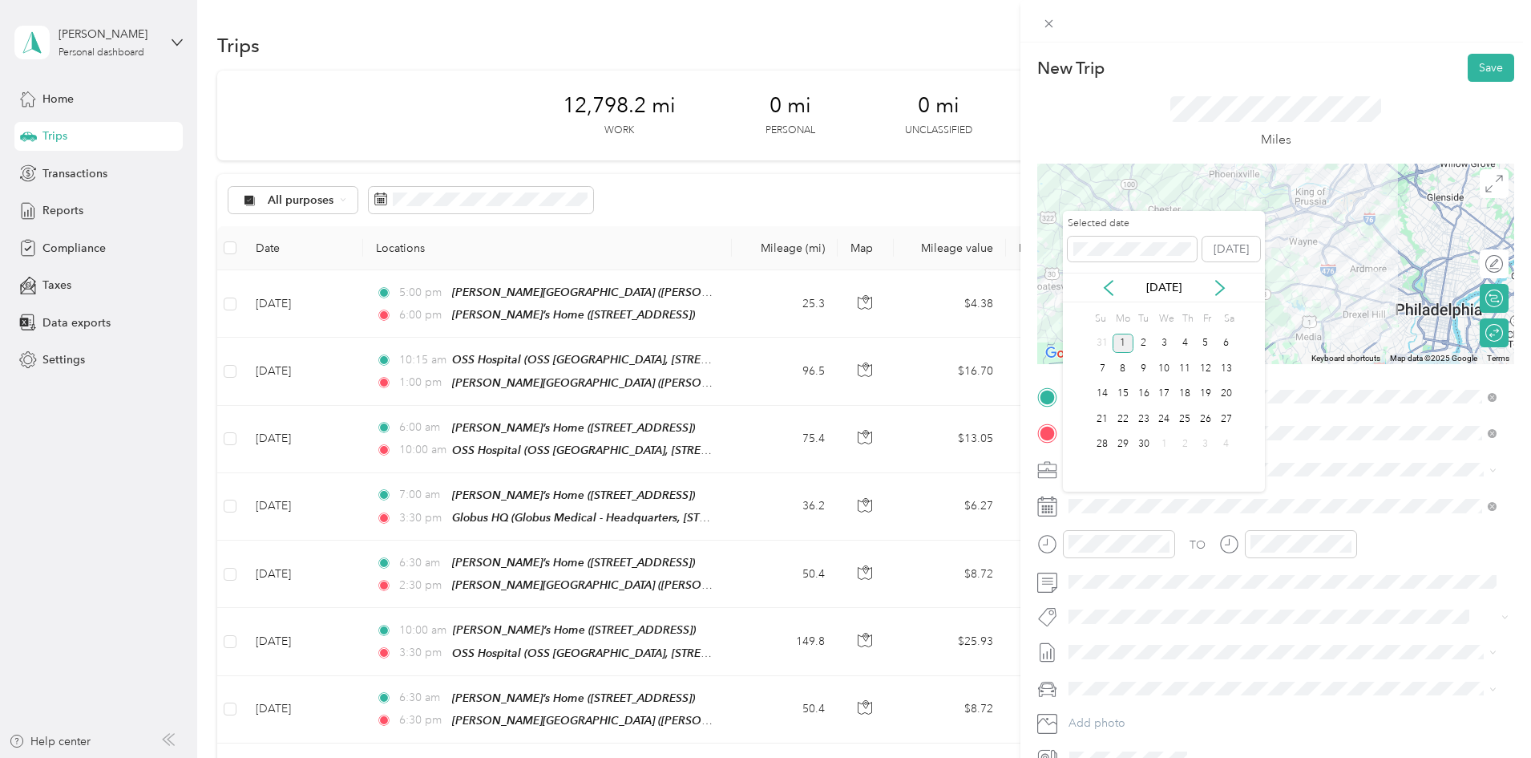
click at [1117, 287] on div "[DATE]" at bounding box center [1164, 287] width 202 height 17
click at [1111, 290] on icon at bounding box center [1109, 288] width 16 height 16
click at [1184, 447] on div "28" at bounding box center [1184, 444] width 21 height 20
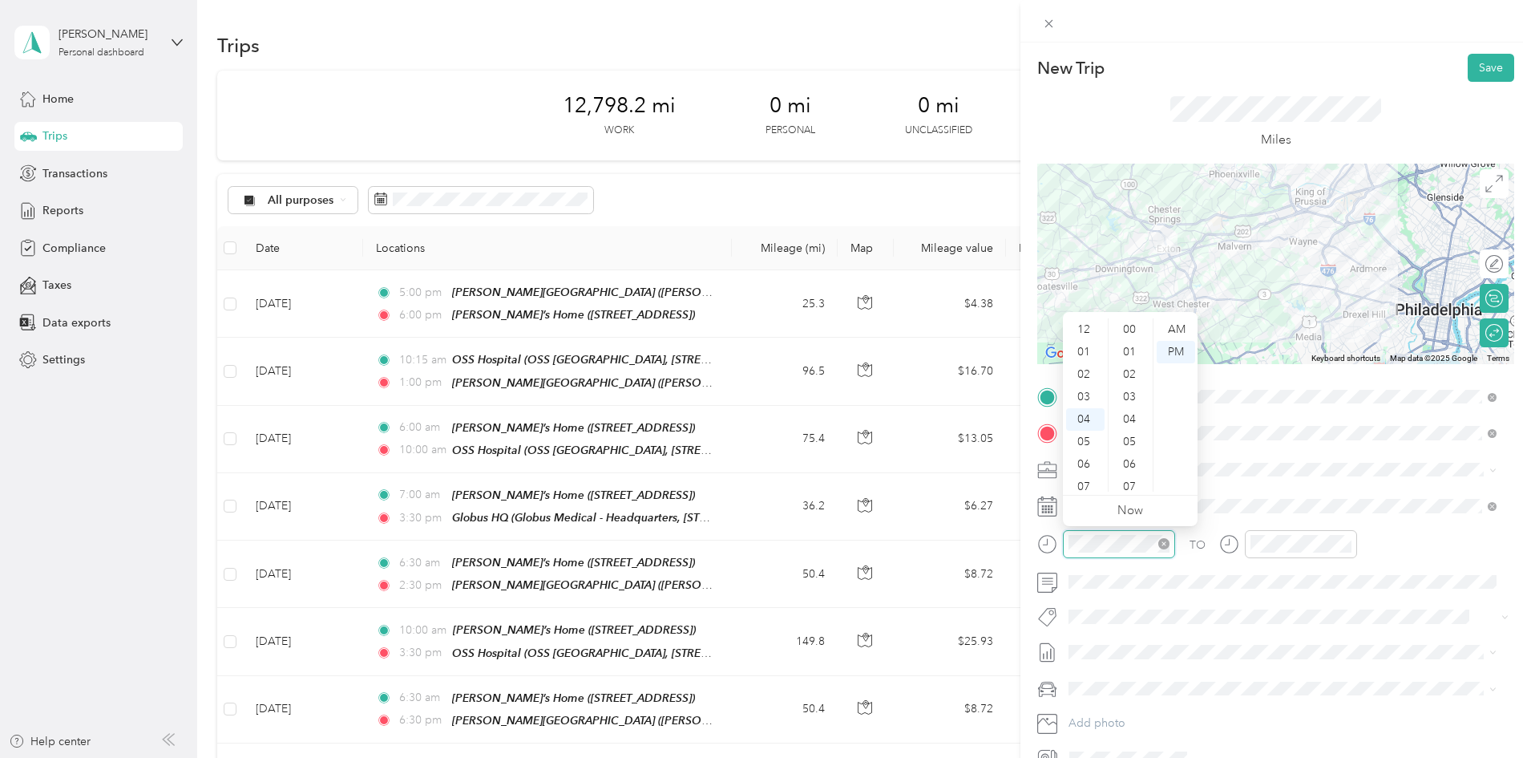
scroll to position [1174, 0]
click at [1095, 398] on div "07" at bounding box center [1085, 397] width 38 height 22
click at [1138, 483] on div "30" at bounding box center [1131, 486] width 38 height 22
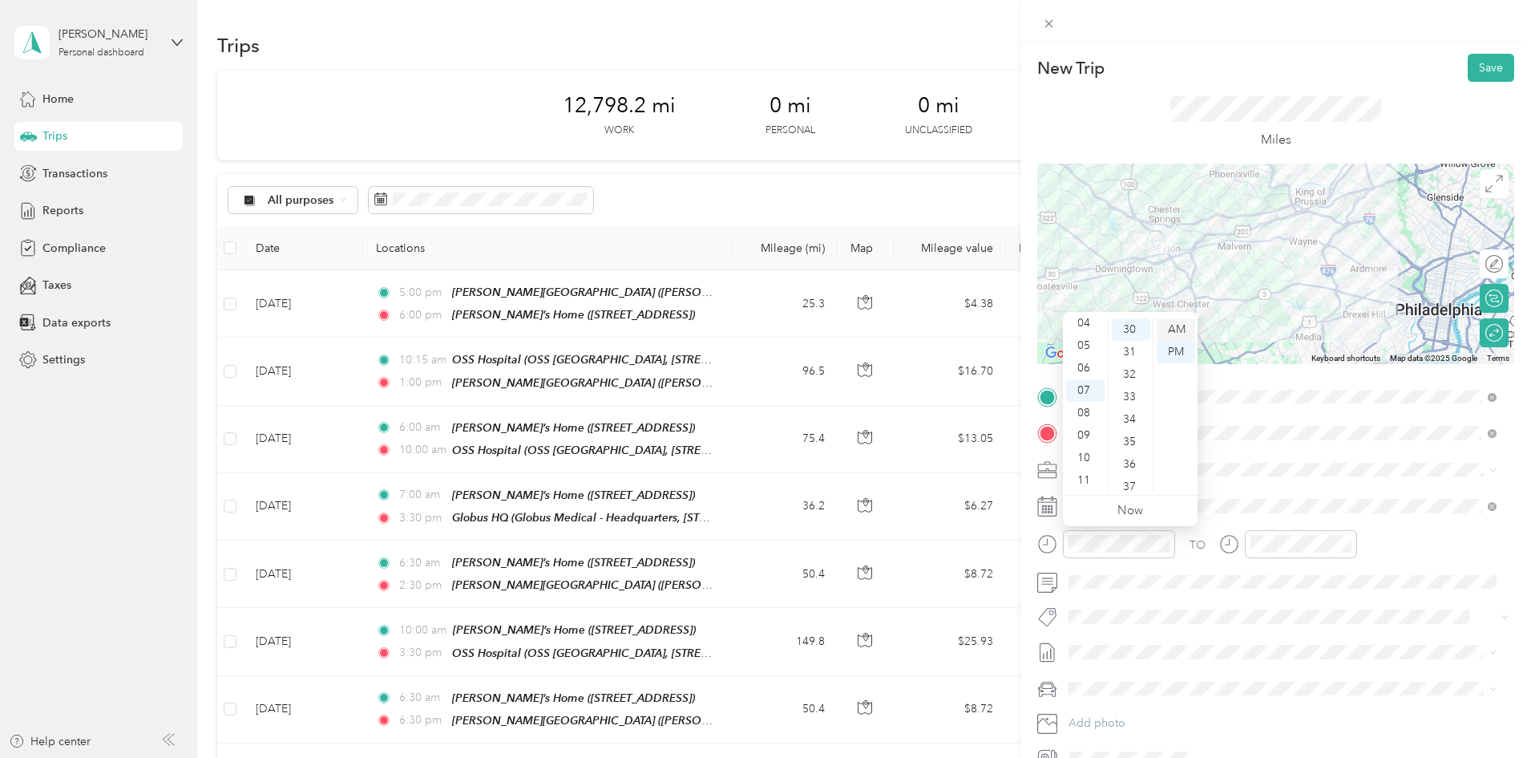
click at [1182, 329] on div "AM" at bounding box center [1176, 329] width 38 height 22
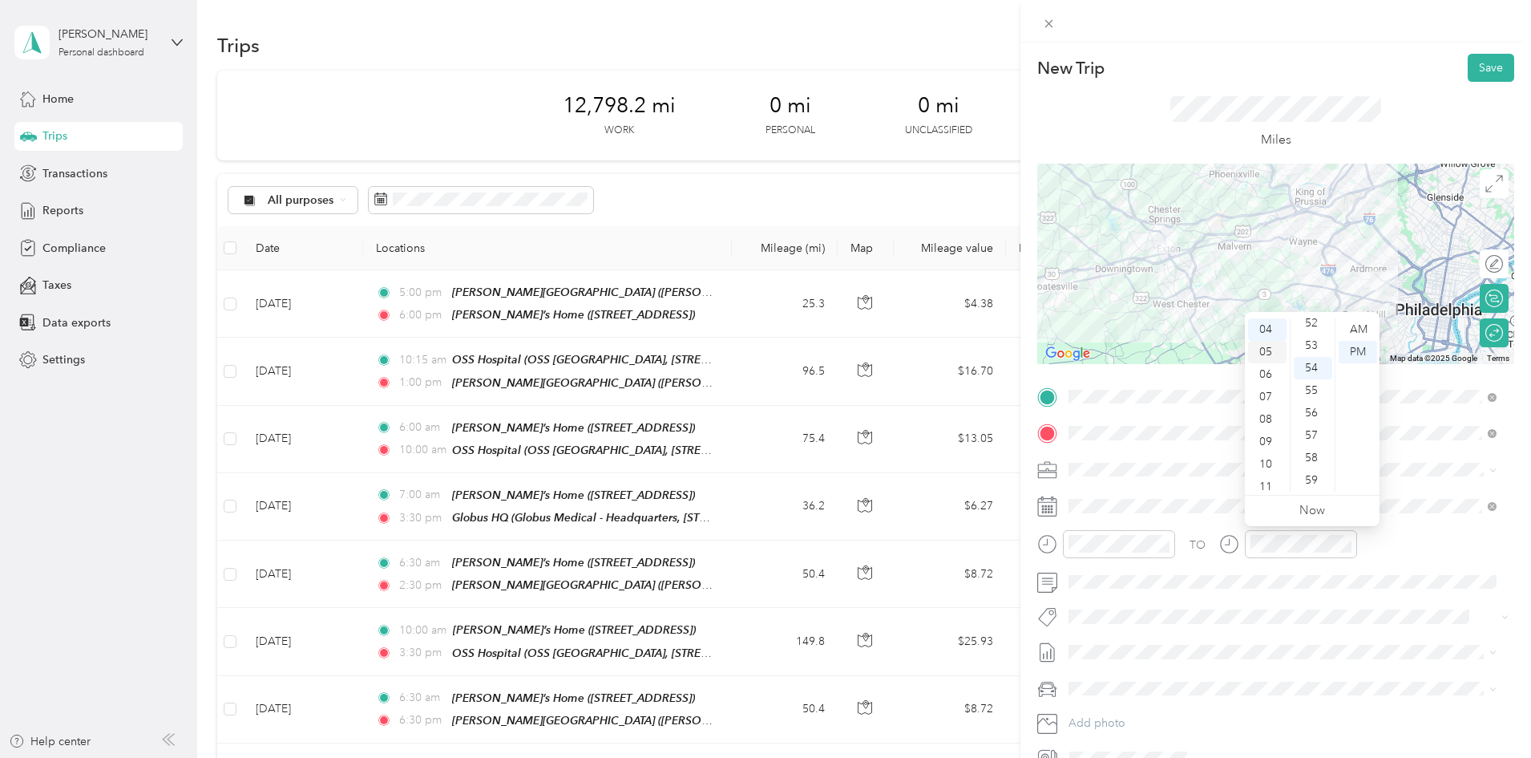
click at [1268, 357] on div "05" at bounding box center [1267, 352] width 38 height 22
click at [1314, 329] on div "00" at bounding box center [1313, 329] width 38 height 22
click at [1363, 352] on div "PM" at bounding box center [1358, 352] width 38 height 22
click at [1123, 661] on li "[PERSON_NAME]'s Car" at bounding box center [1282, 659] width 439 height 28
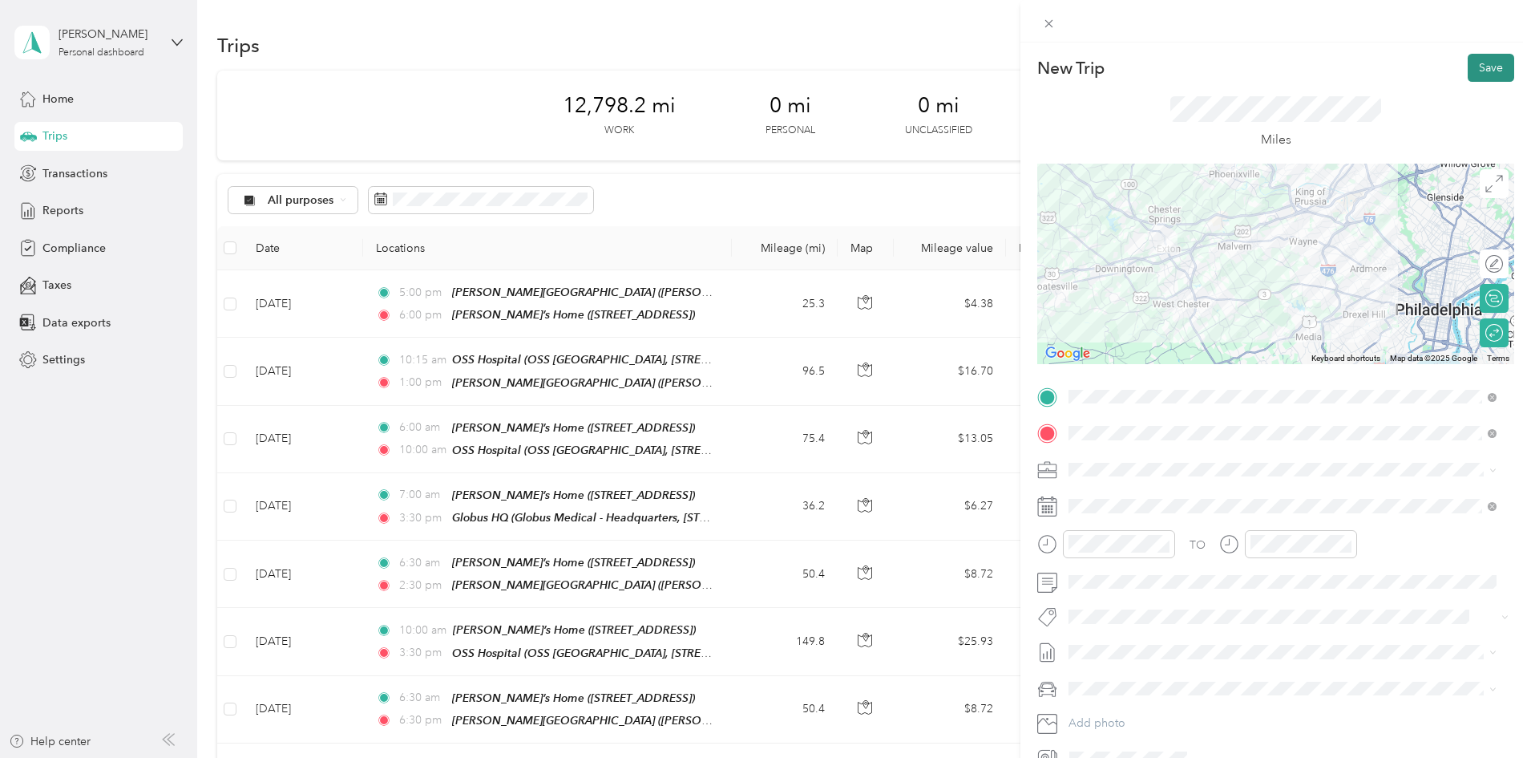
click at [1469, 63] on button "Save" at bounding box center [1491, 68] width 46 height 28
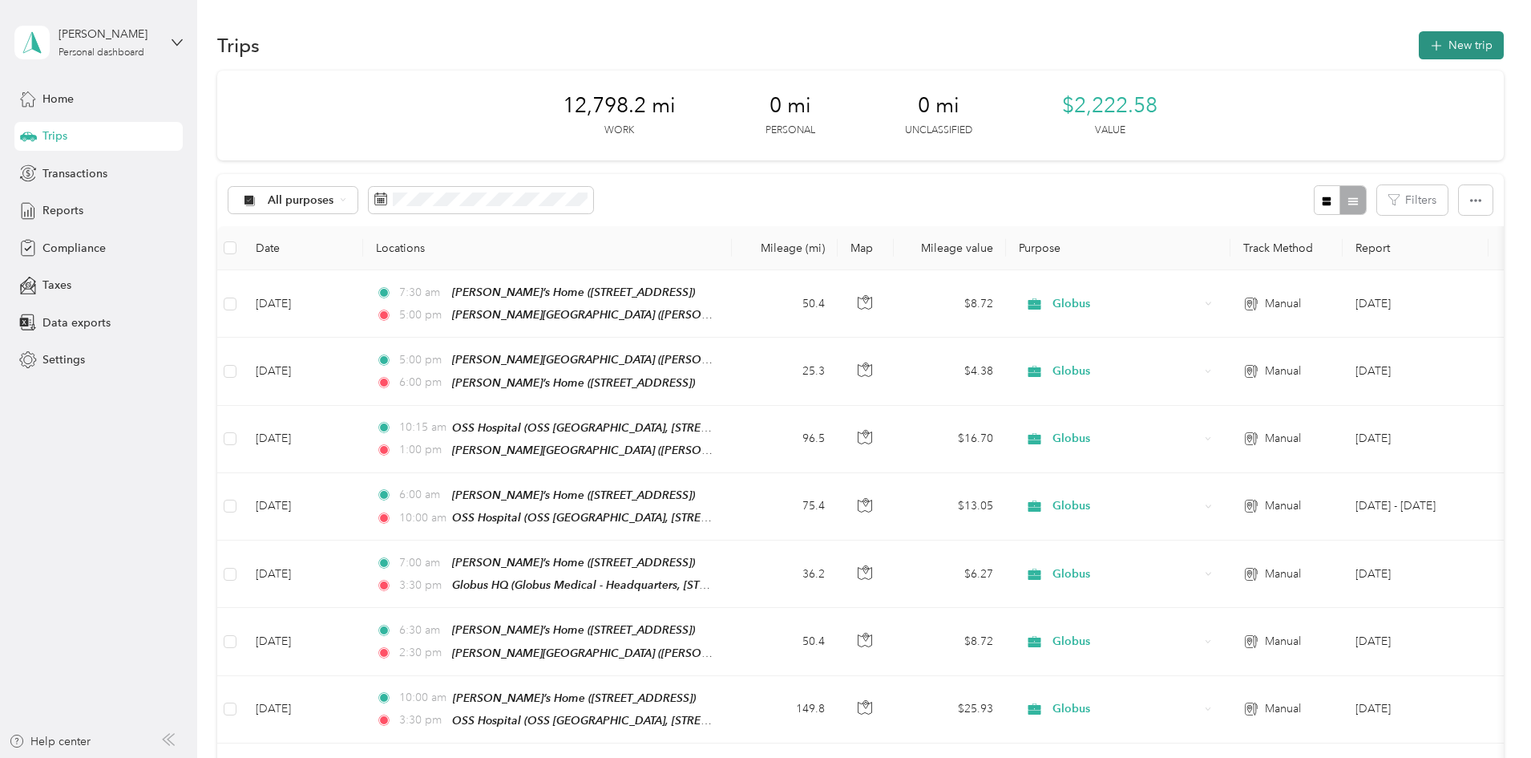
click at [1419, 44] on button "New trip" at bounding box center [1461, 45] width 85 height 28
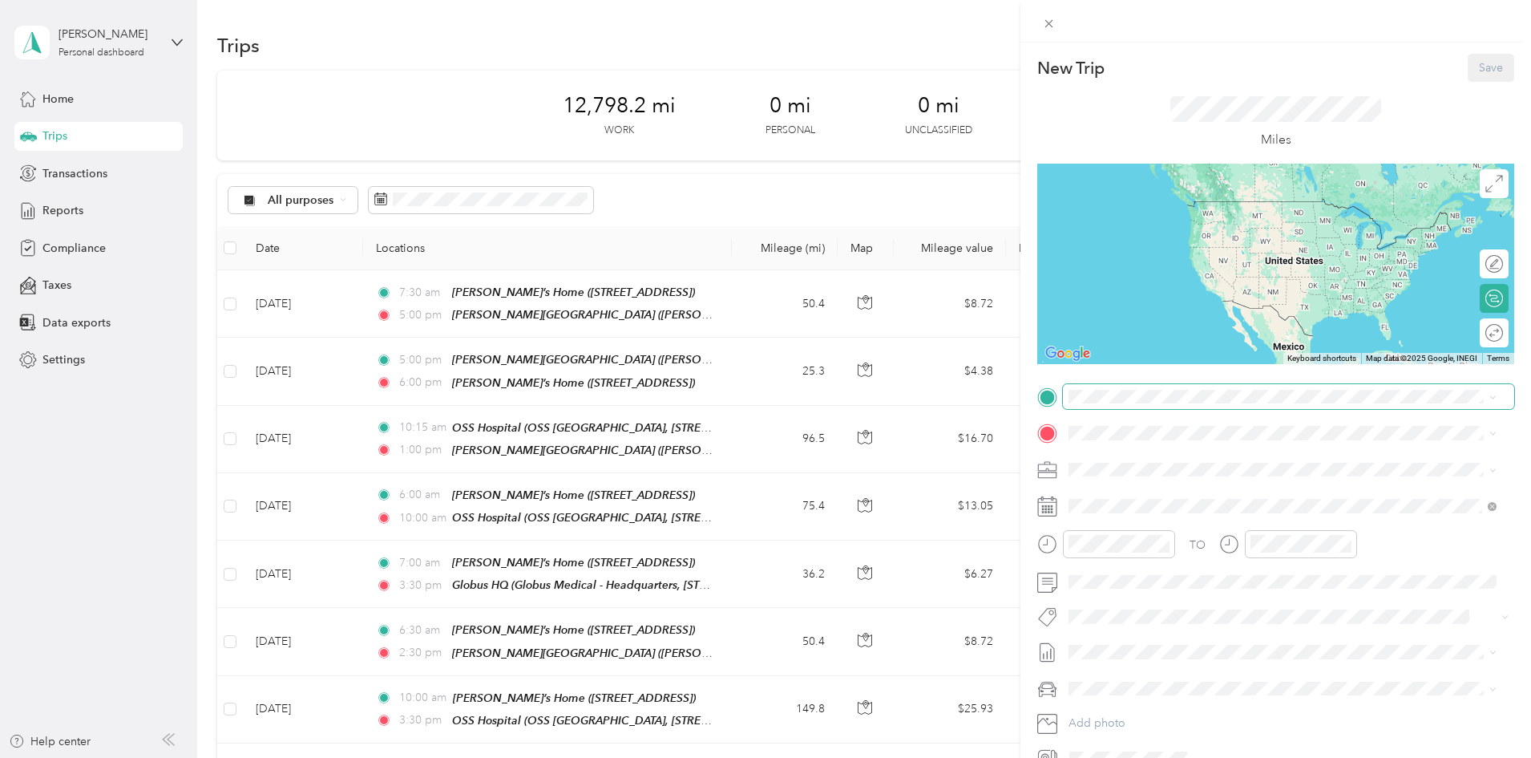
click at [1094, 405] on span at bounding box center [1288, 397] width 451 height 26
click at [1133, 463] on div "[PERSON_NAME]’s Home [STREET_ADDRESS]" at bounding box center [1167, 470] width 136 height 34
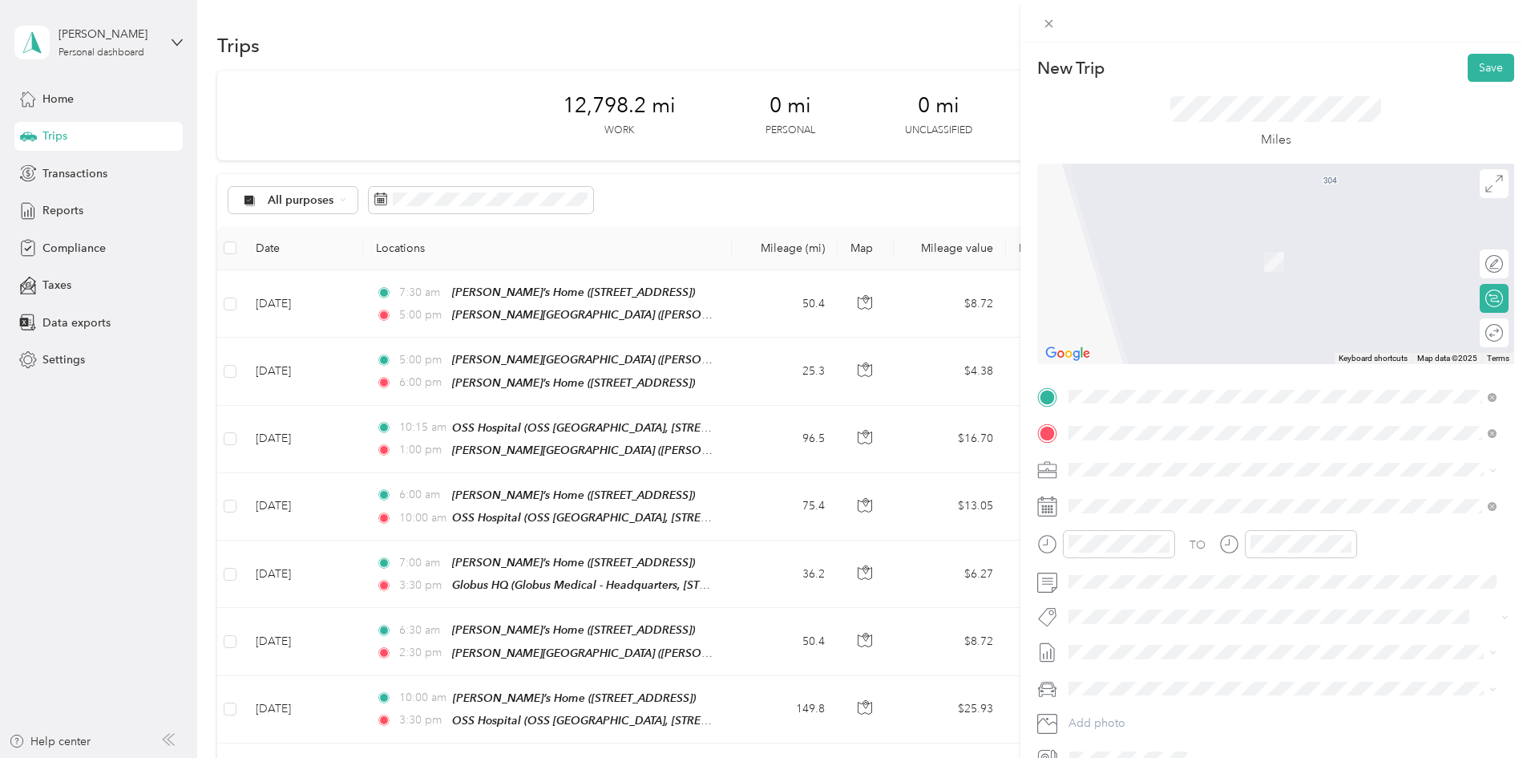
click at [1126, 503] on div "OSS Hospital [GEOGRAPHIC_DATA], [STREET_ADDRESS]" at bounding box center [1241, 506] width 285 height 34
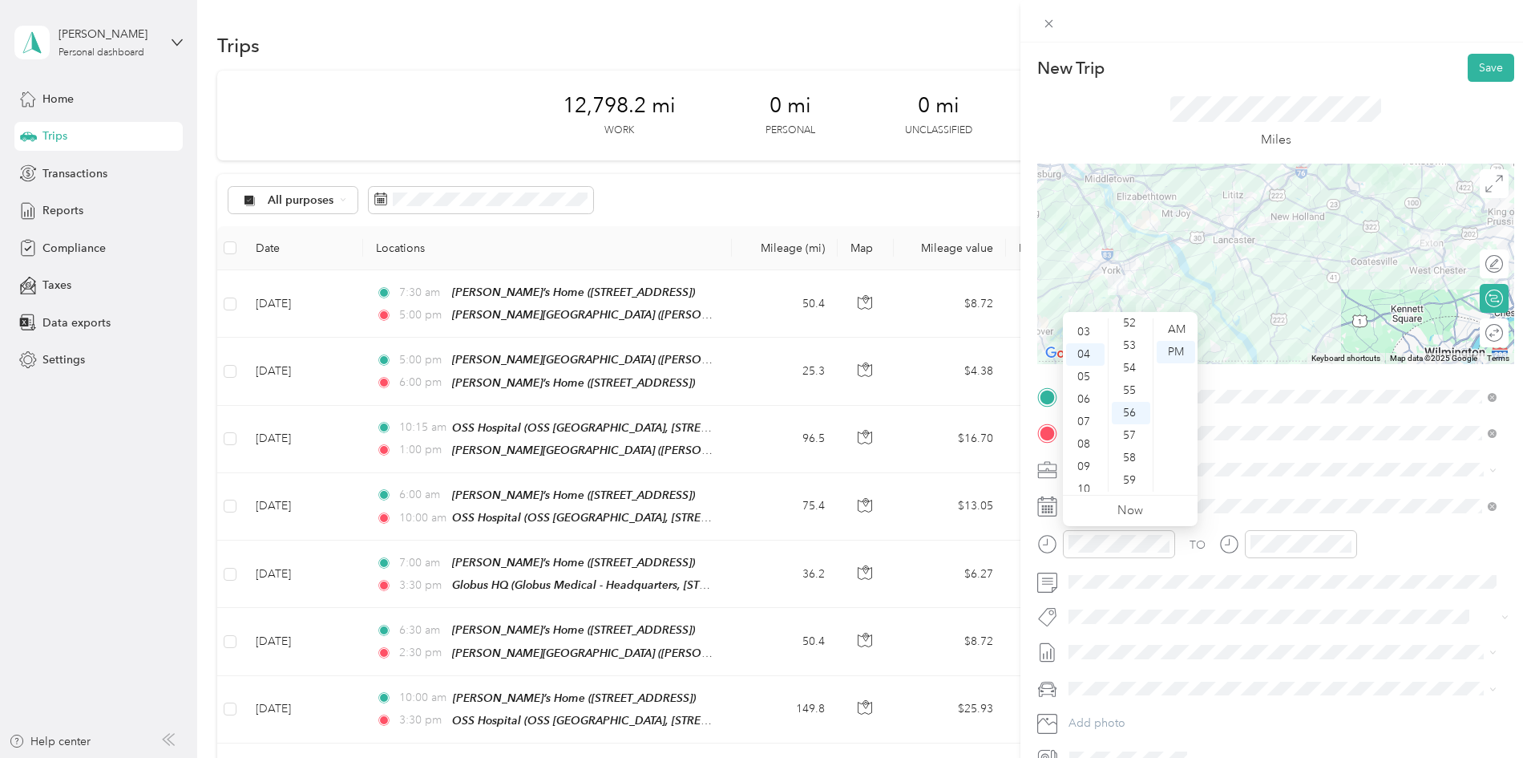
scroll to position [56, 0]
click at [1082, 410] on div "06" at bounding box center [1085, 408] width 38 height 22
click at [1130, 330] on div "00" at bounding box center [1131, 329] width 38 height 22
click at [1186, 329] on div "AM" at bounding box center [1176, 329] width 38 height 22
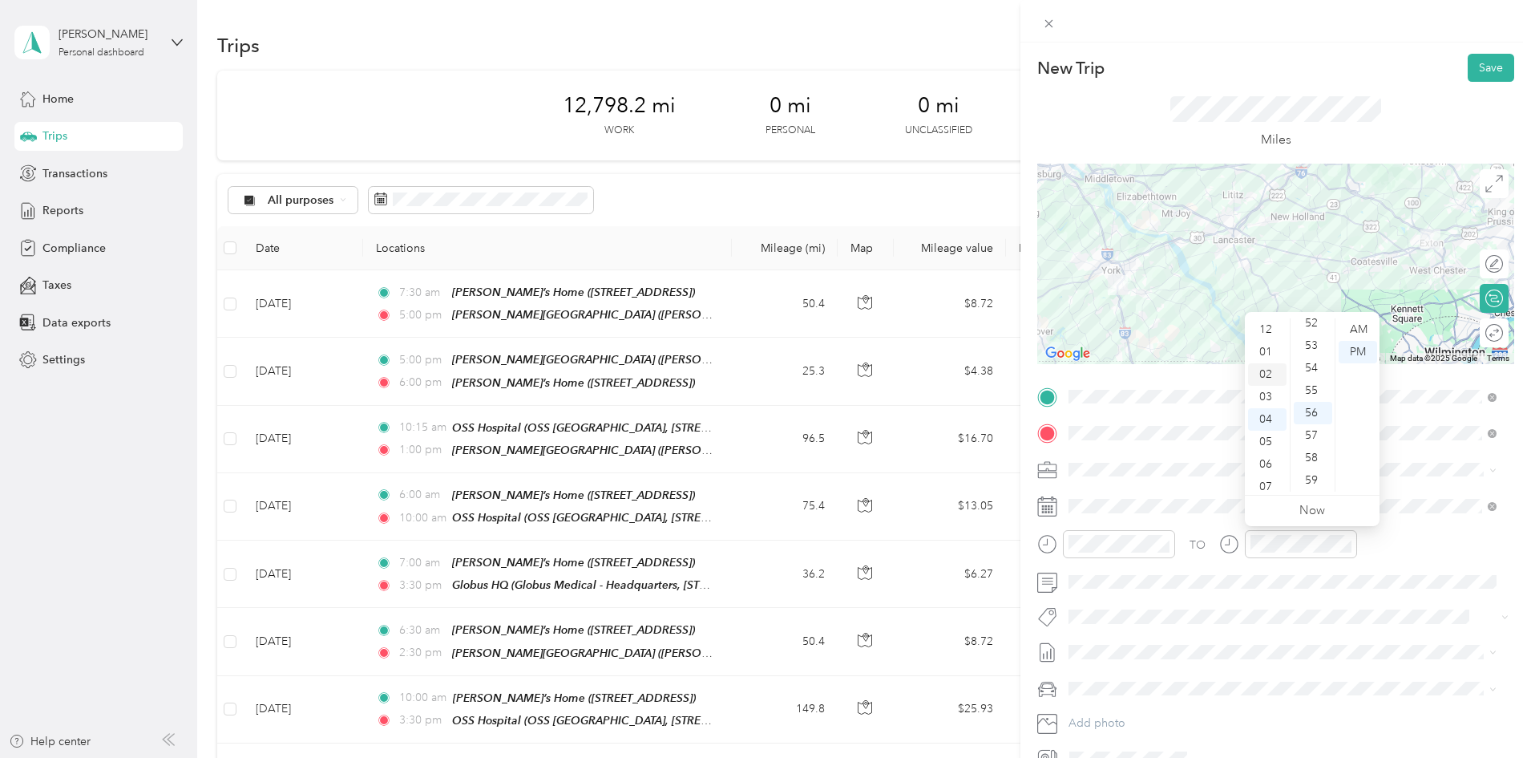
click at [1259, 368] on div "02" at bounding box center [1267, 374] width 38 height 22
click at [1259, 368] on ul "12 01 02 03 04 05 06 07 08 09 10 11" at bounding box center [1267, 404] width 45 height 173
click at [1264, 329] on div "02" at bounding box center [1267, 329] width 38 height 22
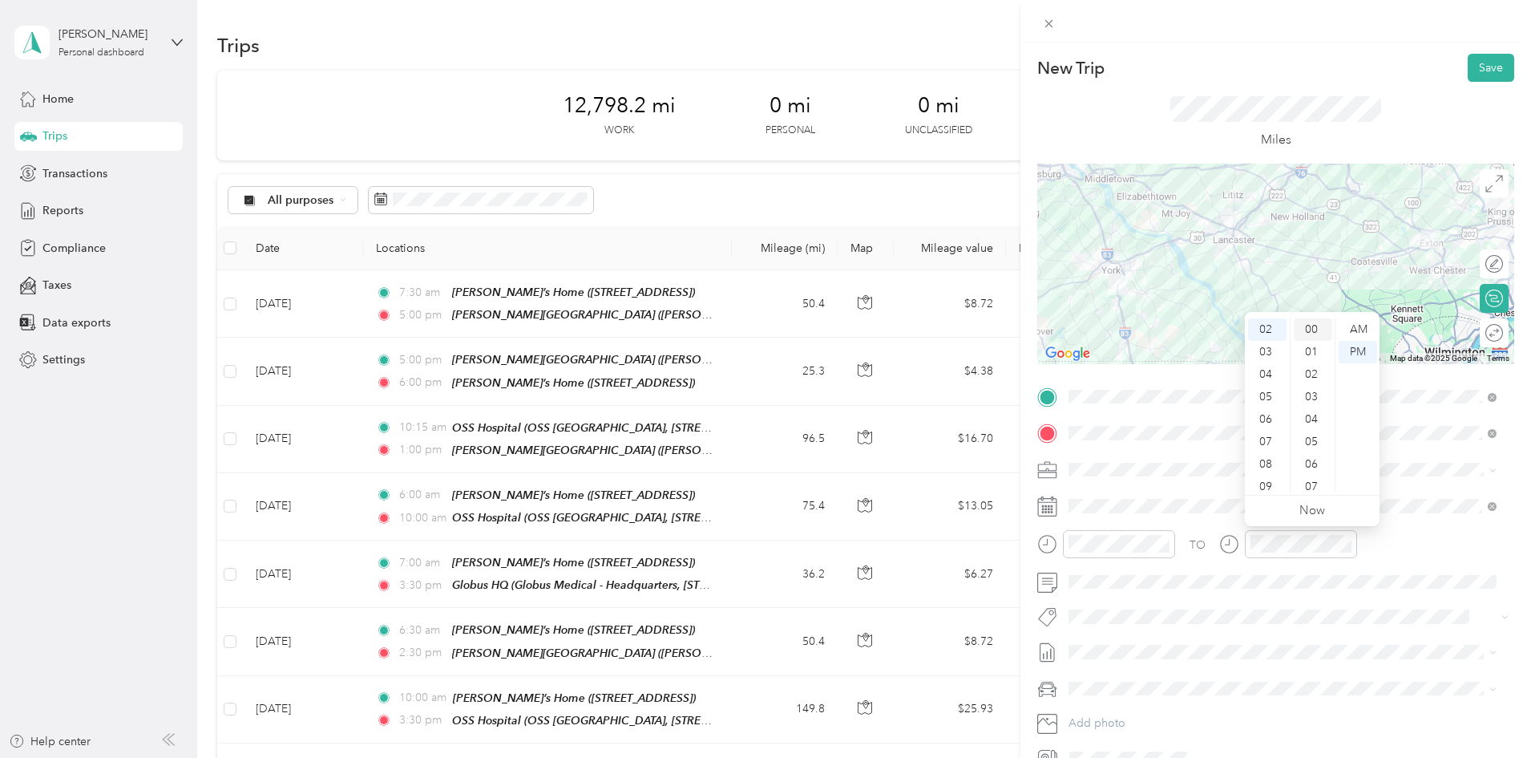
click at [1315, 333] on div "00" at bounding box center [1313, 329] width 38 height 22
click at [1353, 357] on div "PM" at bounding box center [1358, 352] width 38 height 22
click at [1117, 513] on span at bounding box center [1288, 506] width 451 height 26
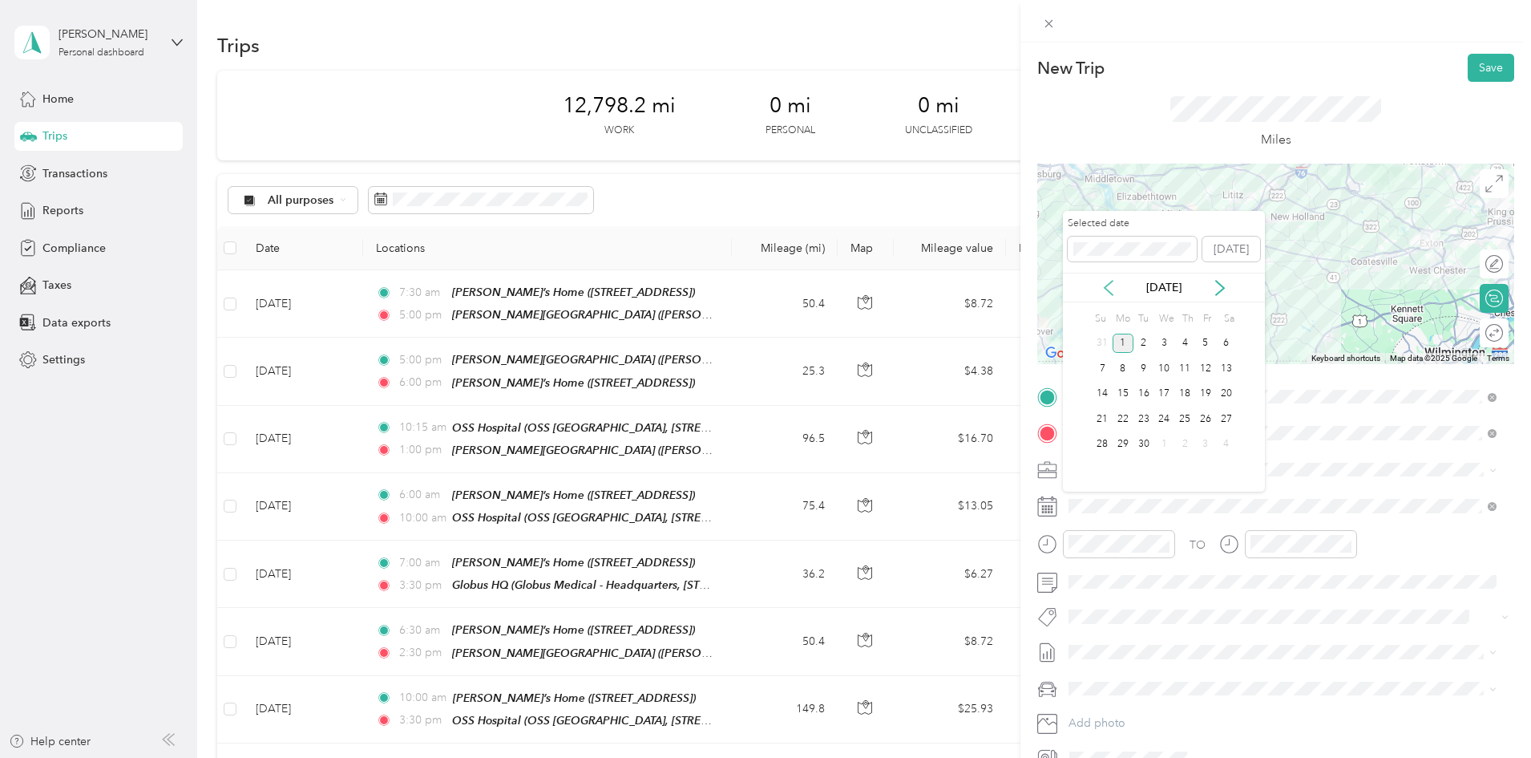
click at [1107, 285] on icon at bounding box center [1109, 288] width 8 height 14
click at [1206, 447] on div "29" at bounding box center [1205, 444] width 21 height 20
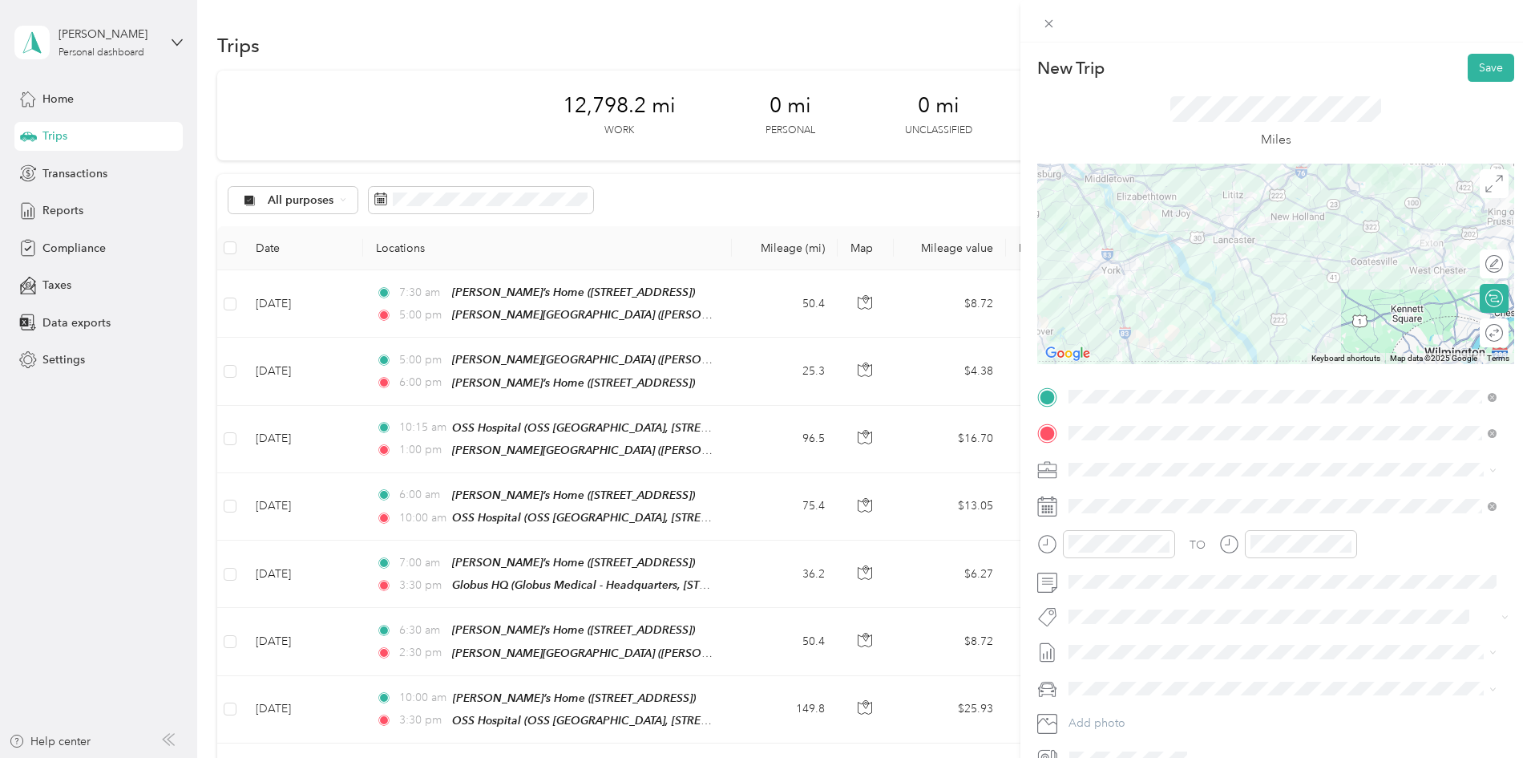
click at [1097, 662] on li "[PERSON_NAME]'s Car" at bounding box center [1282, 654] width 439 height 28
click at [1503, 332] on div "Round trip" at bounding box center [1503, 333] width 0 height 17
click at [1483, 333] on div at bounding box center [1486, 333] width 34 height 17
click at [1484, 63] on button "Save" at bounding box center [1491, 68] width 46 height 28
